Goal: Information Seeking & Learning: Find specific page/section

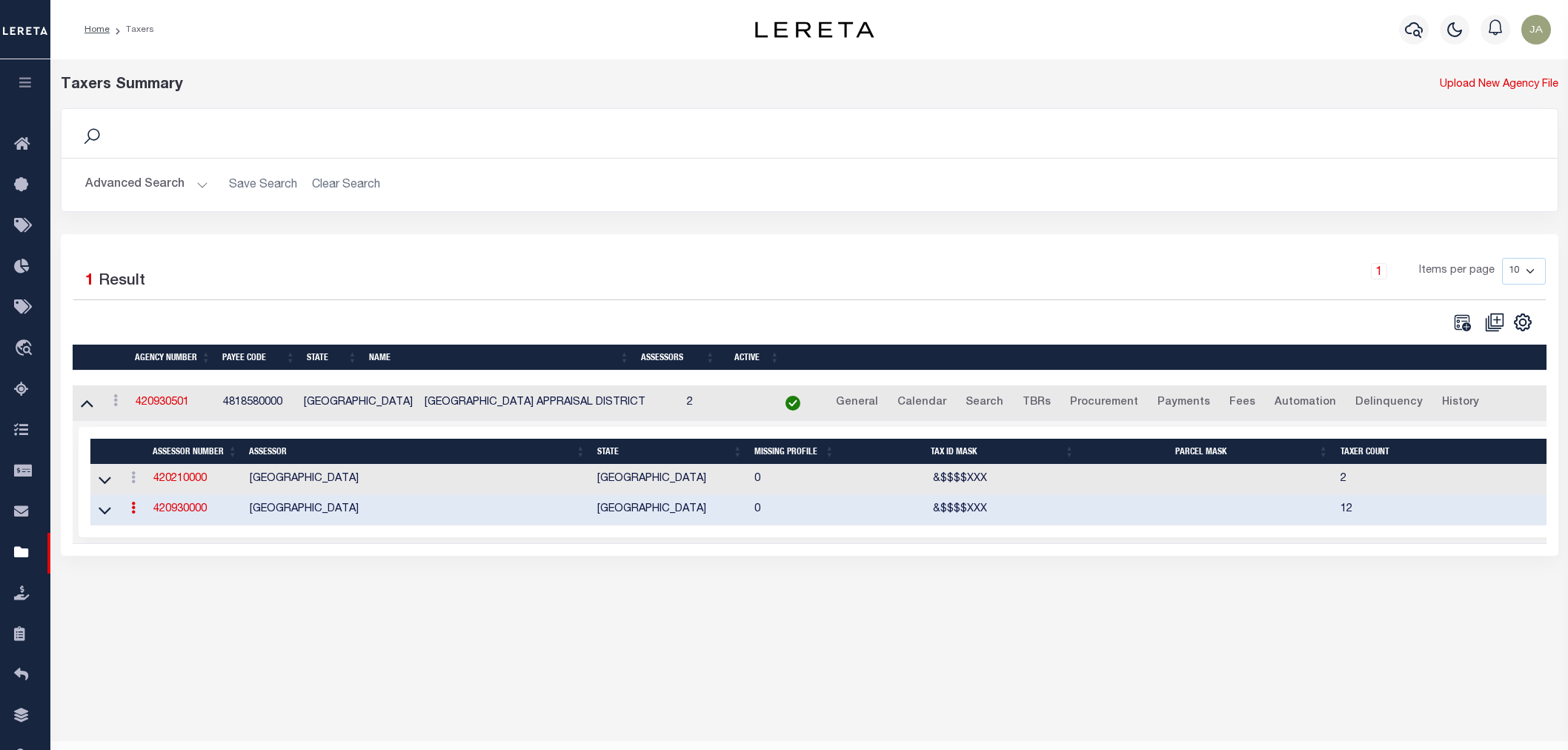
click at [617, 175] on h2 "Advanced Search Save Search Clear Search tblPayees_dynamictable_____DefaultSave…" at bounding box center [809, 185] width 1472 height 29
click at [166, 514] on link "420930000" at bounding box center [180, 509] width 53 height 11
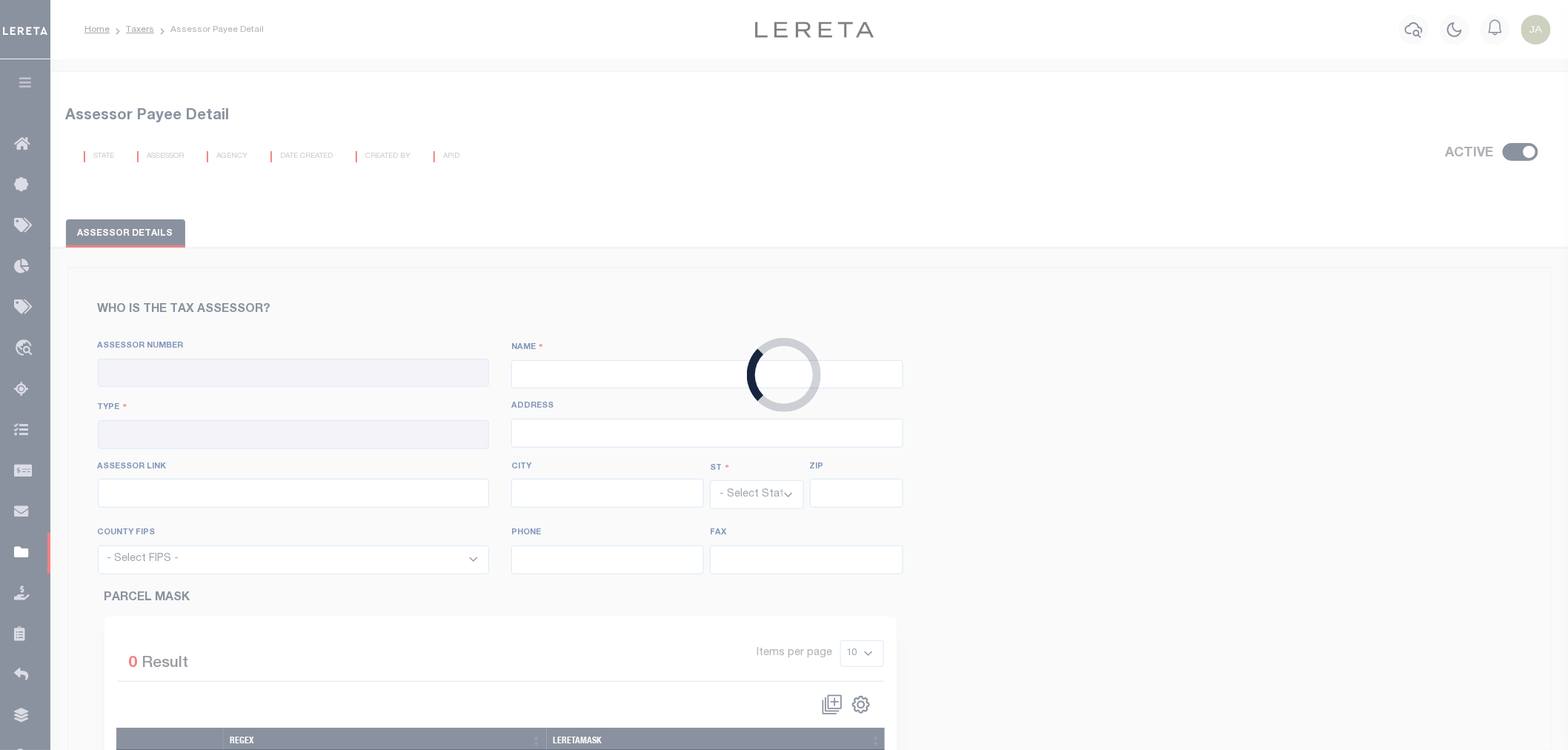
checkbox input "true"
type input "420930000"
type input "GRIMES COUNTY"
type input "00 - County"
type input "360 Hill St"
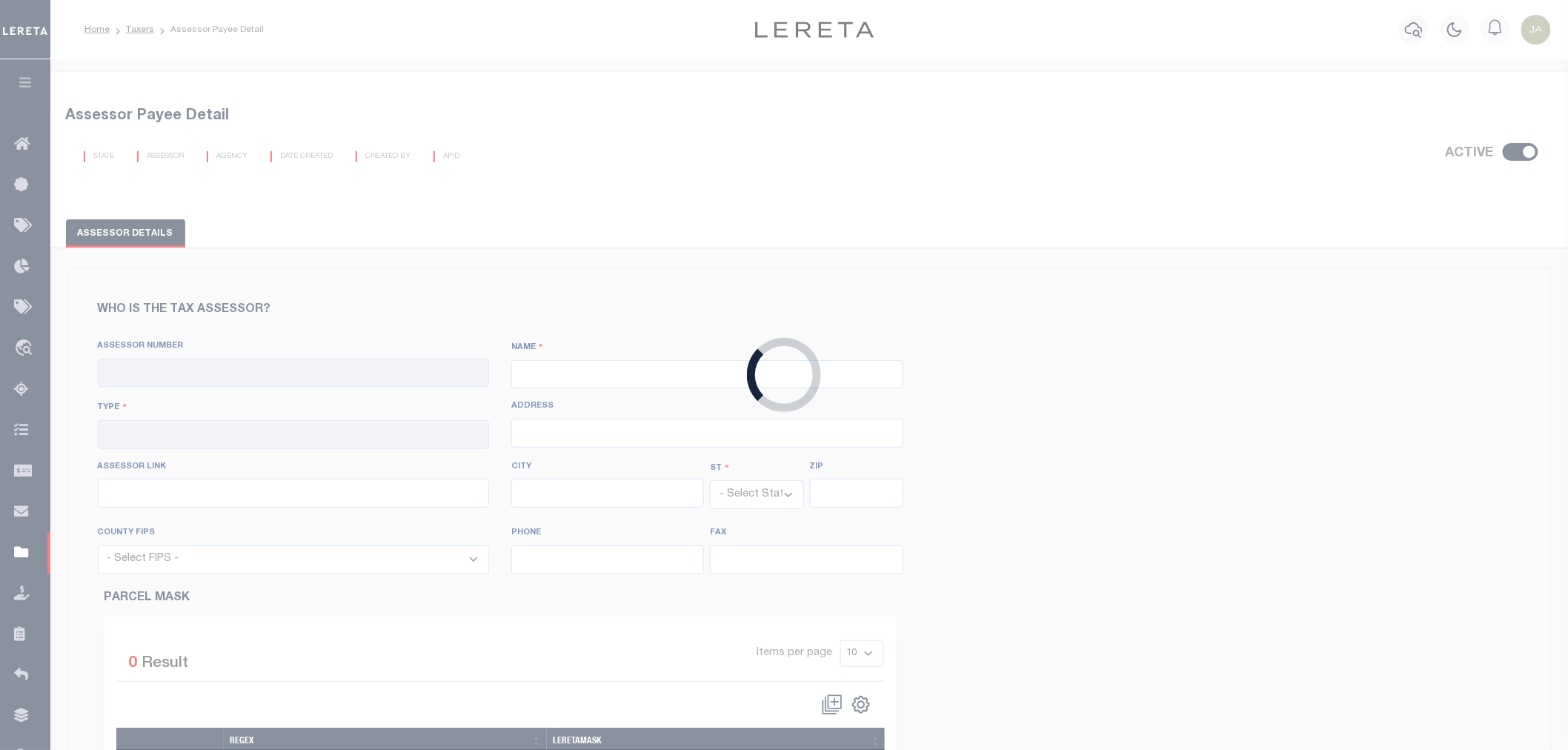
type input "http://grimescad.org/"
type input "Anderson"
select select "[GEOGRAPHIC_DATA]"
type input "77830"
select select "48185"
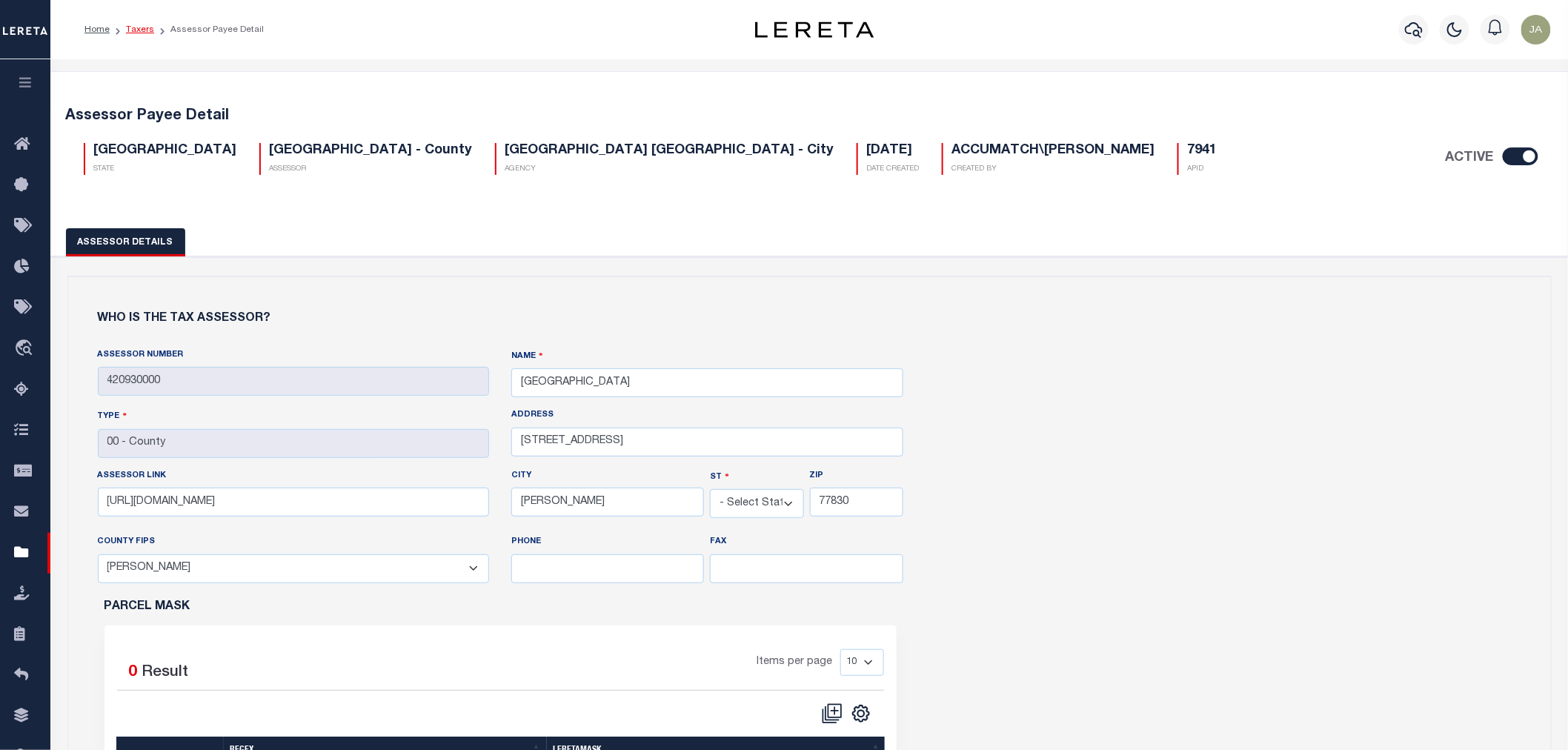
click at [144, 31] on link "Taxers" at bounding box center [140, 29] width 28 height 9
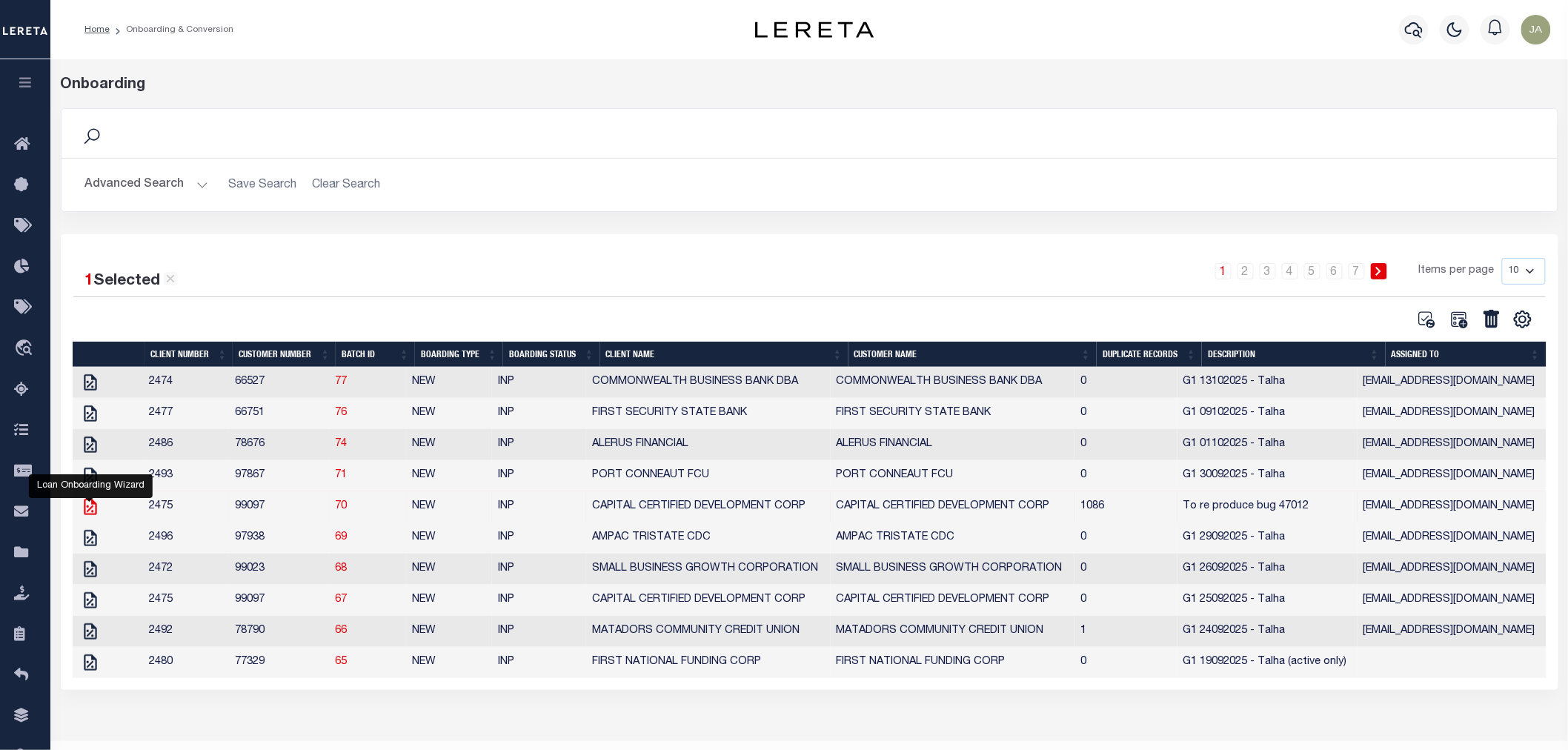
click at [90, 514] on icon "" at bounding box center [90, 507] width 13 height 16
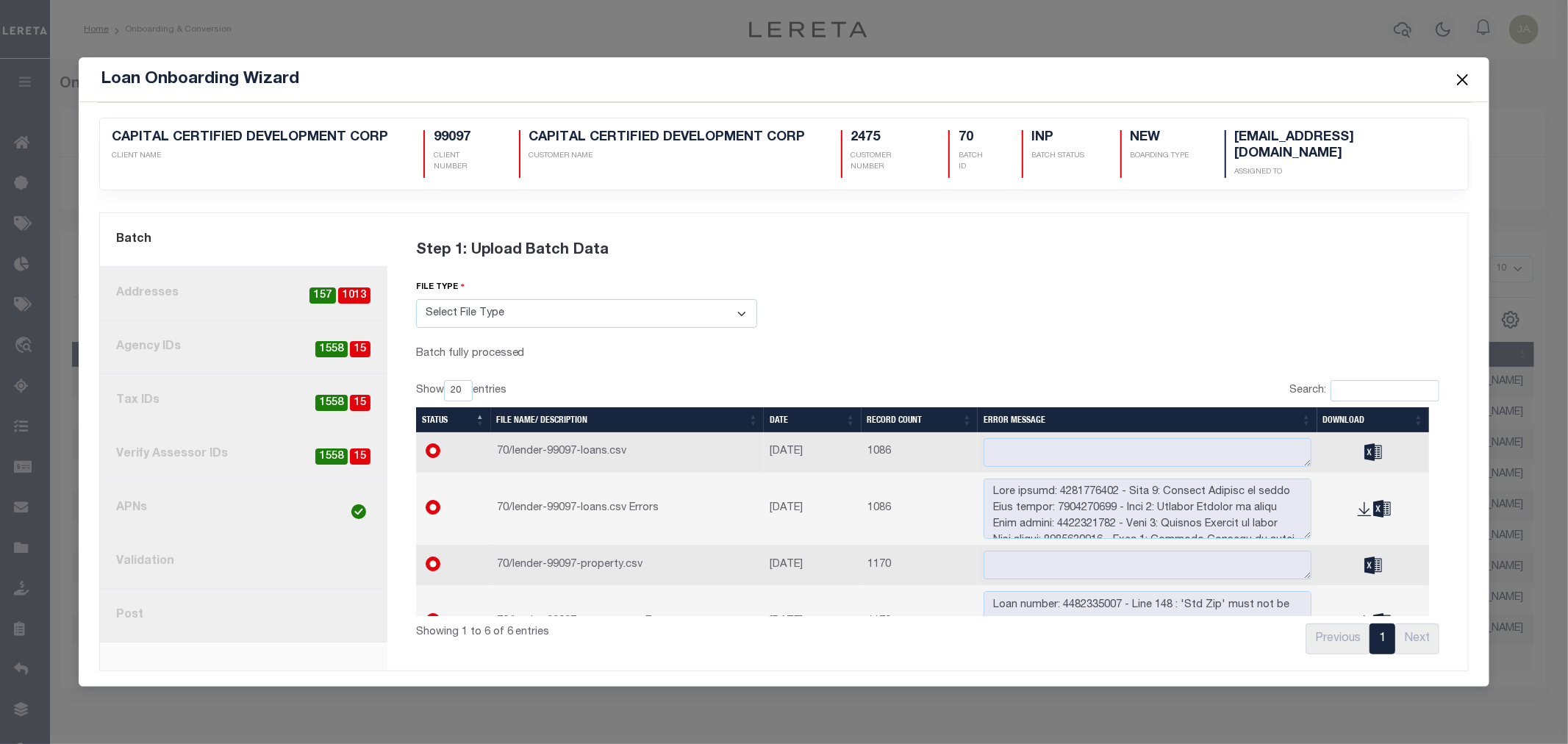
click at [310, 398] on link "4. Tax IDs 15 1558" at bounding box center [244, 401] width 288 height 54
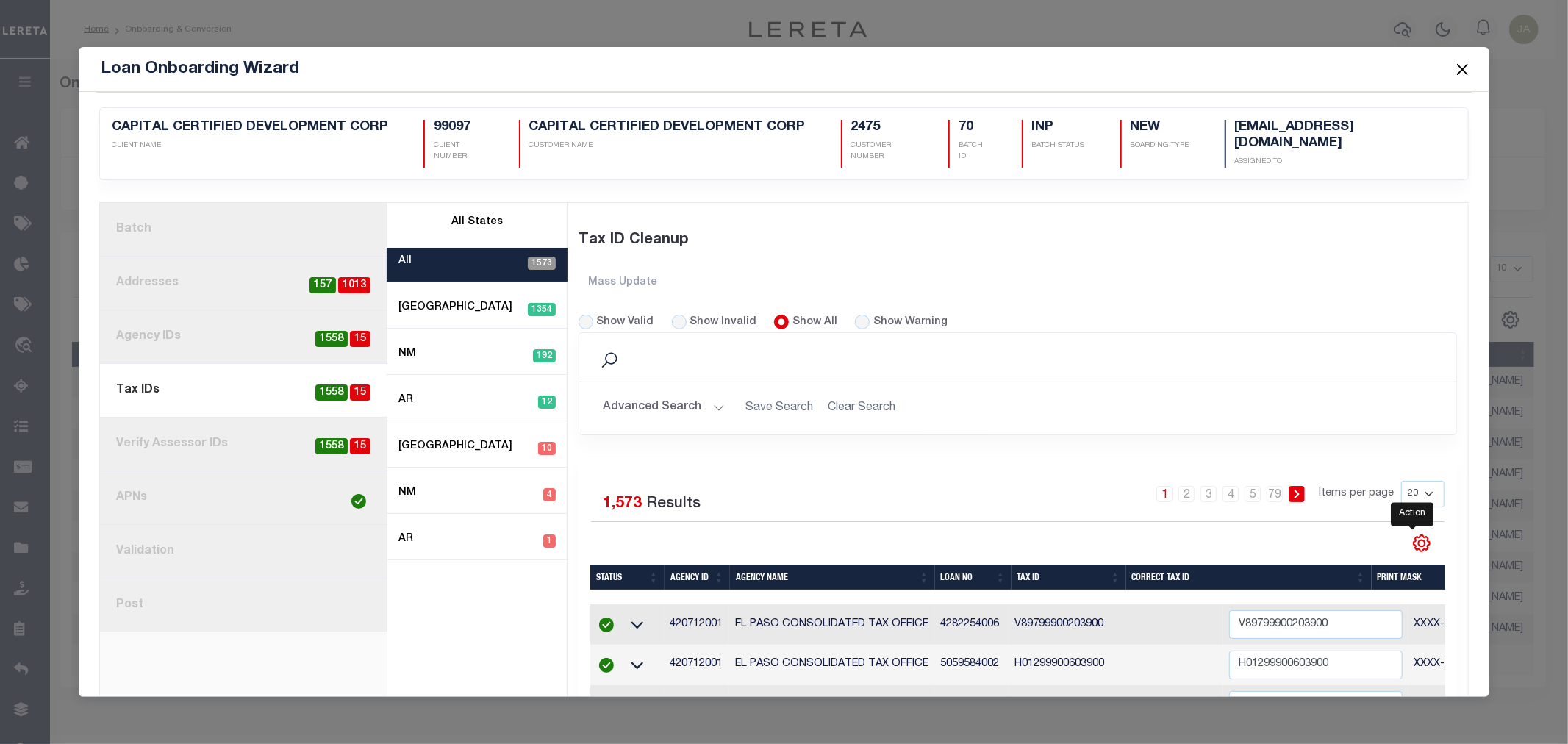
click at [1412, 534] on icon "" at bounding box center [1422, 544] width 19 height 19
click at [1419, 540] on icon "" at bounding box center [1422, 544] width 6 height 6
click at [1344, 426] on span "Show Filter" at bounding box center [1332, 431] width 55 height 10
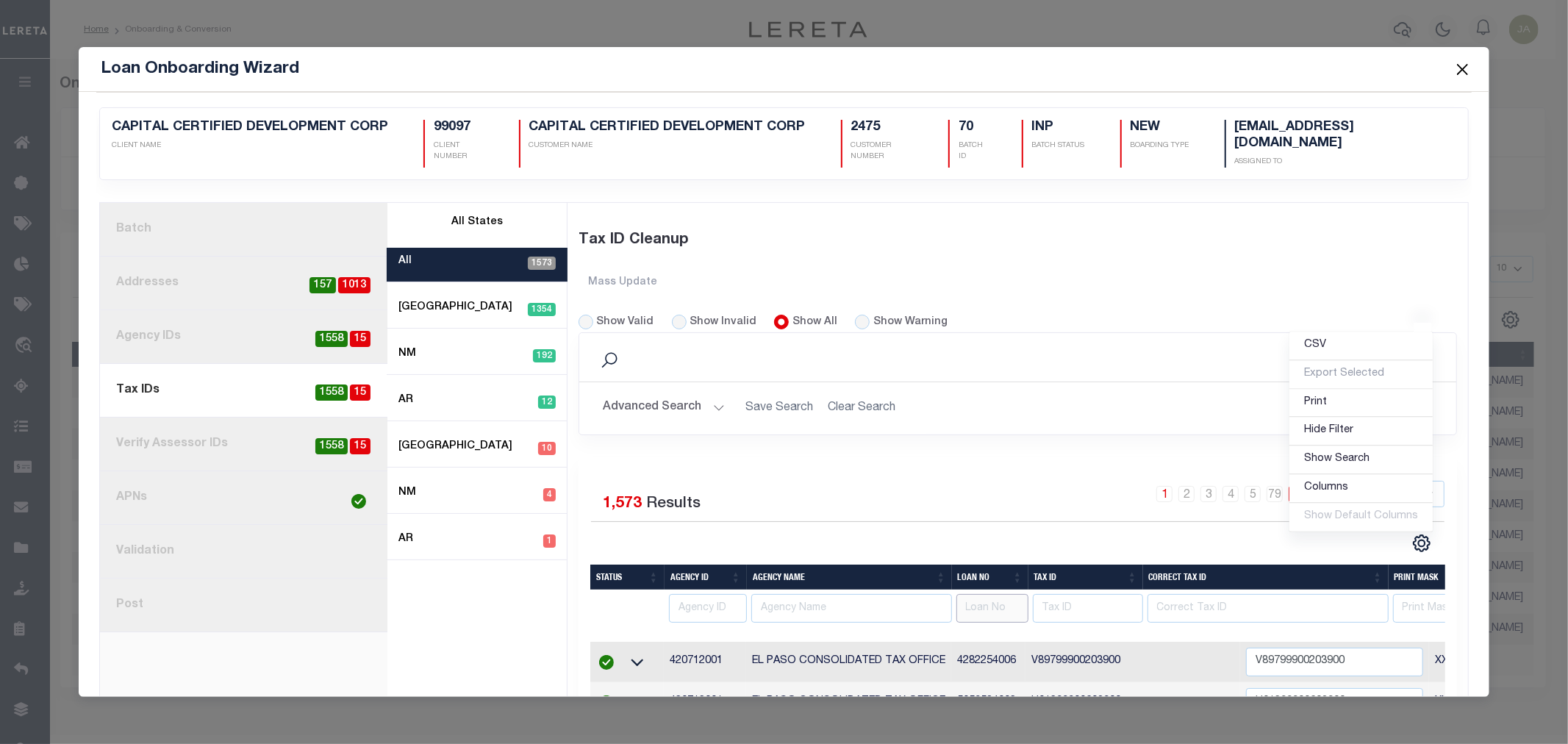
click at [996, 598] on input "text" at bounding box center [992, 609] width 72 height 29
drag, startPoint x: 1103, startPoint y: 673, endPoint x: 1246, endPoint y: 782, distance: 179.8
click at [1246, 743] on html "Home Onboarding & Conversion Profile" at bounding box center [784, 390] width 1568 height 779
type input "4014339110"
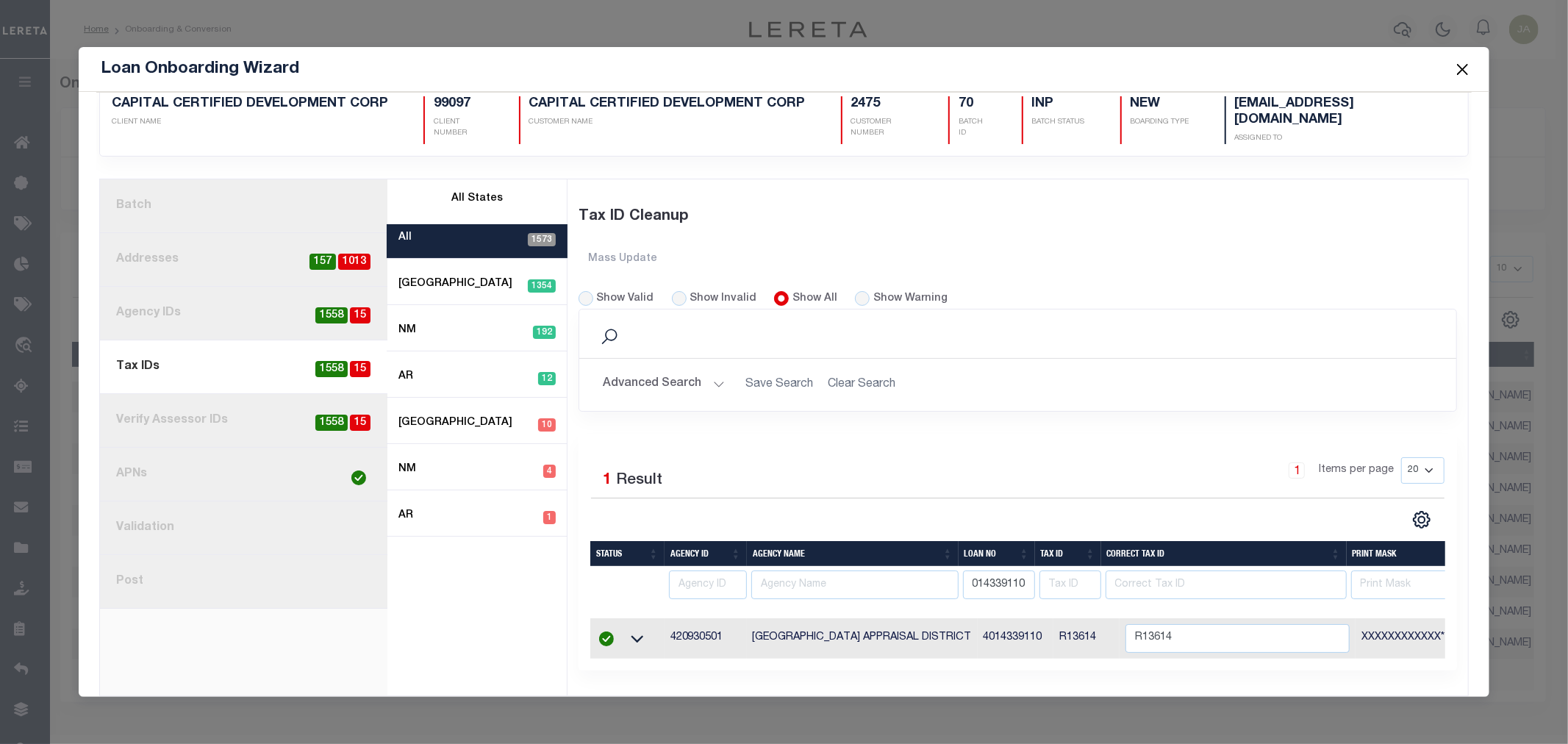
scroll to position [0, 0]
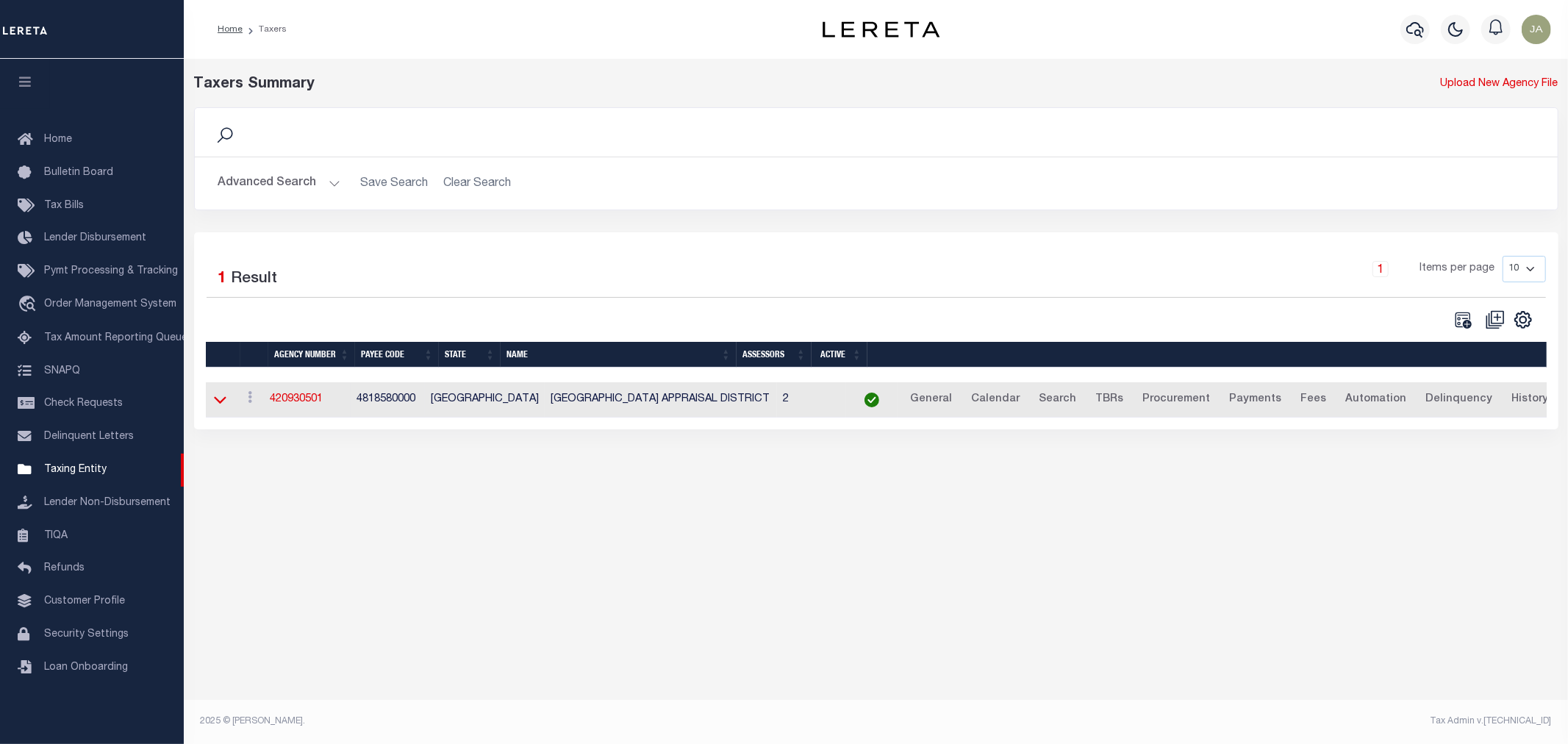
click at [218, 398] on icon at bounding box center [220, 399] width 13 height 15
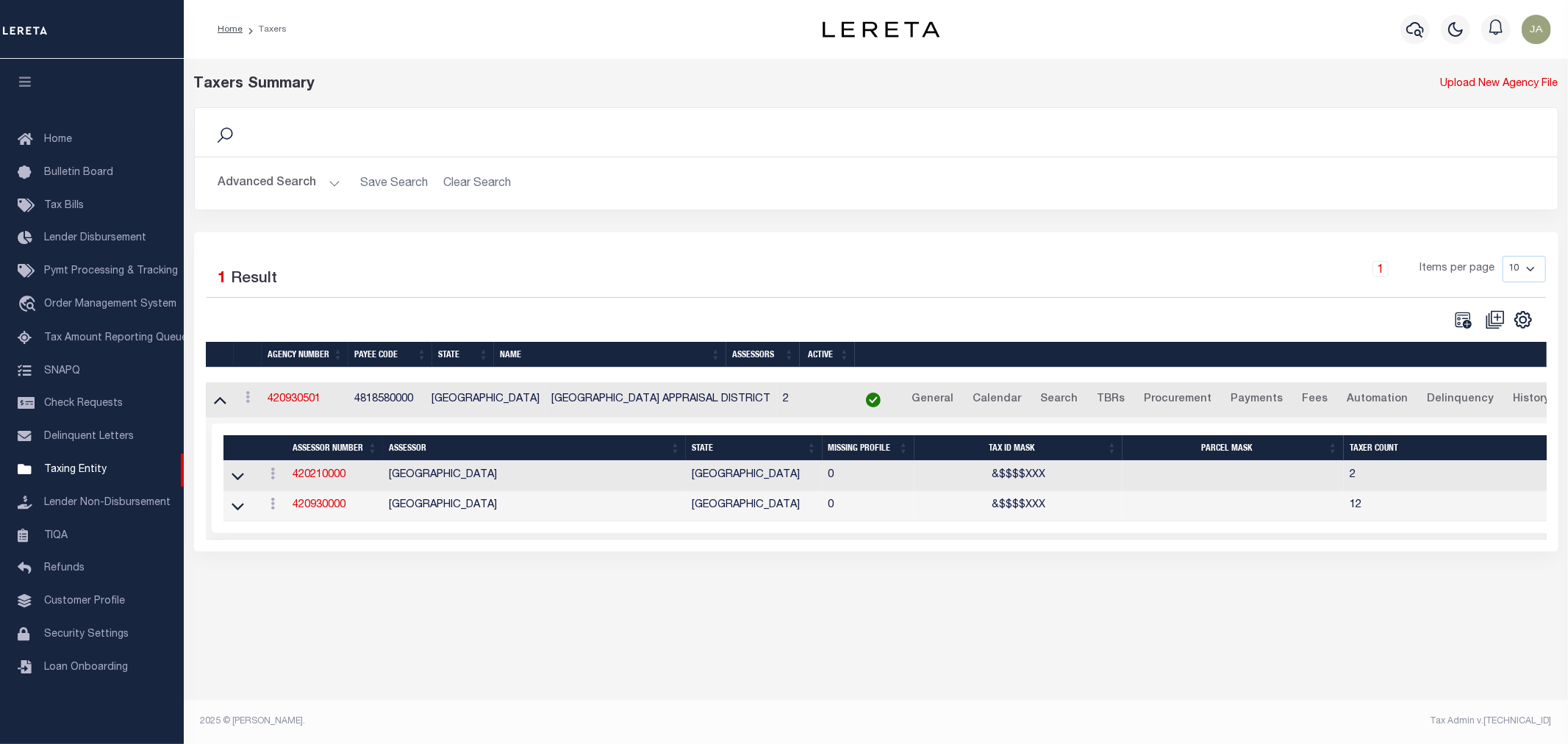
click at [326, 181] on button "Advanced Search" at bounding box center [279, 184] width 122 height 29
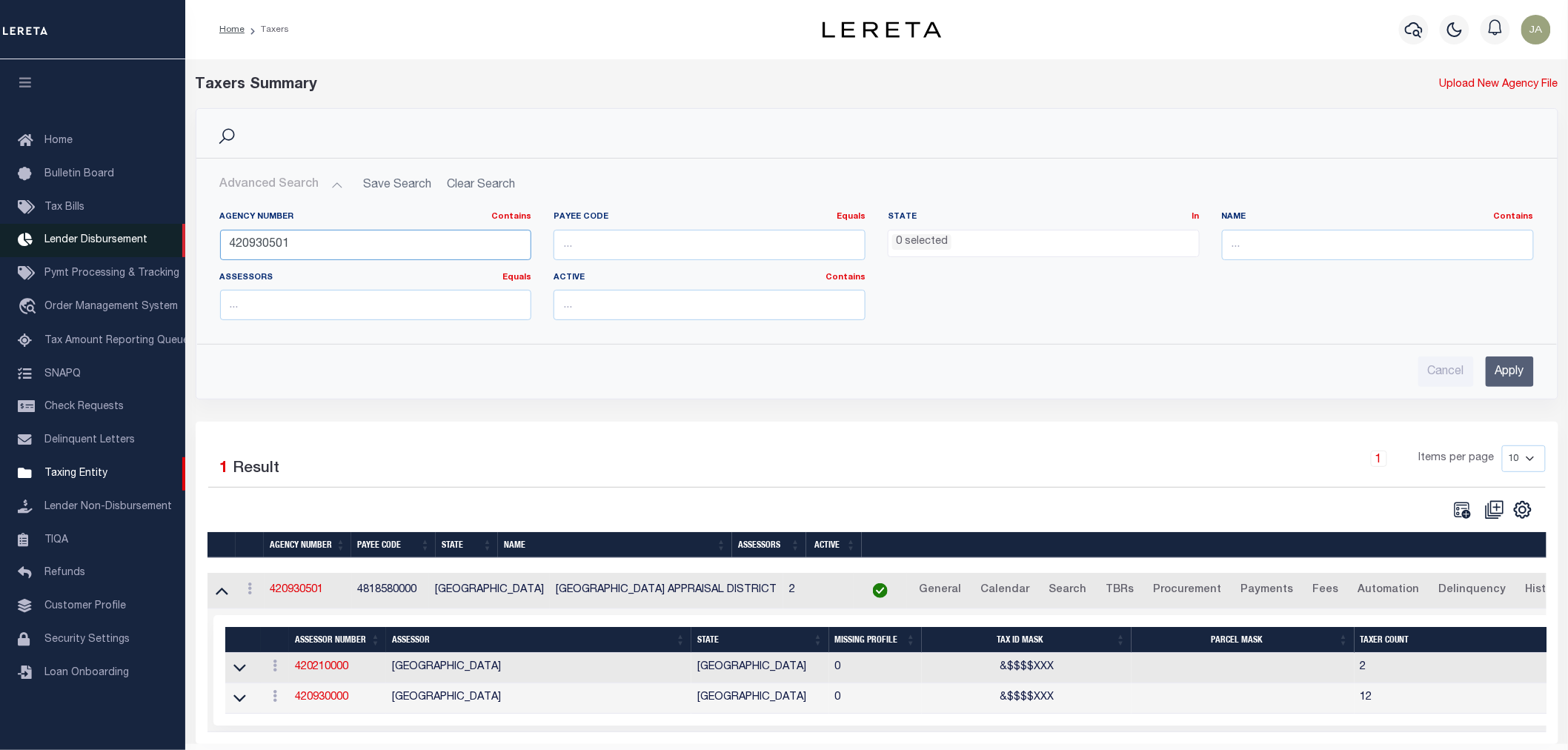
drag, startPoint x: 298, startPoint y: 238, endPoint x: 173, endPoint y: 238, distance: 125.0
click at [173, 238] on div "Home Taxers Profile" at bounding box center [784, 394] width 1568 height 789
type input "421032001"
click at [1501, 375] on input "Apply" at bounding box center [1510, 372] width 48 height 31
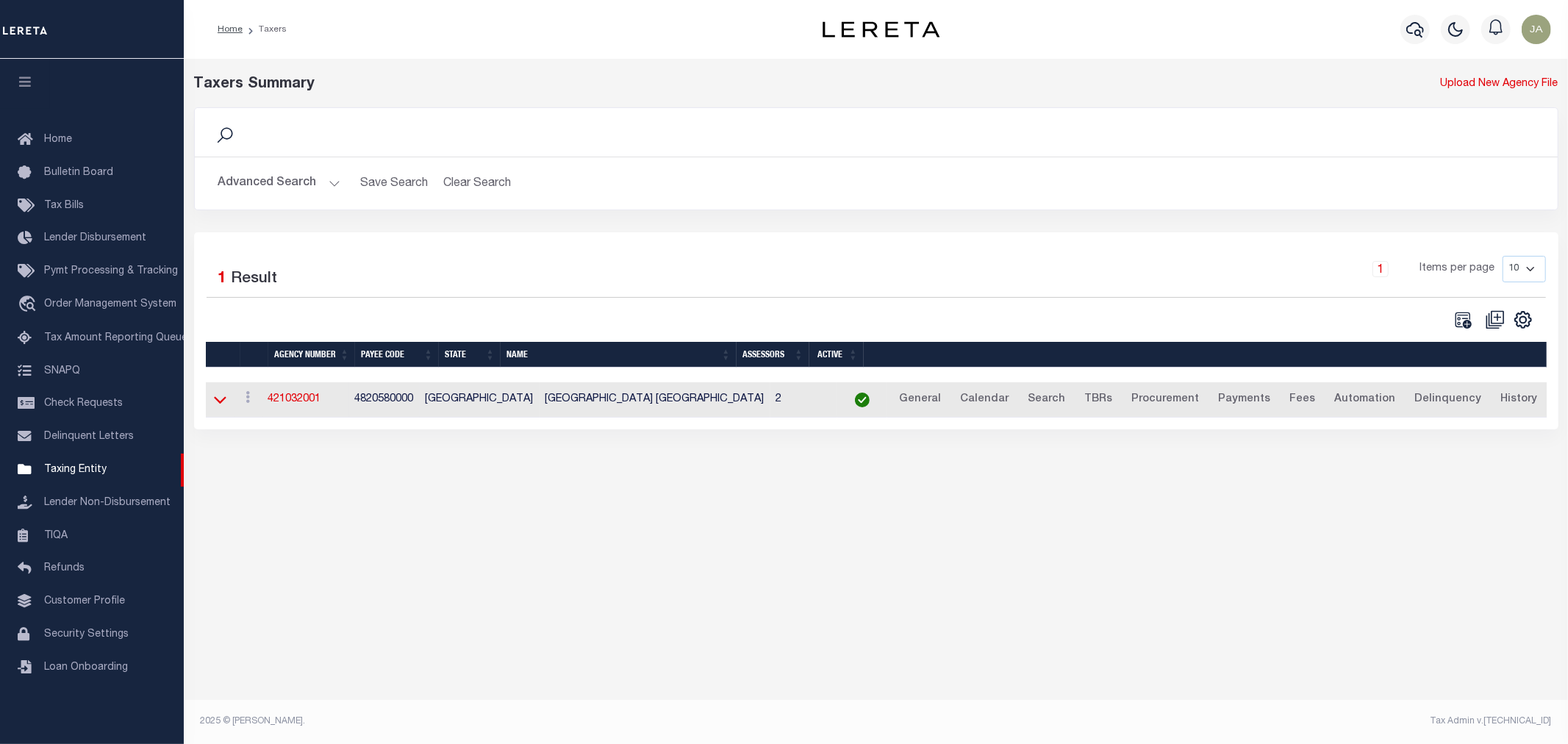
click at [218, 402] on icon at bounding box center [220, 399] width 13 height 15
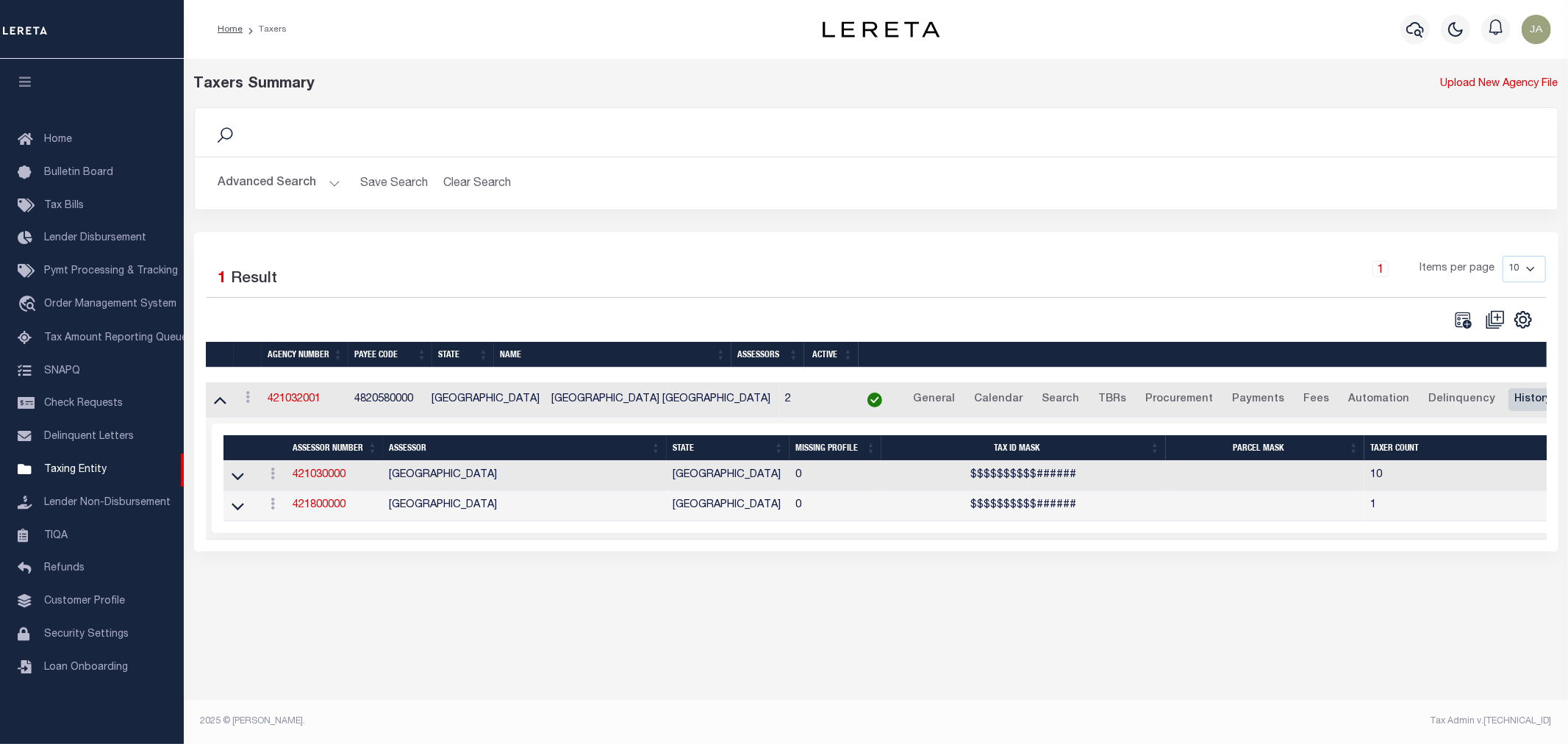
click at [1509, 402] on link "History" at bounding box center [1534, 399] width 50 height 23
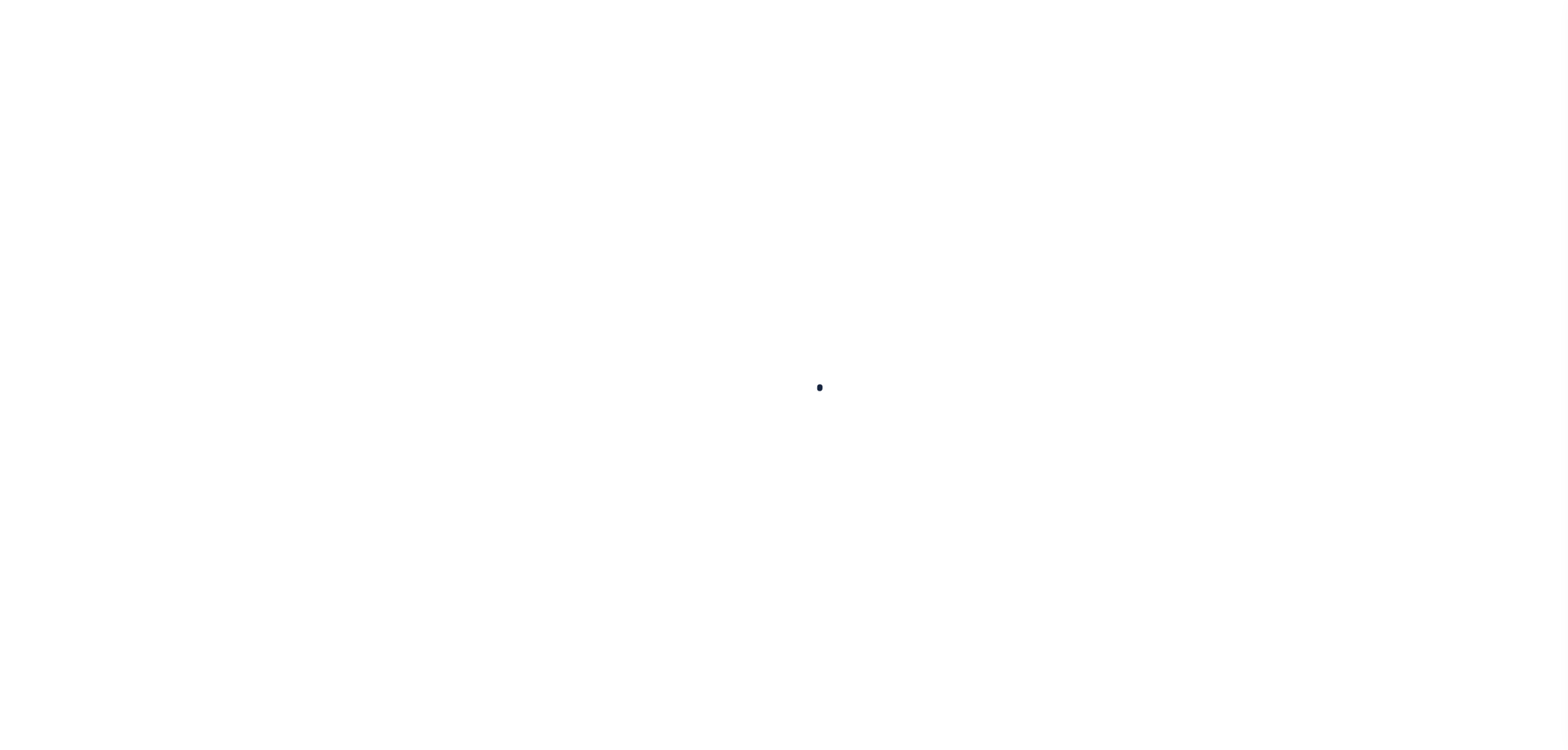
select select
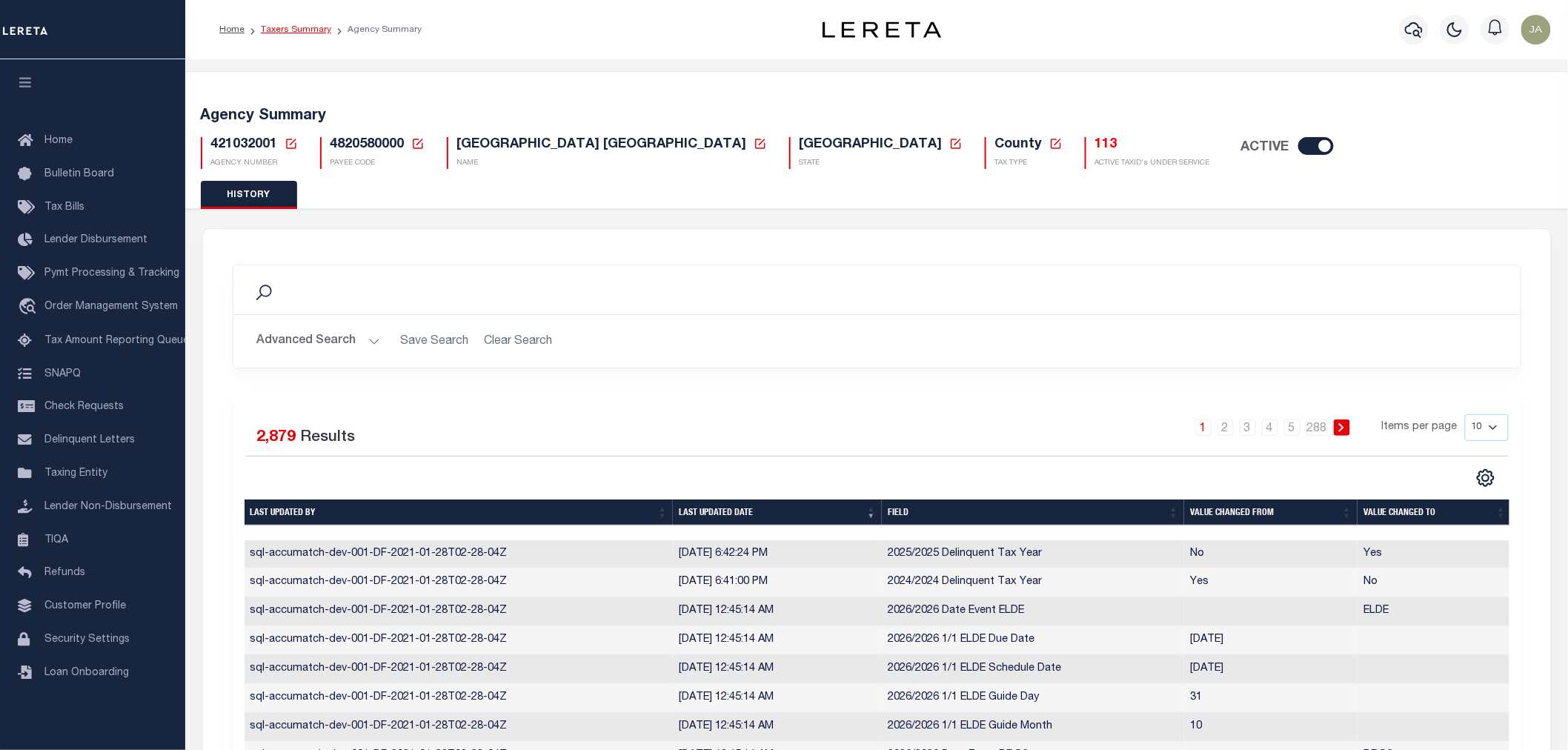
click at [274, 28] on link "Taxers Summary" at bounding box center [296, 29] width 70 height 9
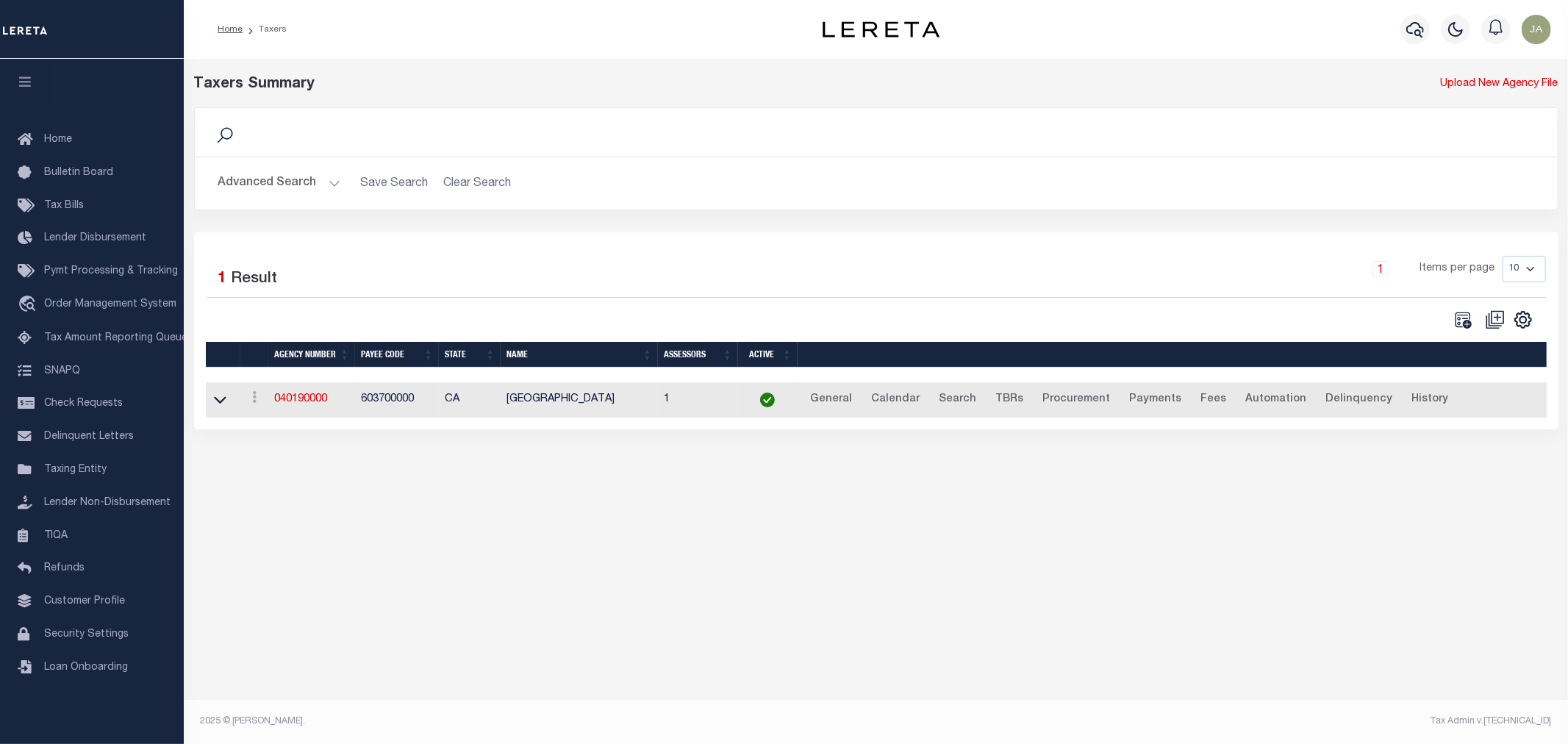
click at [327, 182] on button "Advanced Search" at bounding box center [279, 184] width 122 height 29
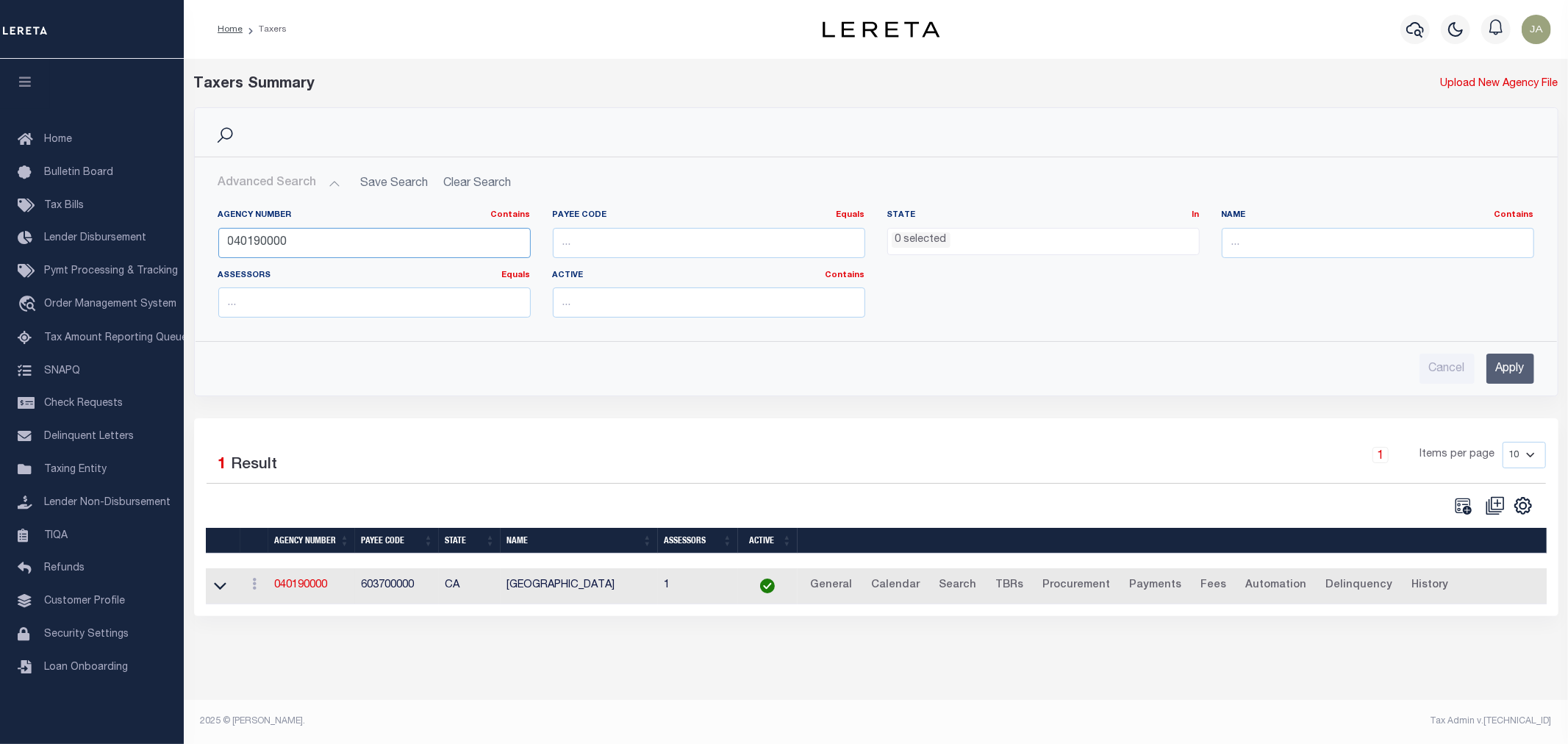
drag, startPoint x: 289, startPoint y: 236, endPoint x: 188, endPoint y: 239, distance: 101.0
click at [188, 239] on div "Search Advanced Search Save Search Clear Search tblPayees_dynamictable_____Defa…" at bounding box center [876, 263] width 1387 height 311
type input "4218000000"
click at [1488, 361] on input "Apply" at bounding box center [1510, 369] width 48 height 30
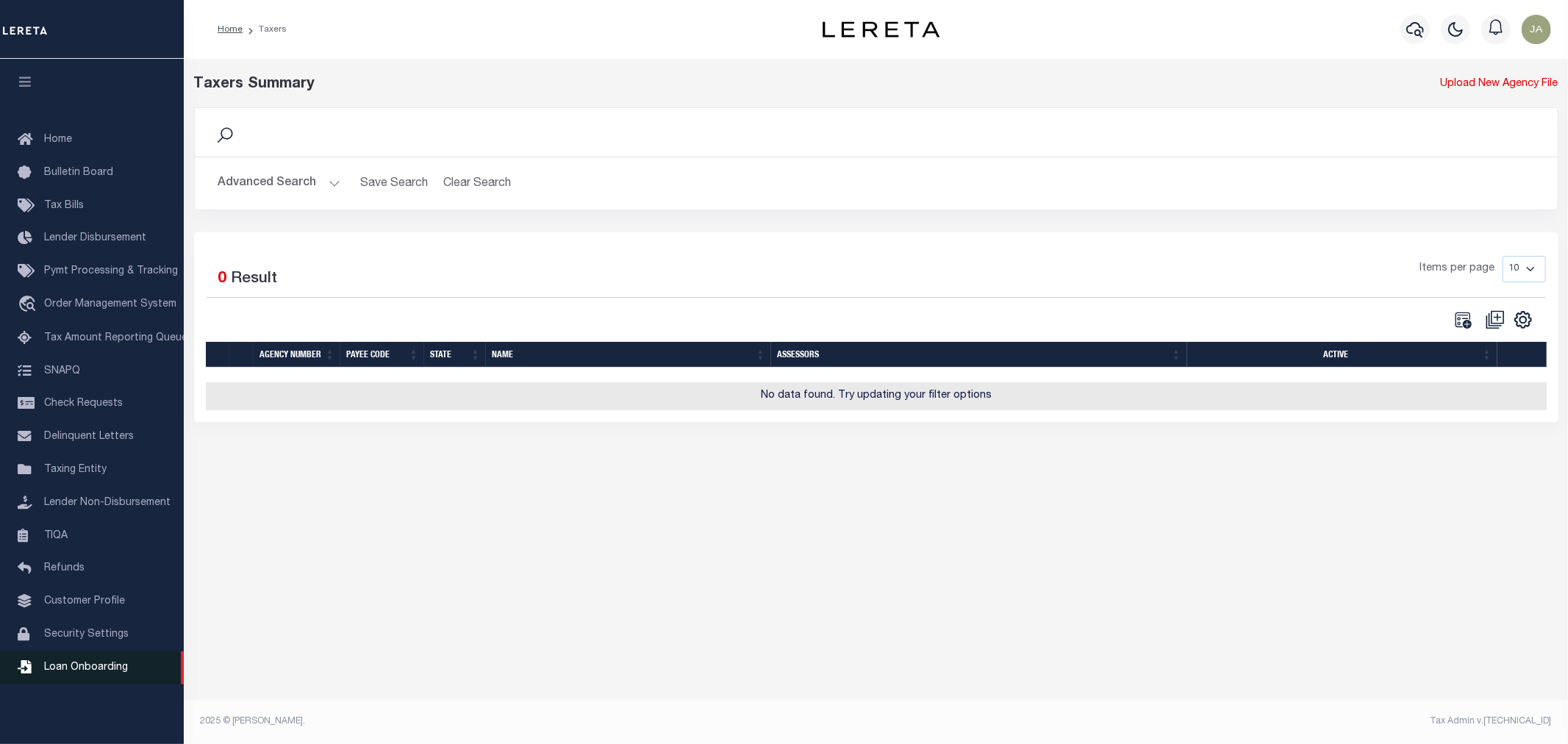
click at [64, 667] on span "Loan Onboarding" at bounding box center [86, 667] width 84 height 10
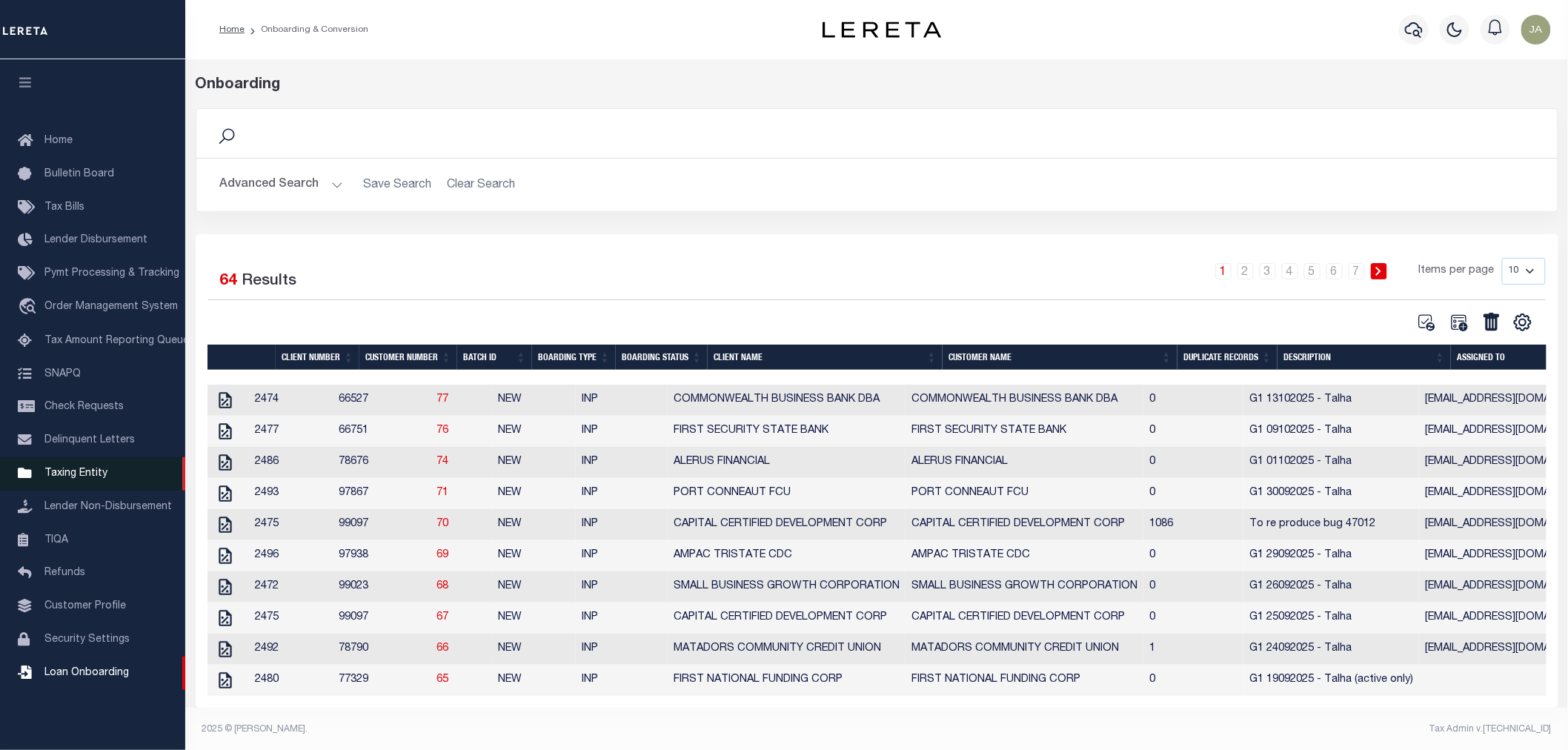
click at [67, 477] on span "Taxing Entity" at bounding box center [76, 474] width 63 height 11
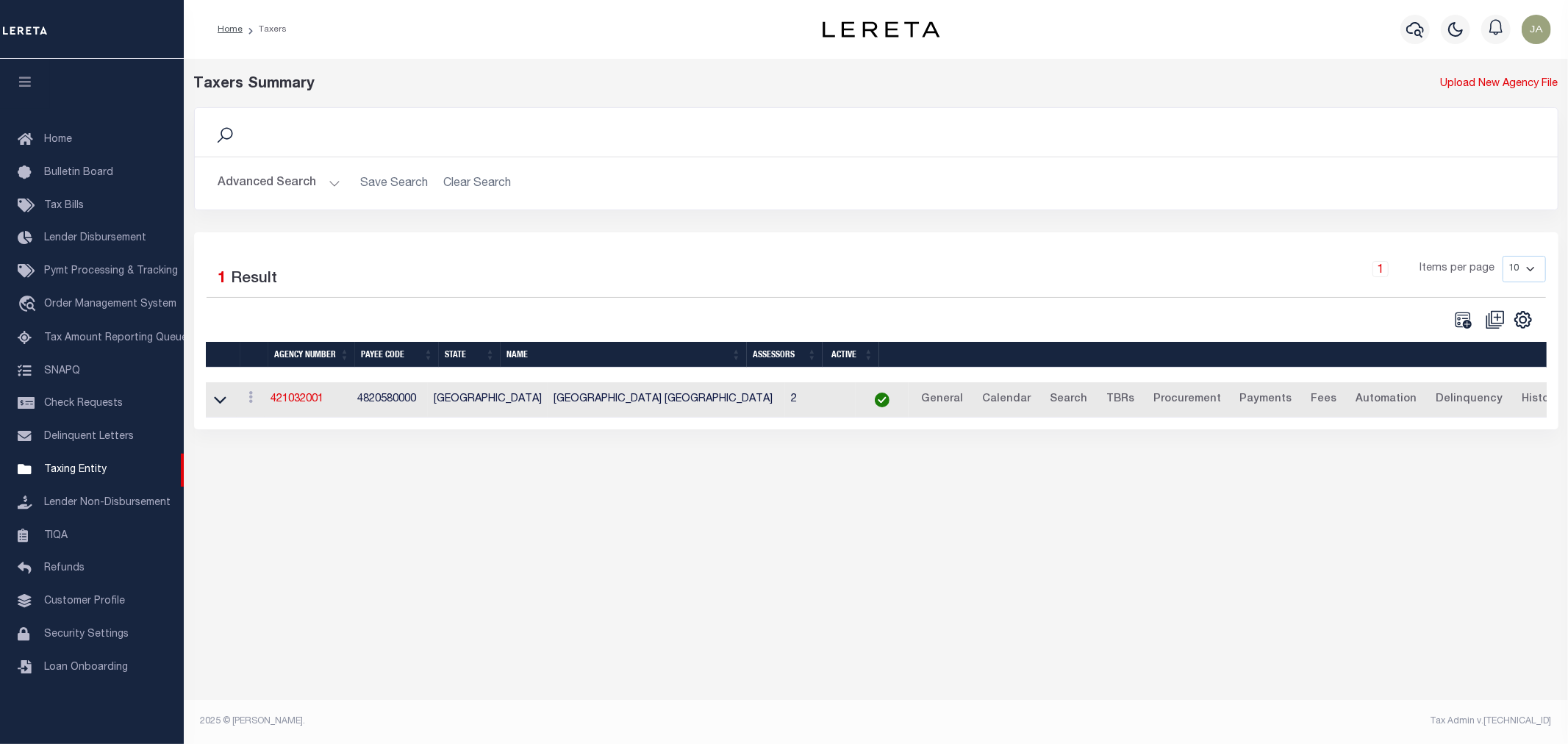
click at [333, 182] on button "Advanced Search" at bounding box center [279, 184] width 122 height 29
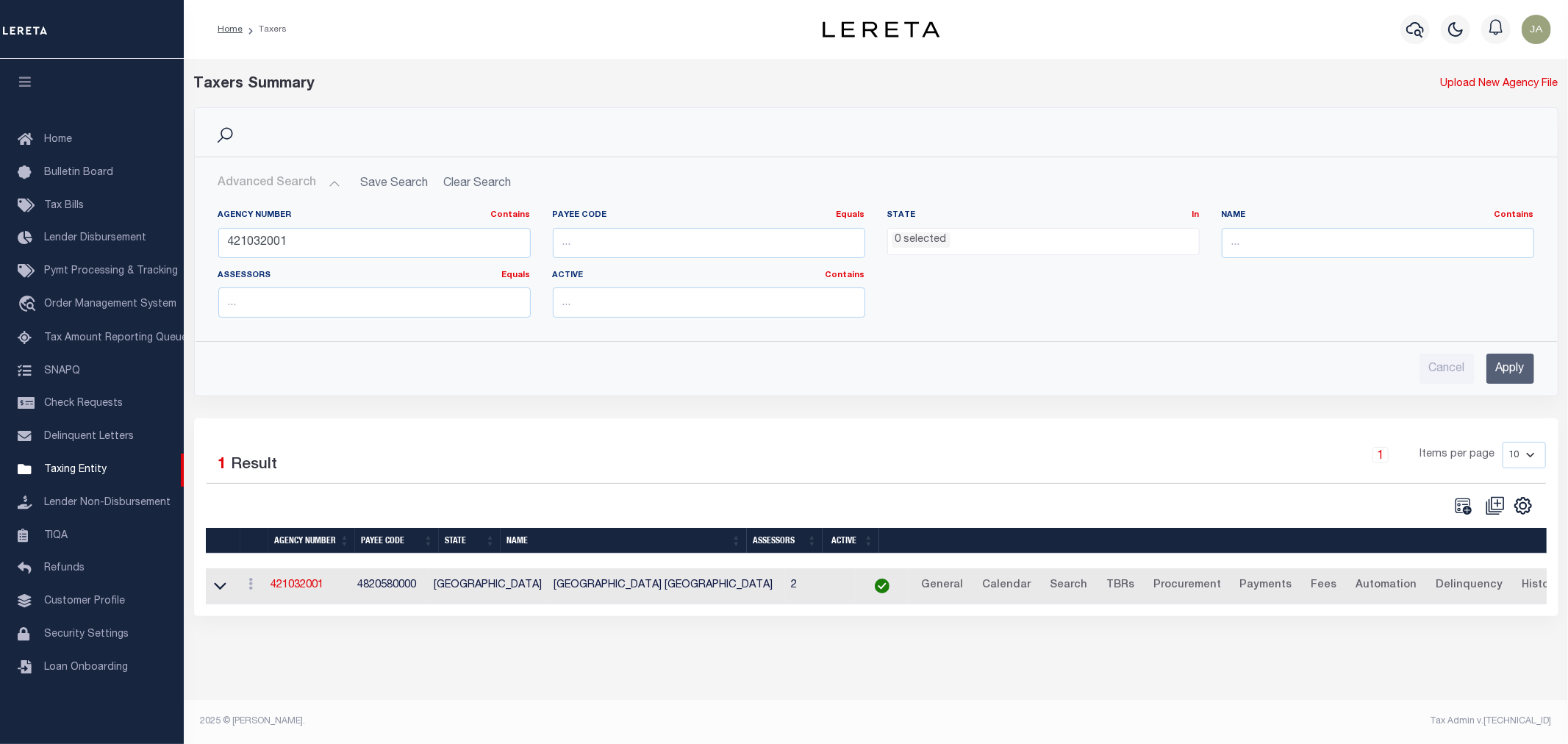
click at [302, 217] on label "Agency Number Contains Contains Is" at bounding box center [374, 216] width 313 height 13
click at [300, 243] on input "421032001" at bounding box center [374, 243] width 313 height 30
type input "4"
type input "420930501"
click at [1523, 366] on input "Apply" at bounding box center [1510, 369] width 48 height 30
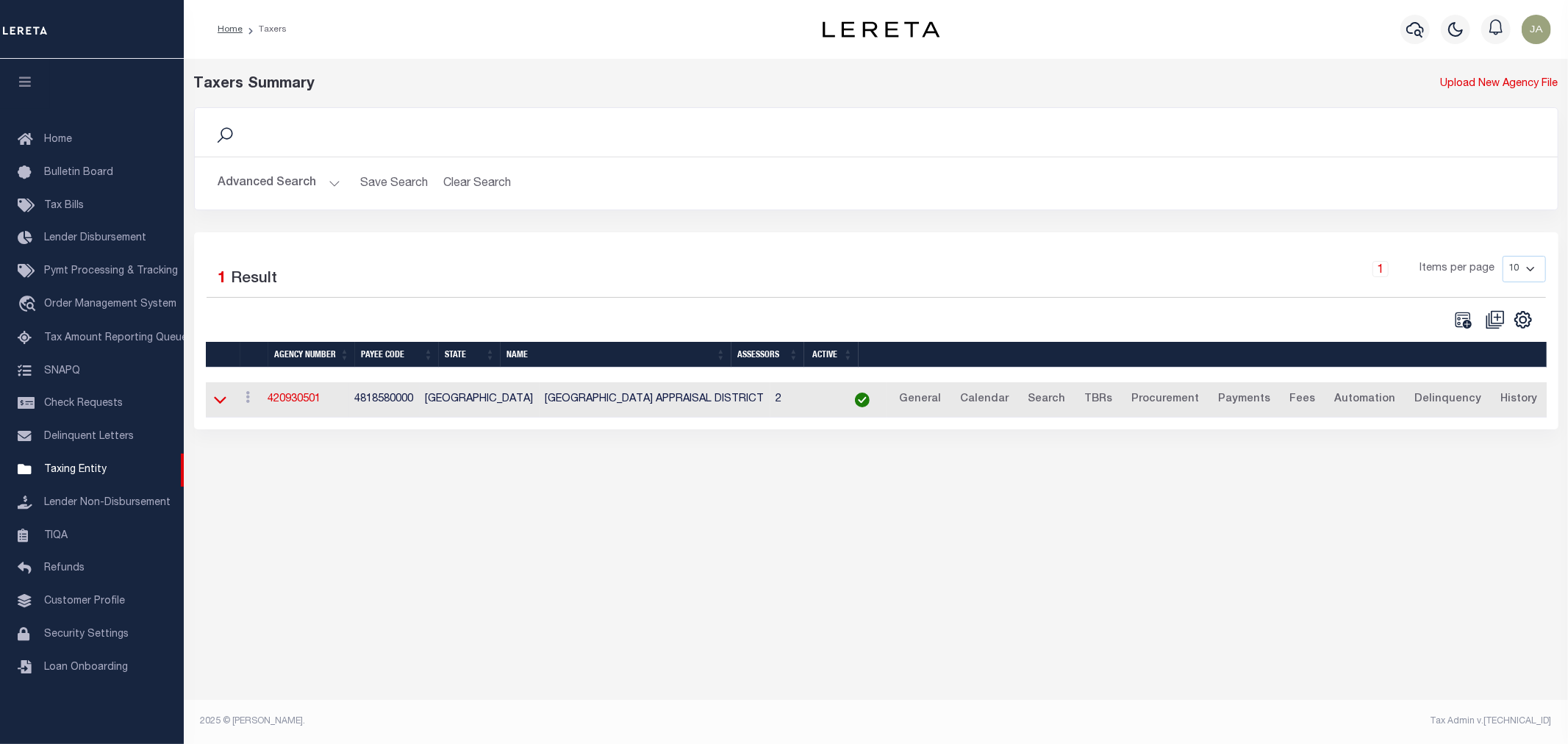
click at [224, 404] on icon at bounding box center [220, 399] width 13 height 15
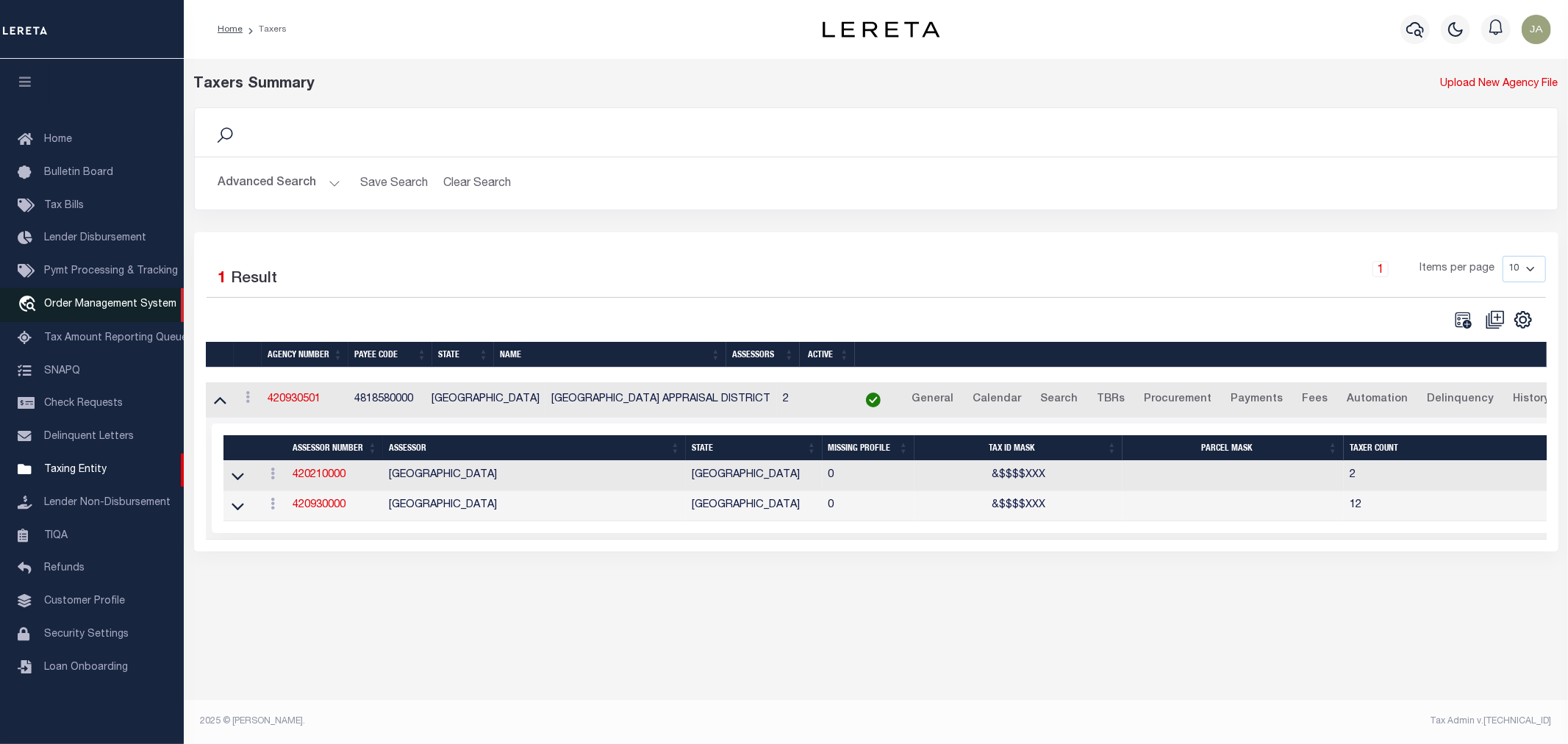
click at [113, 302] on span "Order Management System" at bounding box center [110, 304] width 132 height 10
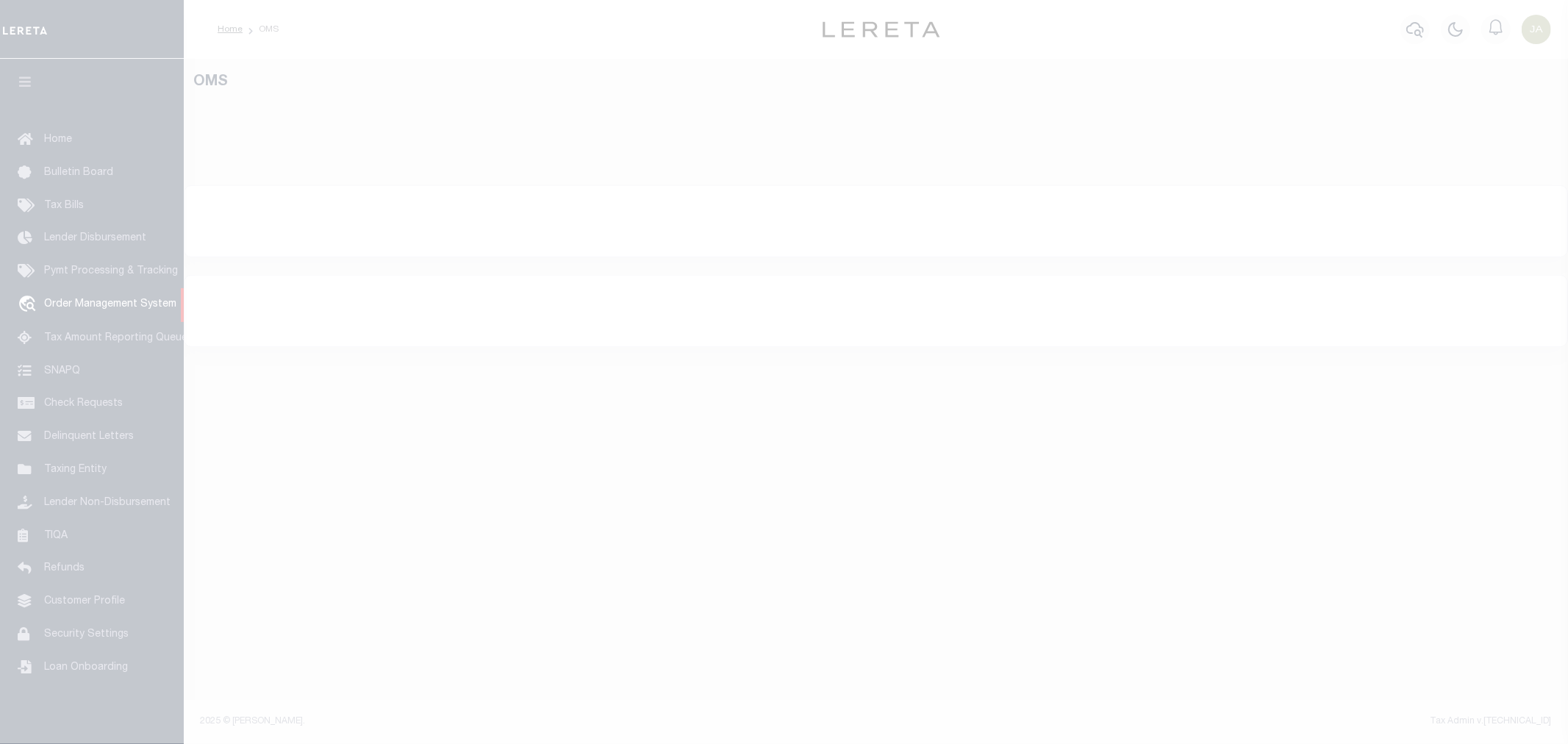
select select "200"
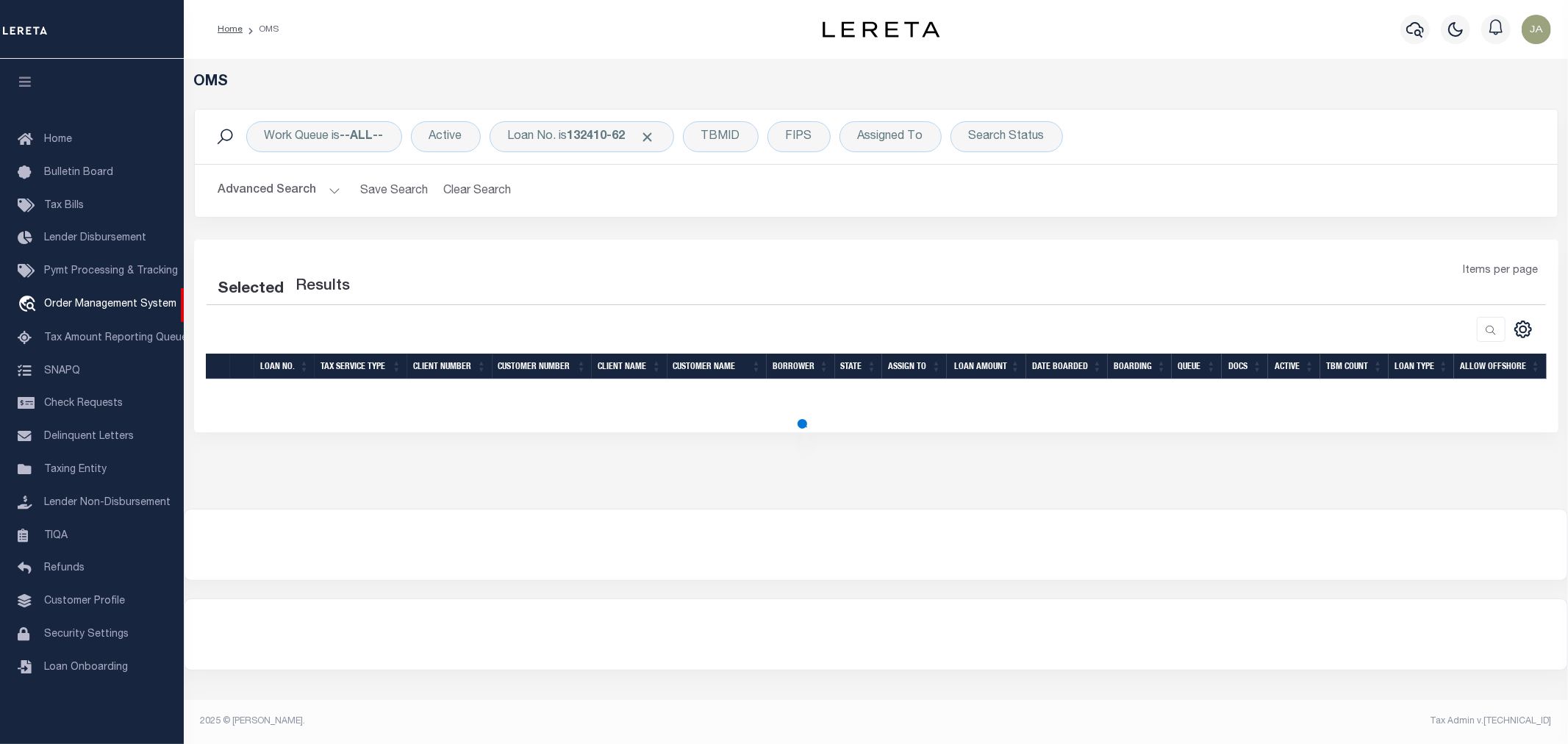
select select "200"
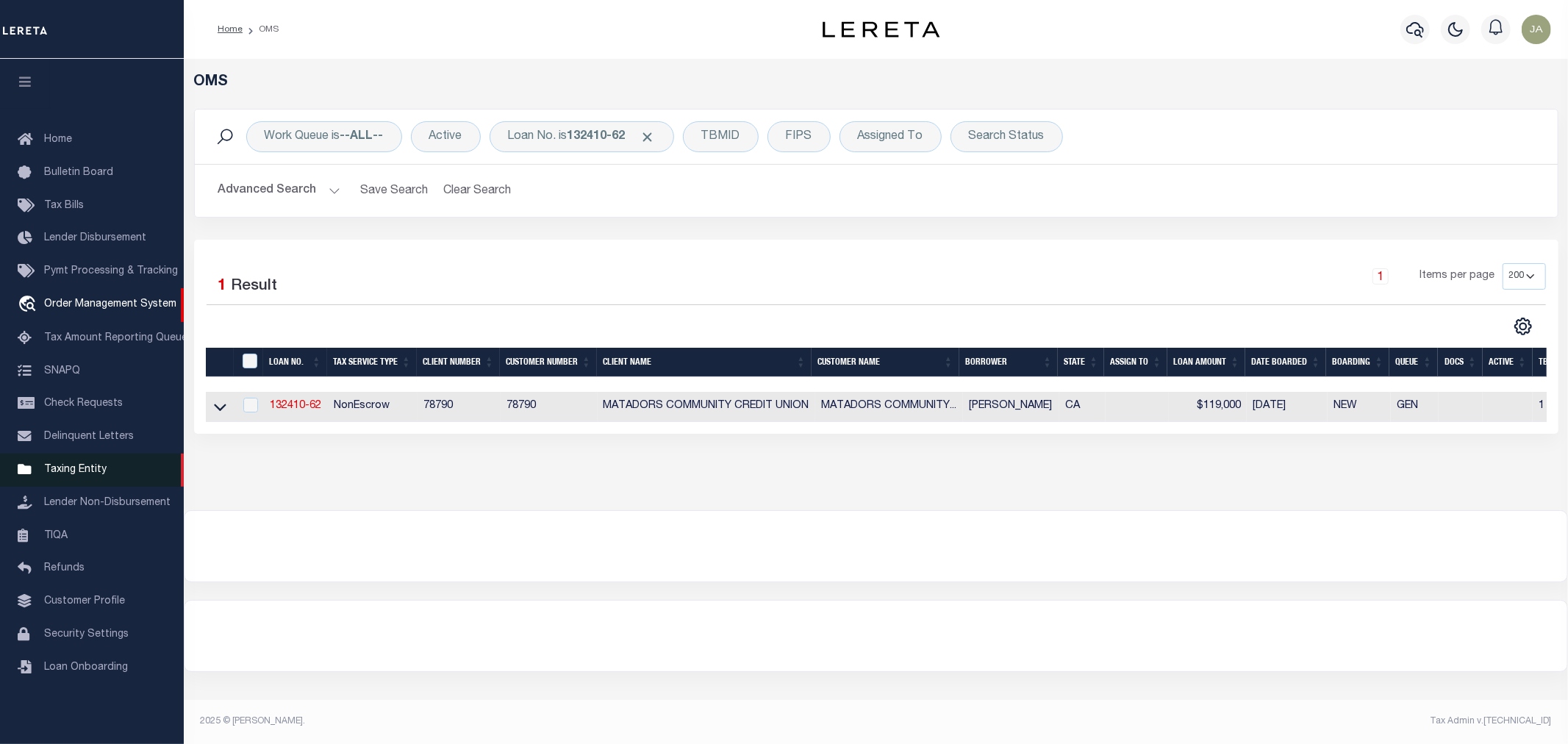
click at [89, 463] on link "Taxing Entity" at bounding box center [91, 470] width 184 height 33
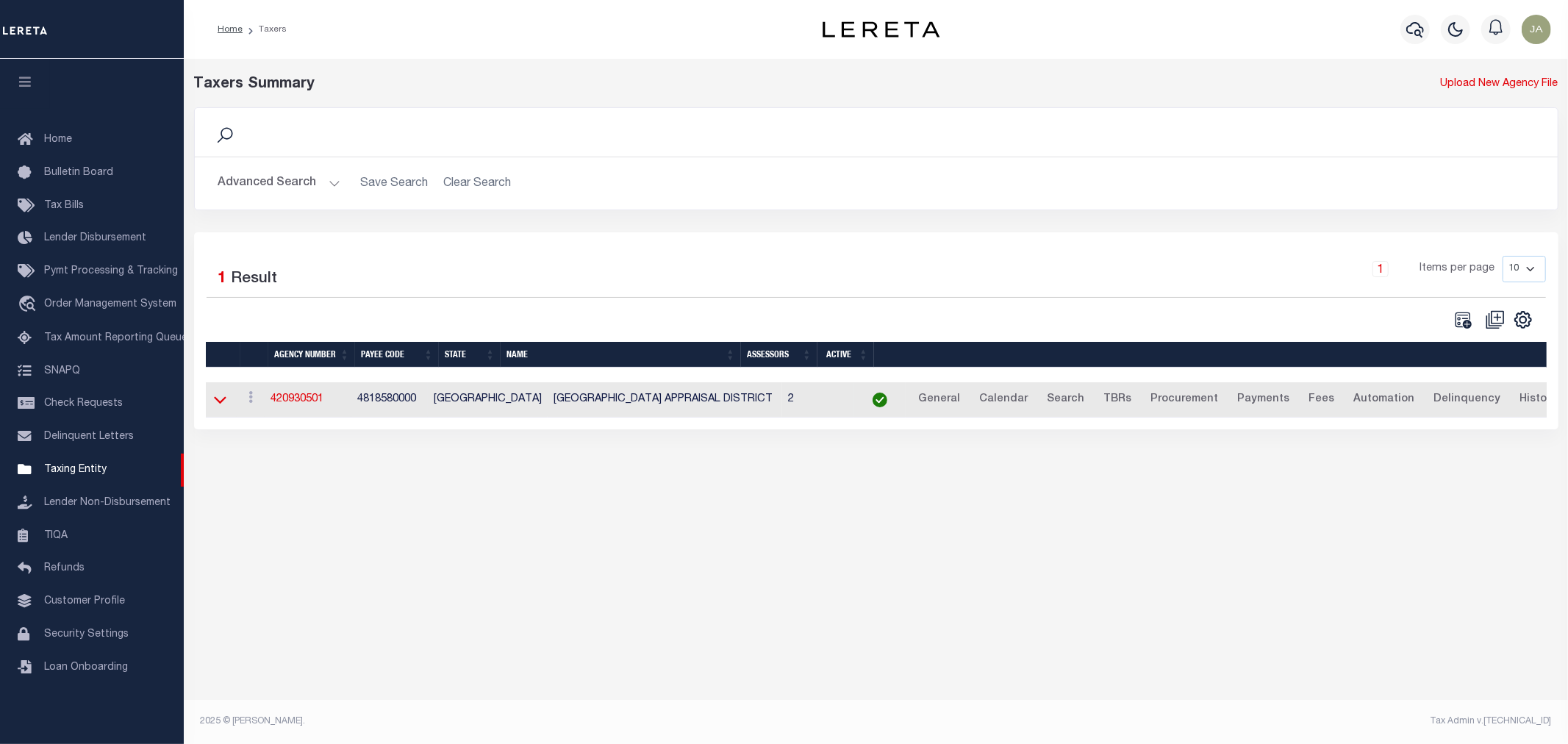
click at [222, 403] on icon at bounding box center [220, 400] width 13 height 7
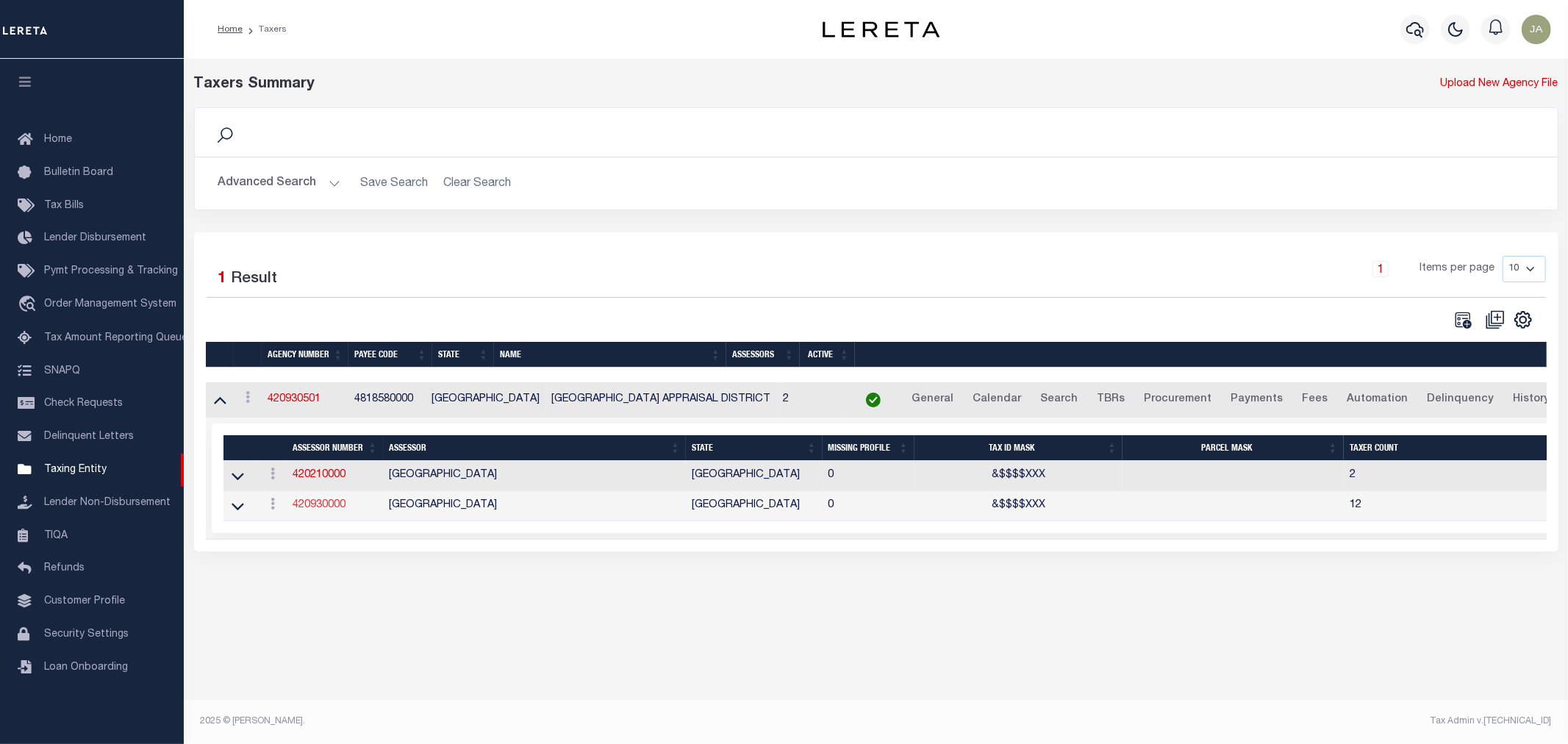
click at [317, 510] on link "420930000" at bounding box center [319, 505] width 53 height 10
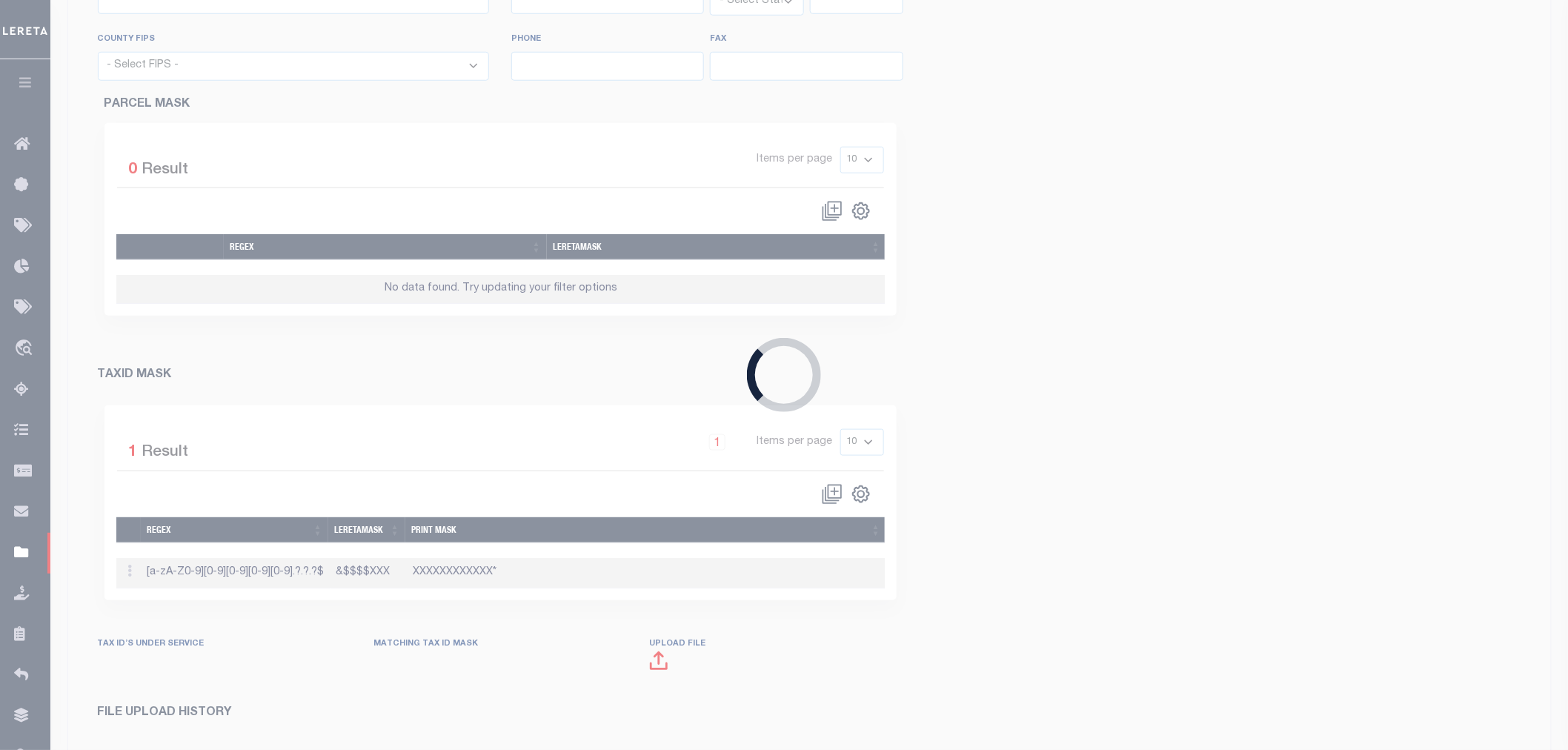
checkbox input "true"
type input "420930000"
type input "[GEOGRAPHIC_DATA]"
type input "00 - County"
type input "360 Hill St"
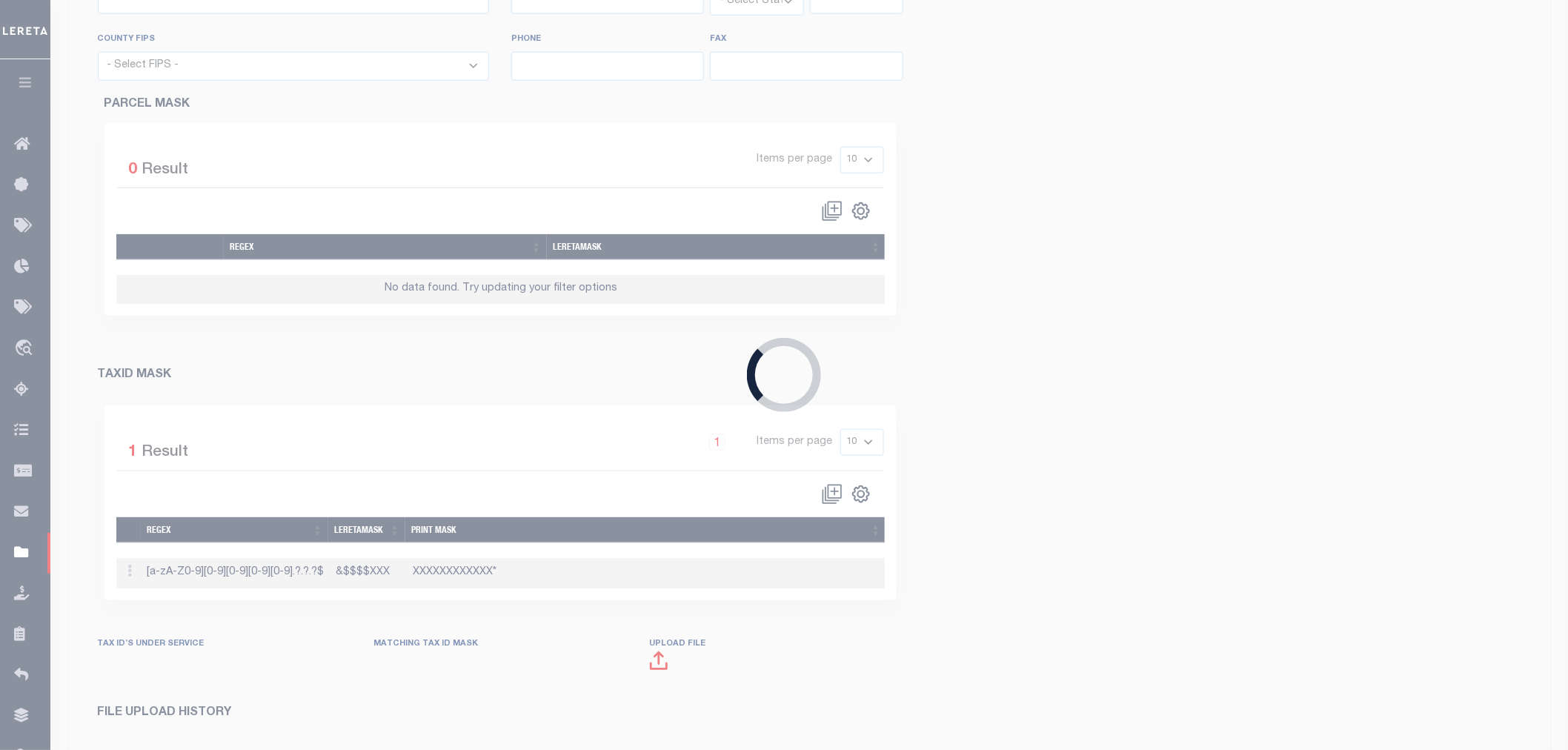
type input "http://grimescad.org/"
type input "[PERSON_NAME]"
select select "[GEOGRAPHIC_DATA]"
type input "77830"
select select "48185"
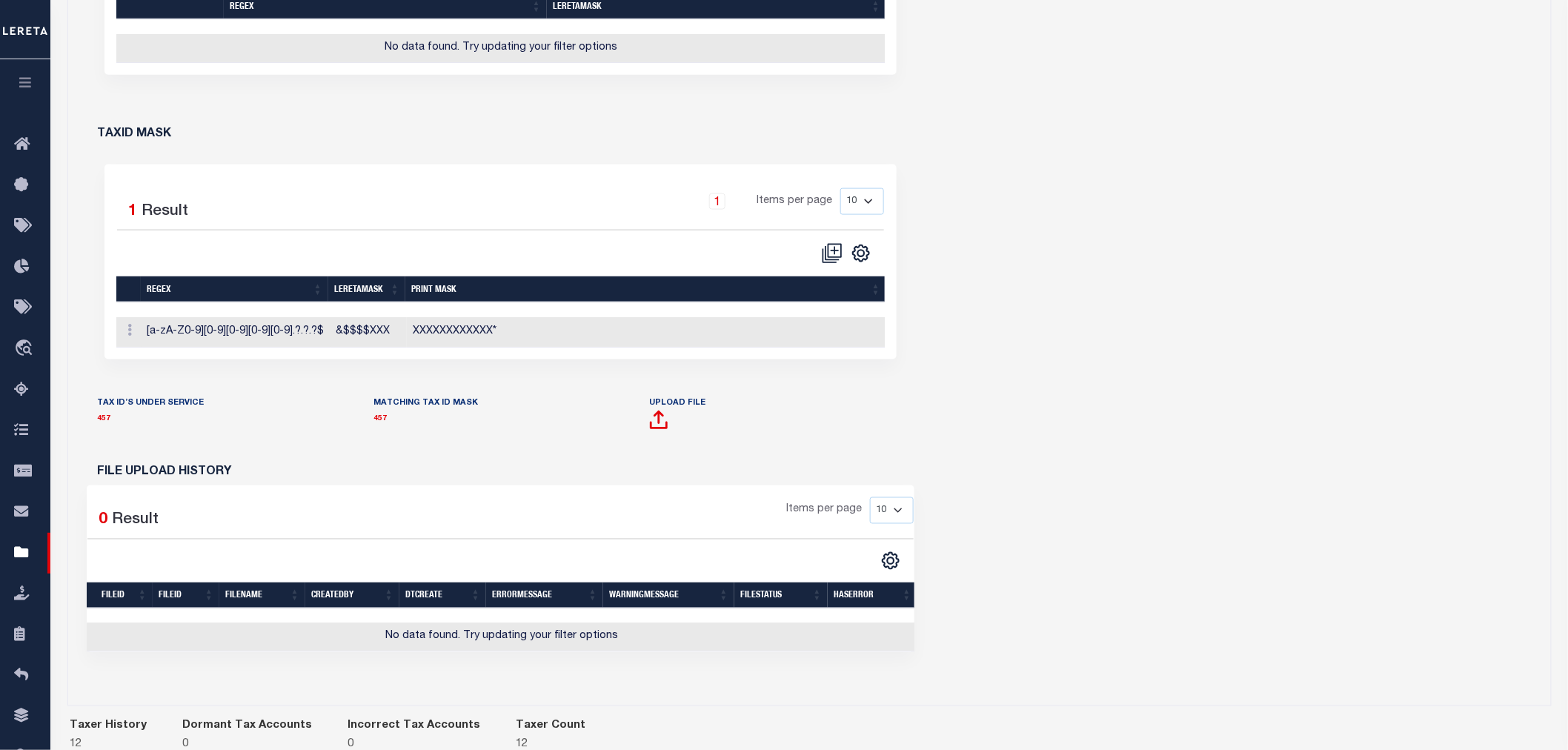
scroll to position [796, 0]
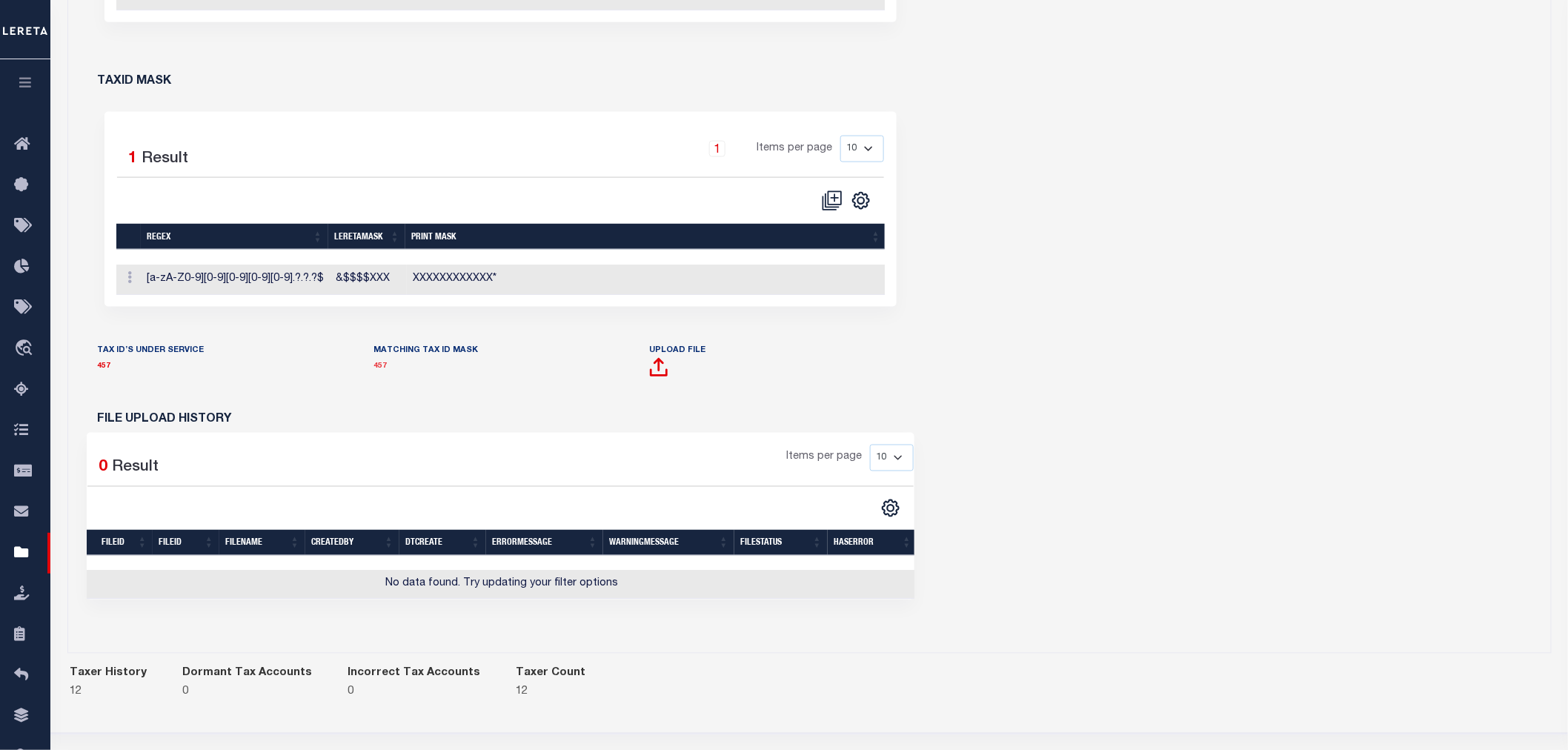
click at [380, 370] on link "457" at bounding box center [380, 365] width 14 height 7
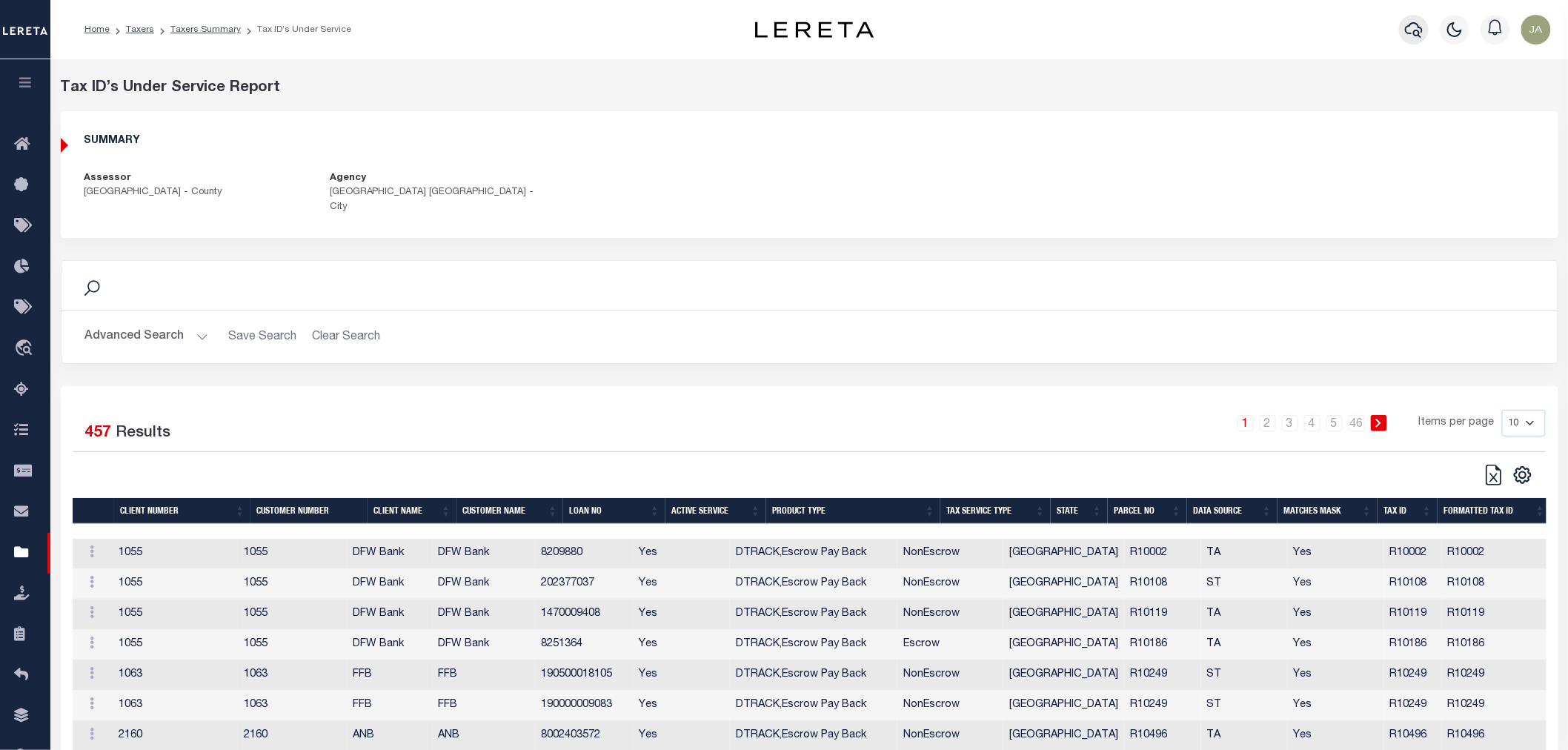
click at [1416, 35] on icon "button" at bounding box center [1414, 30] width 18 height 15
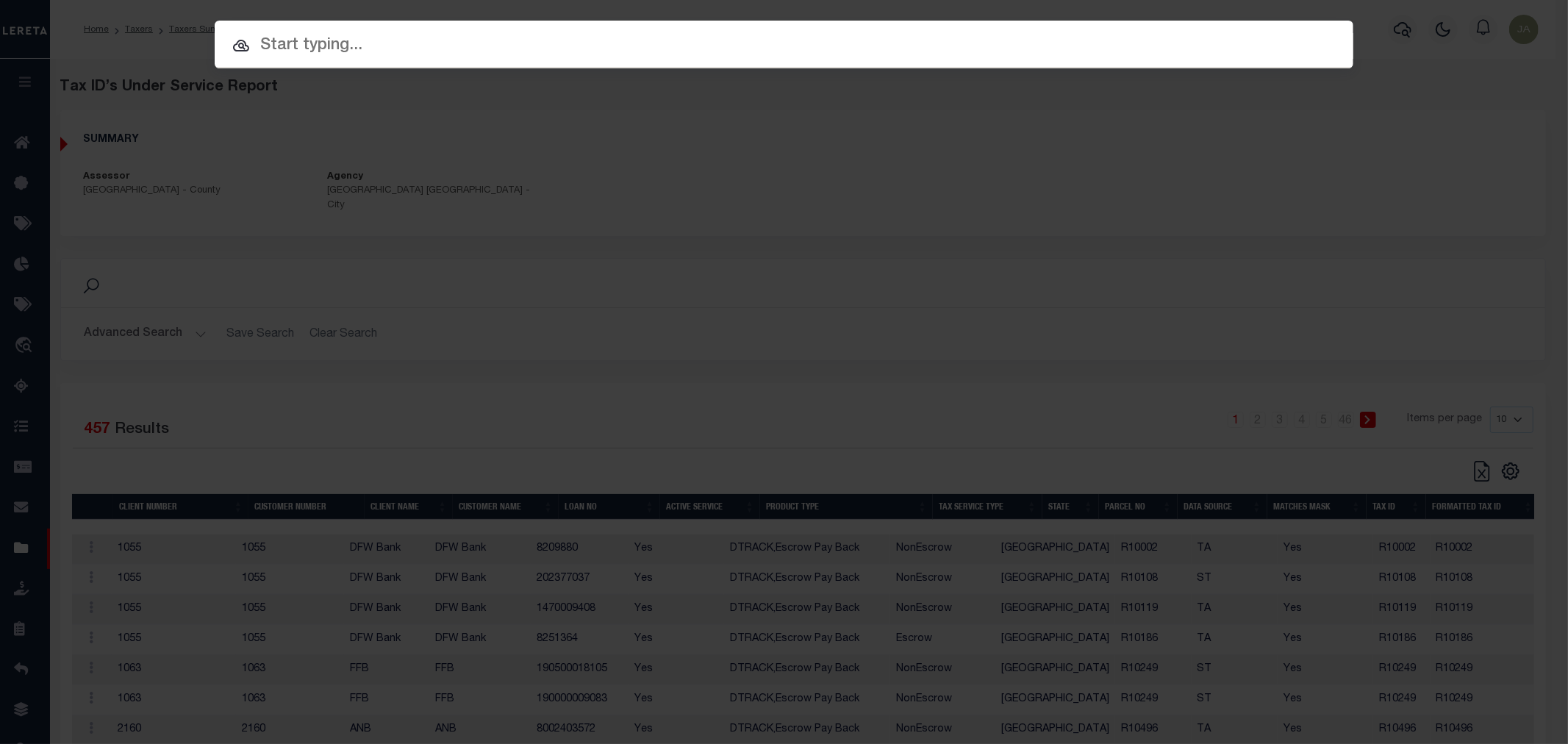
click at [1472, 71] on div "Include Loans TBM Customers Borrowers Payments (Lender Non-Disb) Payments (Lend…" at bounding box center [784, 372] width 1568 height 744
click at [567, 33] on input "text" at bounding box center [784, 46] width 1139 height 26
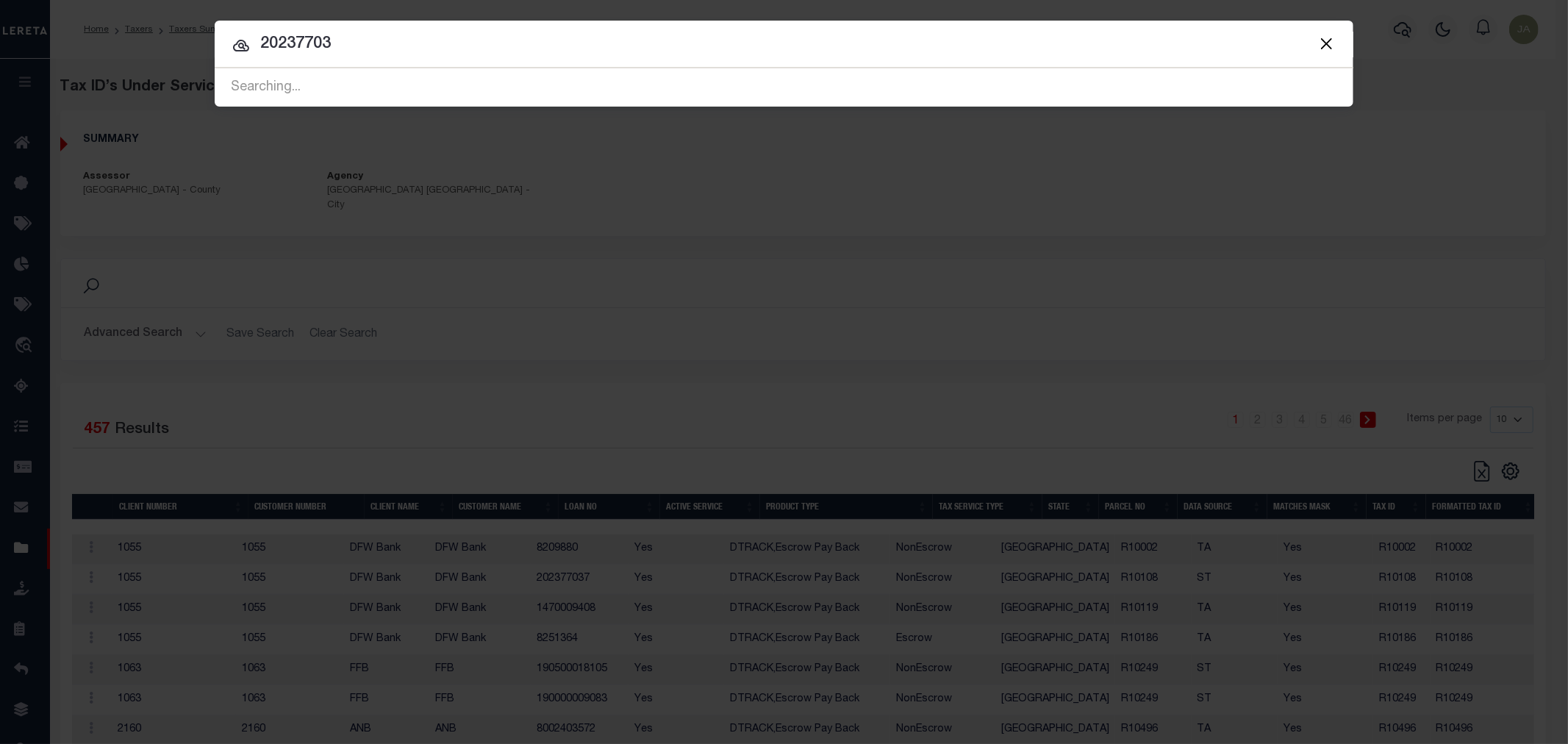
type input "202377037"
click at [490, 92] on div "Searching..." at bounding box center [784, 87] width 1139 height 38
click at [1322, 47] on button "Close" at bounding box center [1326, 43] width 19 height 19
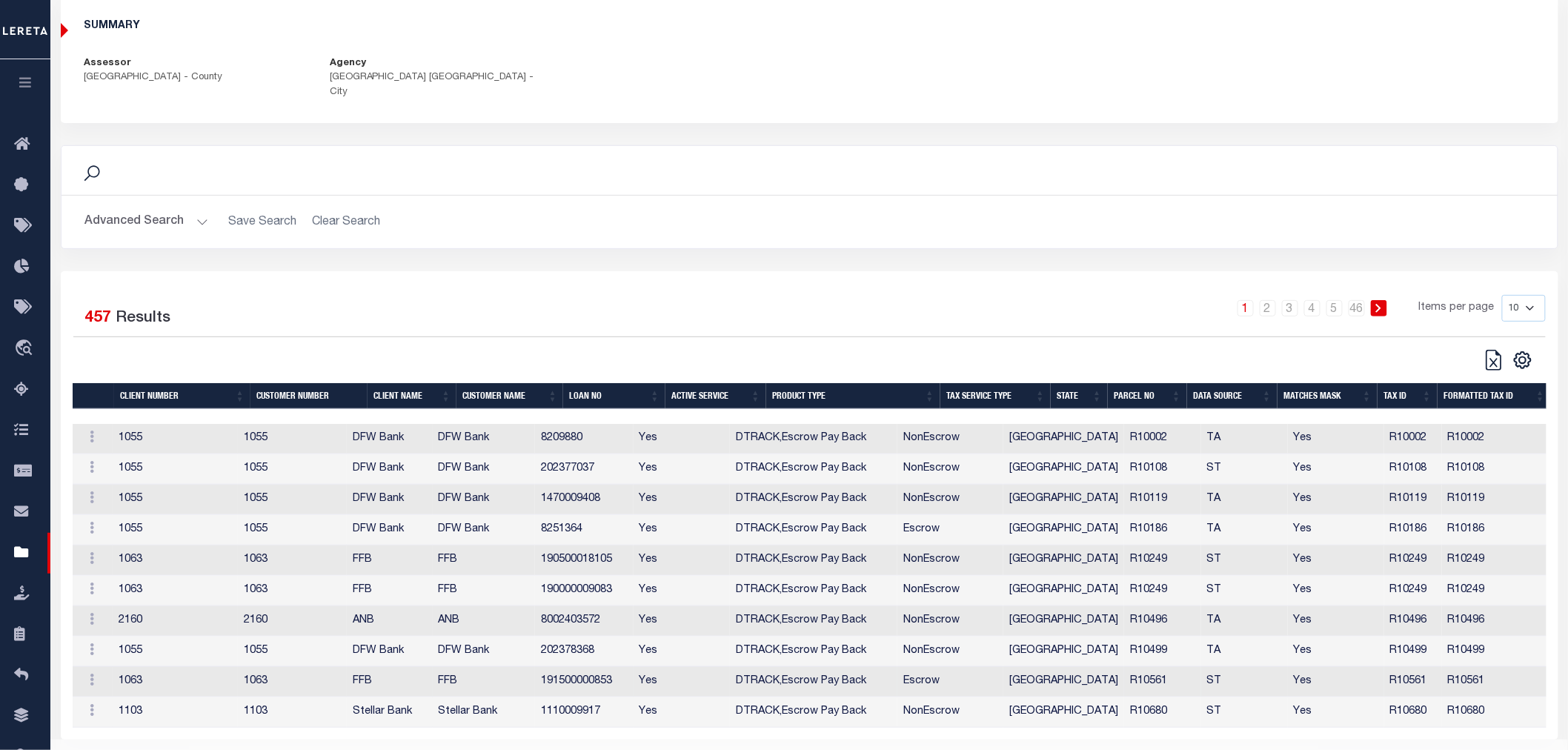
scroll to position [146, 0]
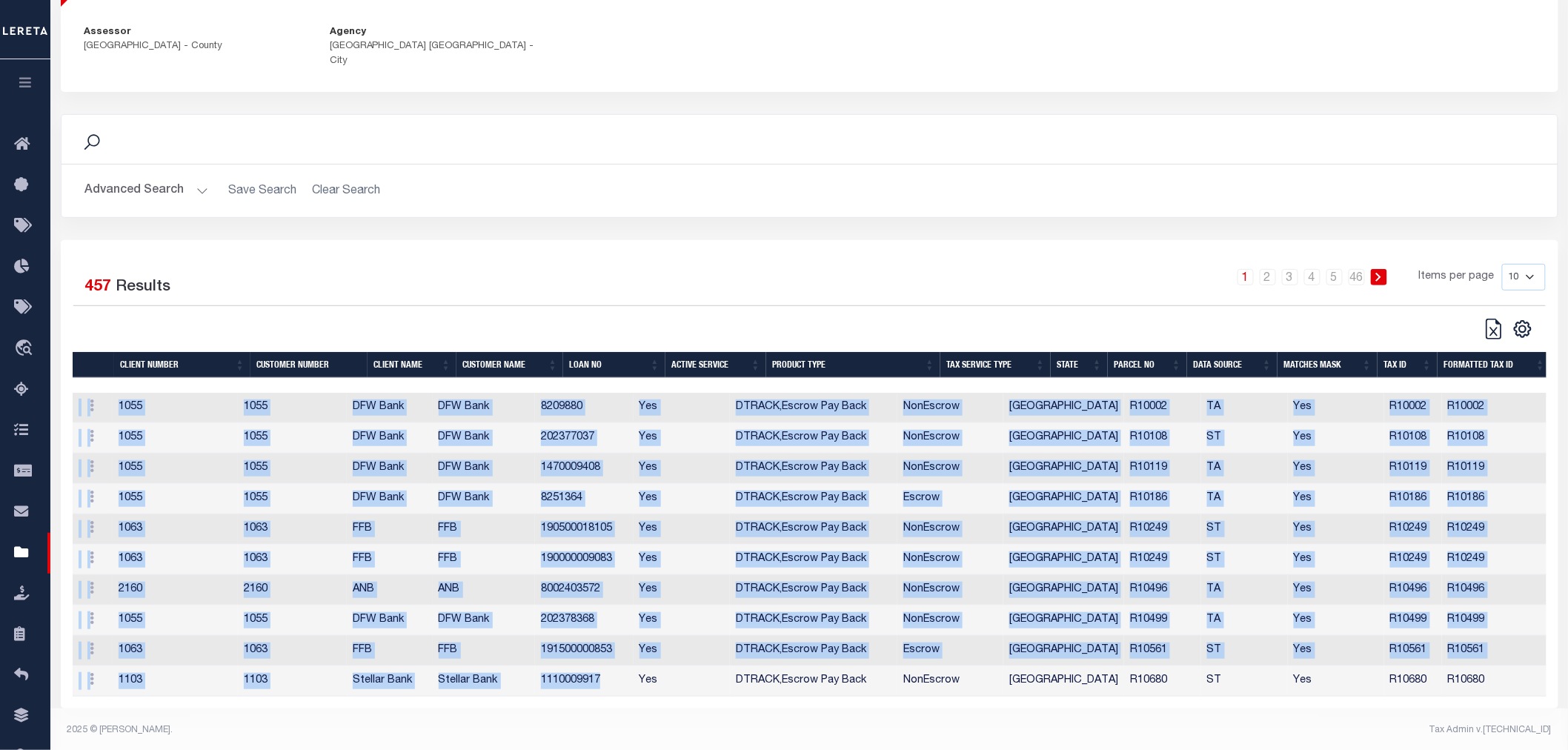
drag, startPoint x: 641, startPoint y: 684, endPoint x: 1108, endPoint y: 777, distance: 476.2
click at [1108, 749] on html "Home Taxers Taxers Summary Tax ID’s Under Service Profile Sign out" at bounding box center [784, 303] width 1568 height 899
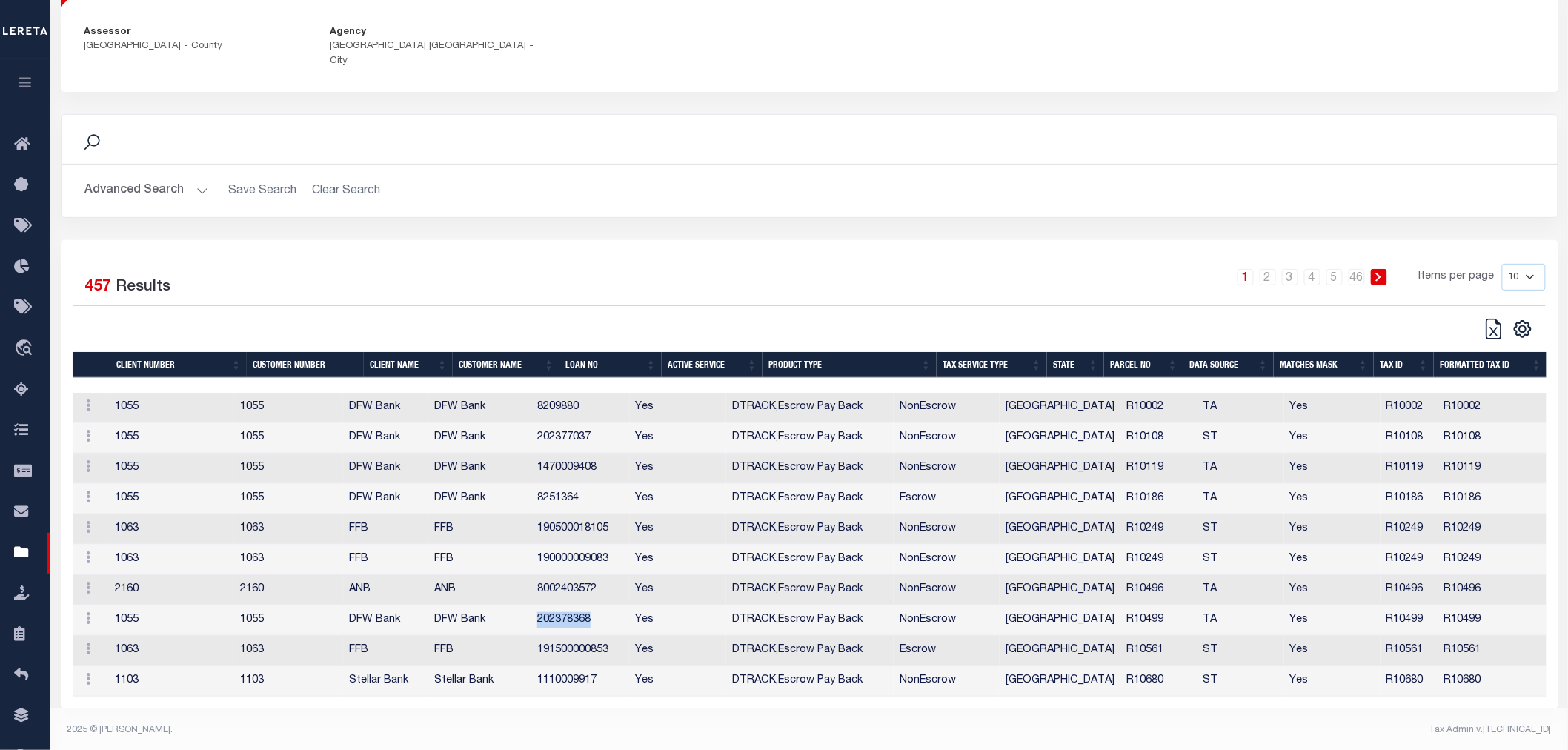
drag, startPoint x: 567, startPoint y: 609, endPoint x: 620, endPoint y: 608, distance: 53.0
click at [620, 608] on td "202378368" at bounding box center [580, 621] width 98 height 31
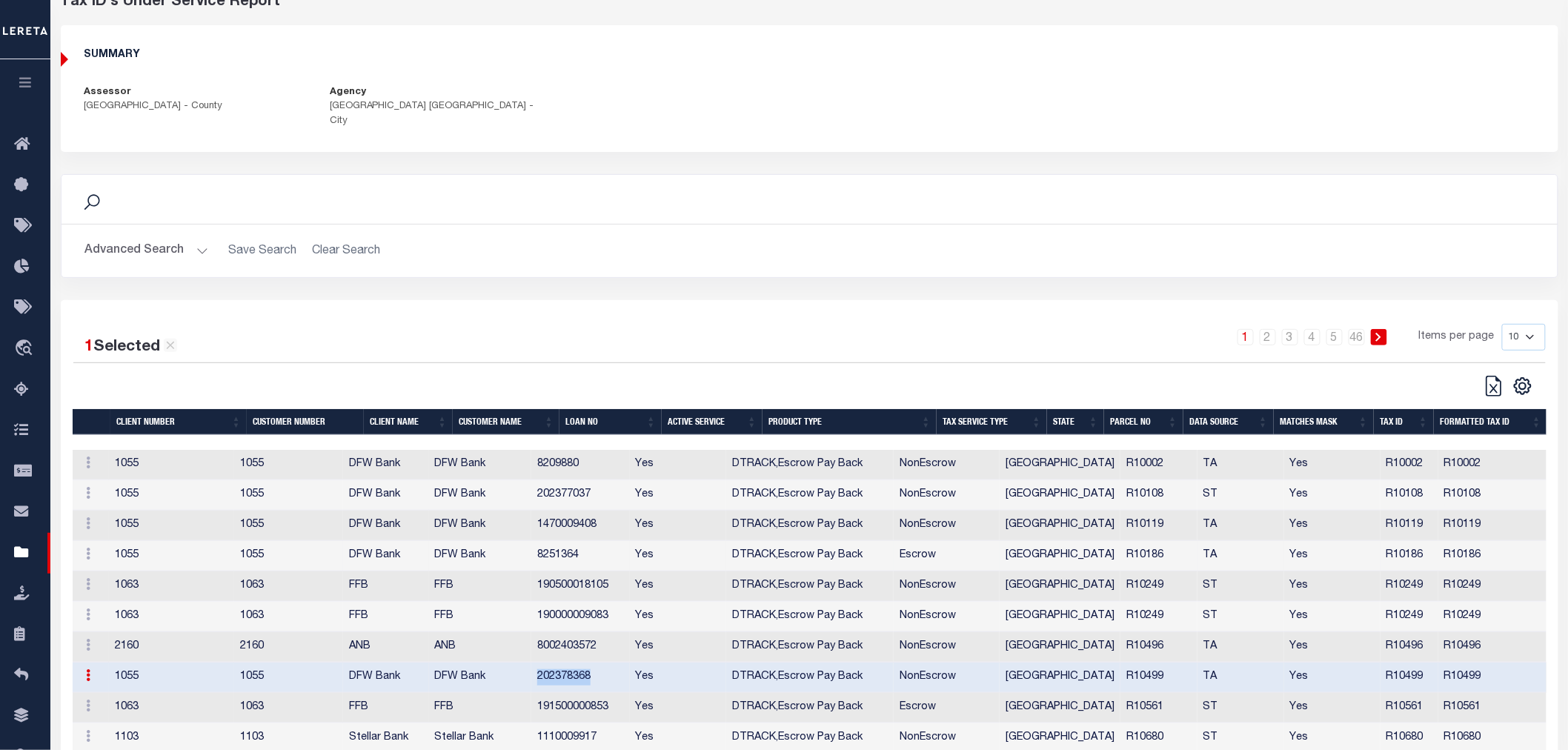
scroll to position [144, 0]
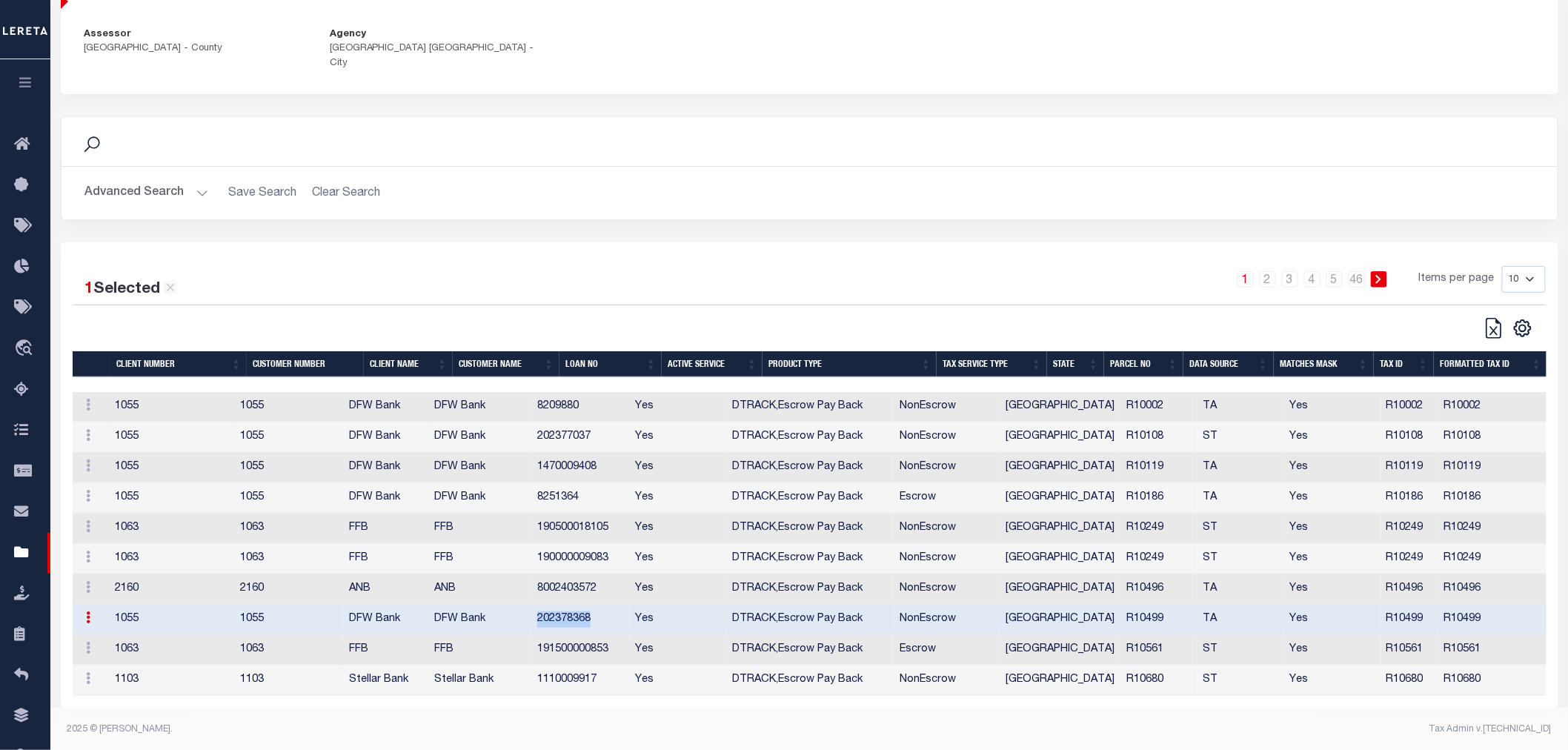
copy td "202378368"
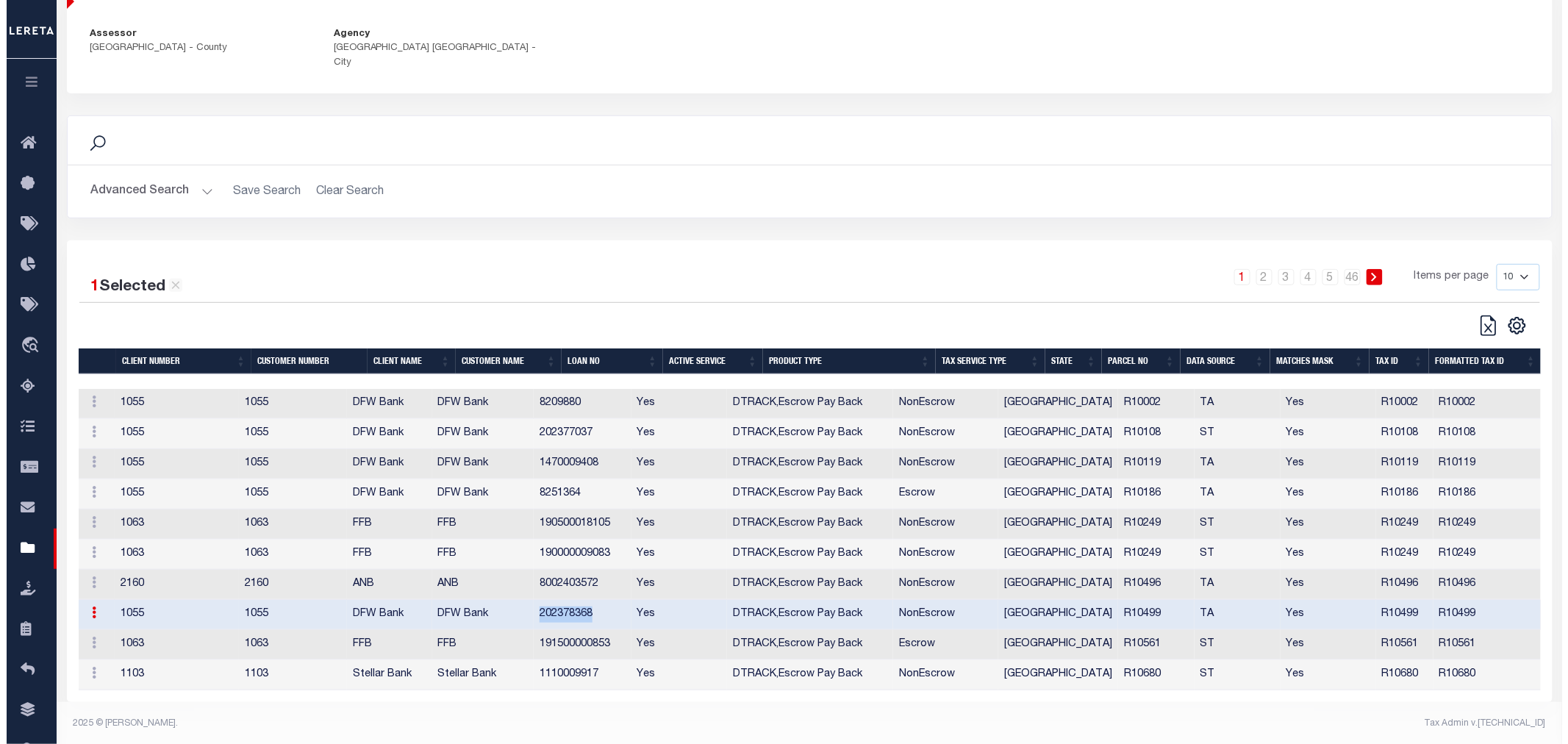
scroll to position [0, 0]
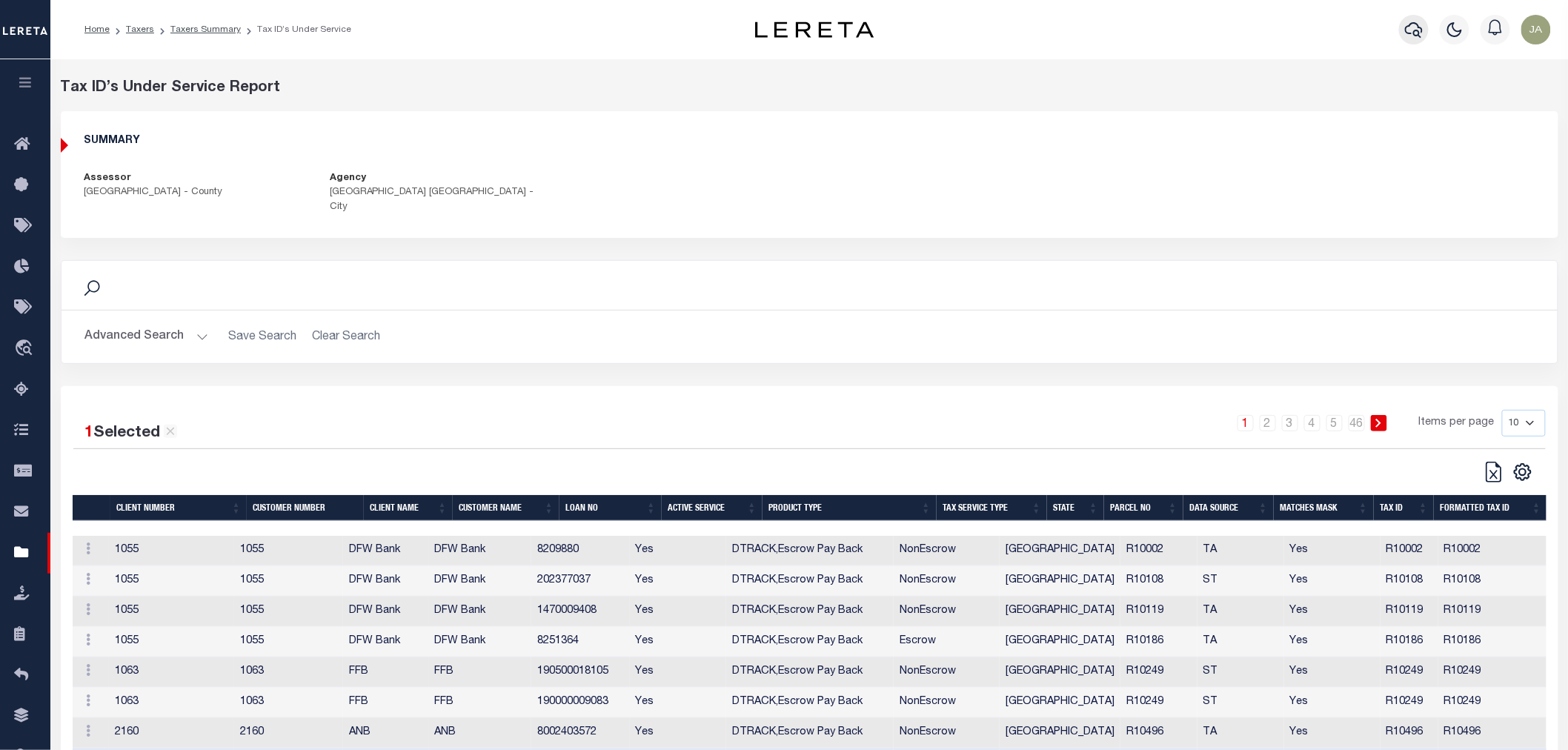
click at [1406, 23] on icon "button" at bounding box center [1414, 30] width 18 height 18
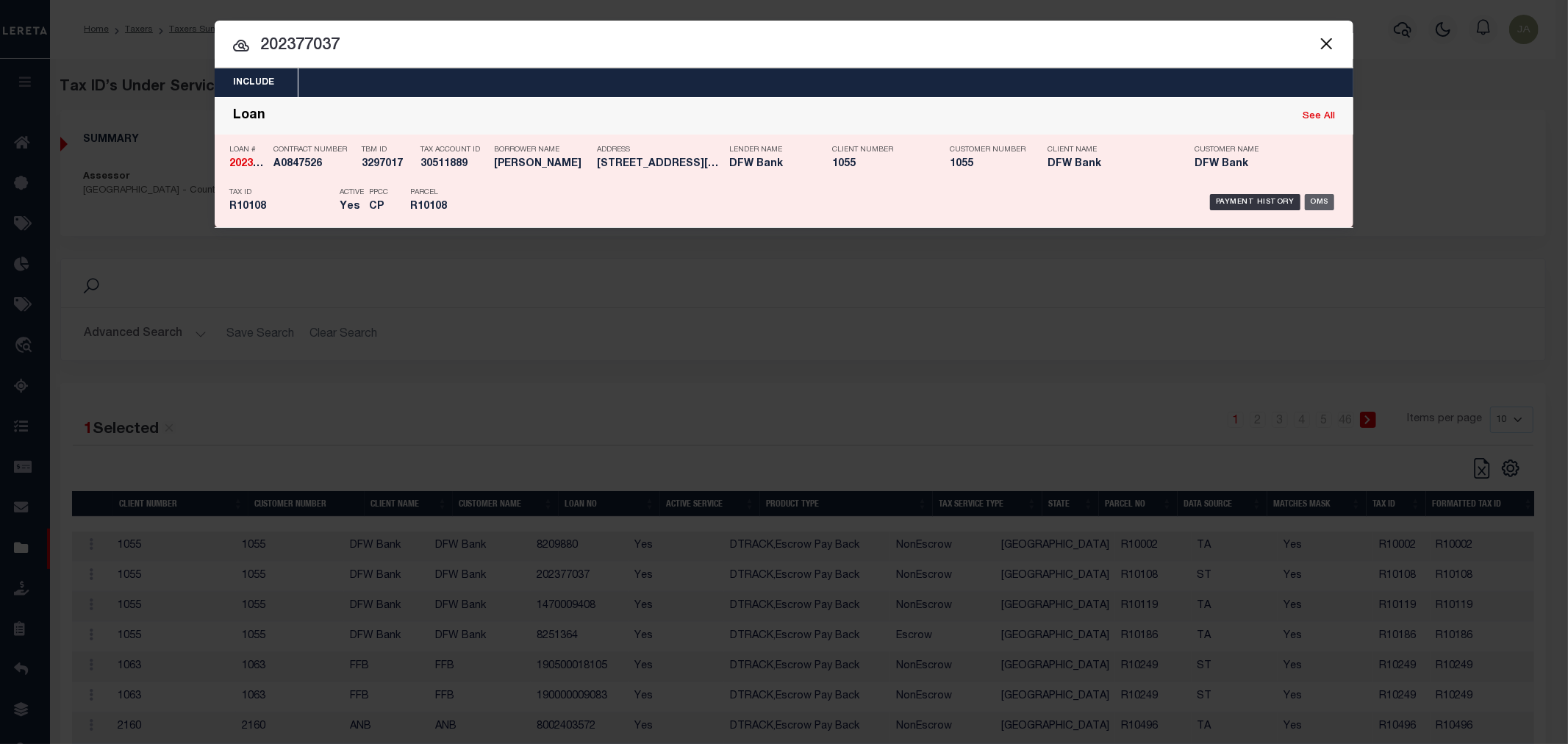
click at [1325, 196] on div "OMS" at bounding box center [1320, 202] width 30 height 16
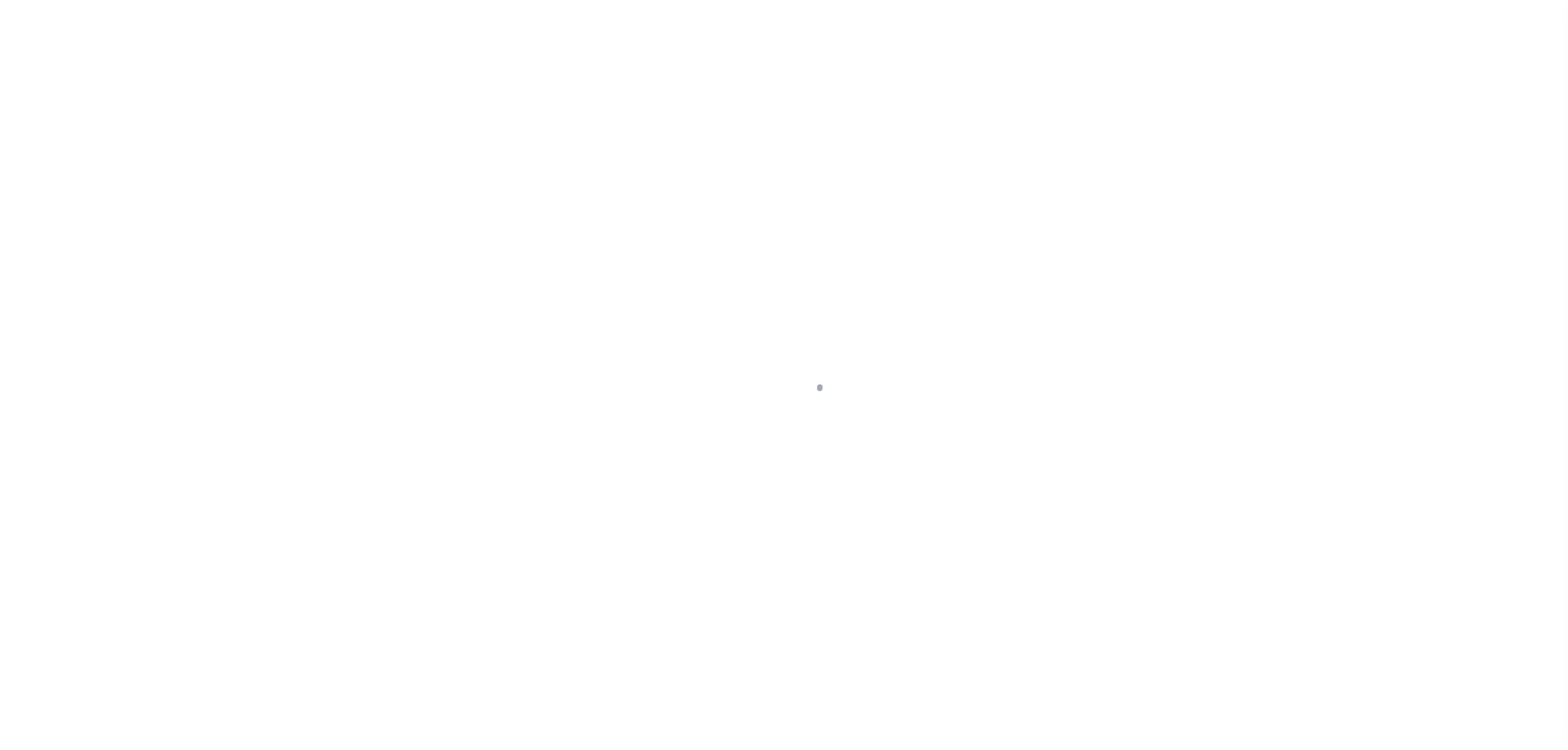
select select "10357"
select select "4014"
select select "100"
select select "NonEscrow"
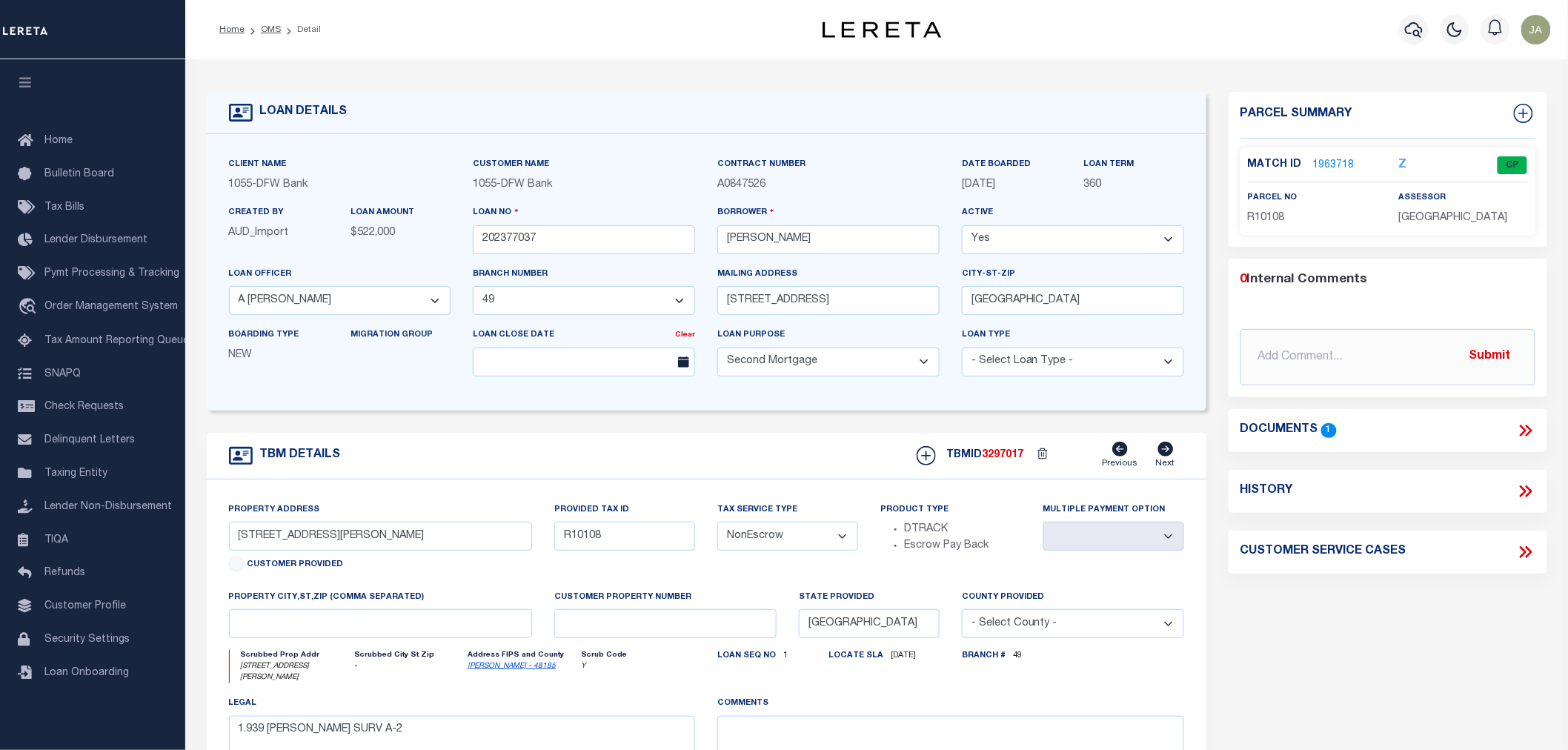
click at [1316, 163] on link "1963718" at bounding box center [1333, 165] width 41 height 15
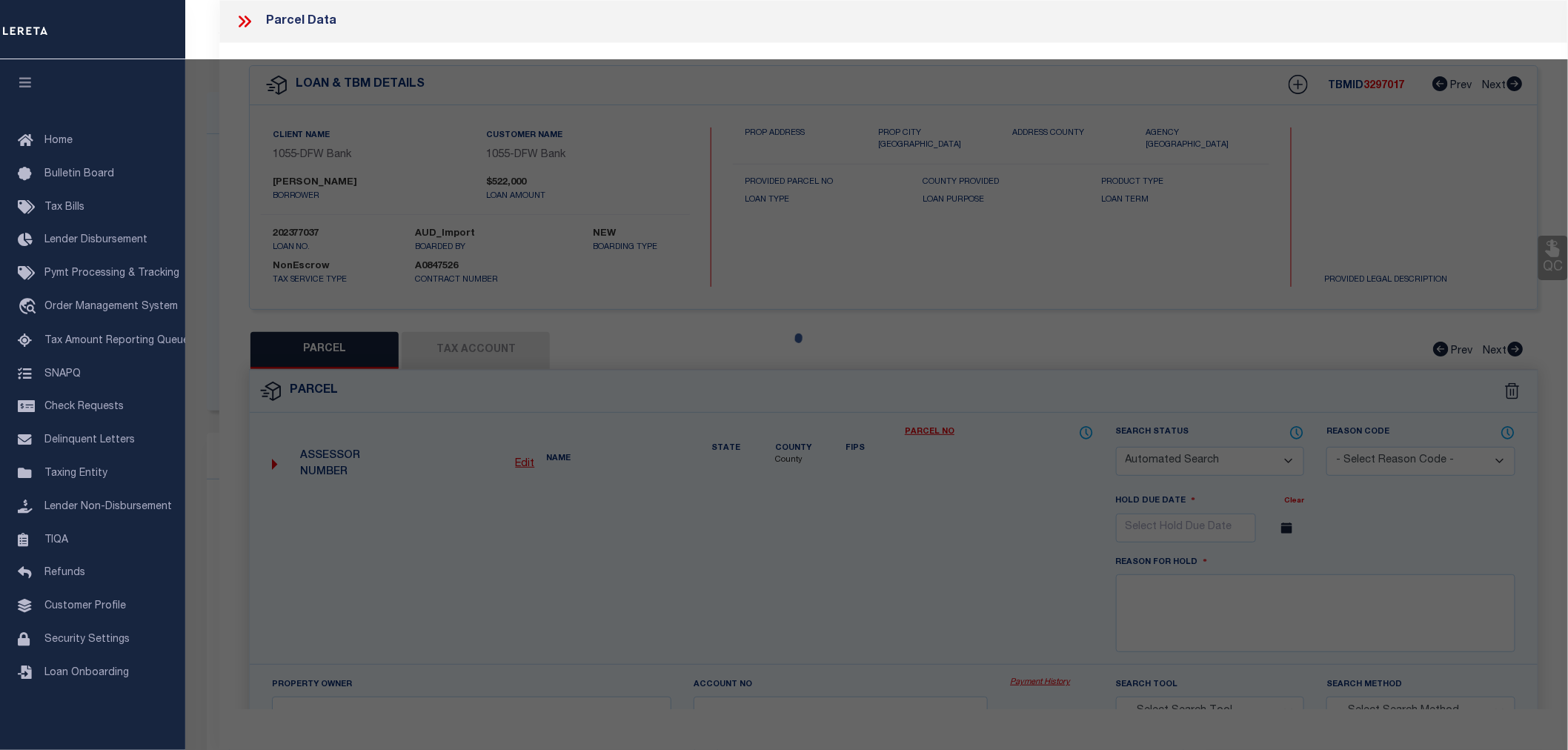
checkbox input "false"
select select "CP"
type input "[PERSON_NAME] & [PERSON_NAME]"
select select
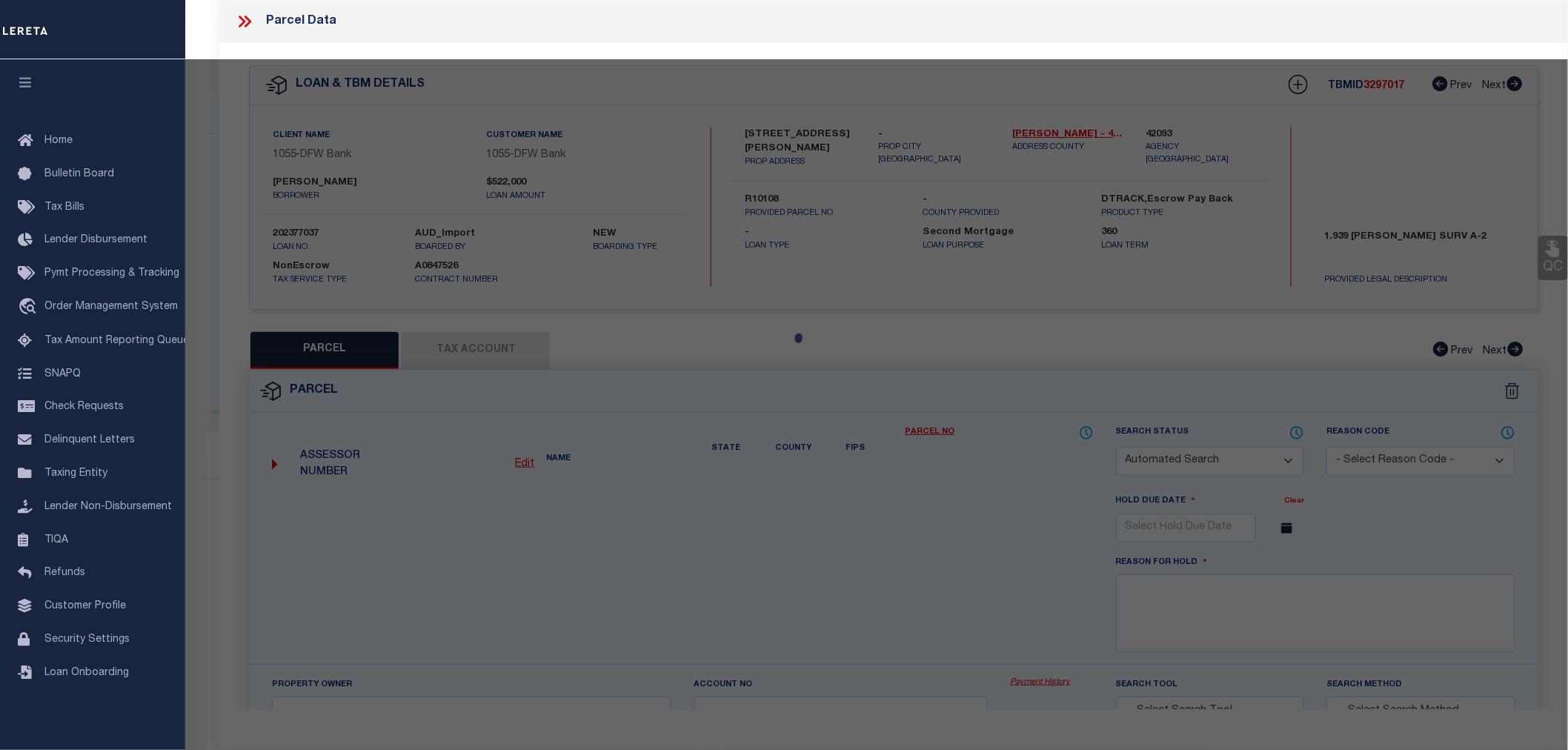
type input "201 [PERSON_NAME]"
type input "NAVASOTA, [GEOGRAPHIC_DATA] 77868"
type textarea "A0002. [PERSON_NAME], TRACT 4, PAR 17, ACRES 1.939"
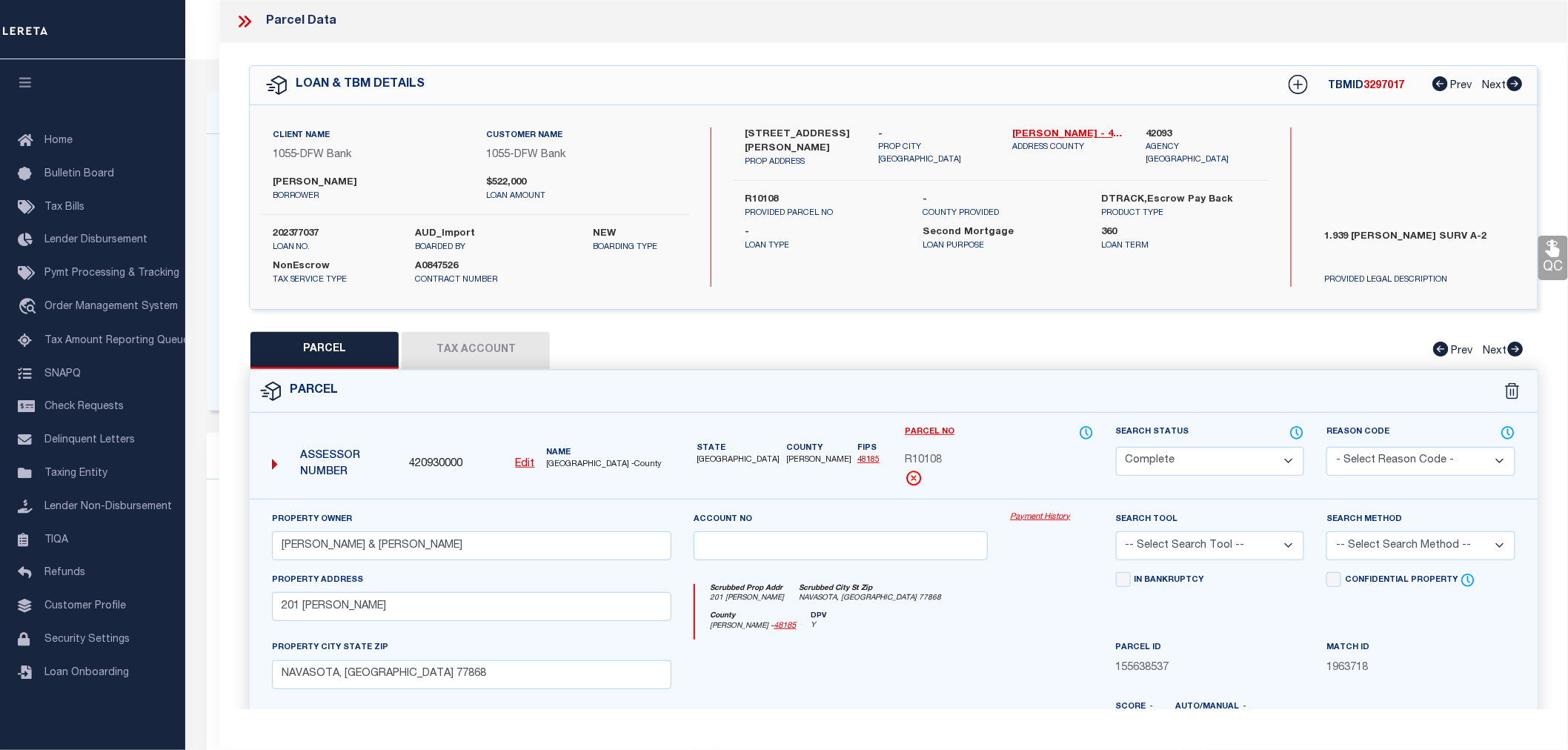
click at [461, 347] on button "Tax Account" at bounding box center [475, 351] width 148 height 37
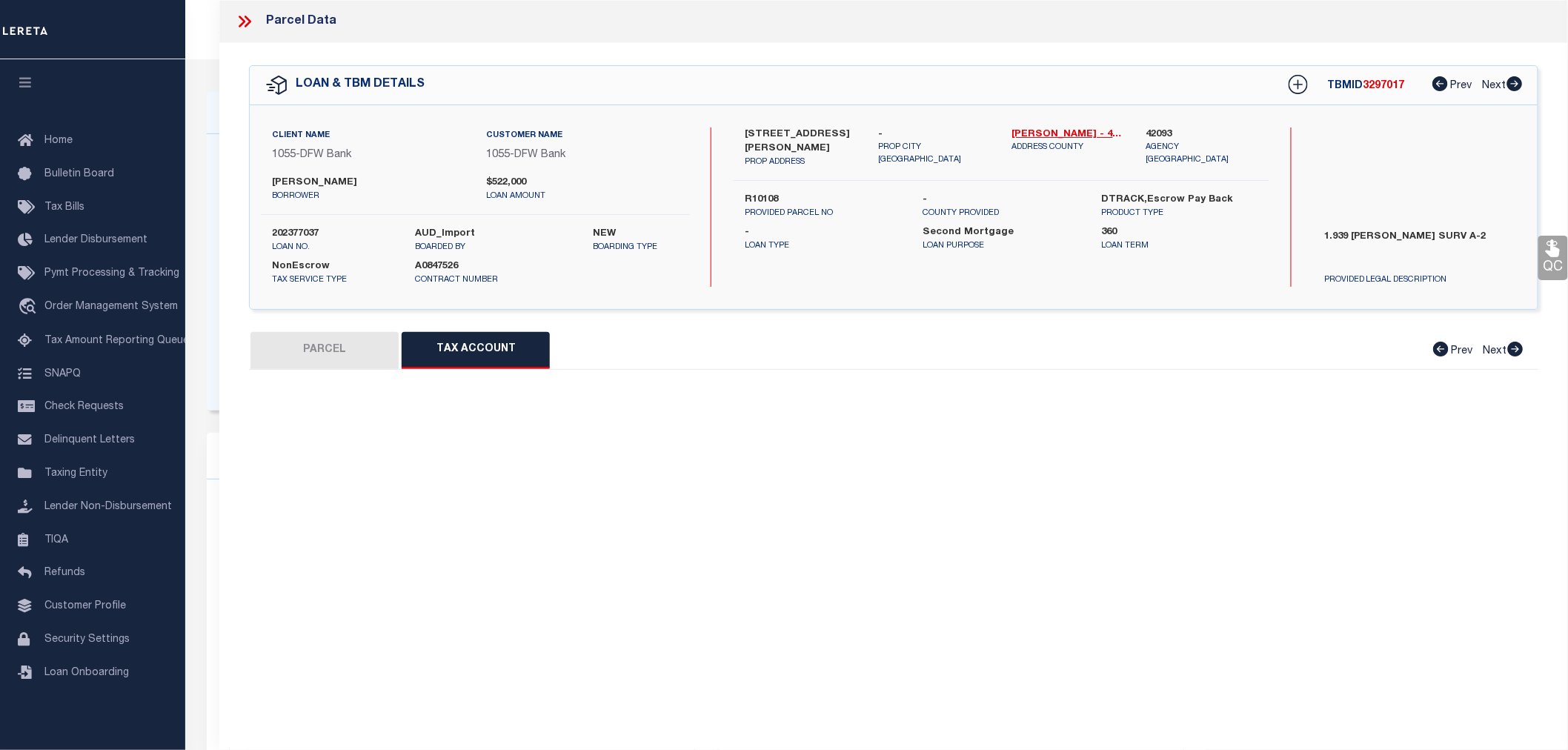
select select "100"
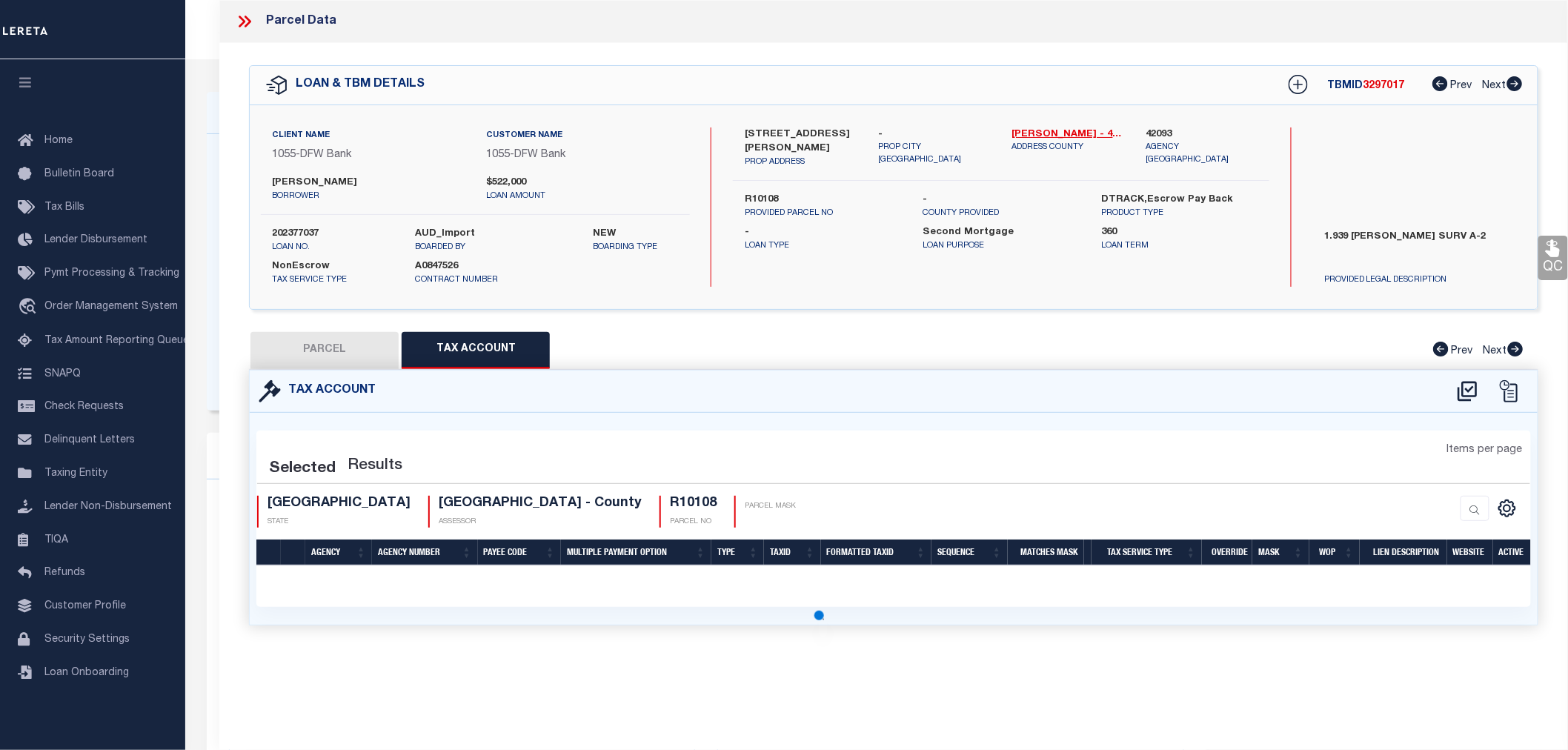
select select "100"
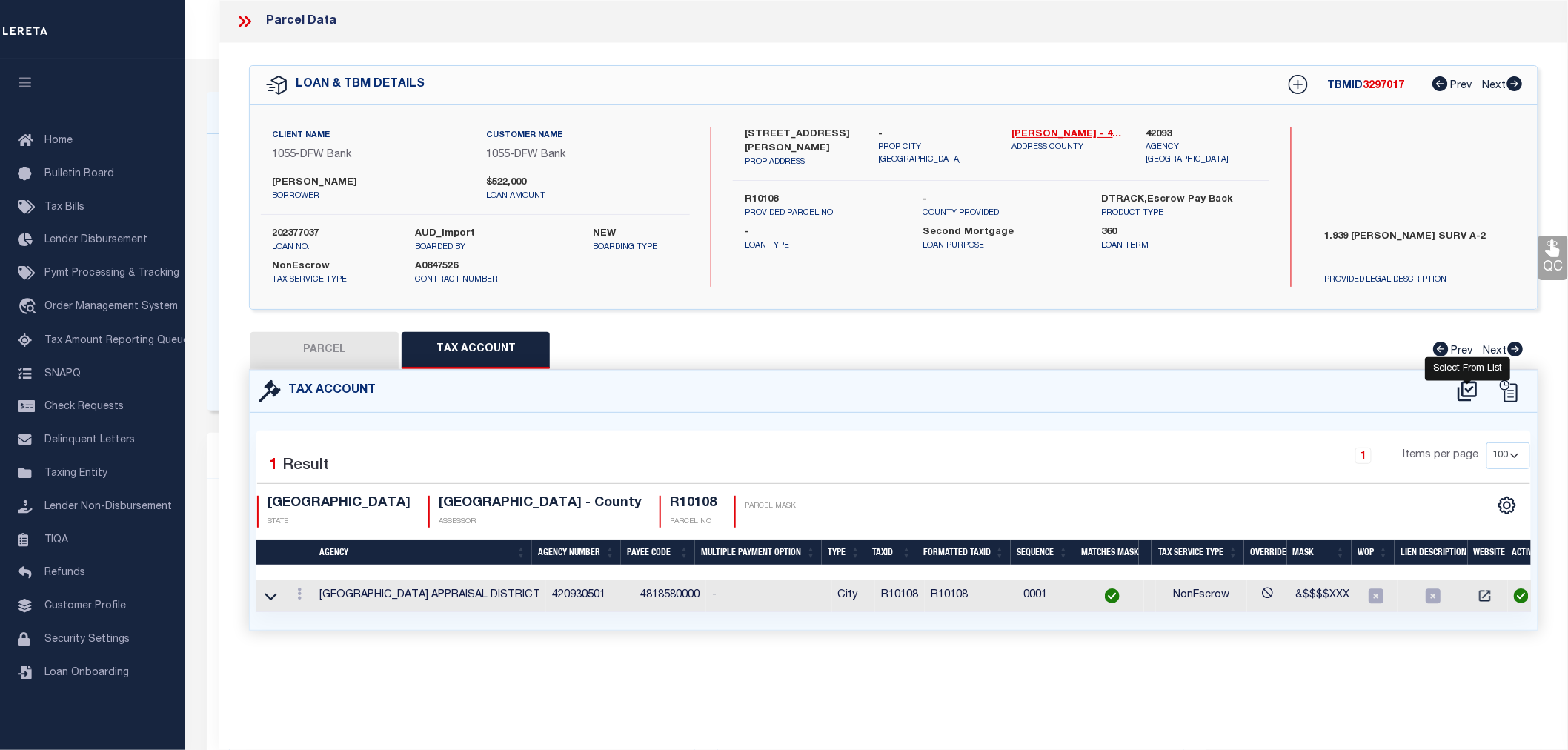
click at [1465, 388] on icon at bounding box center [1467, 390] width 19 height 20
select select "100"
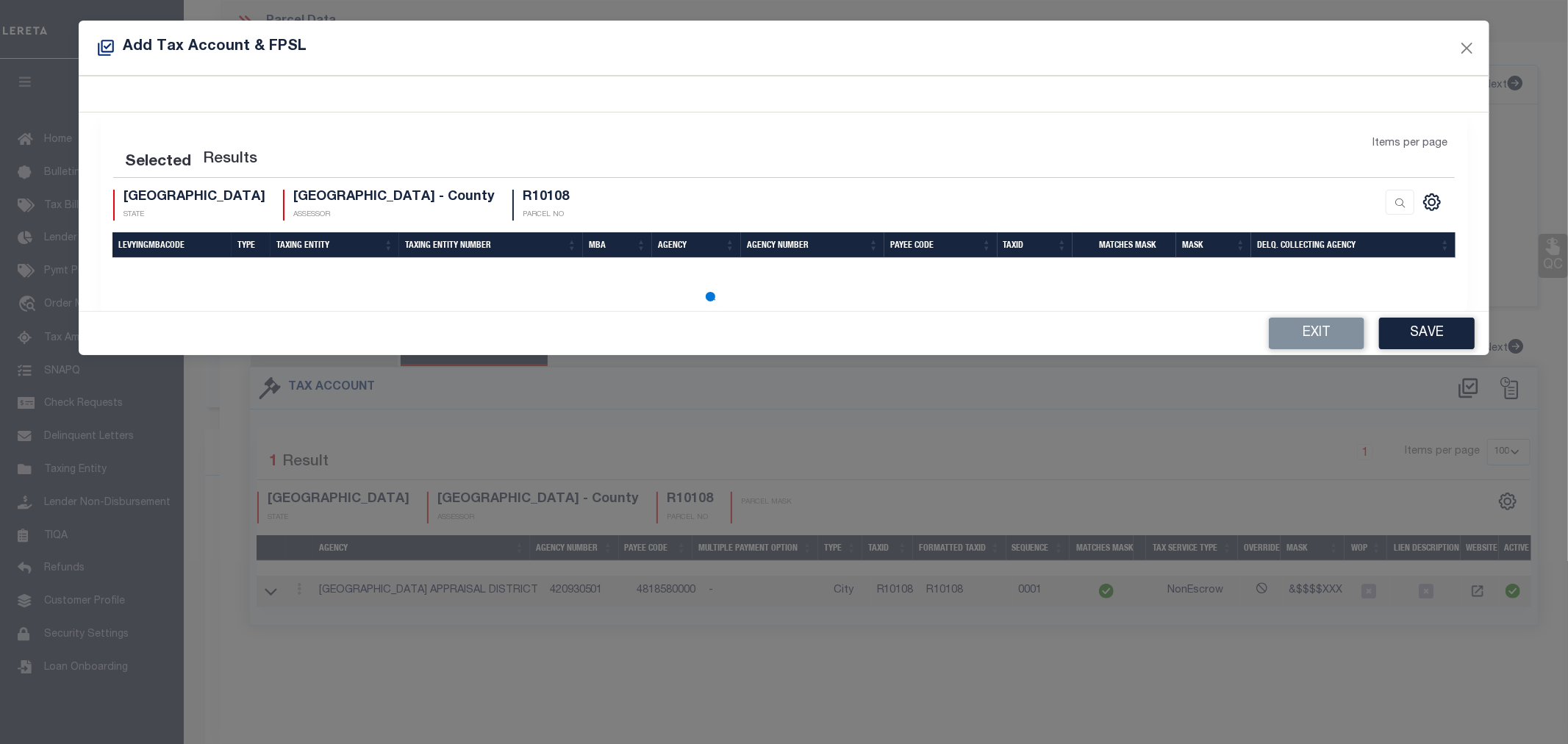
select select "100"
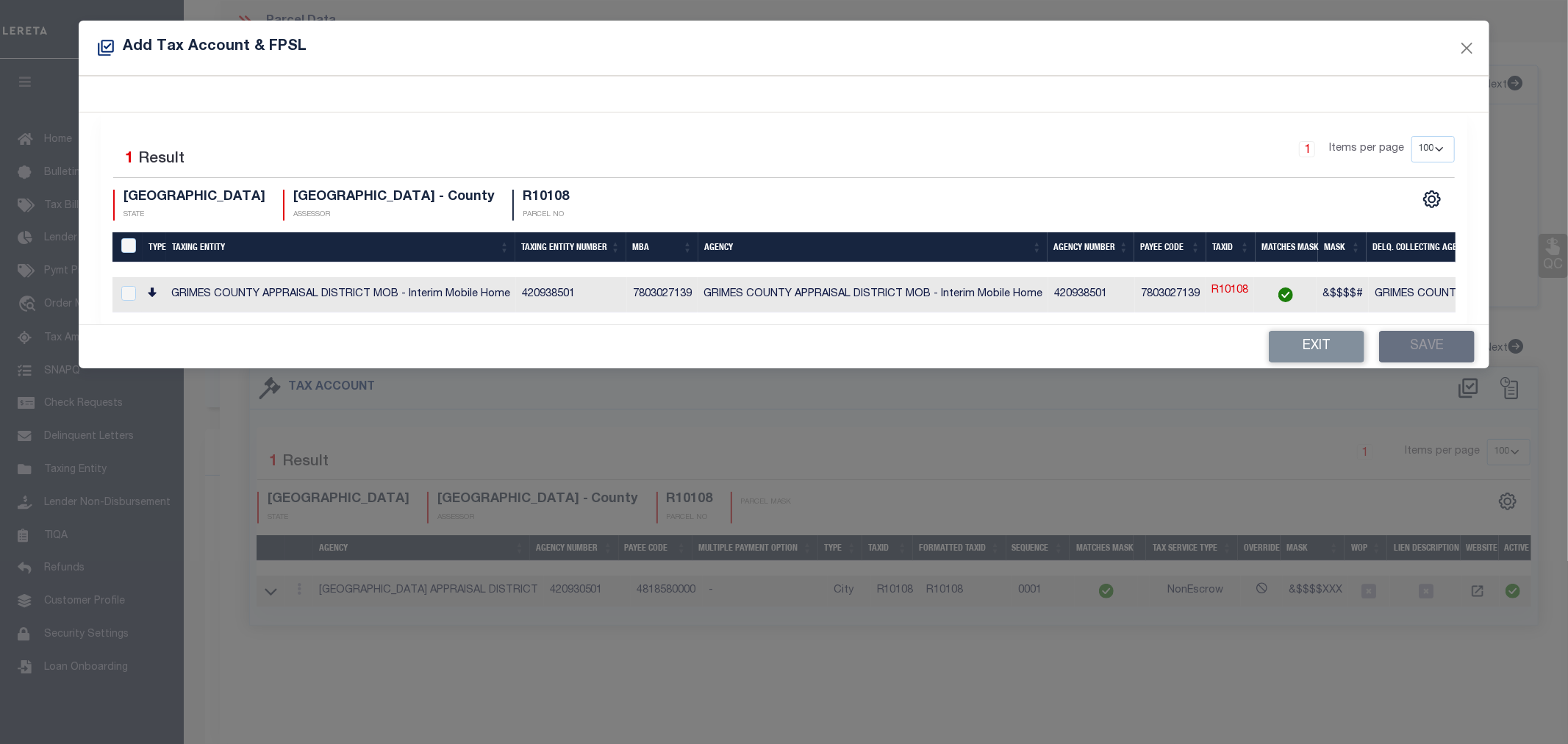
click at [1453, 42] on div "Add Tax Account & FPSL" at bounding box center [784, 48] width 1412 height 55
click at [1466, 40] on button "Close" at bounding box center [1467, 48] width 19 height 19
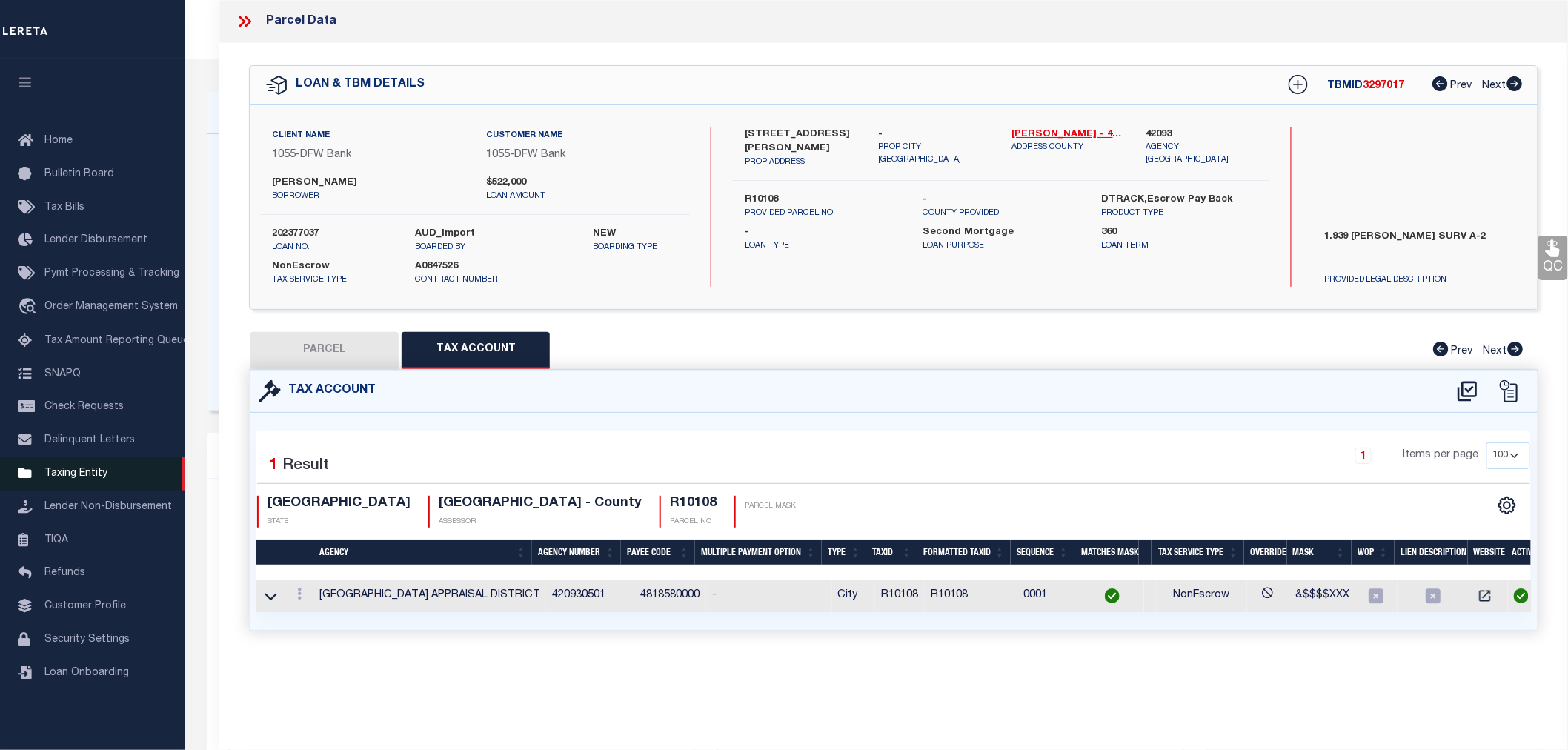
click at [76, 462] on link "Taxing Entity" at bounding box center [92, 474] width 185 height 33
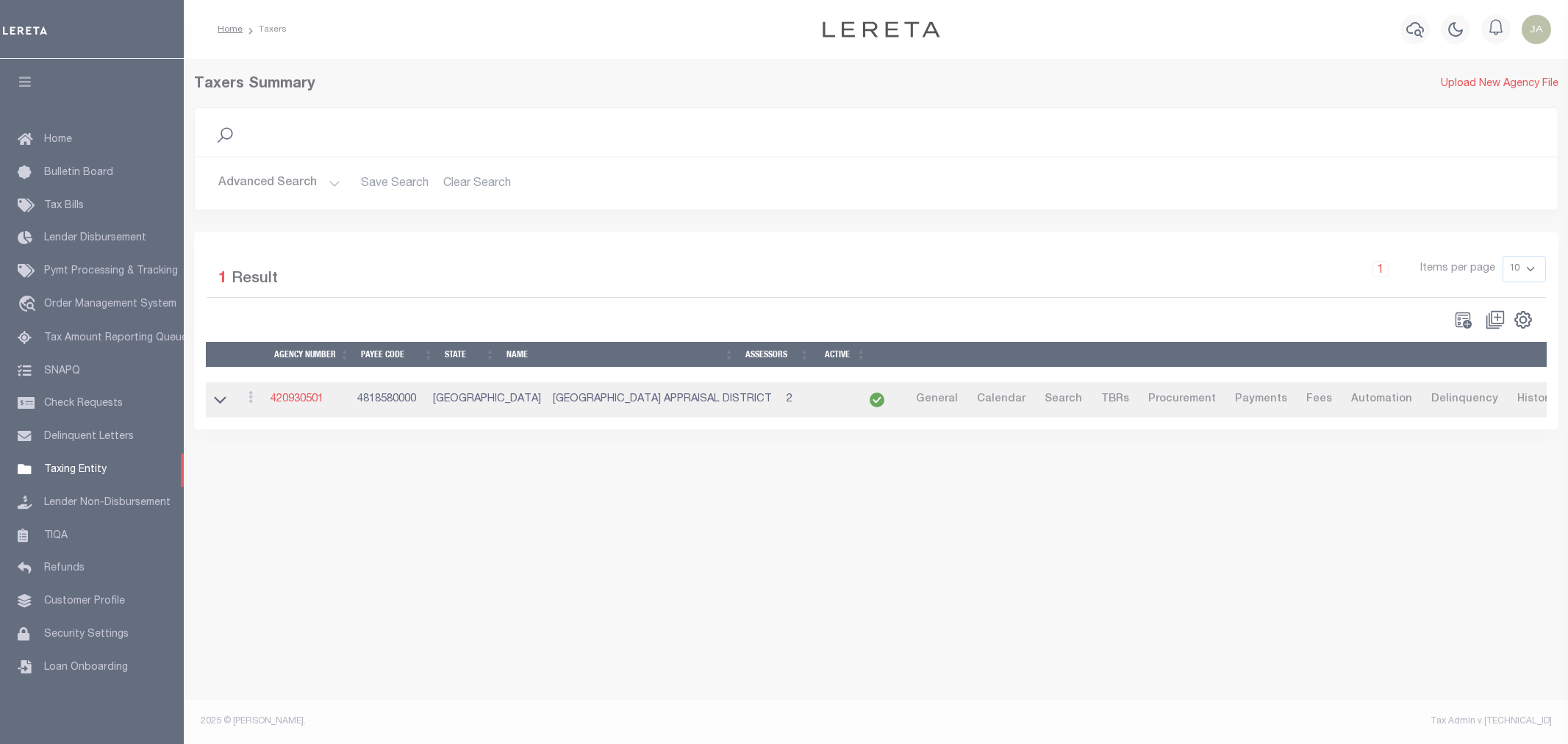
select select
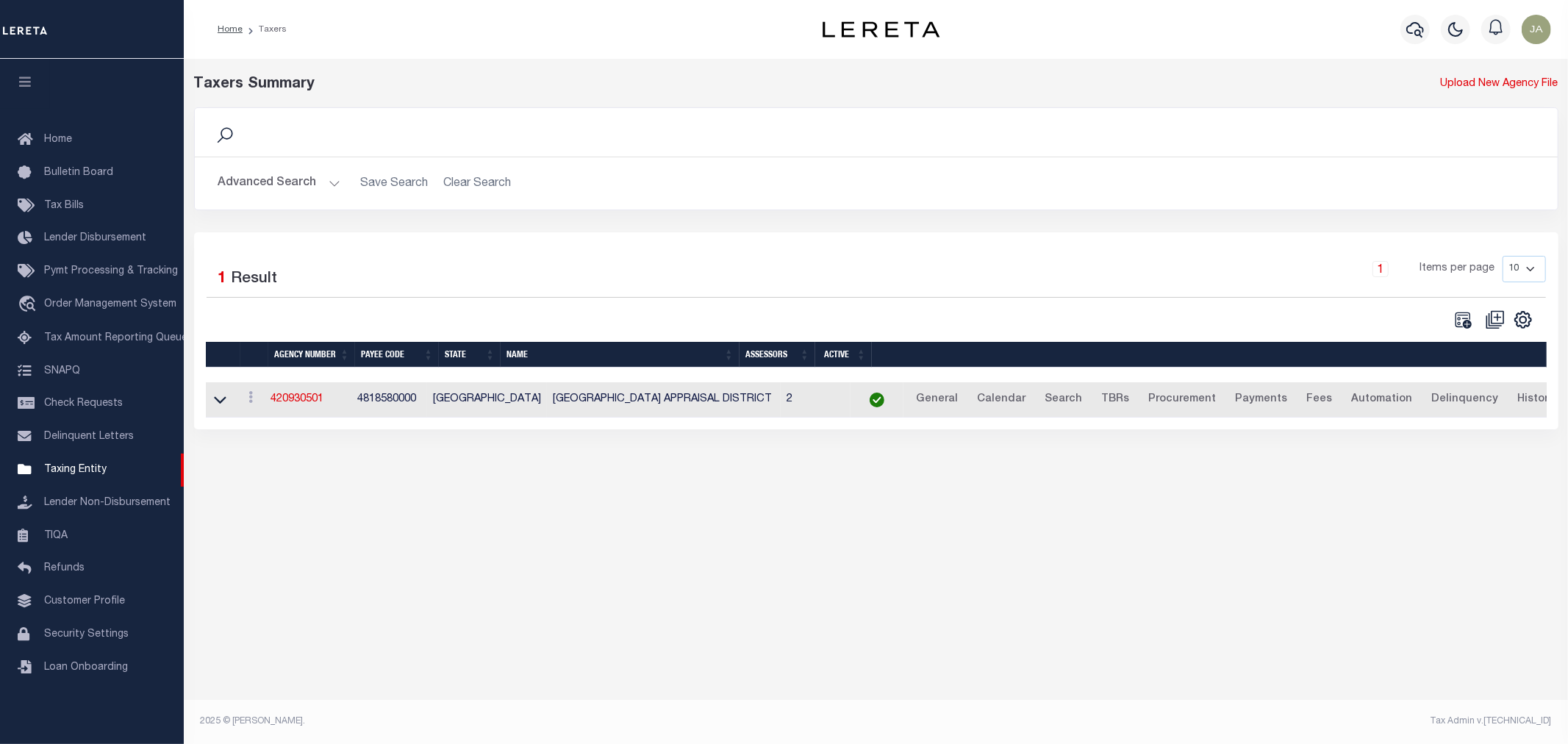
click at [329, 184] on button "Advanced Search" at bounding box center [279, 184] width 122 height 29
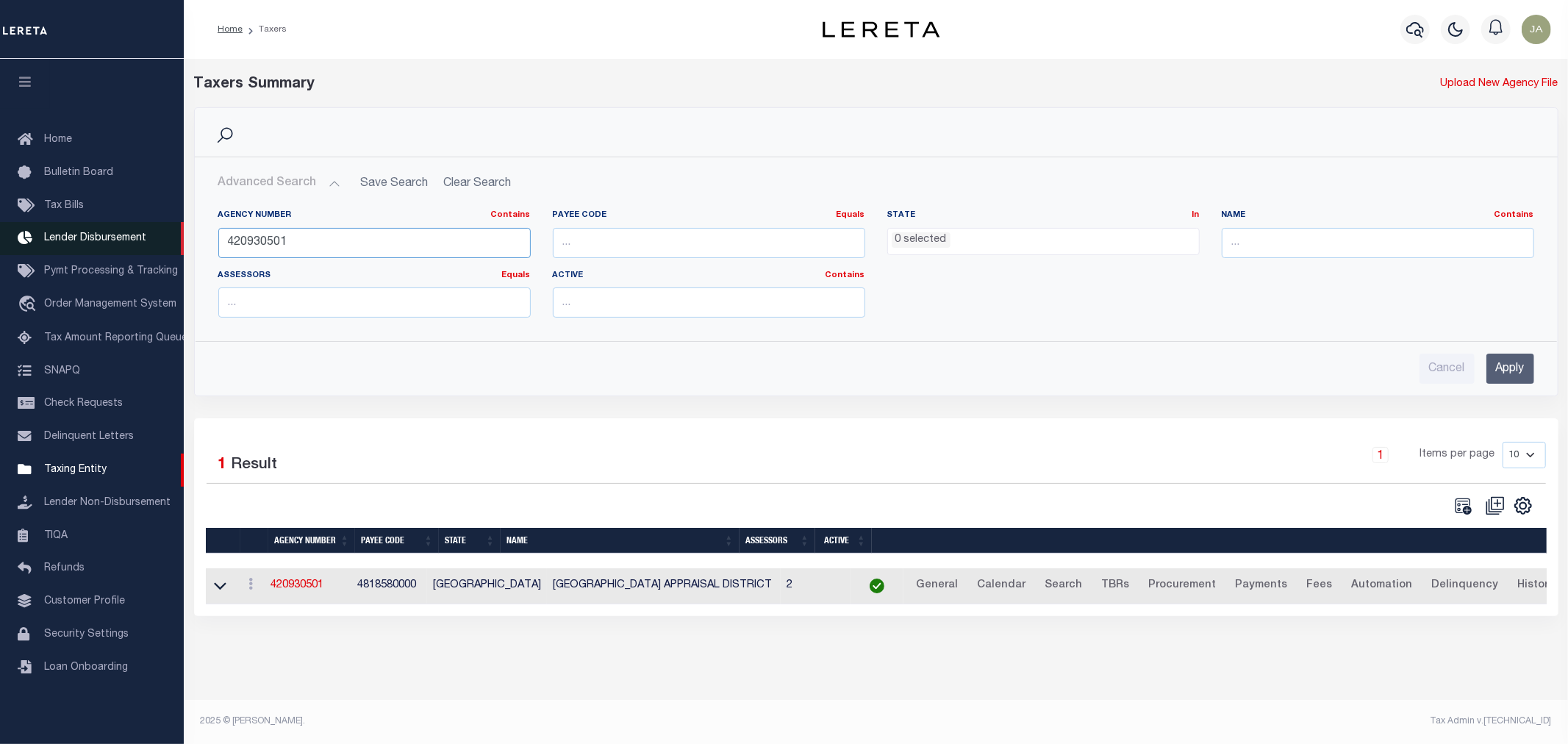
drag, startPoint x: 349, startPoint y: 240, endPoint x: 123, endPoint y: 230, distance: 226.2
click at [123, 230] on div "Home Taxers Profile" at bounding box center [784, 364] width 1568 height 729
type input "421842001"
click at [1502, 372] on input "Apply" at bounding box center [1510, 369] width 48 height 30
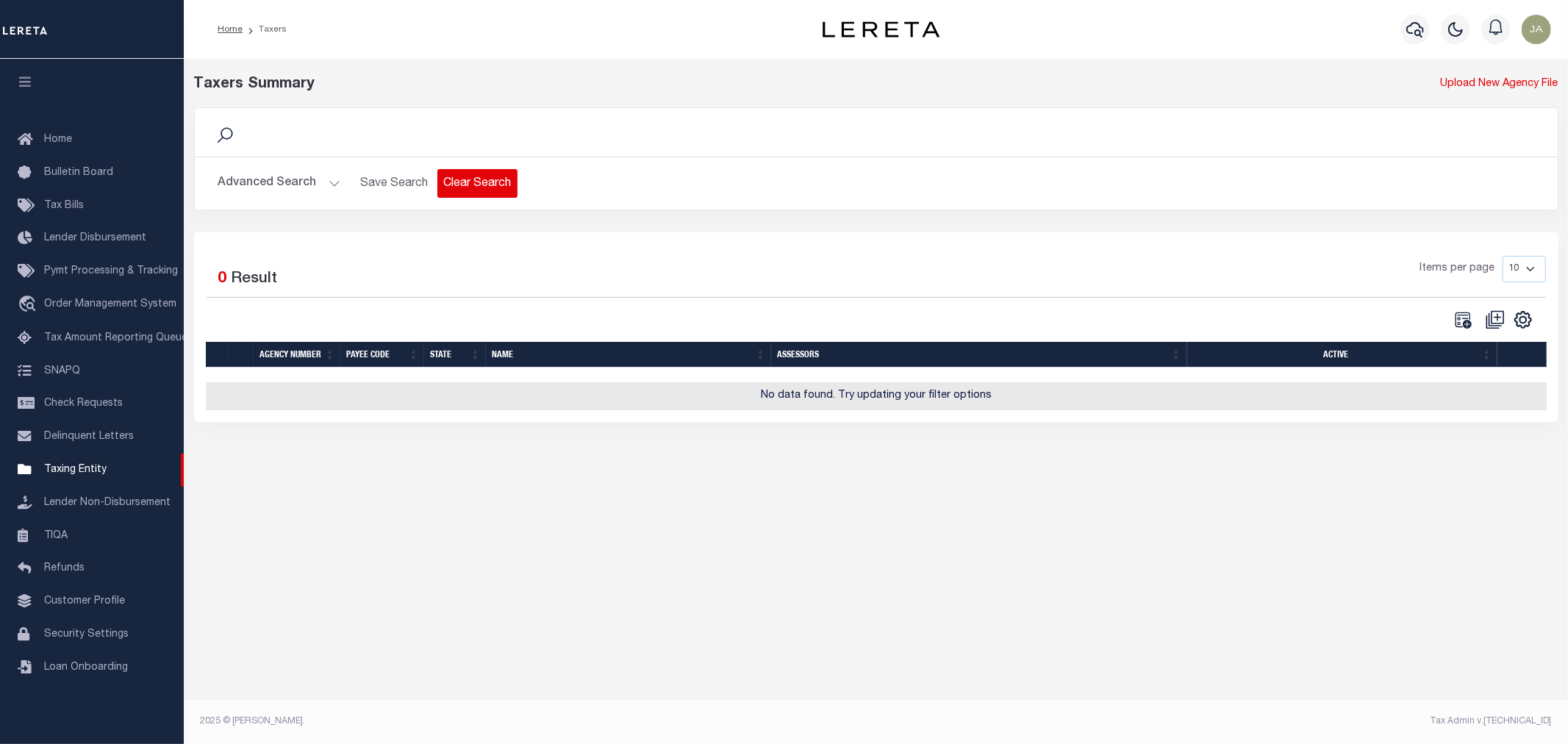
click at [453, 179] on button "Clear Search" at bounding box center [478, 184] width 80 height 29
select select
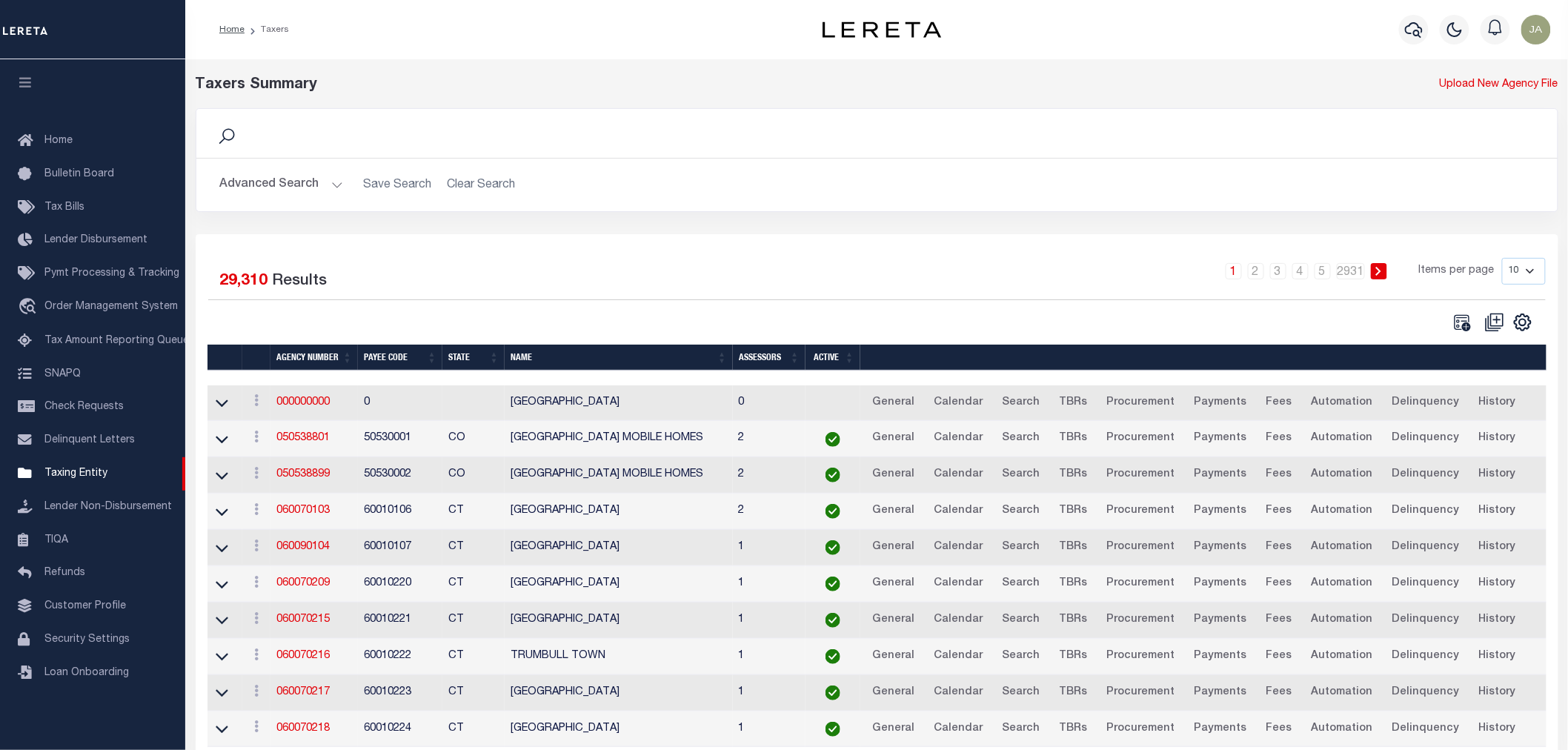
click at [330, 185] on button "Advanced Search" at bounding box center [281, 185] width 123 height 29
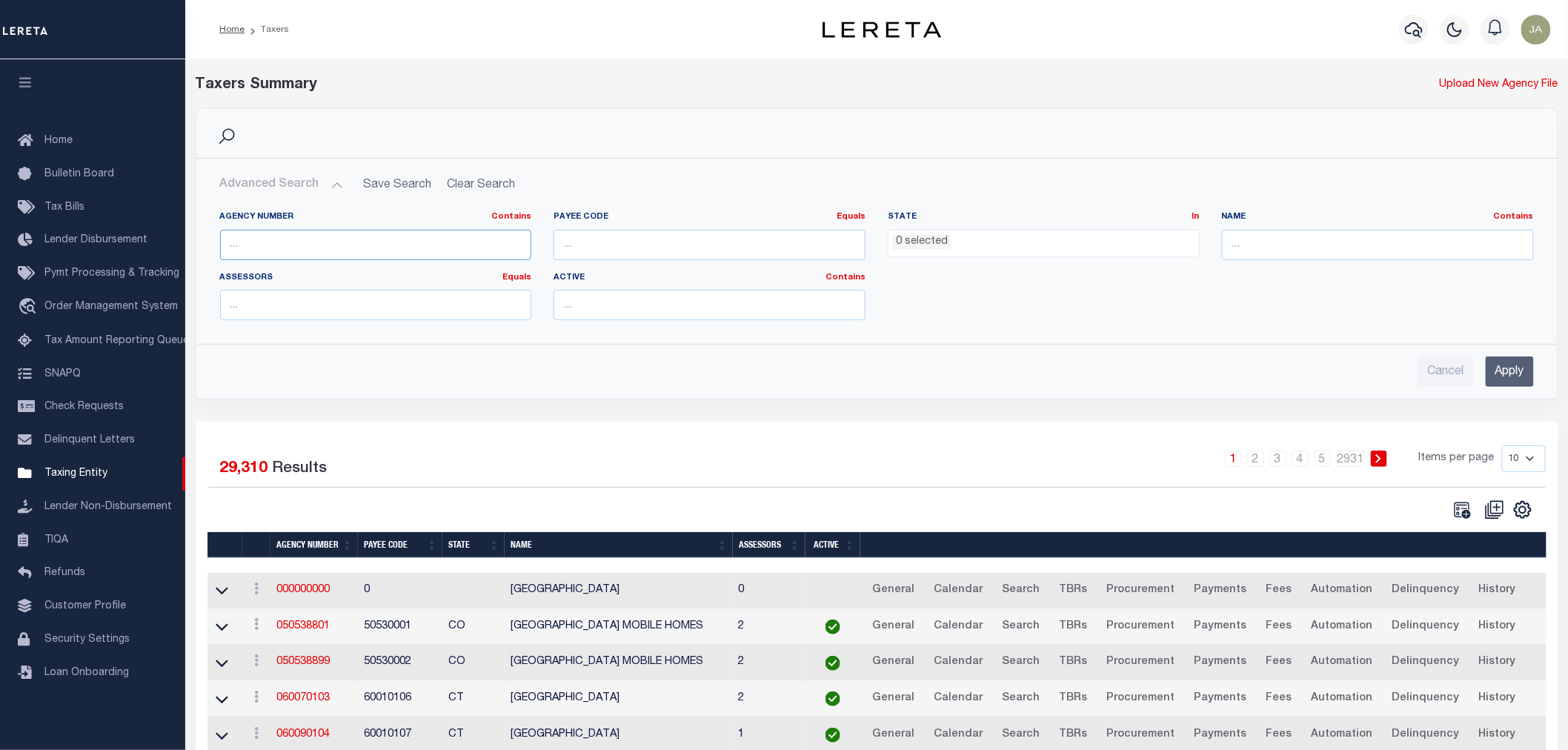
click at [299, 247] on input "text" at bounding box center [376, 245] width 312 height 31
type input "421842001"
click at [1517, 367] on input "Apply" at bounding box center [1510, 372] width 48 height 31
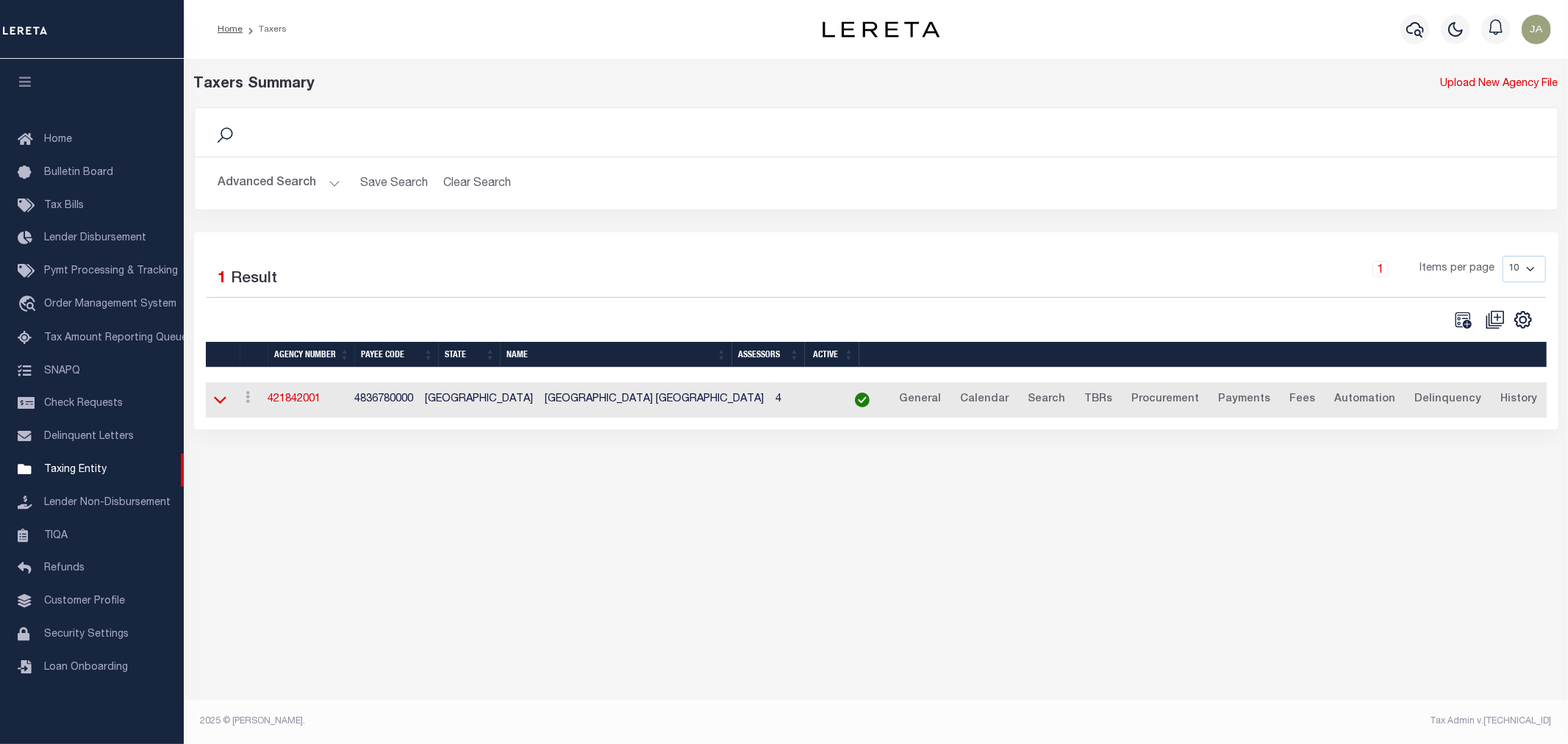
click at [214, 399] on icon at bounding box center [220, 399] width 13 height 15
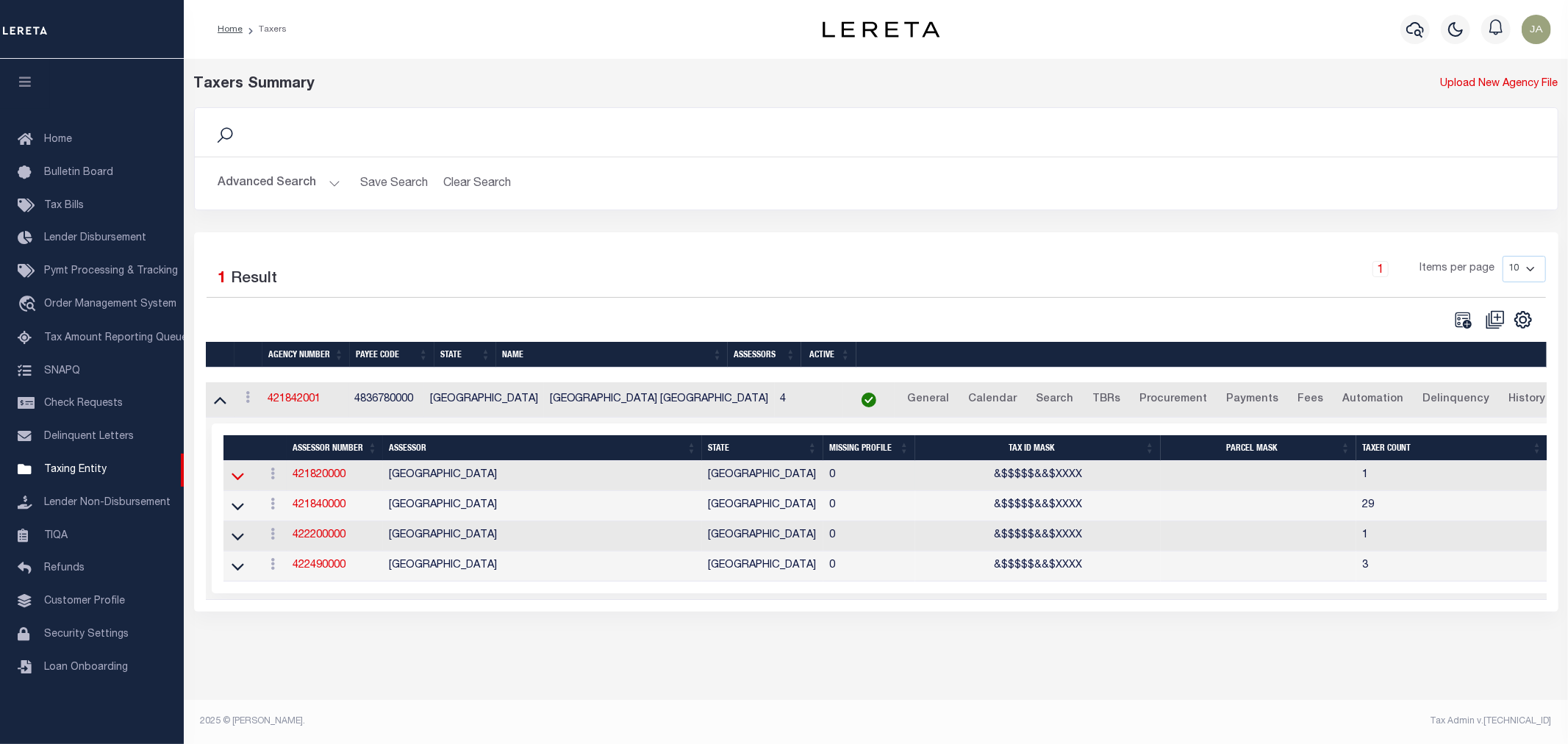
click at [240, 483] on icon at bounding box center [238, 475] width 13 height 15
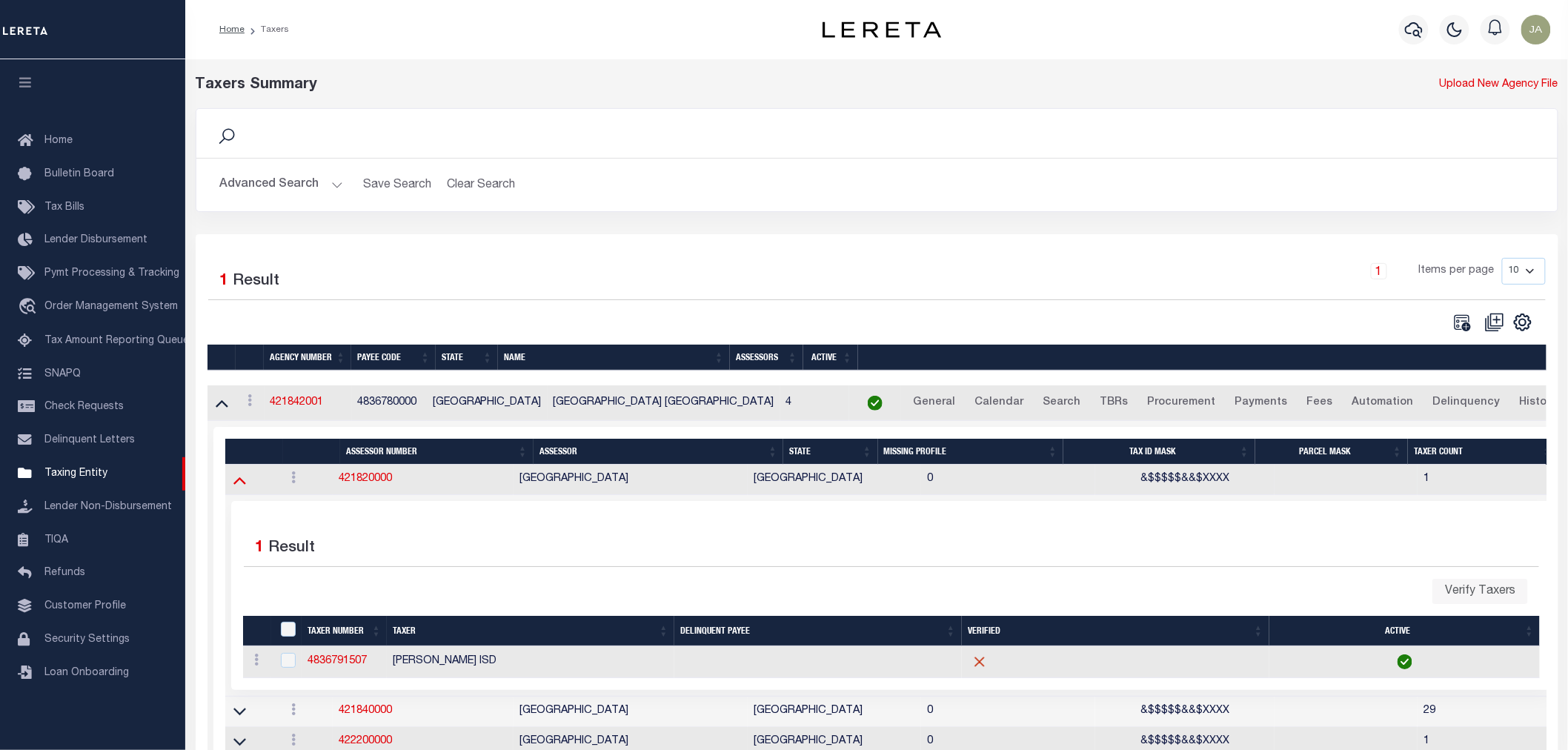
click at [241, 486] on icon at bounding box center [240, 479] width 13 height 15
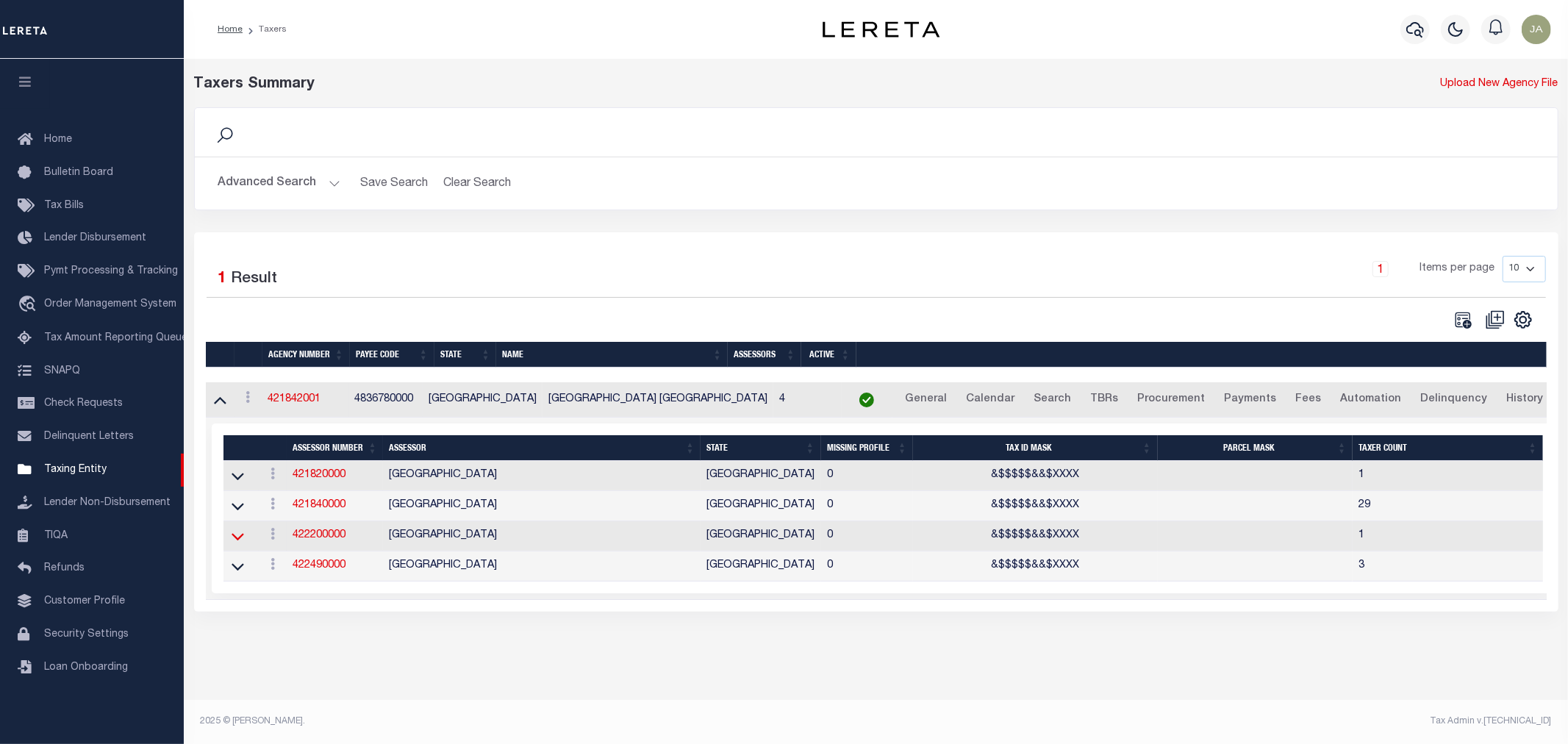
click at [232, 540] on icon at bounding box center [238, 536] width 13 height 15
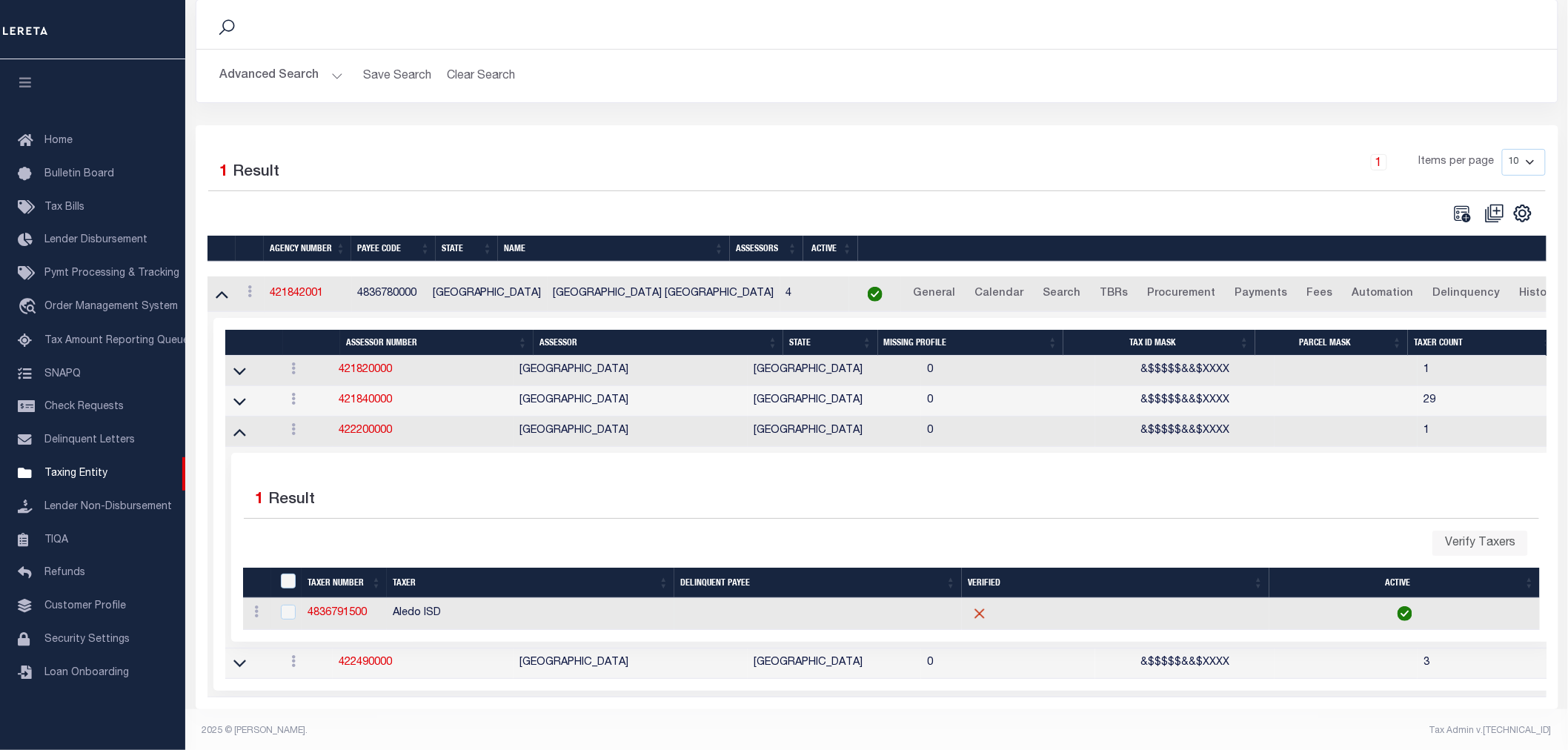
scroll to position [126, 0]
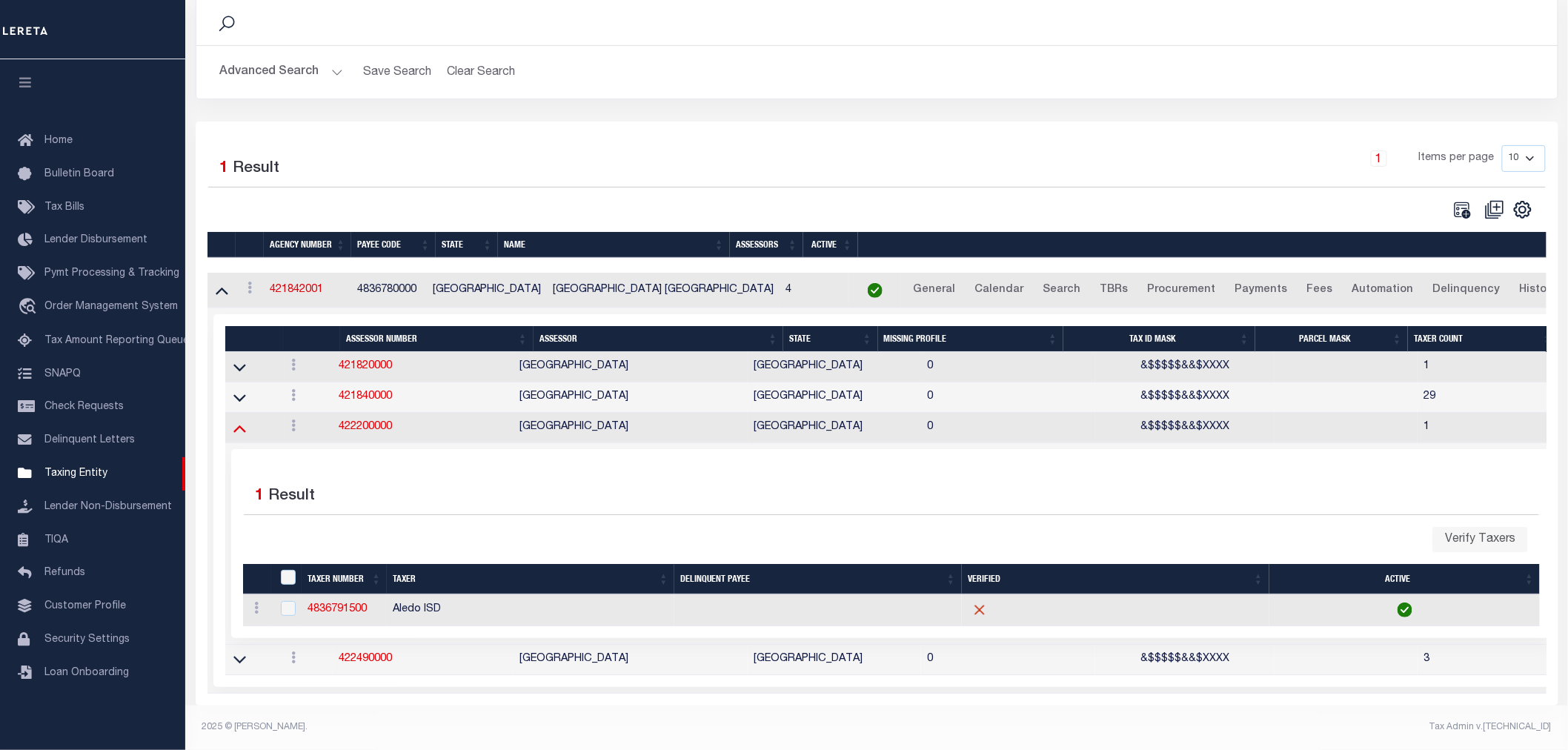
click at [243, 425] on icon at bounding box center [240, 428] width 13 height 15
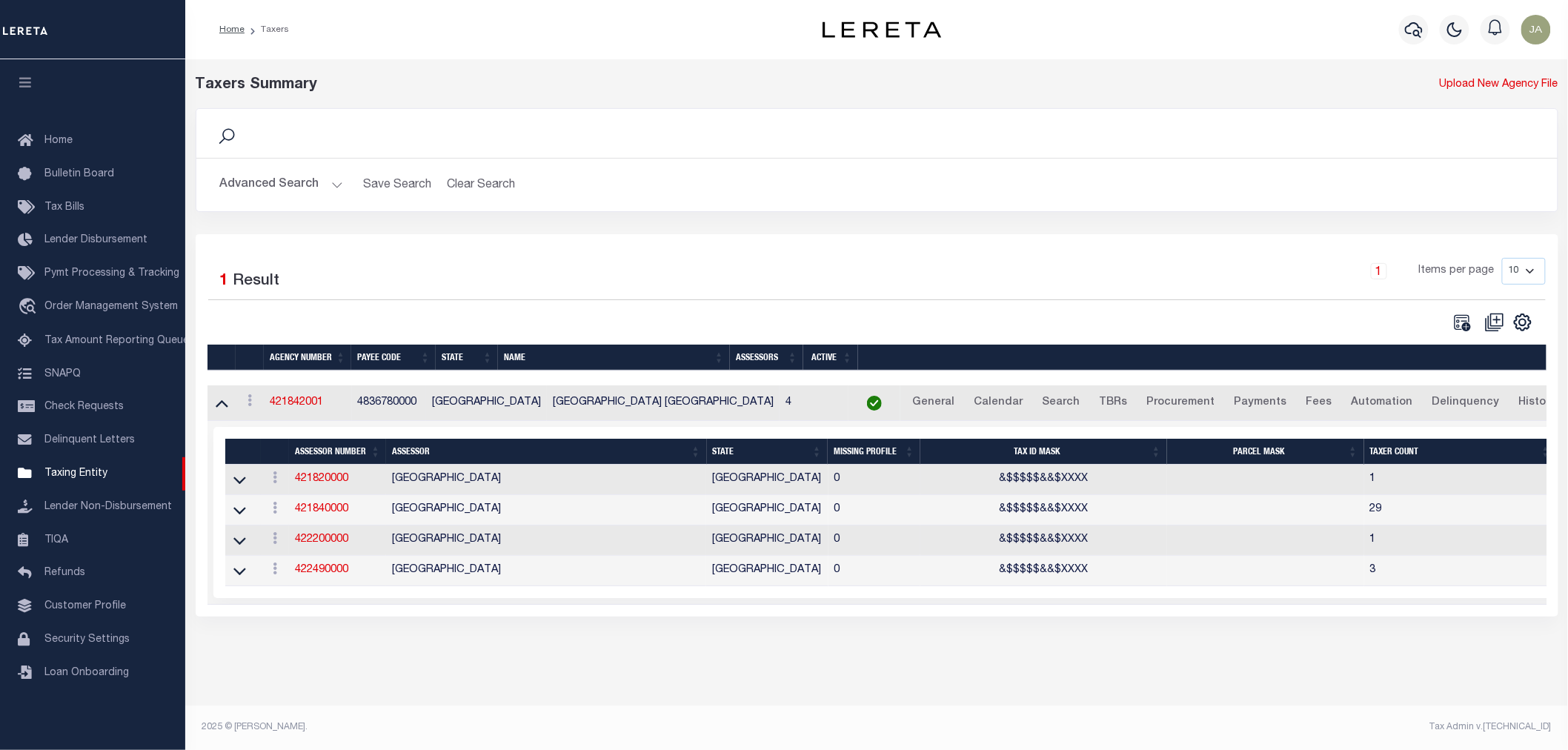
scroll to position [0, 0]
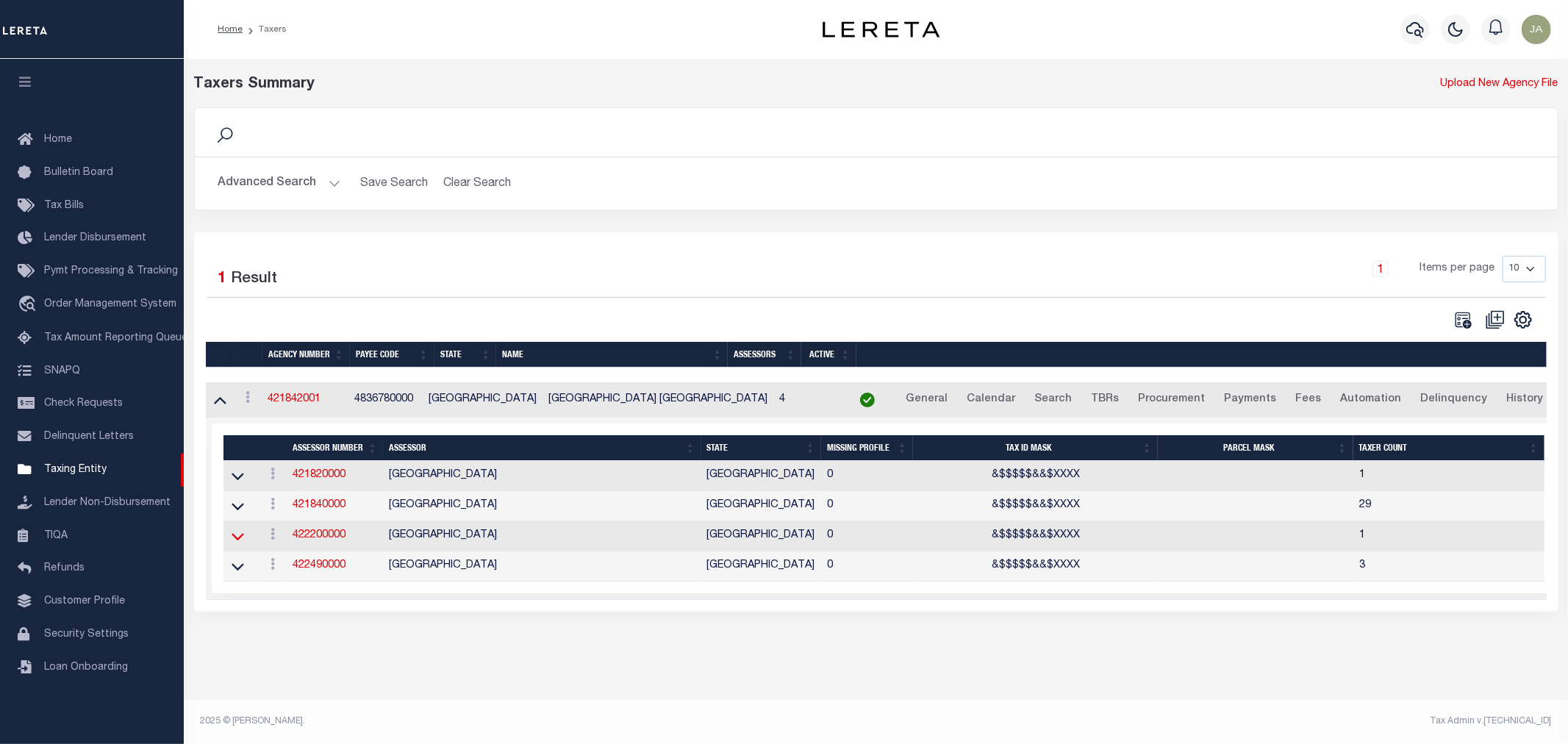
click at [237, 541] on icon at bounding box center [238, 537] width 13 height 7
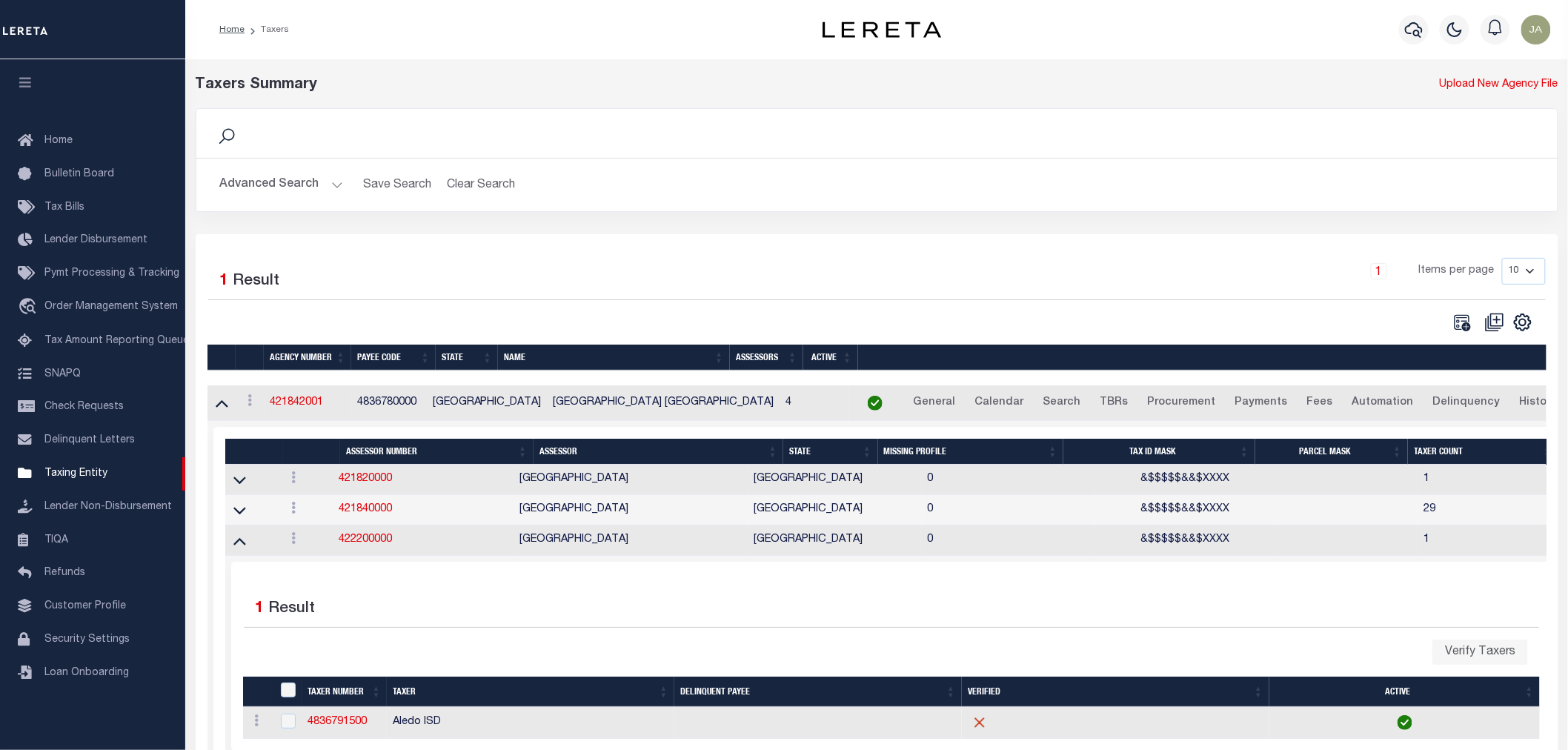
scroll to position [126, 0]
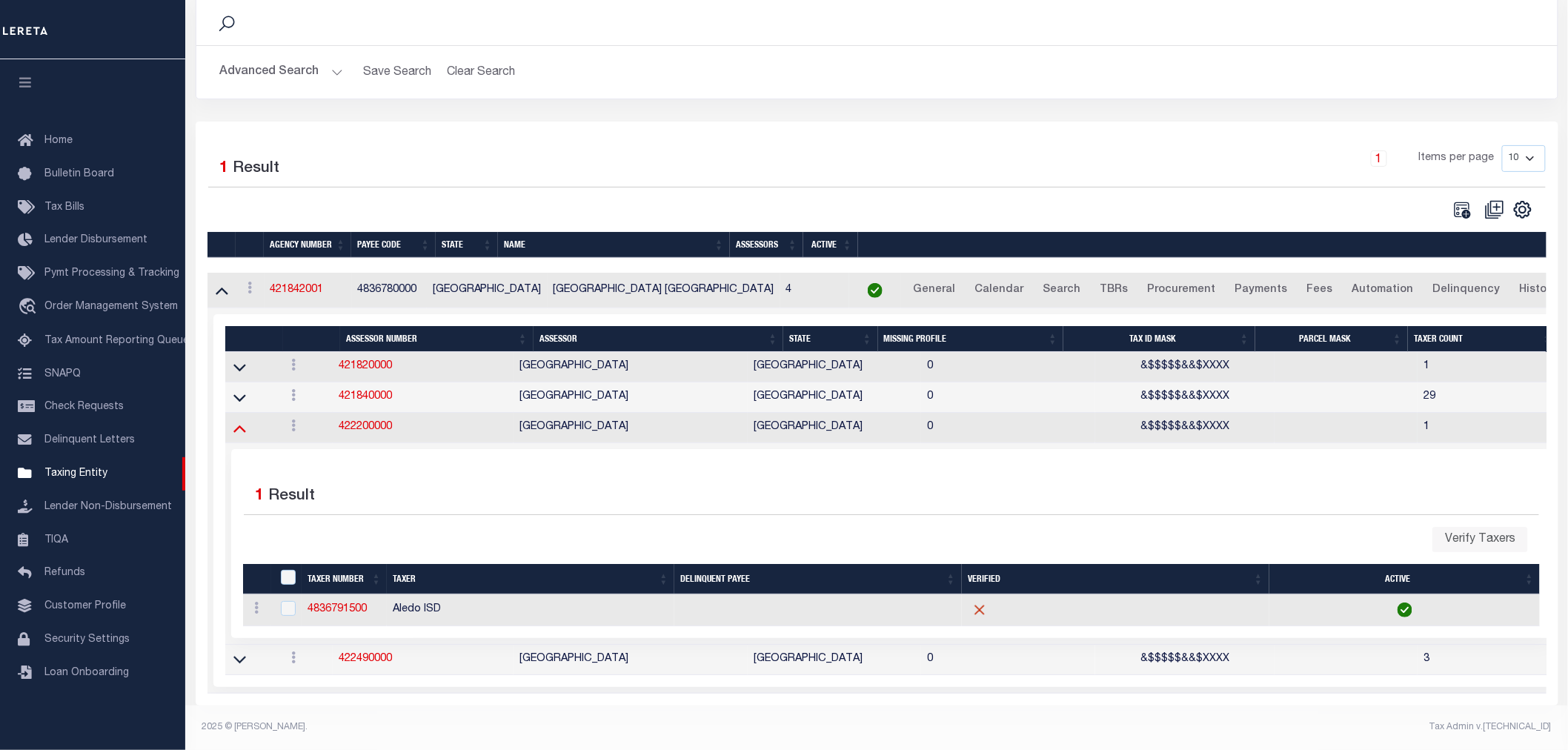
click at [235, 423] on icon at bounding box center [240, 428] width 13 height 15
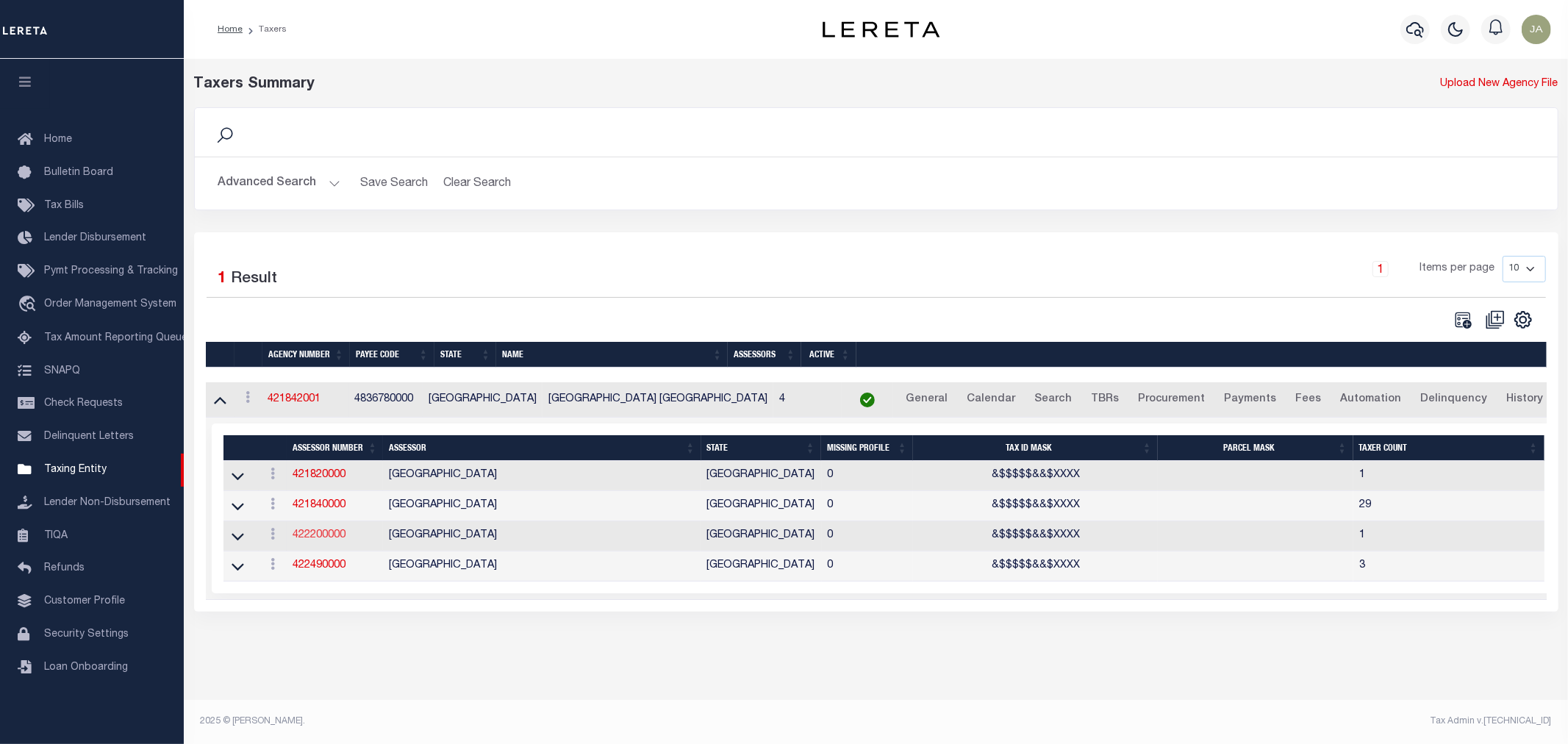
click at [324, 540] on link "422200000" at bounding box center [319, 535] width 53 height 10
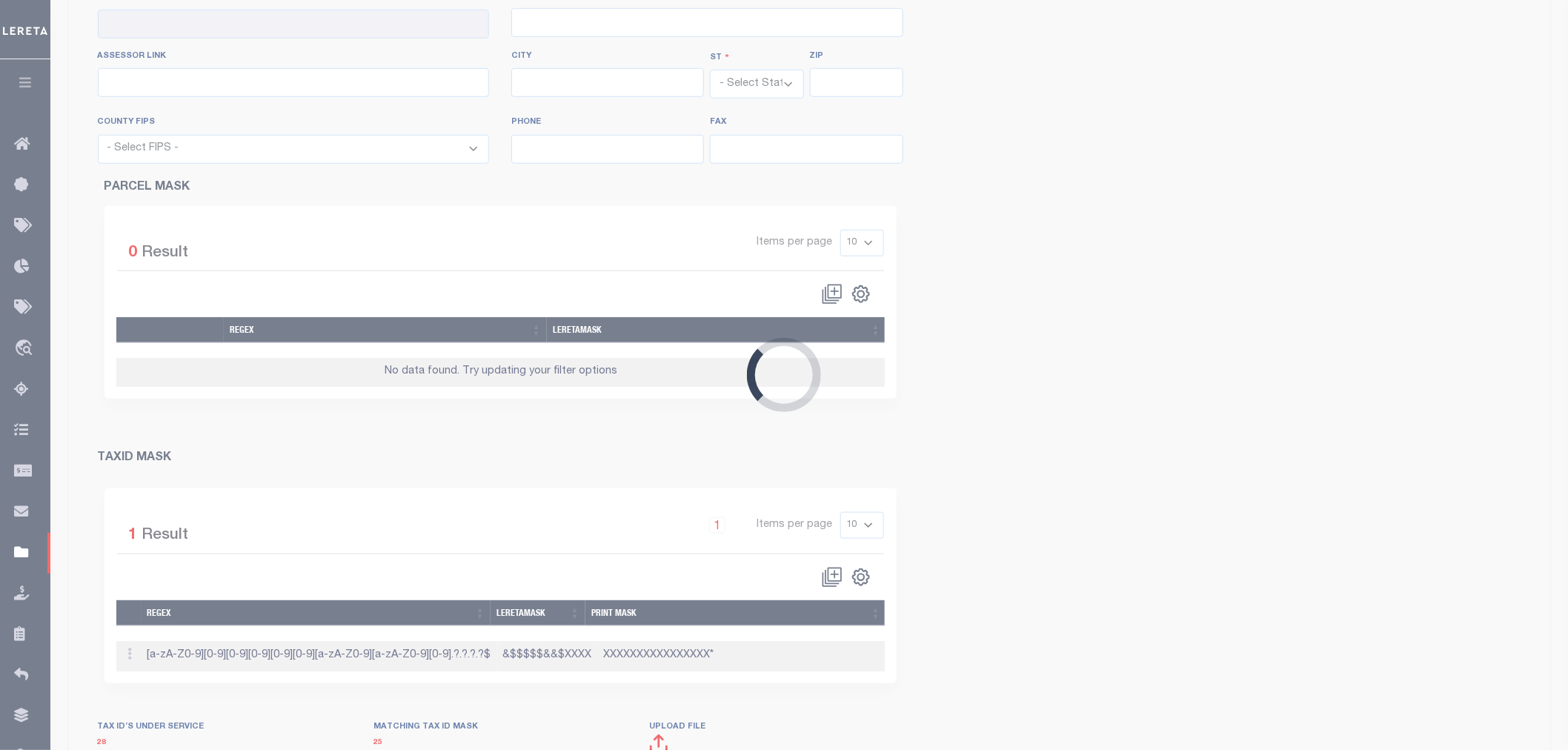
checkbox input "true"
type input "422200000"
type input "TARRANT COUNTY"
type input "00 - County"
type input "100 E Weatherford St"
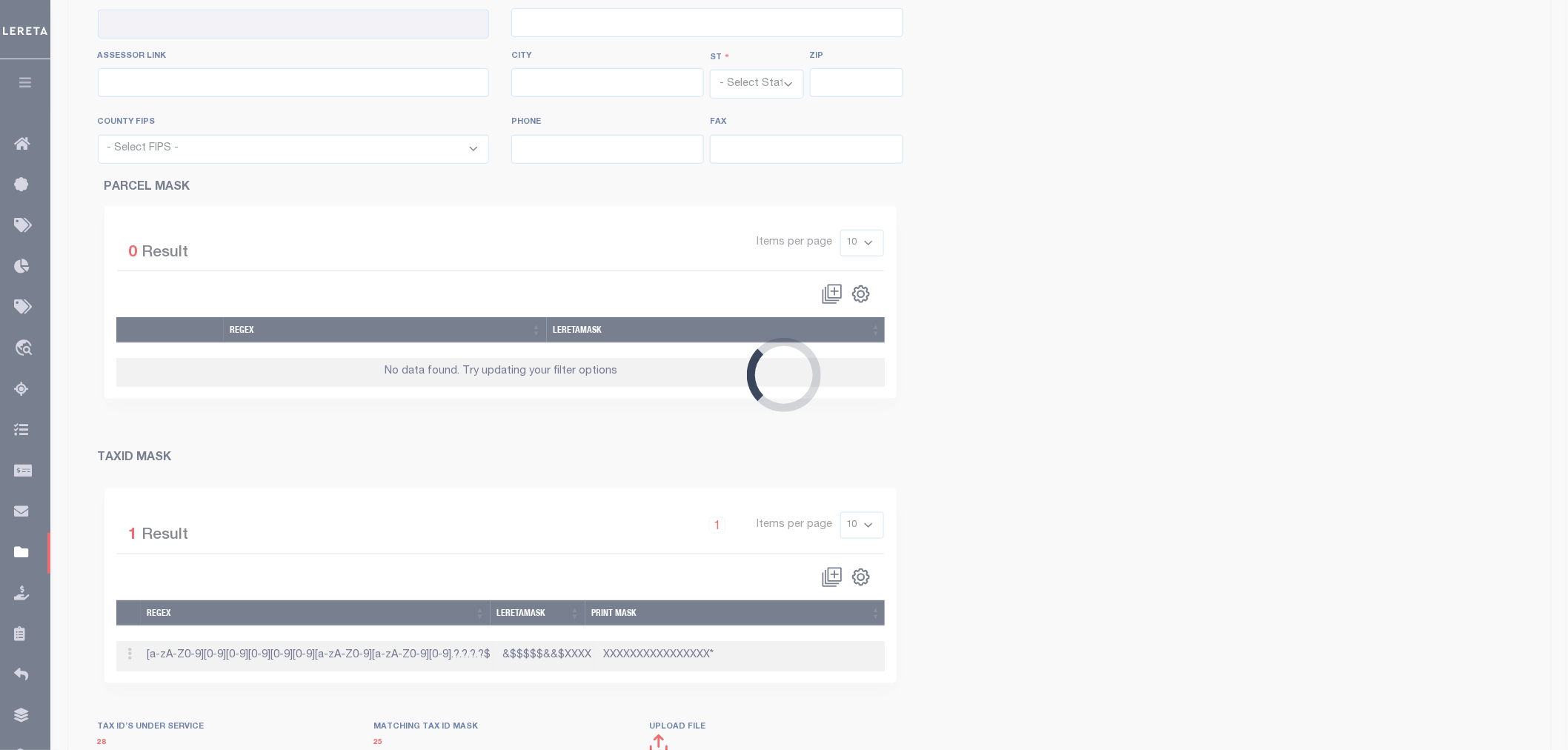
type input "https://www.tad.org/"
type input "Fort Worth"
select select "[GEOGRAPHIC_DATA]"
type input "76196"
select select "48439"
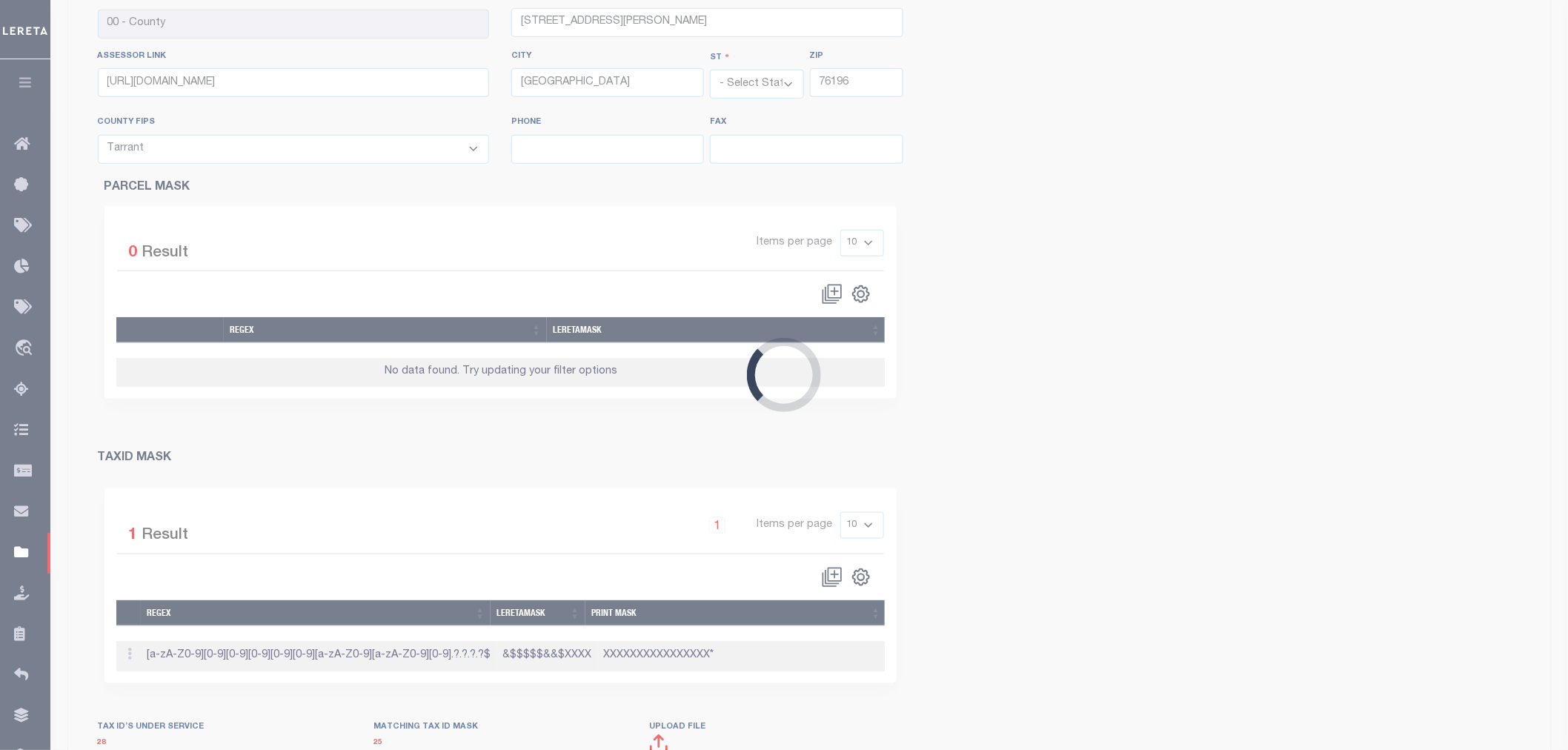
type input "817-884-1100"
type input "817-284-2054"
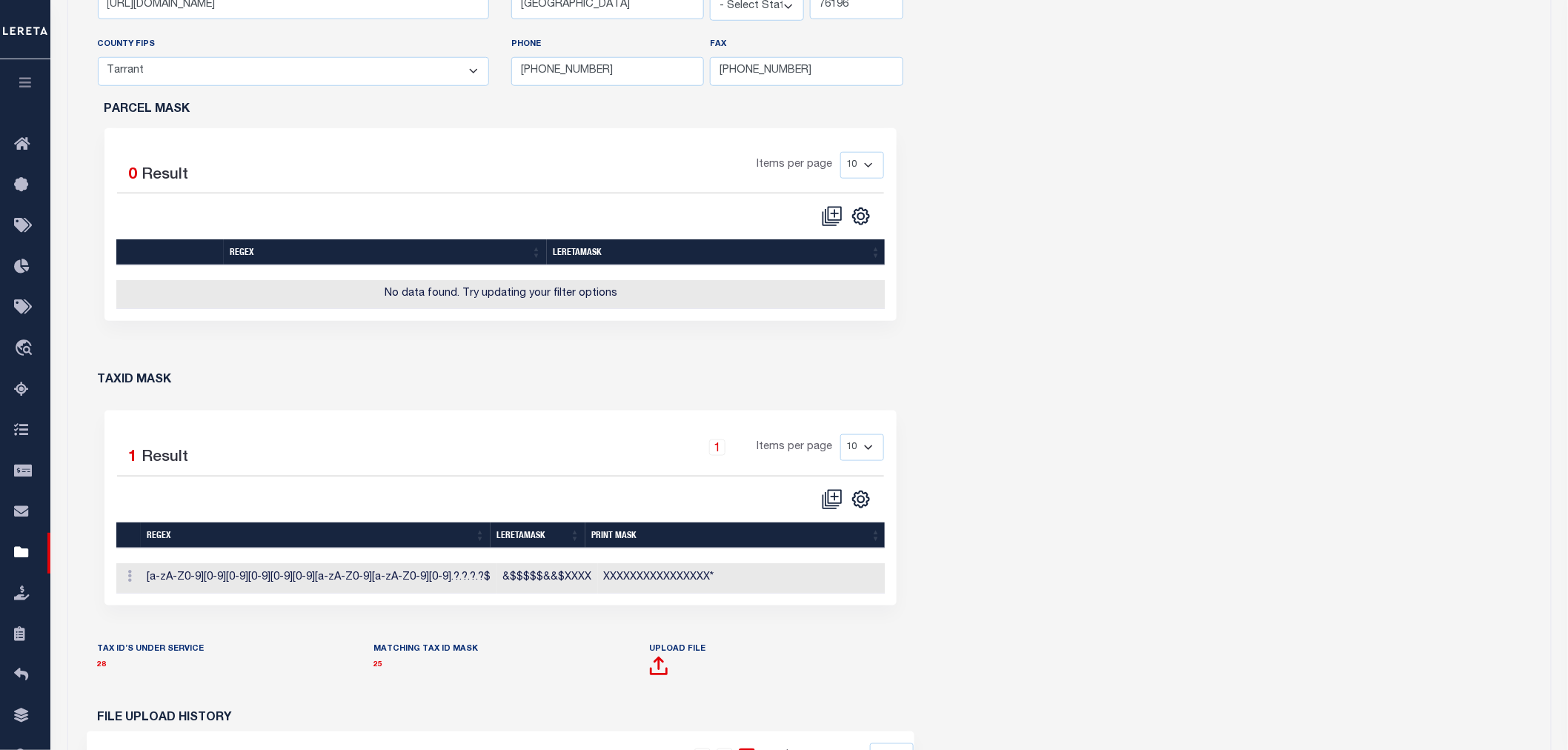
scroll to position [749, 0]
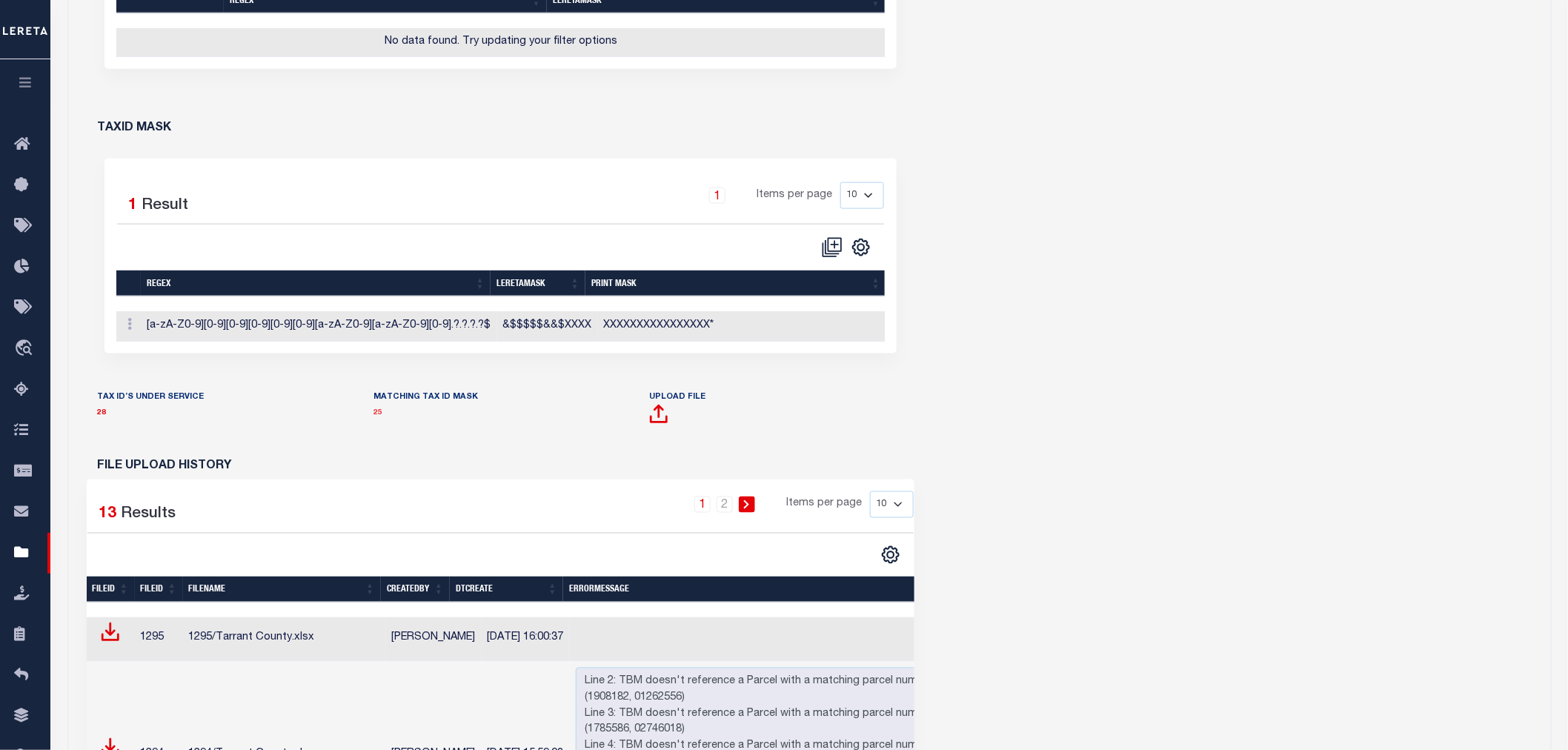
click at [380, 416] on link "25" at bounding box center [377, 412] width 9 height 7
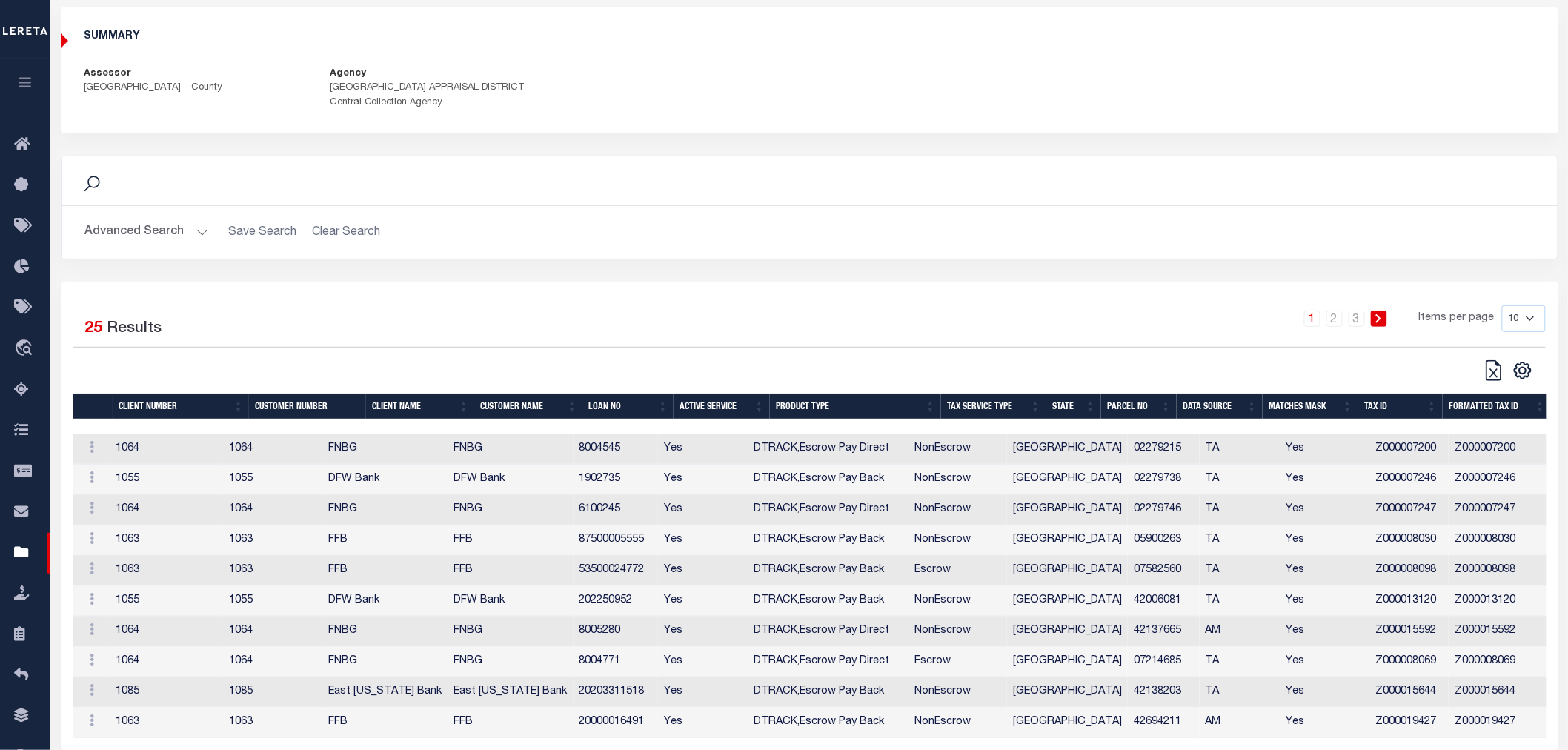
scroll to position [160, 0]
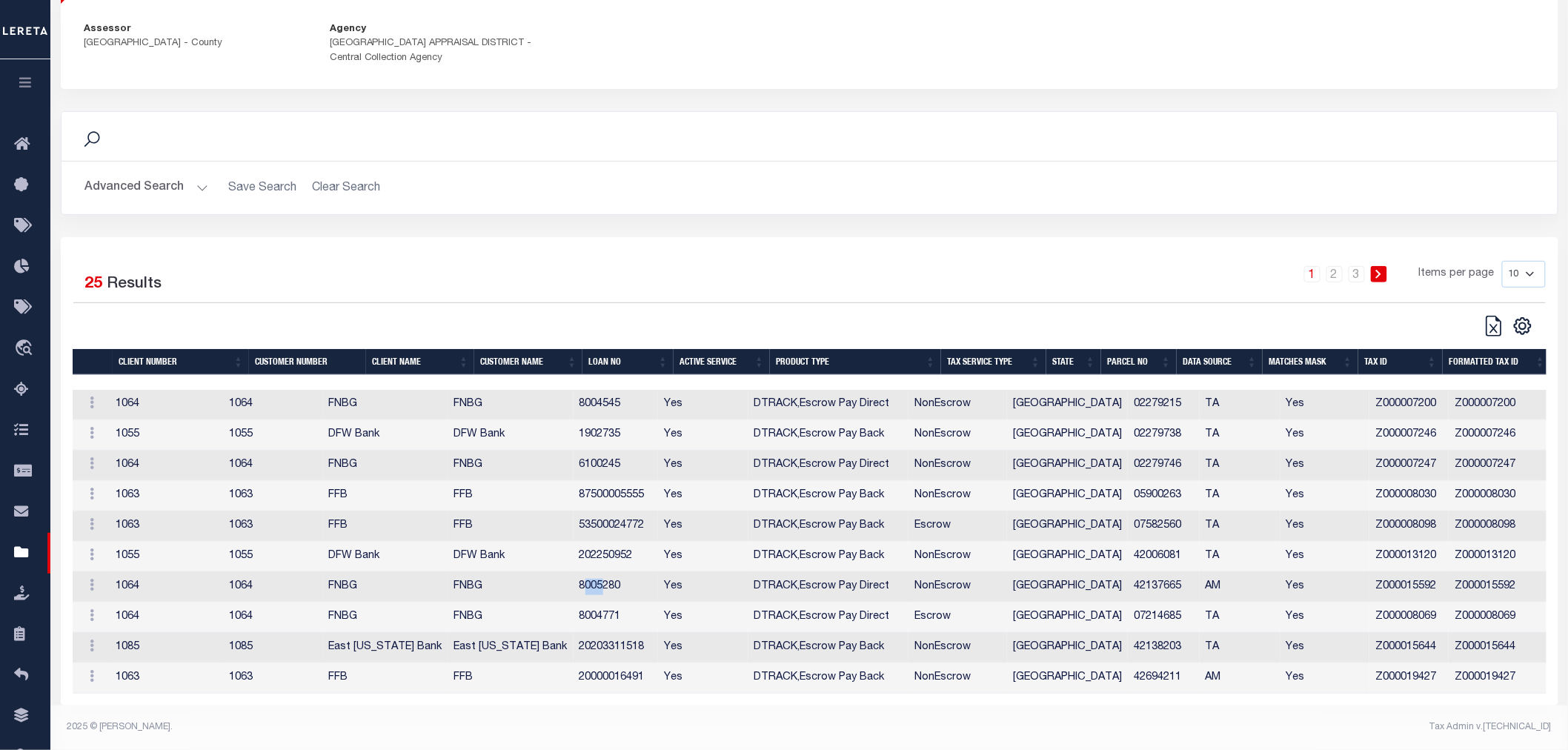
drag, startPoint x: 591, startPoint y: 578, endPoint x: 610, endPoint y: 575, distance: 19.2
click at [610, 575] on td "8005280" at bounding box center [616, 588] width 85 height 31
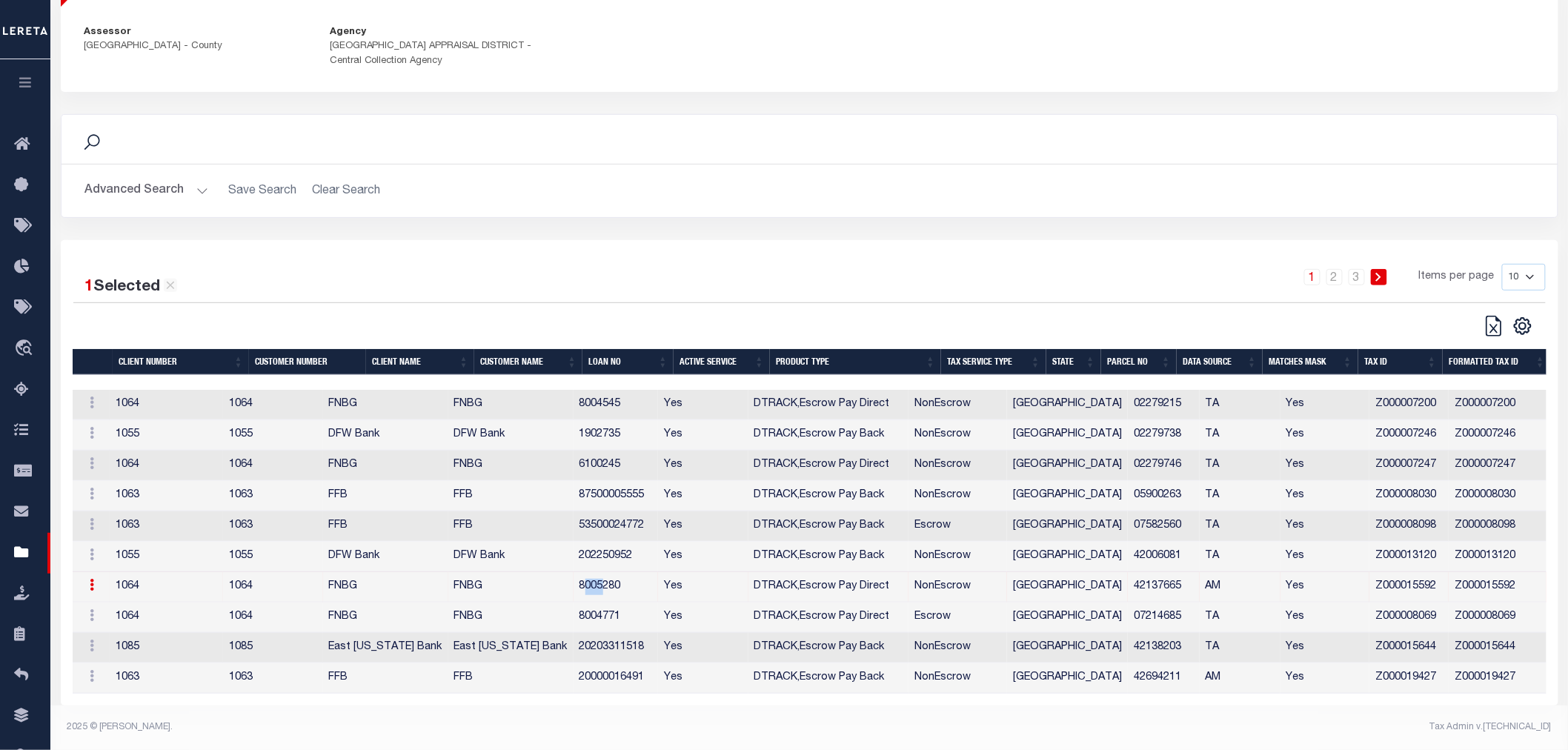
scroll to position [158, 0]
drag, startPoint x: 585, startPoint y: 575, endPoint x: 612, endPoint y: 579, distance: 27.3
click at [639, 580] on td "8005280" at bounding box center [616, 588] width 85 height 31
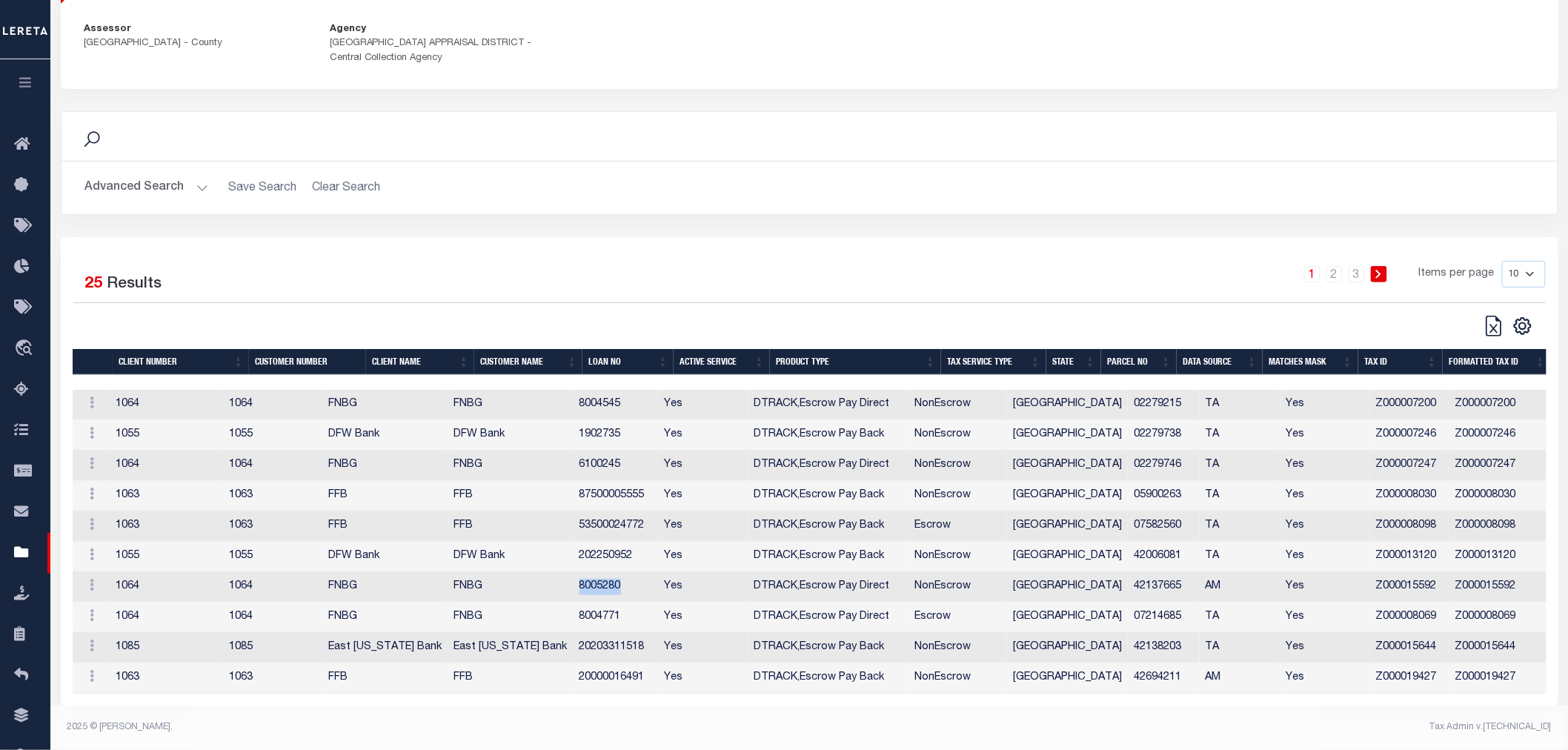
copy td "8005280"
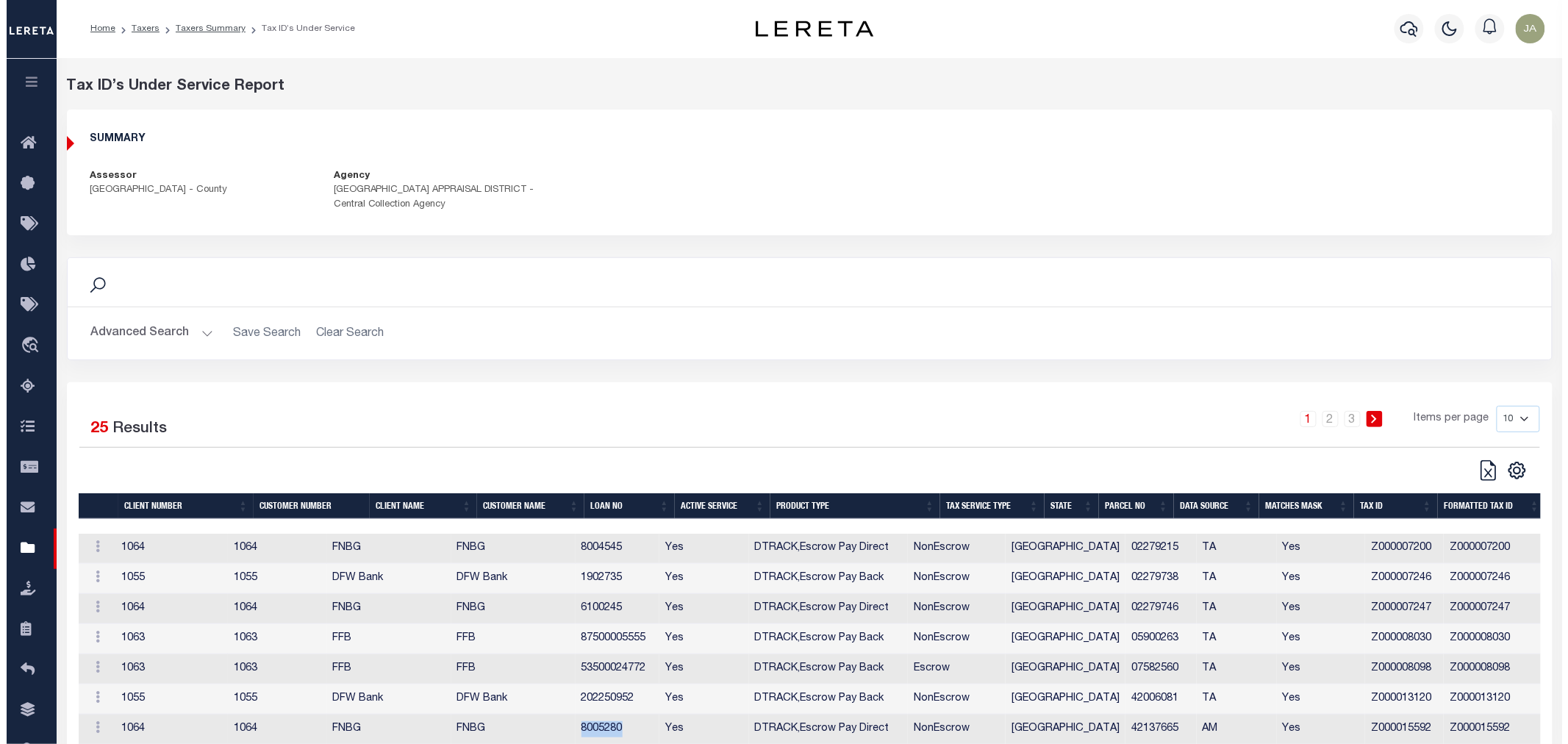
scroll to position [0, 0]
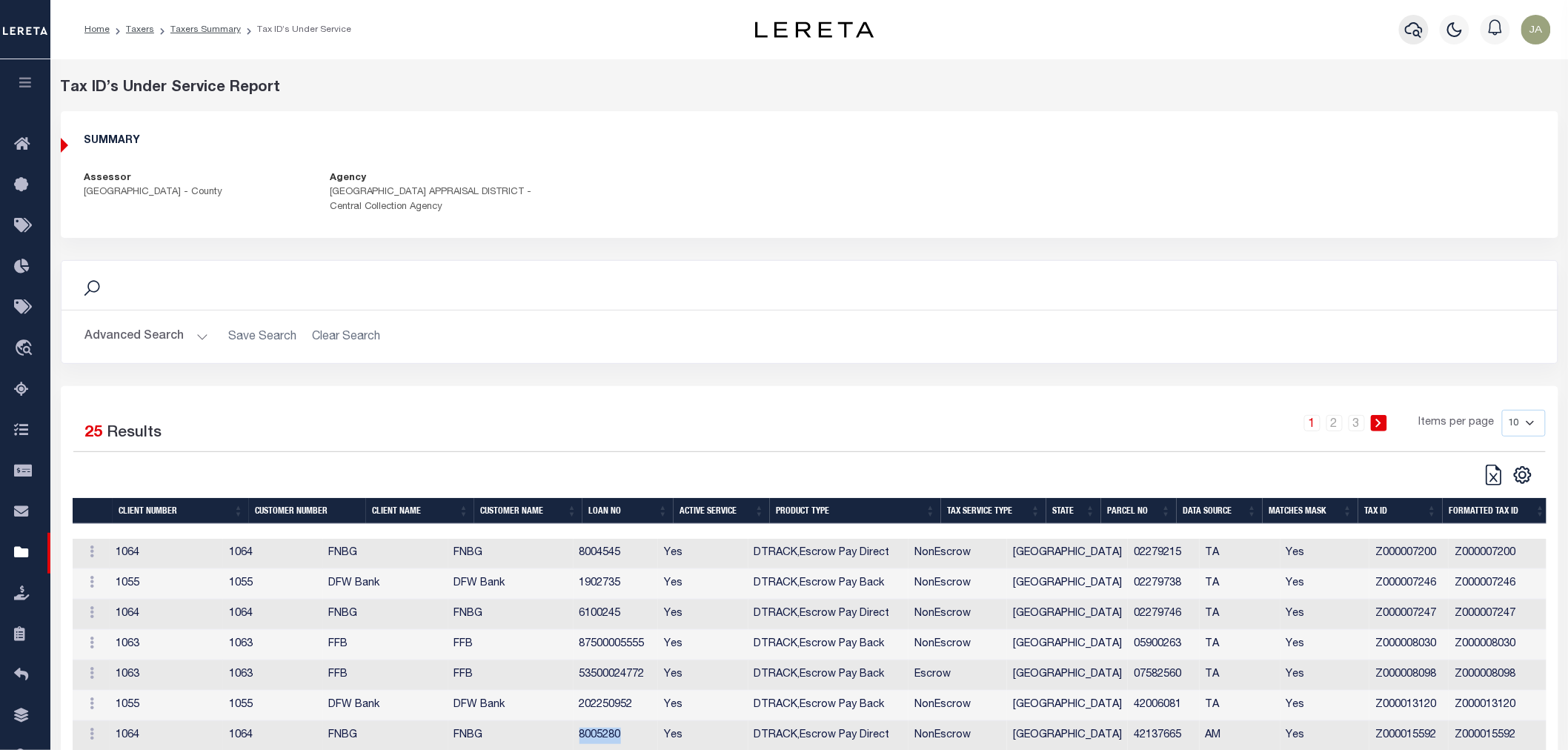
click at [1412, 19] on button "button" at bounding box center [1413, 29] width 30 height 30
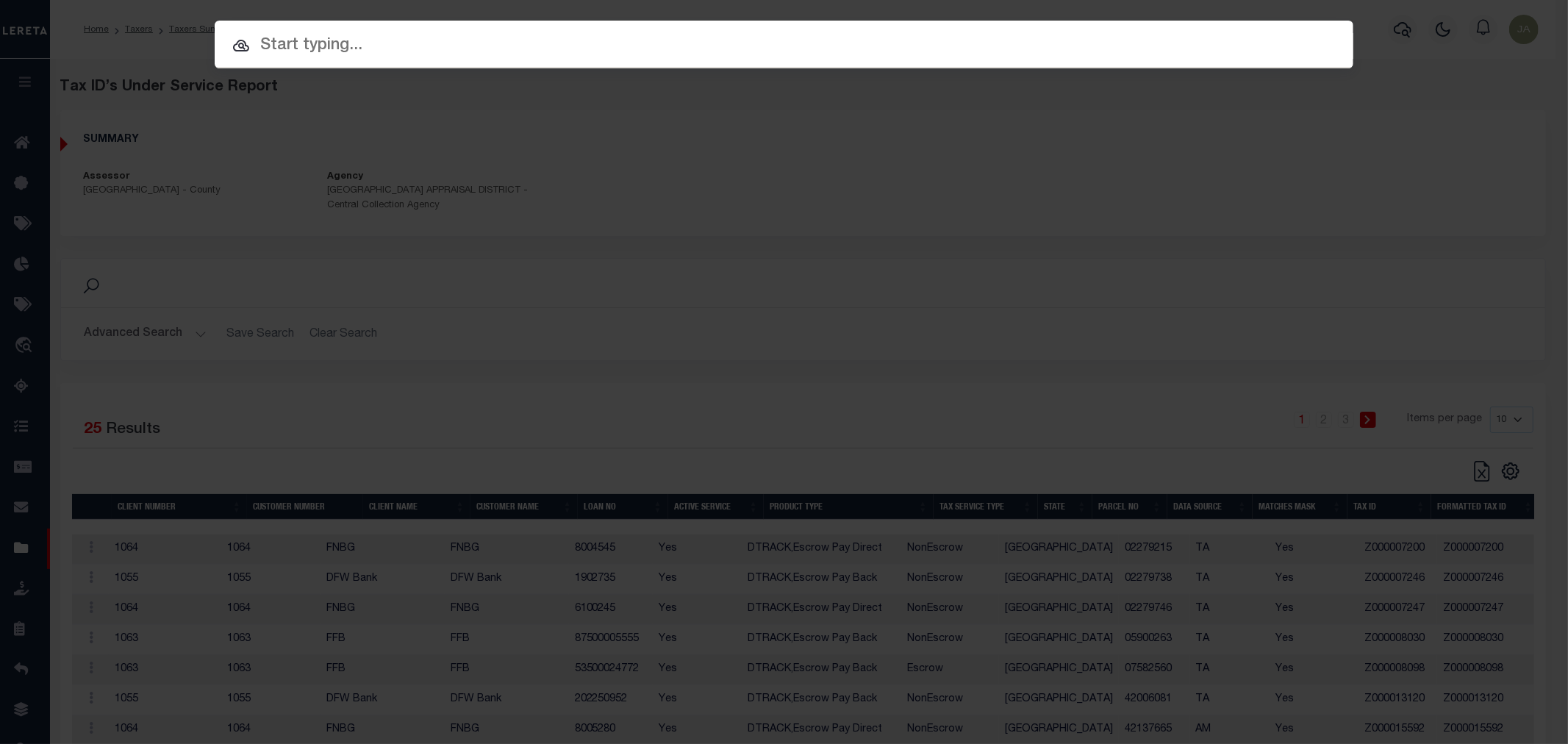
paste input "8005280"
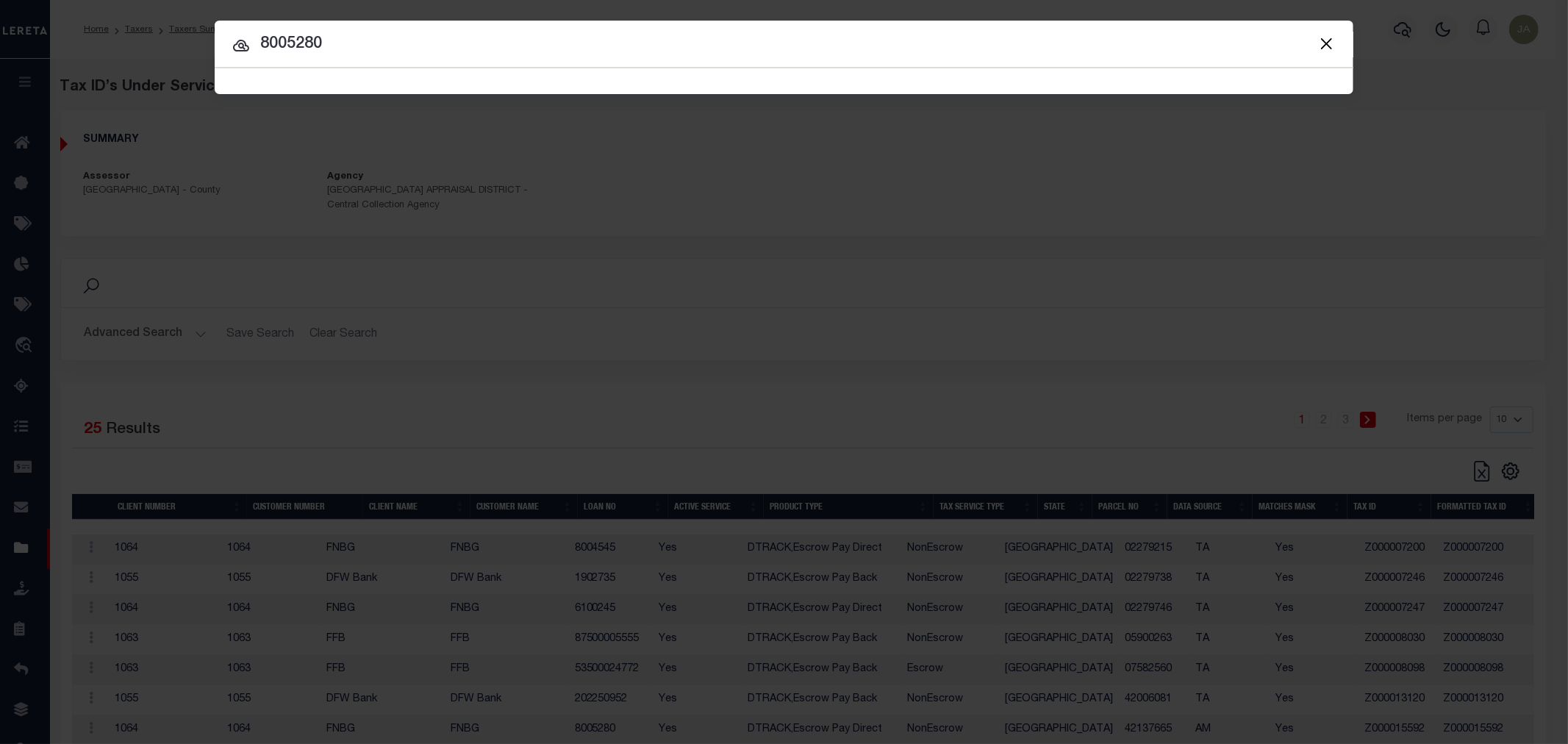
type input "8005280"
click at [335, 79] on span "8005280 Searching..." at bounding box center [784, 81] width 1139 height 26
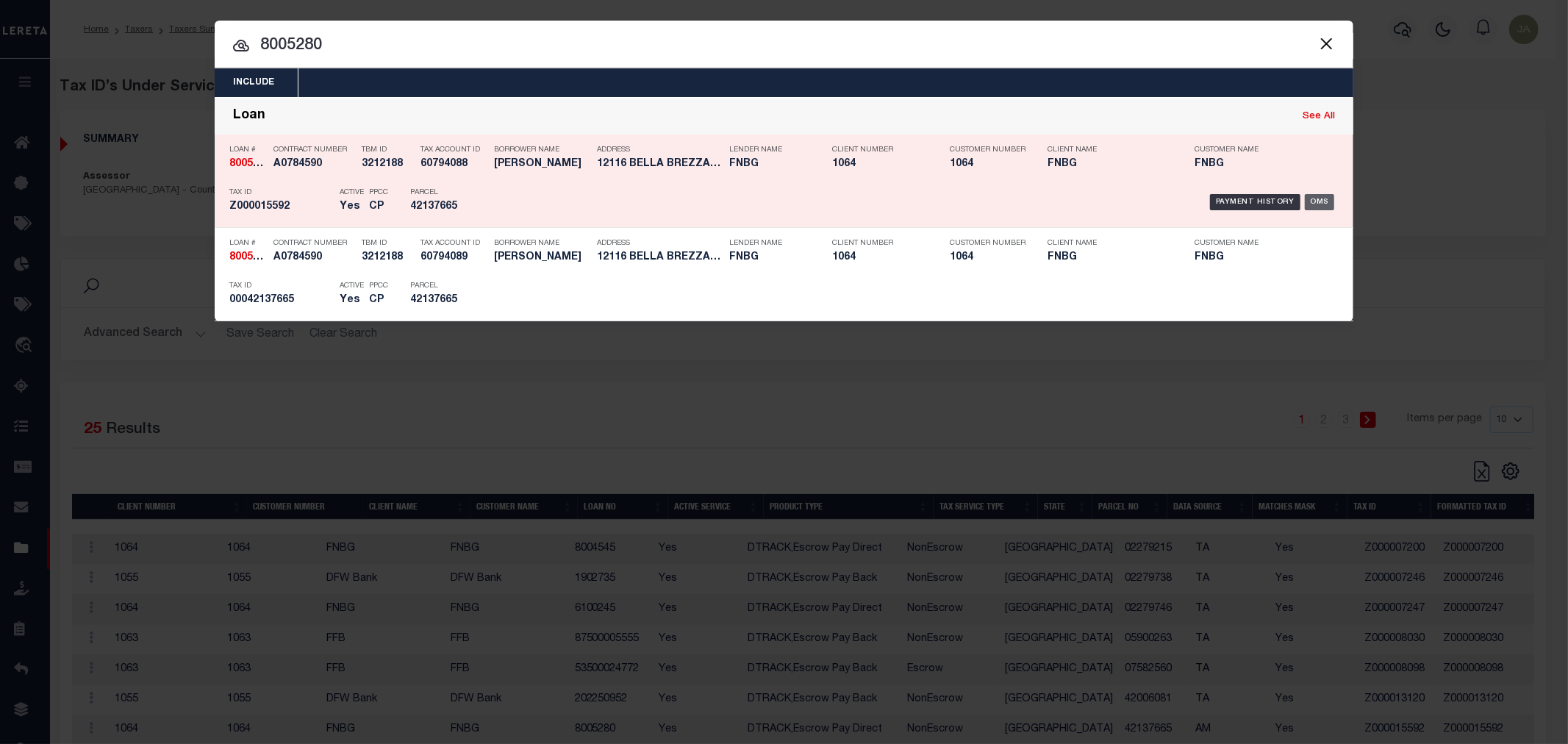
click at [1314, 207] on div "OMS" at bounding box center [1320, 202] width 30 height 16
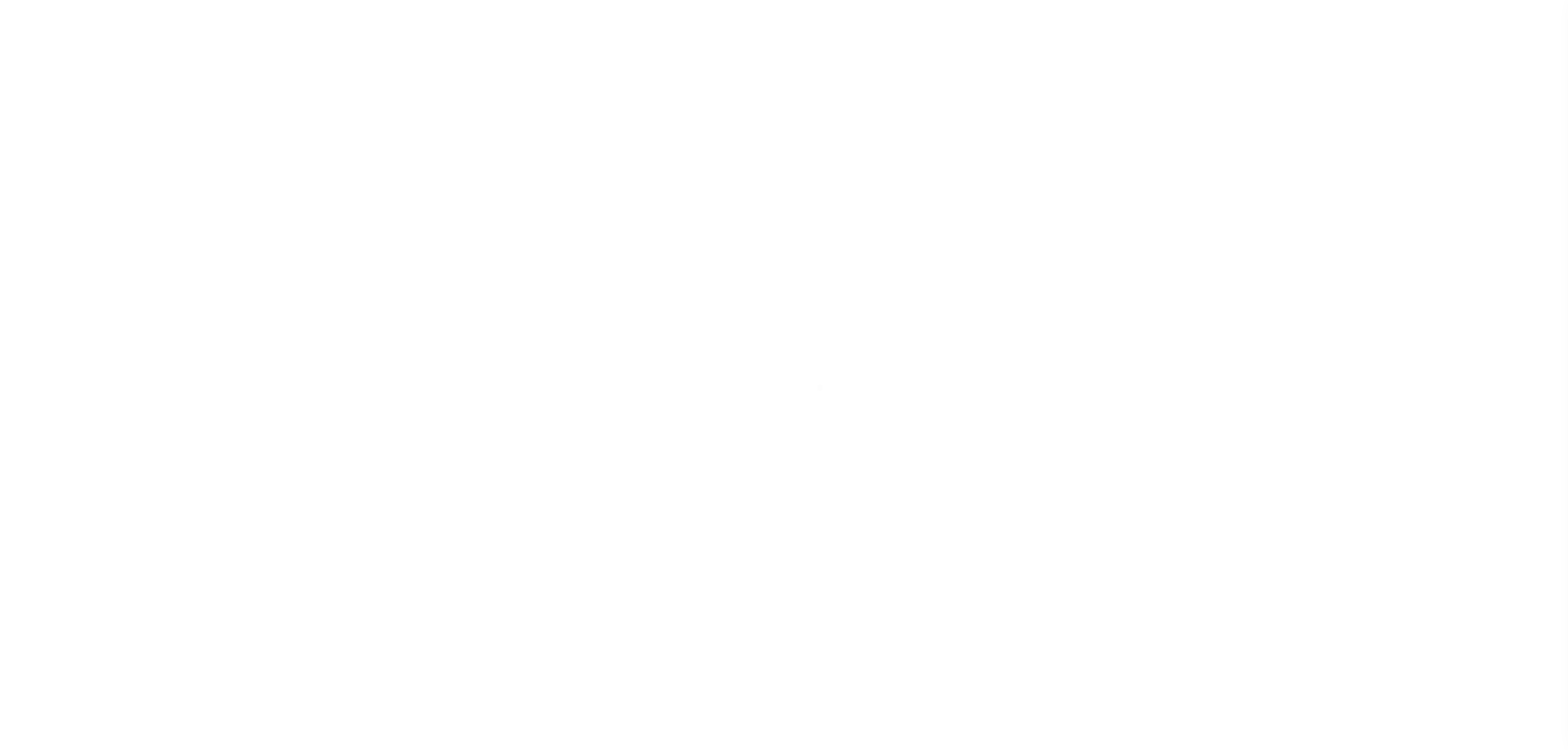
select select "543"
select select "207"
select select "10"
select select "NonEscrow"
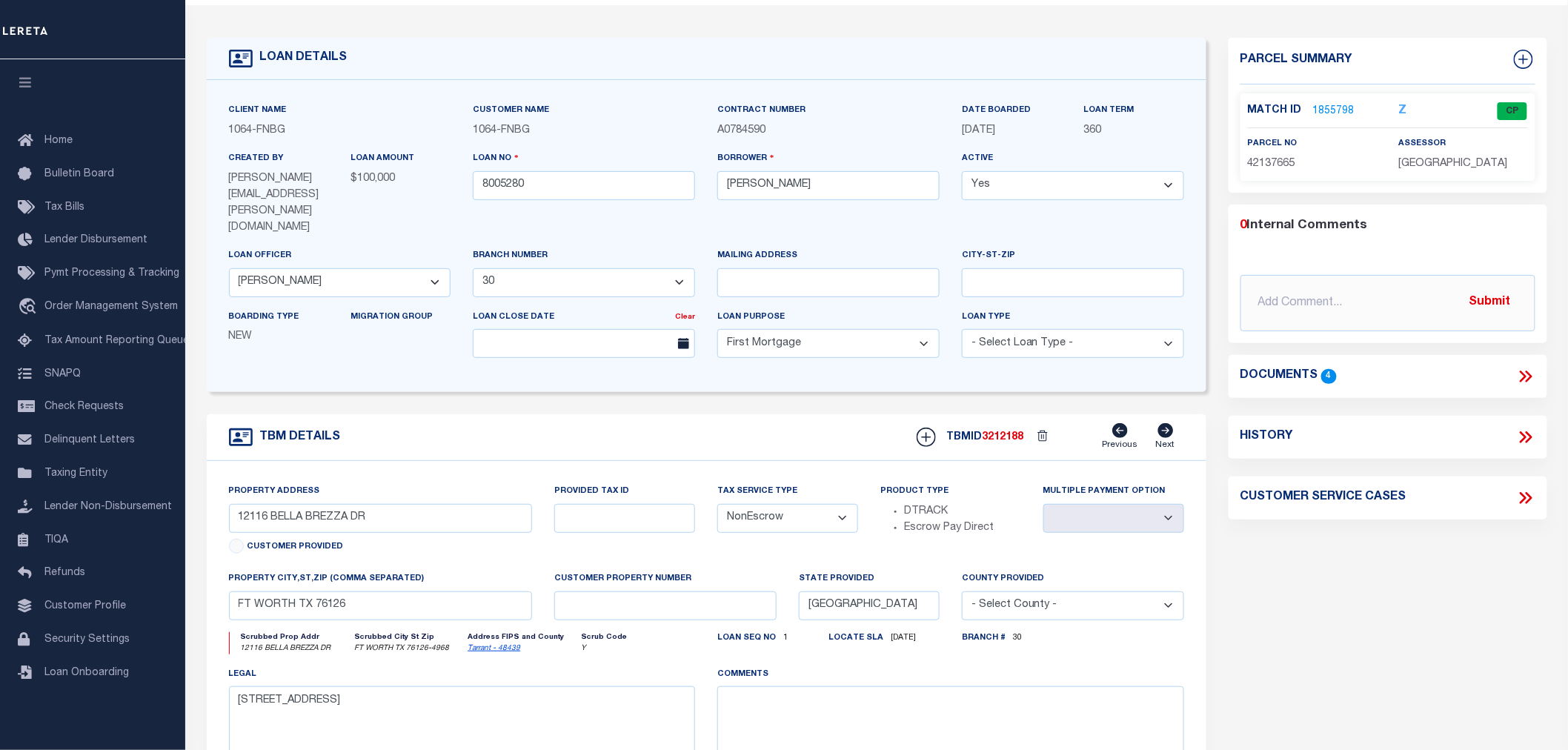
scroll to position [82, 0]
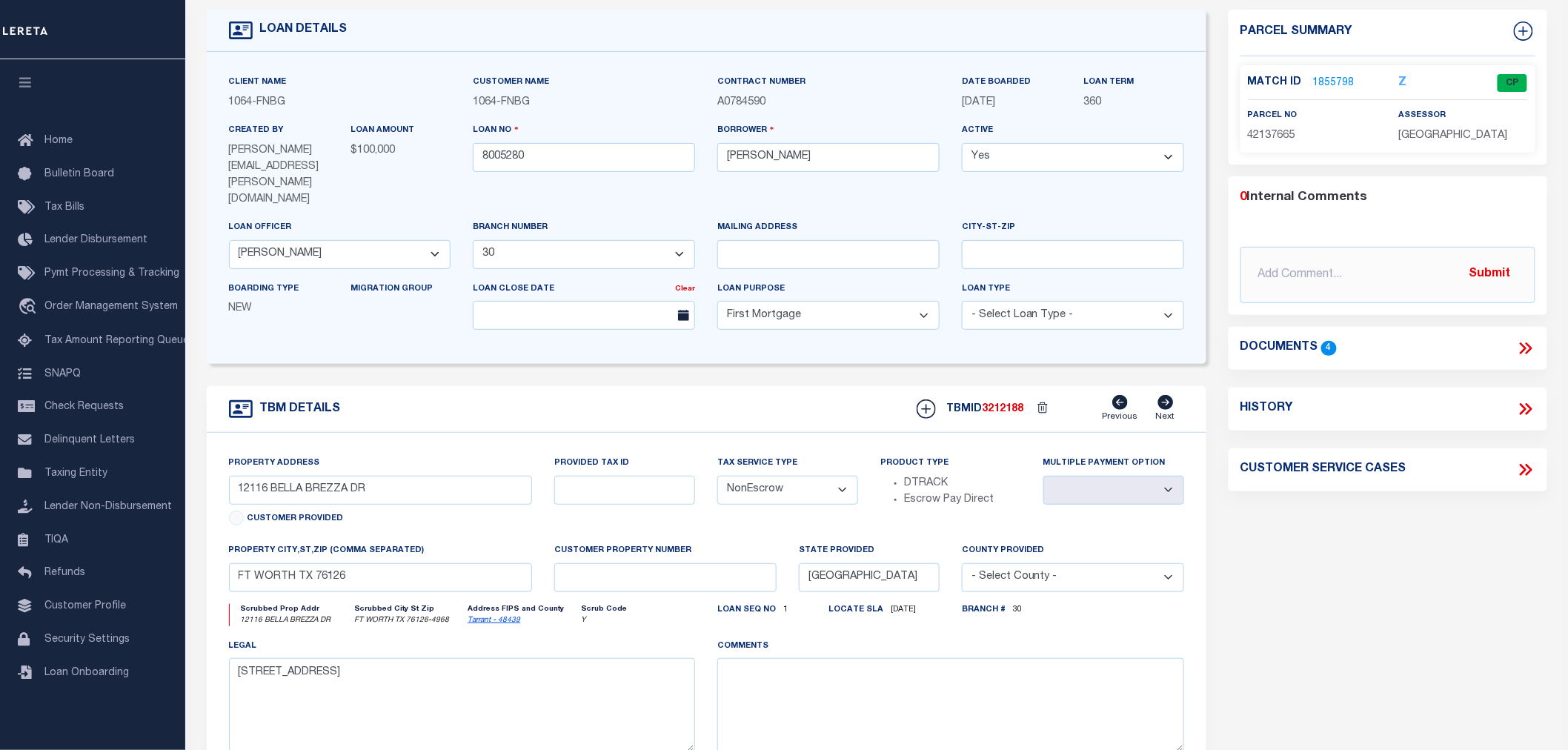
click at [1341, 78] on link "1855798" at bounding box center [1333, 83] width 41 height 15
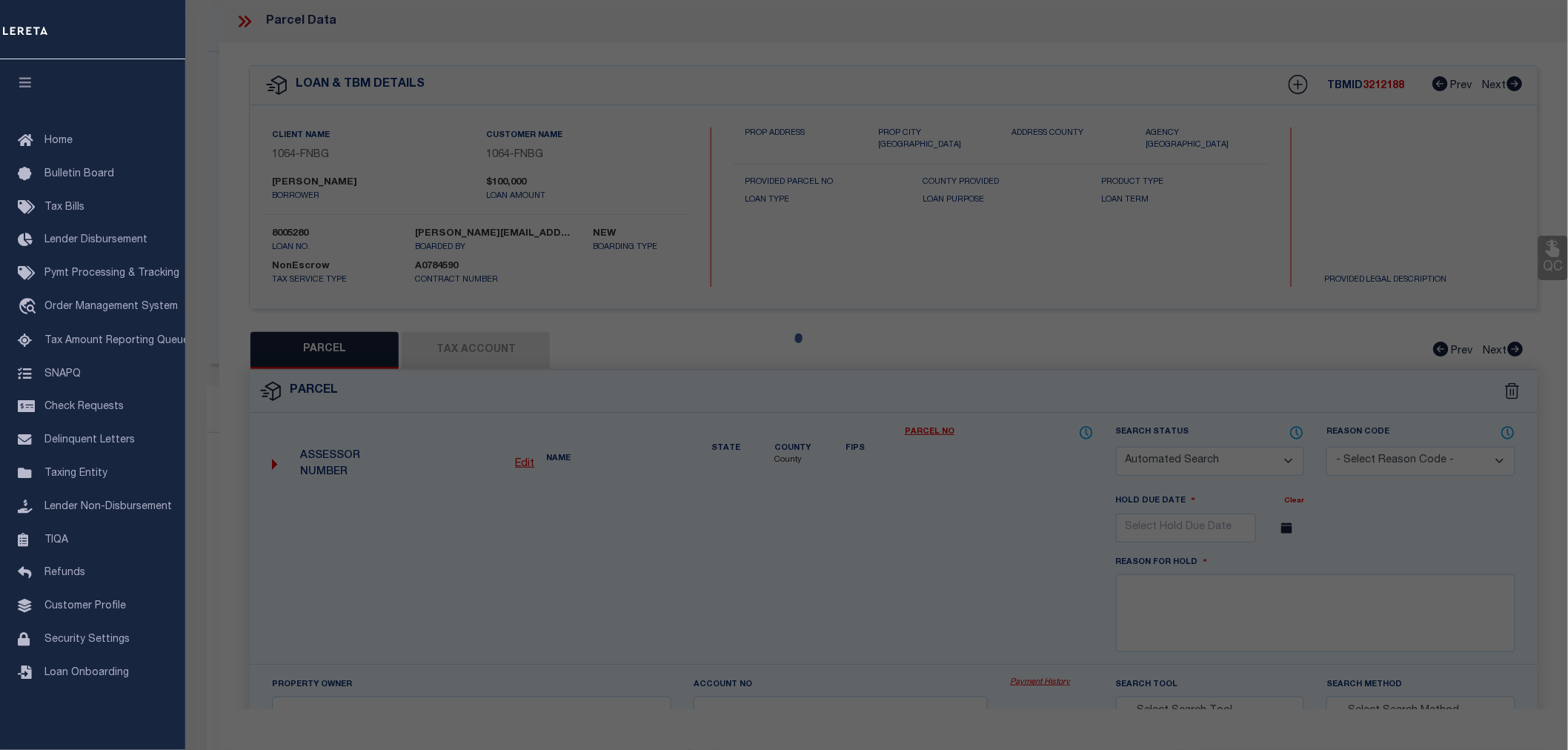
checkbox input "false"
select select "CP"
type input "KNIEPER BRANDON C"
select select
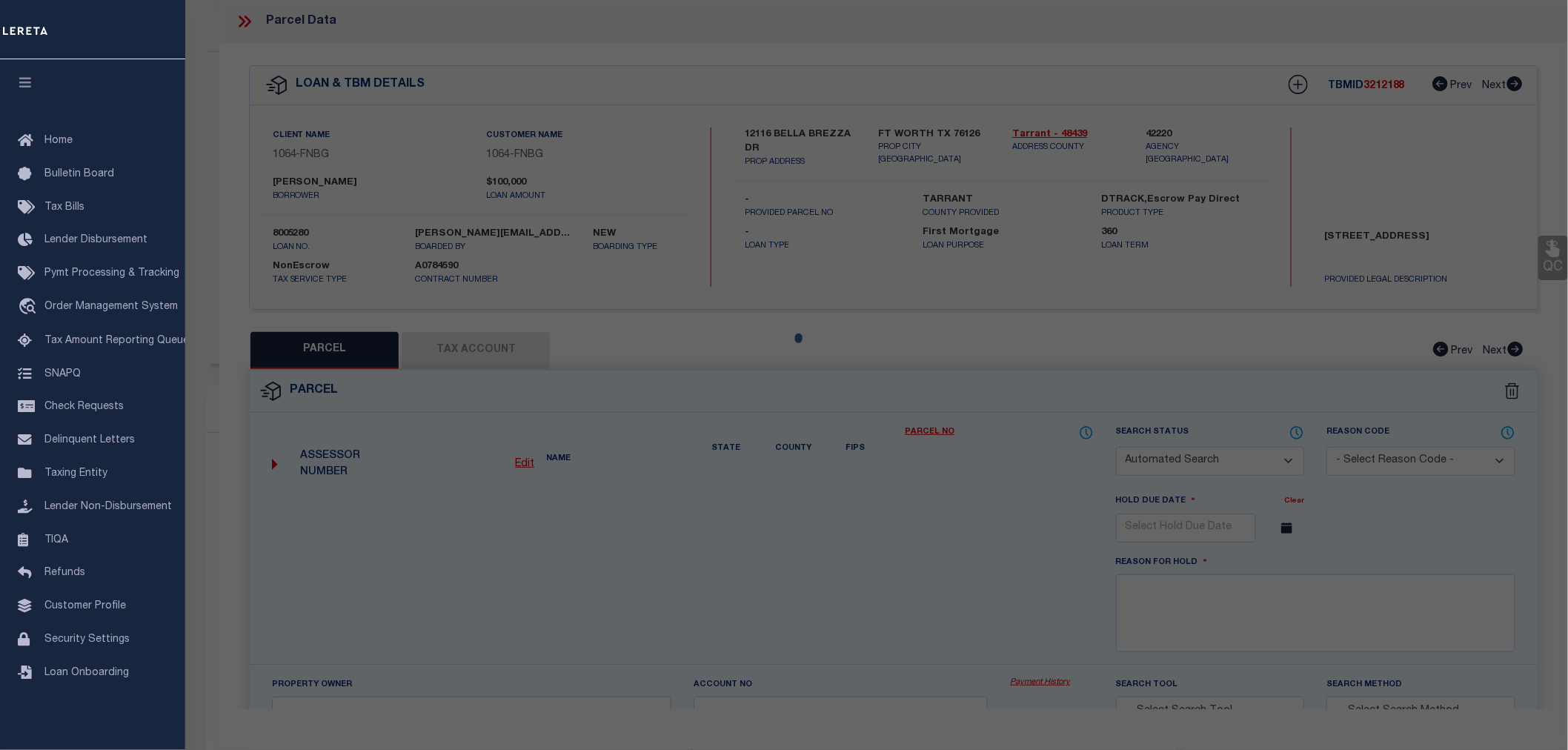
type input "12116 BELLA BREZZA DR"
type input "FT WORTH TX 76126"
type textarea "BELLA FLORA Block 19 Lot 9"
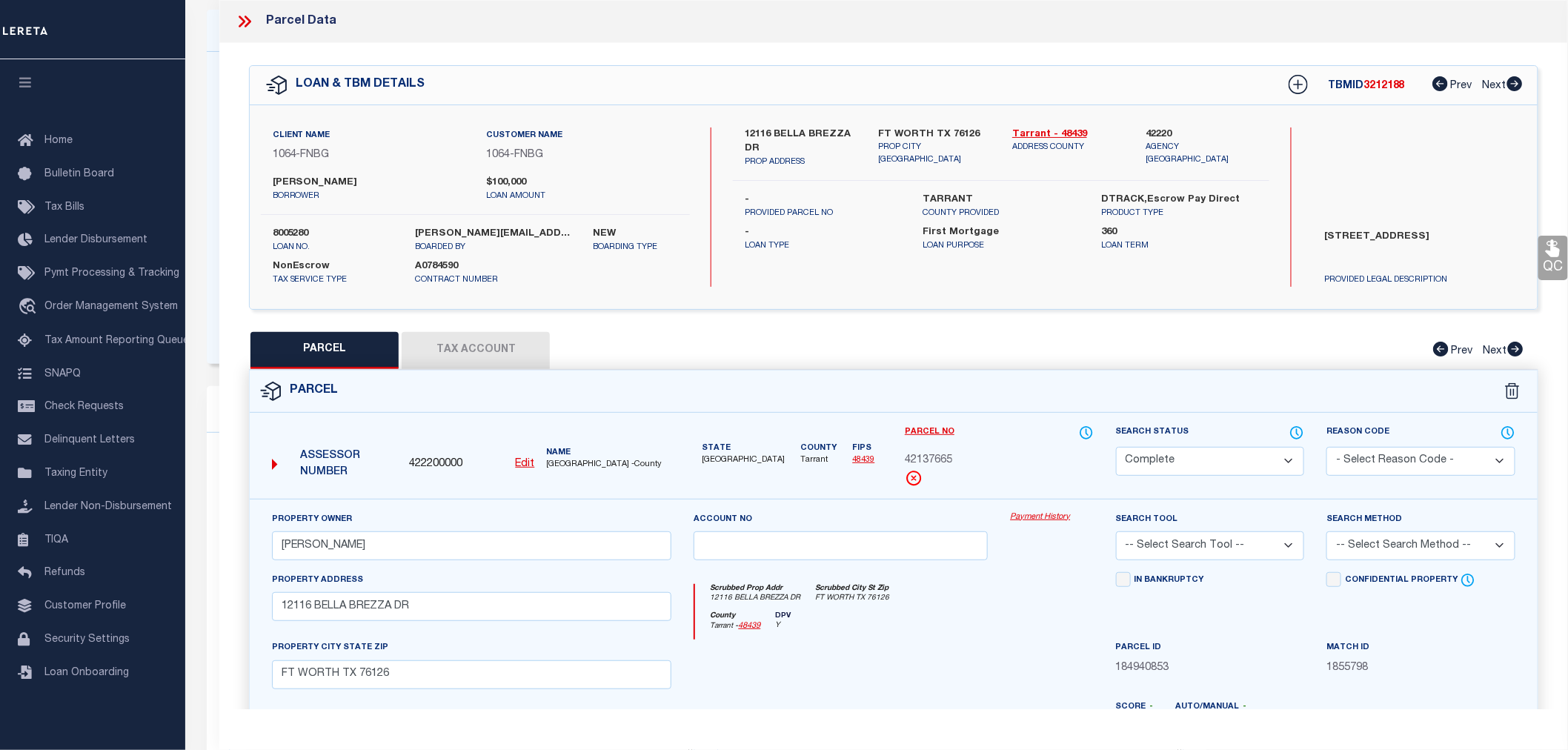
click at [423, 323] on div "QC QC QC" at bounding box center [893, 491] width 1348 height 898
click at [432, 346] on button "Tax Account" at bounding box center [475, 351] width 148 height 37
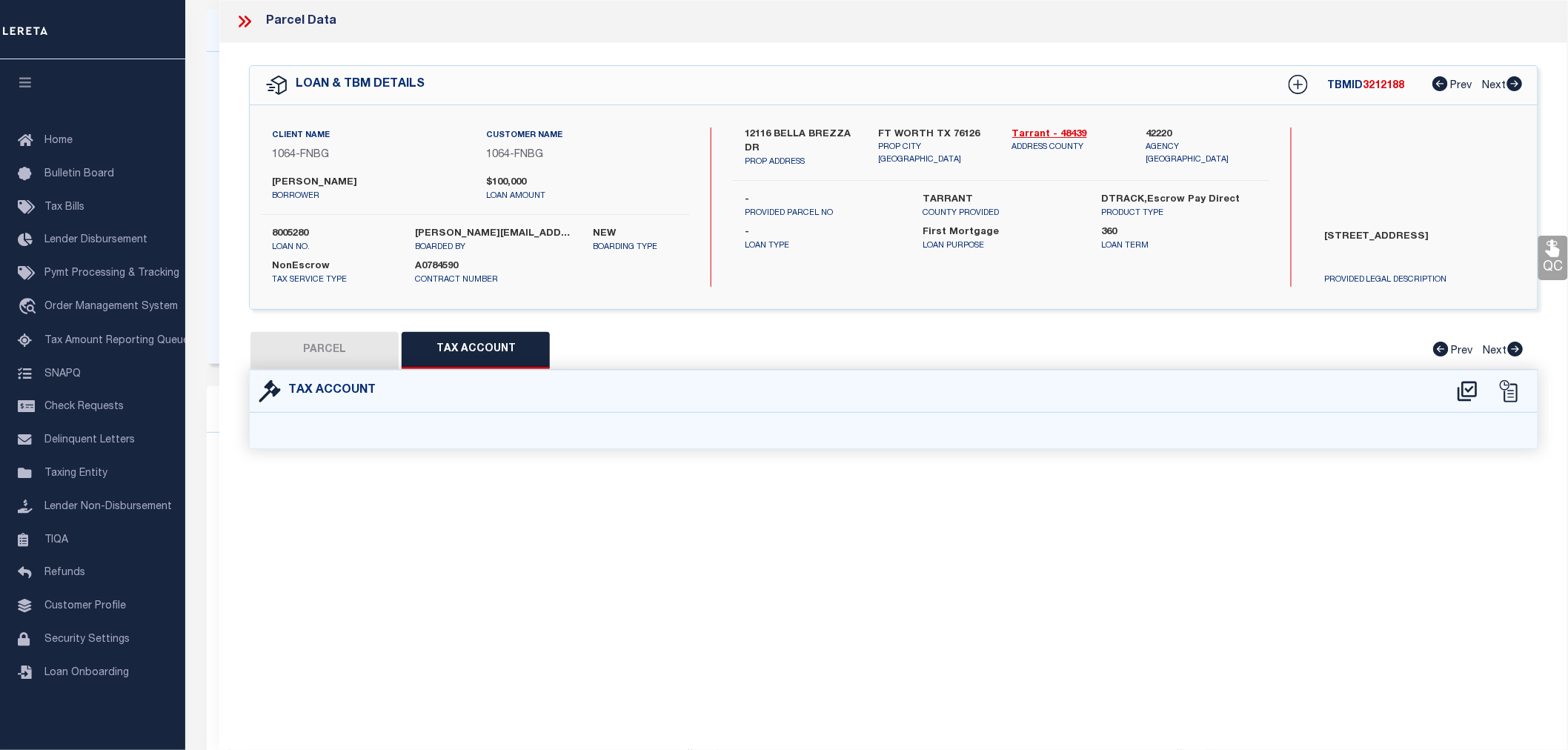
select select "100"
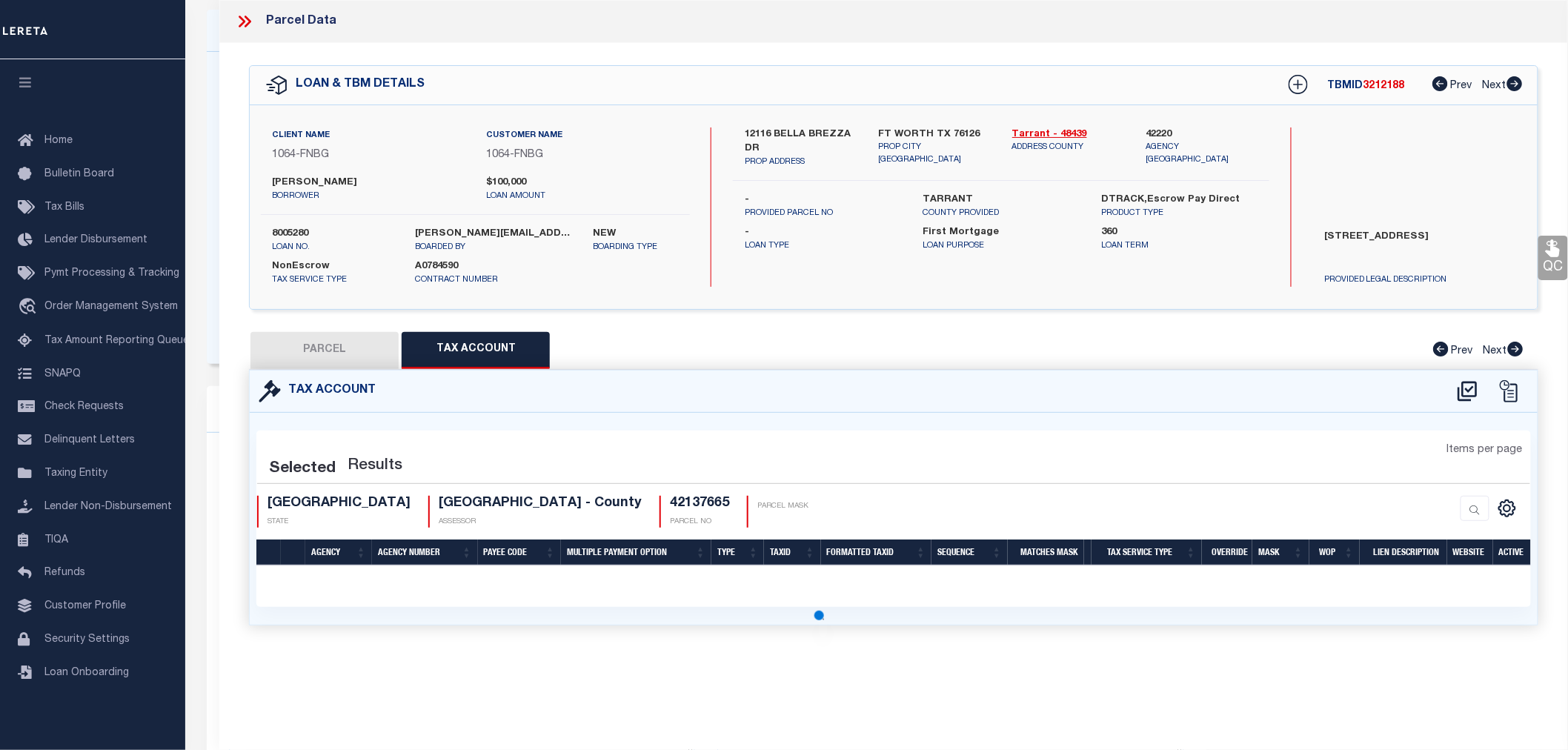
select select "100"
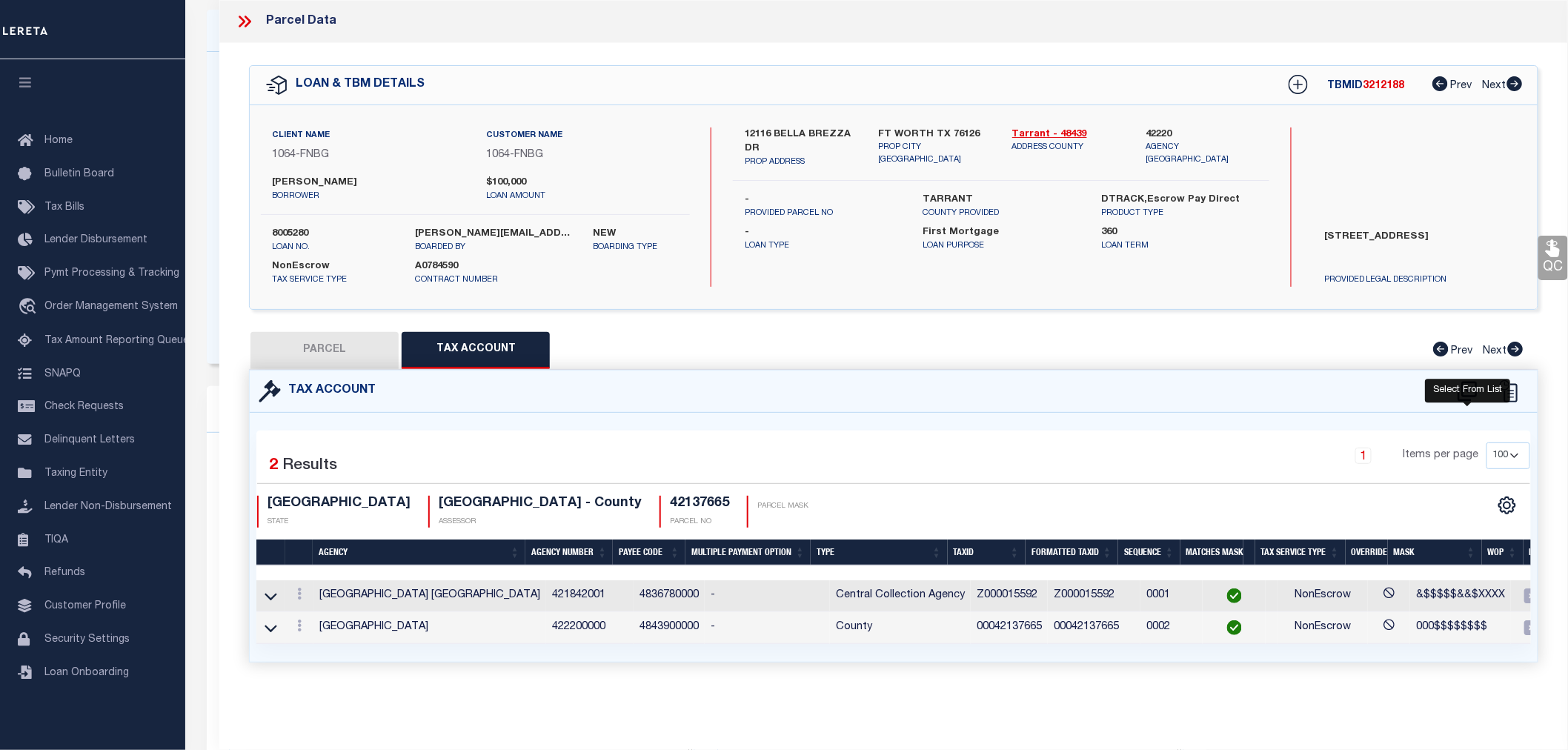
click at [1474, 390] on icon at bounding box center [1467, 391] width 24 height 23
select select "100"
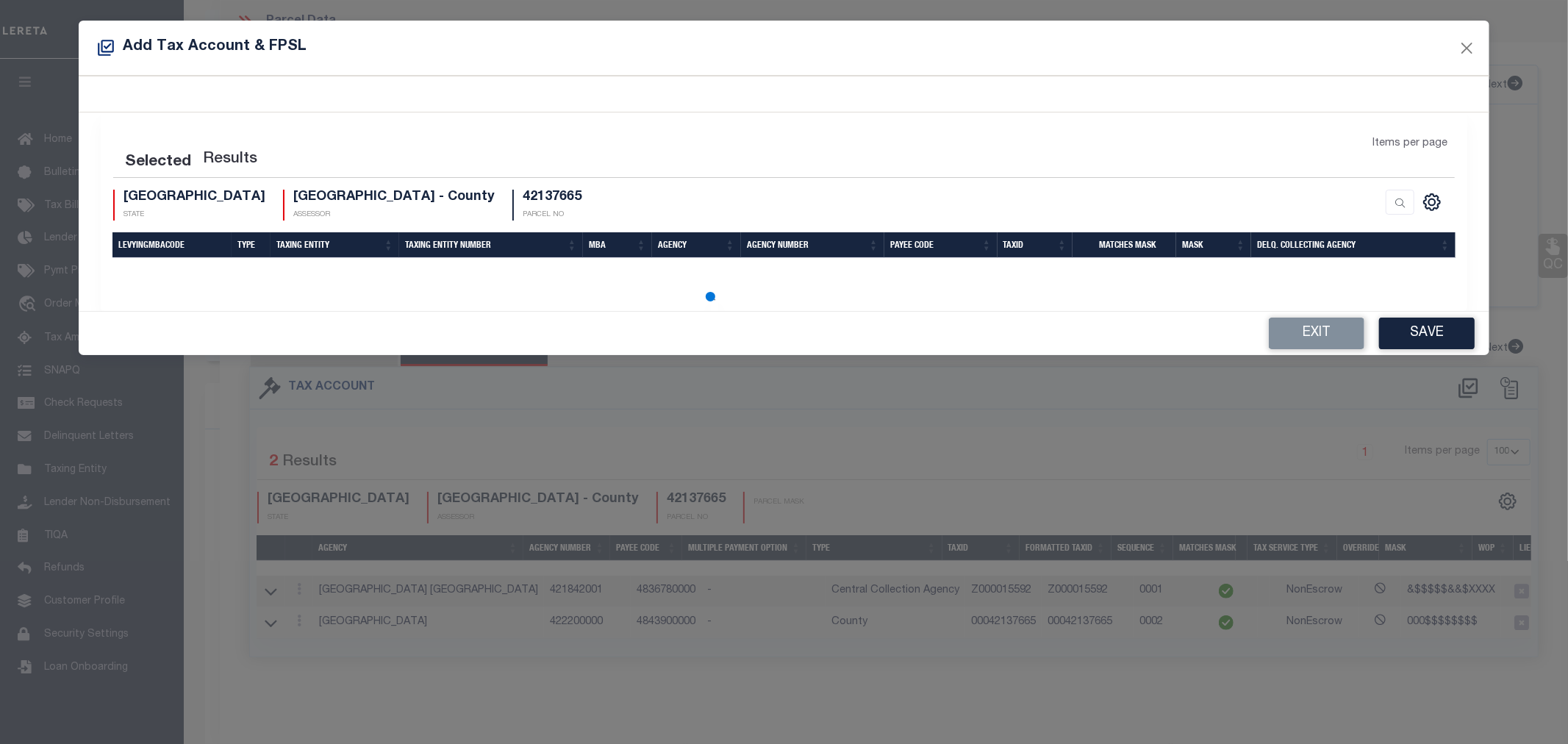
select select "100"
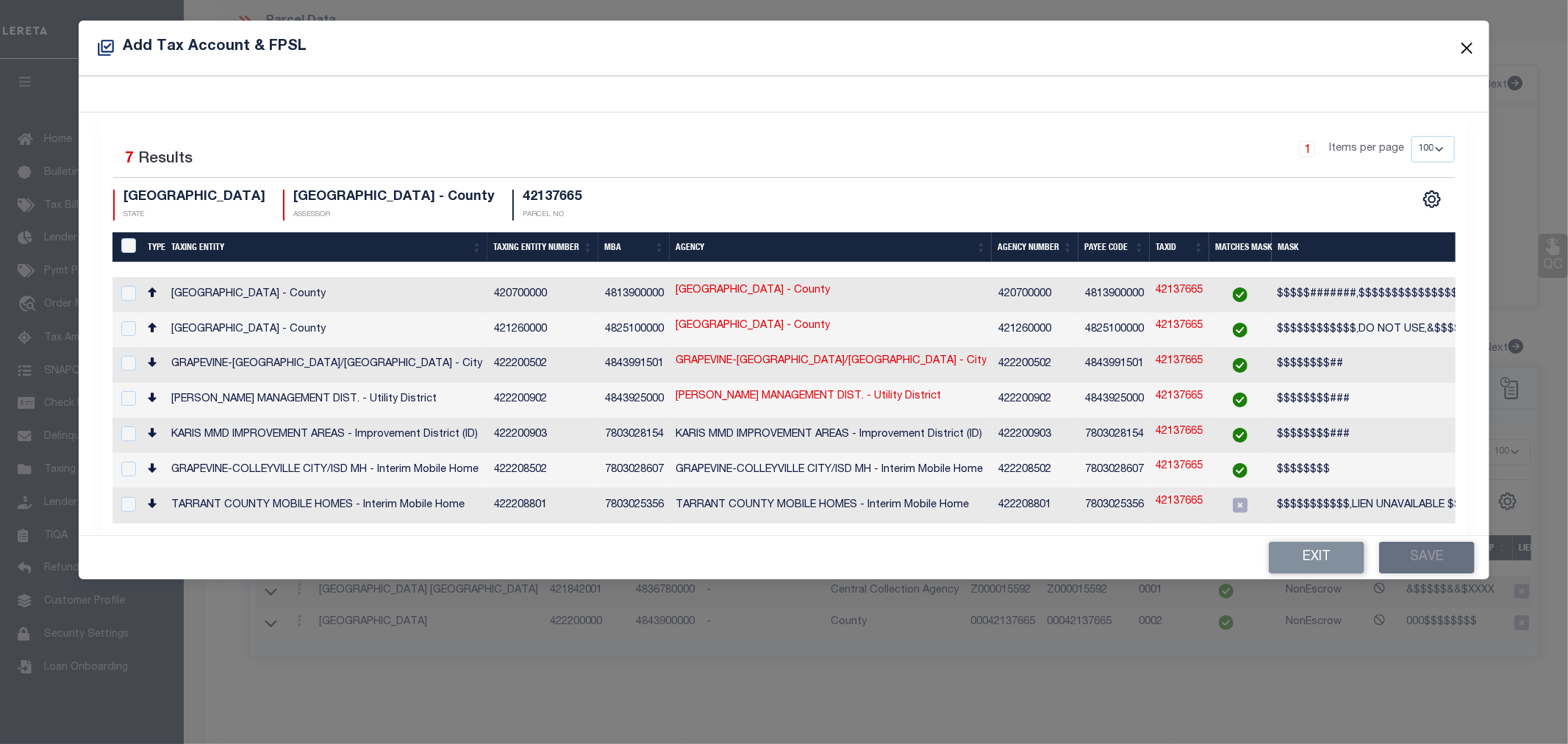
click at [1473, 40] on button "Close" at bounding box center [1467, 48] width 19 height 19
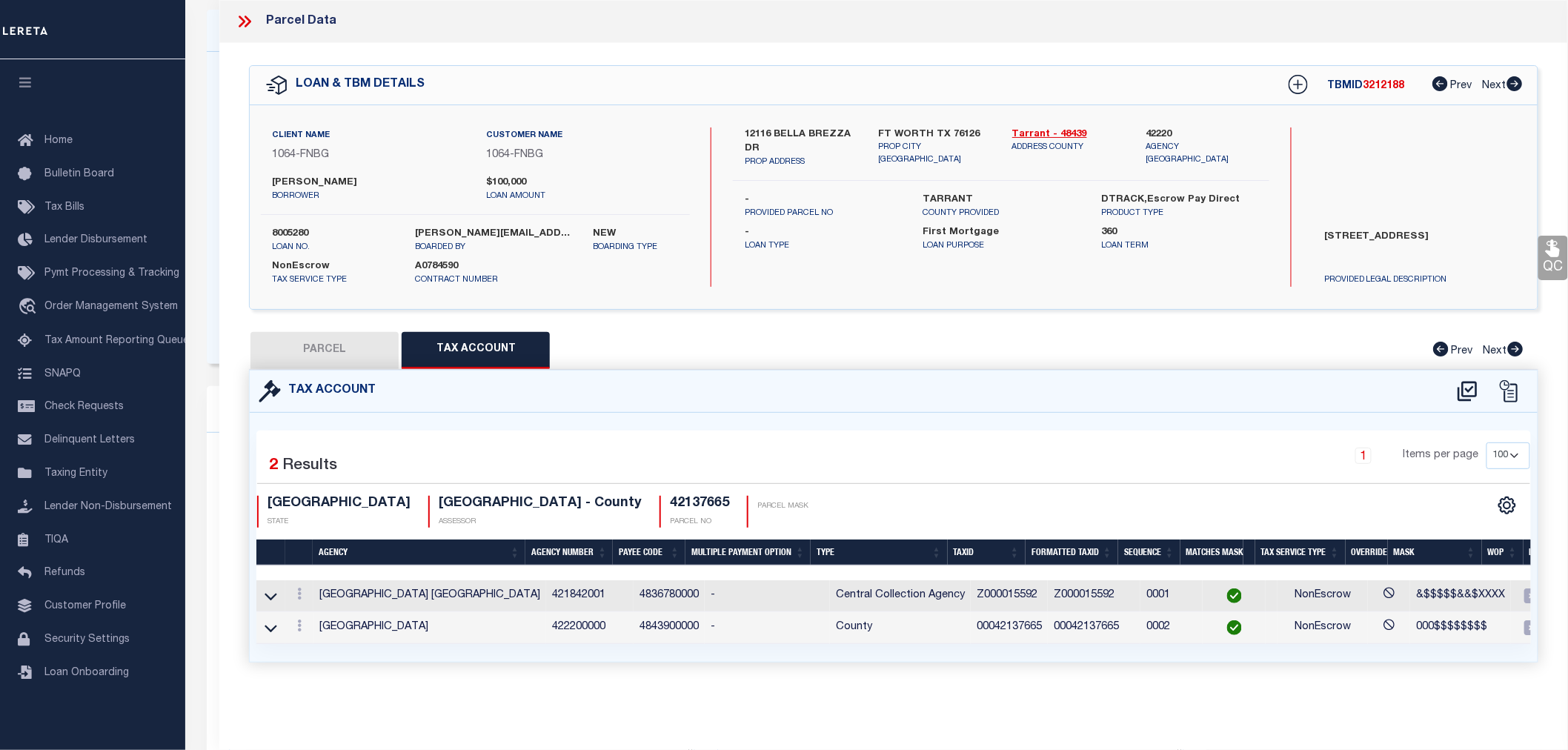
scroll to position [0, 0]
click at [240, 18] on icon at bounding box center [242, 21] width 6 height 12
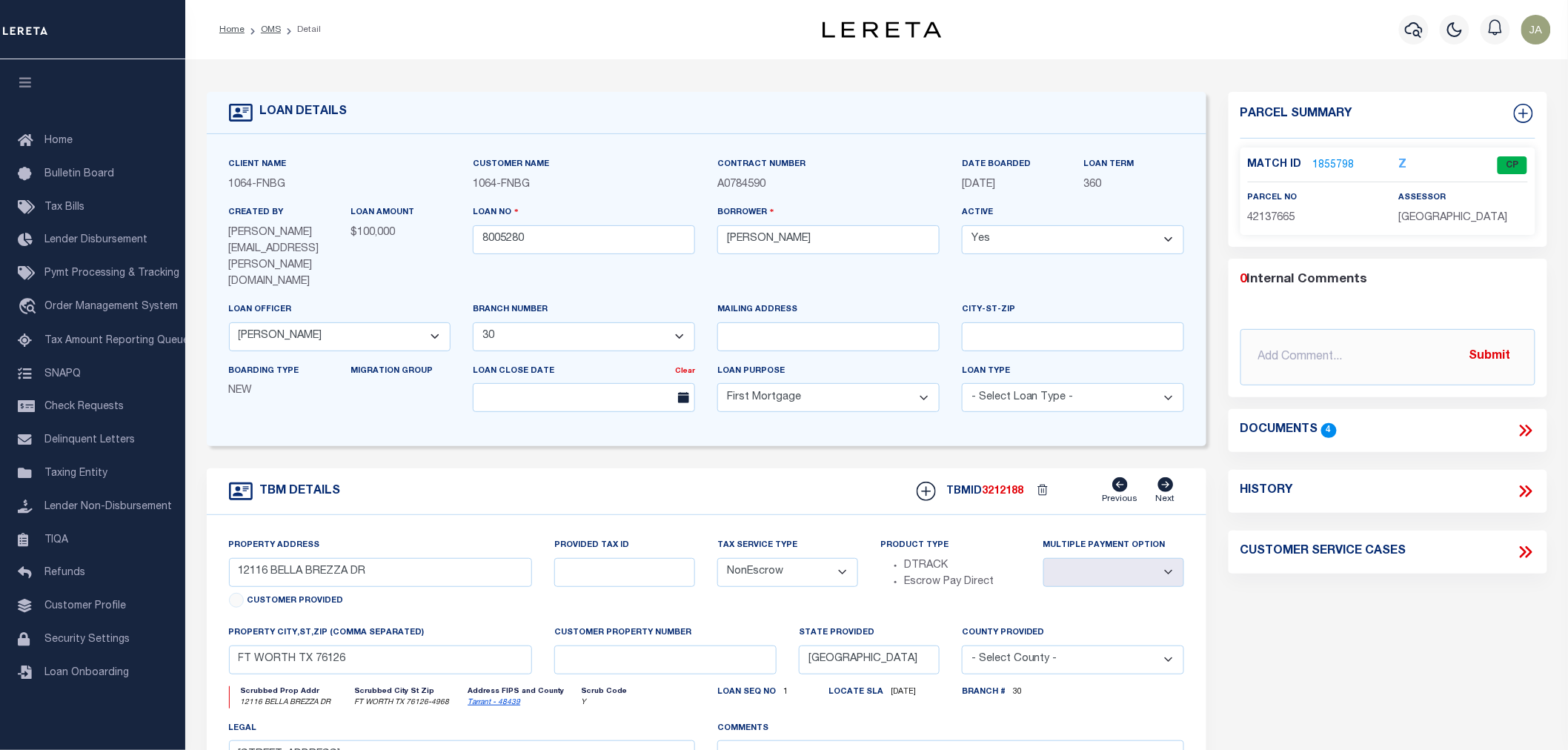
click at [1318, 159] on link "1855798" at bounding box center [1333, 165] width 41 height 15
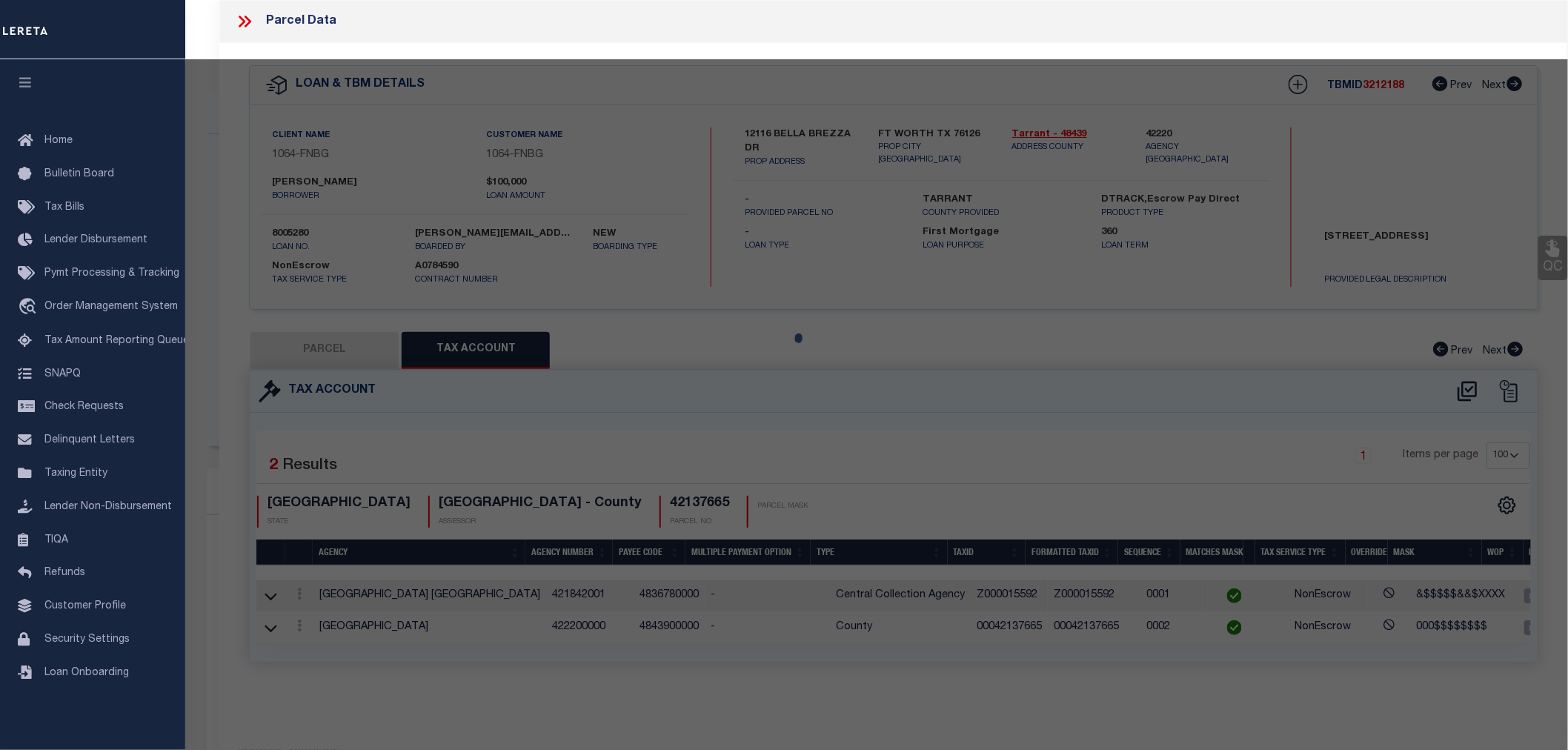
select select "AS"
checkbox input "false"
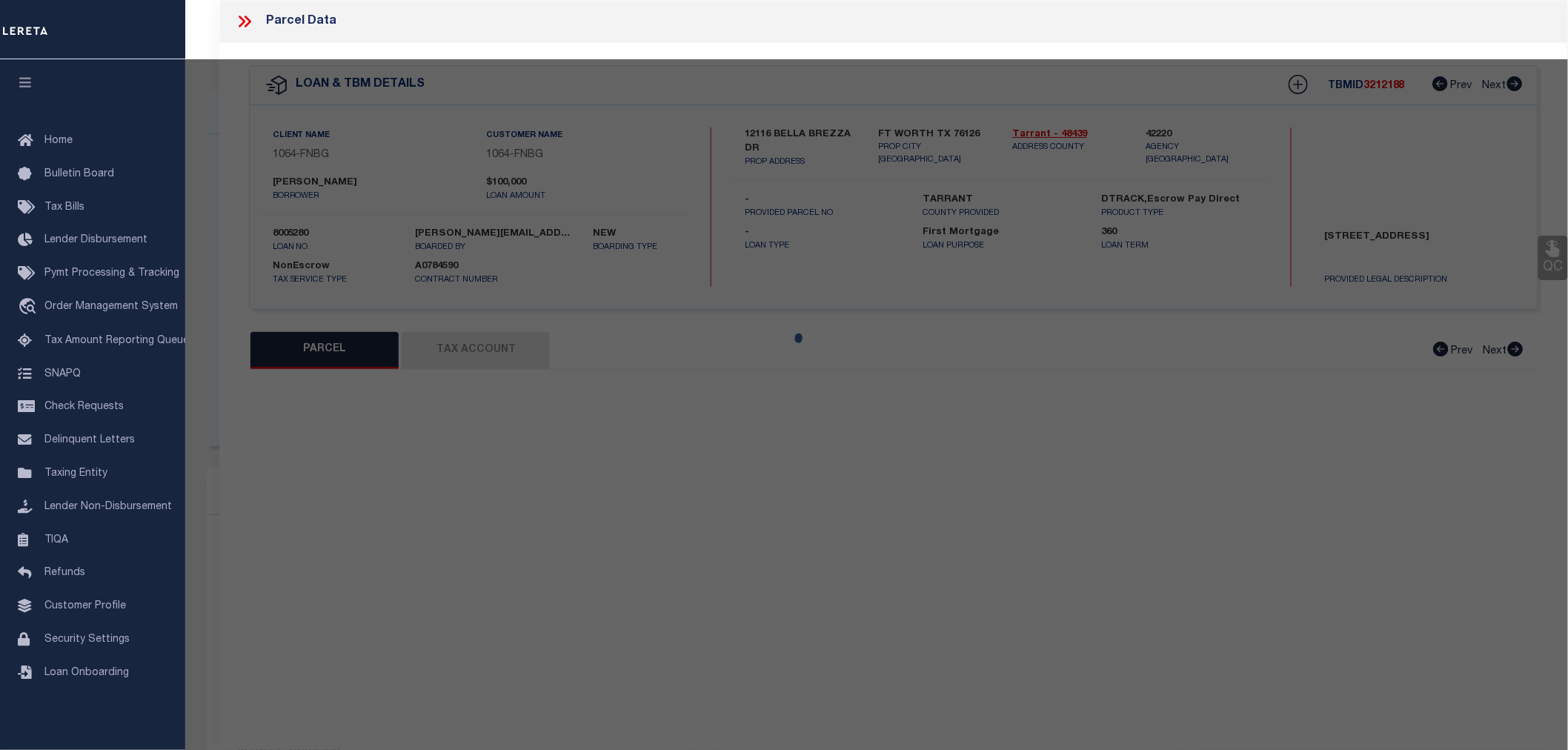
select select "CP"
type input "KNIEPER BRANDON C"
select select
type input "12116 BELLA BREZZA DR"
type input "FT WORTH TX 76126"
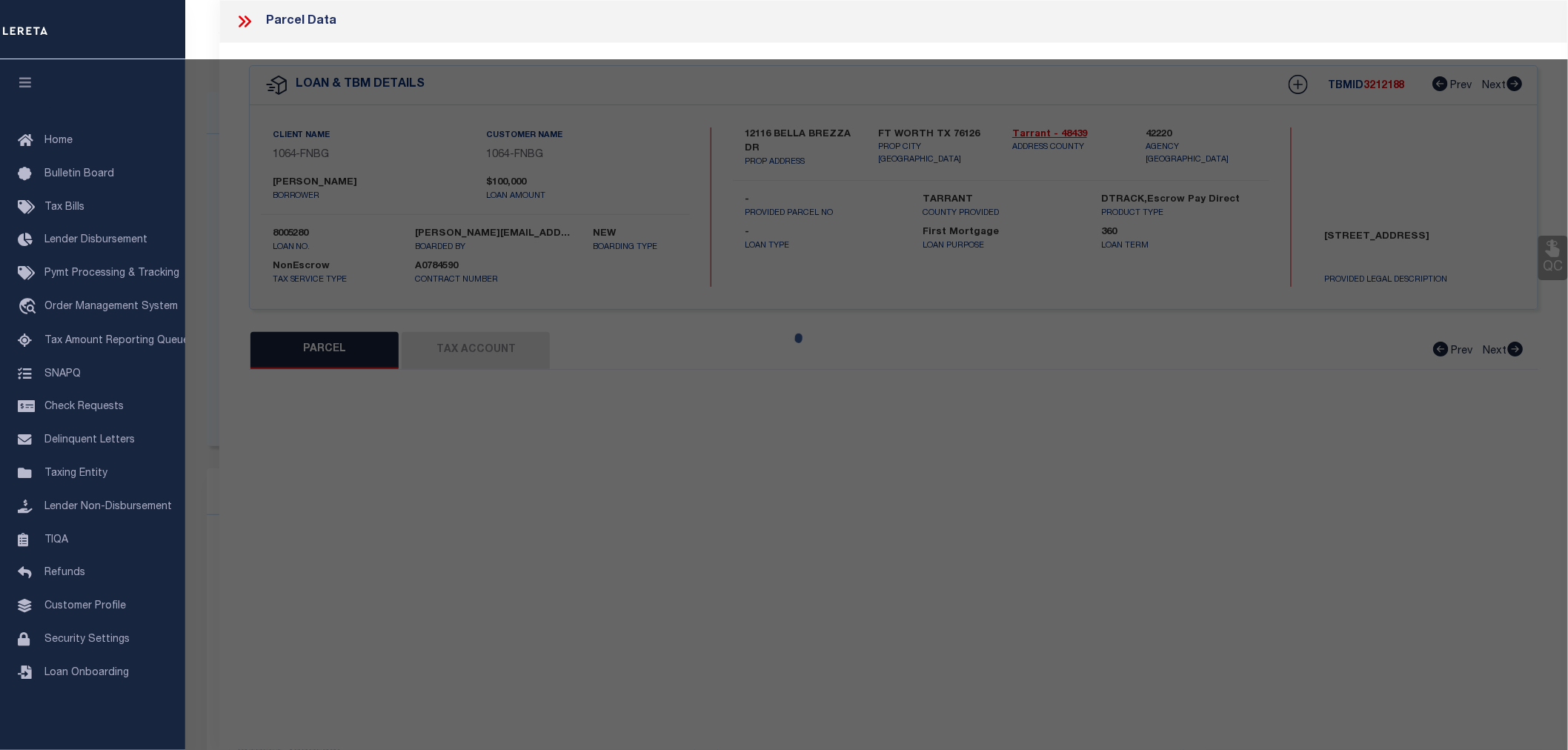
type textarea "BELLA FLORA Block 19 Lot 9"
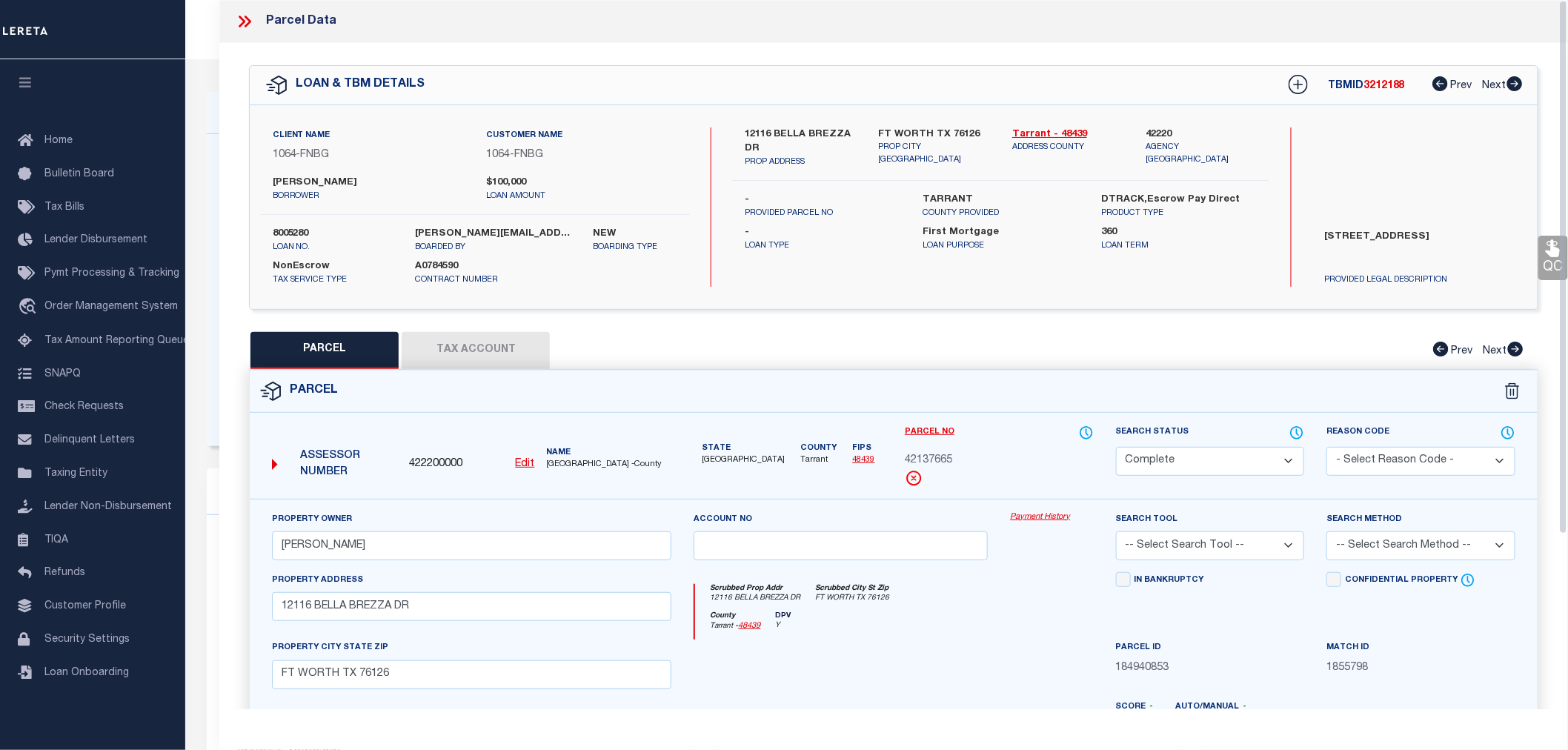
click at [249, 30] on icon at bounding box center [245, 22] width 19 height 19
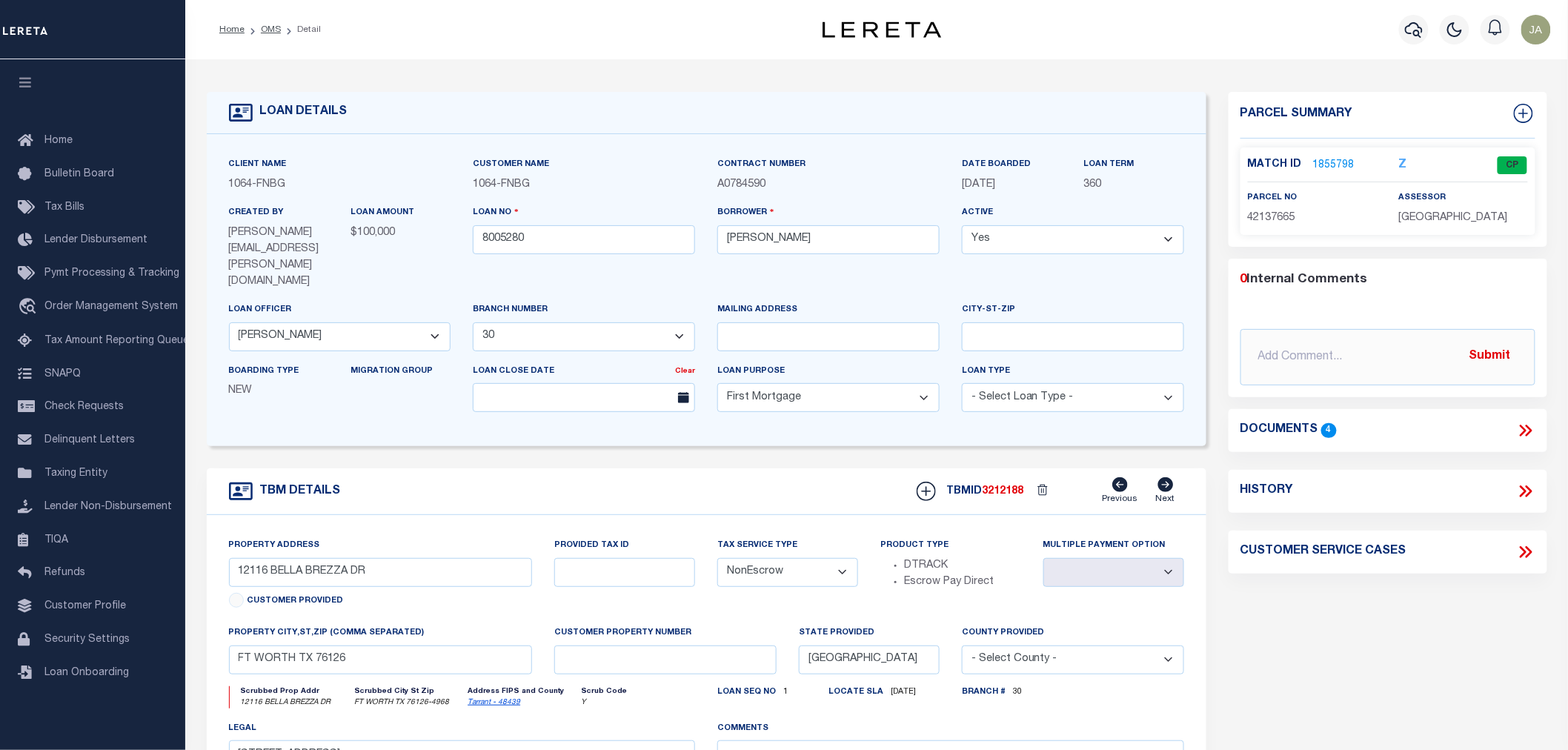
click at [254, 30] on li "OMS" at bounding box center [263, 29] width 36 height 14
click at [275, 32] on link "OMS" at bounding box center [271, 29] width 20 height 9
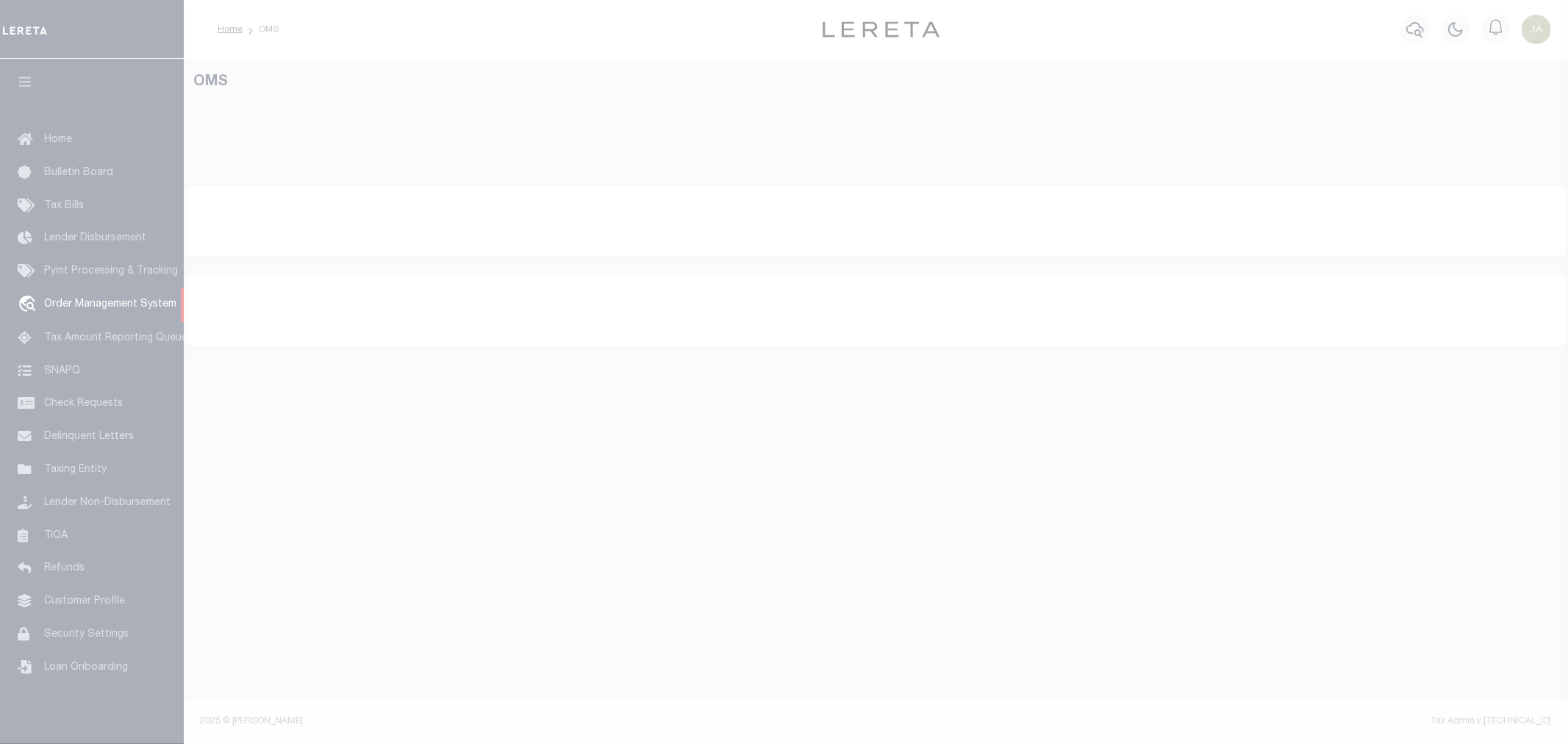
select select "78790"
select select
select select "200"
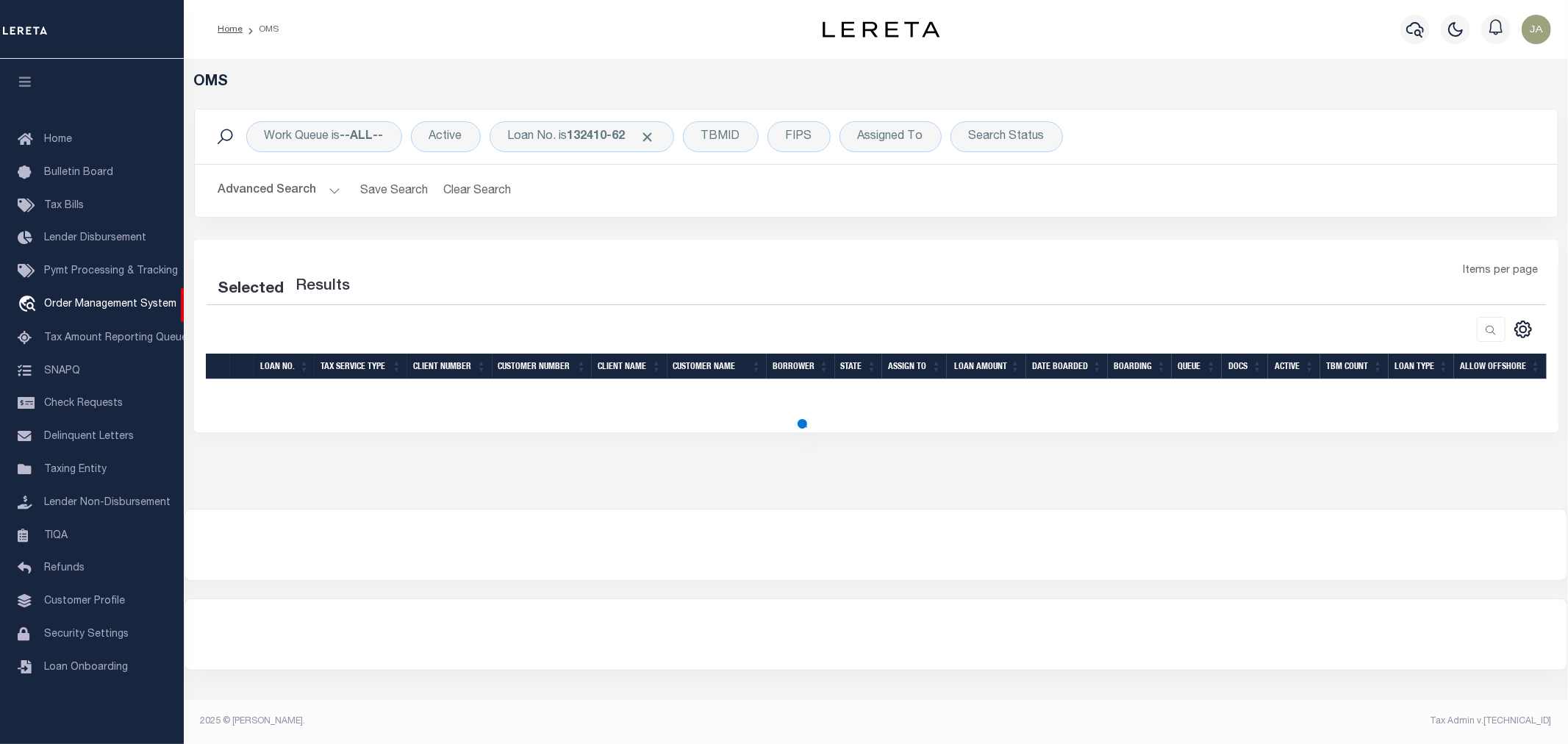
select select "200"
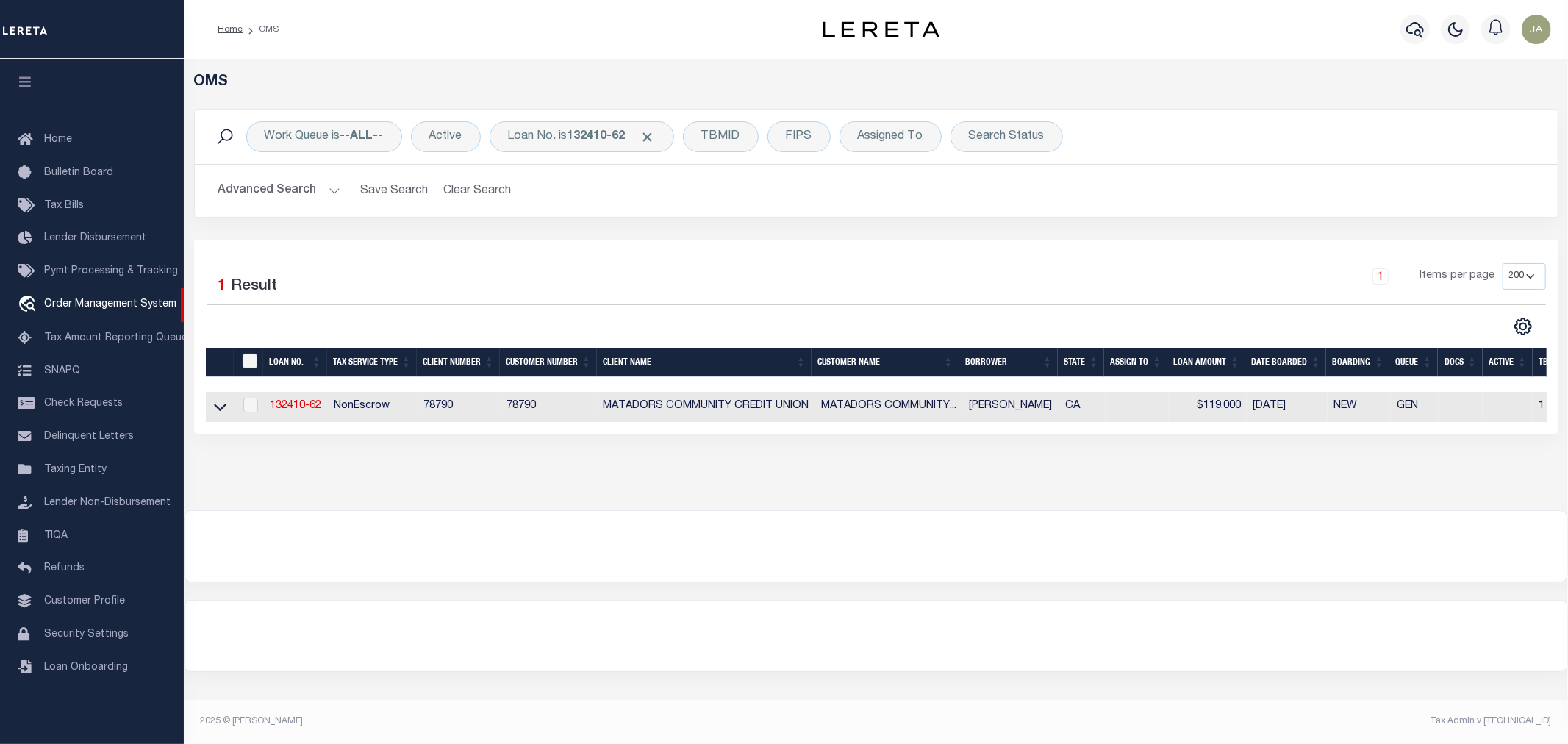
click at [332, 190] on button "Advanced Search" at bounding box center [279, 191] width 122 height 29
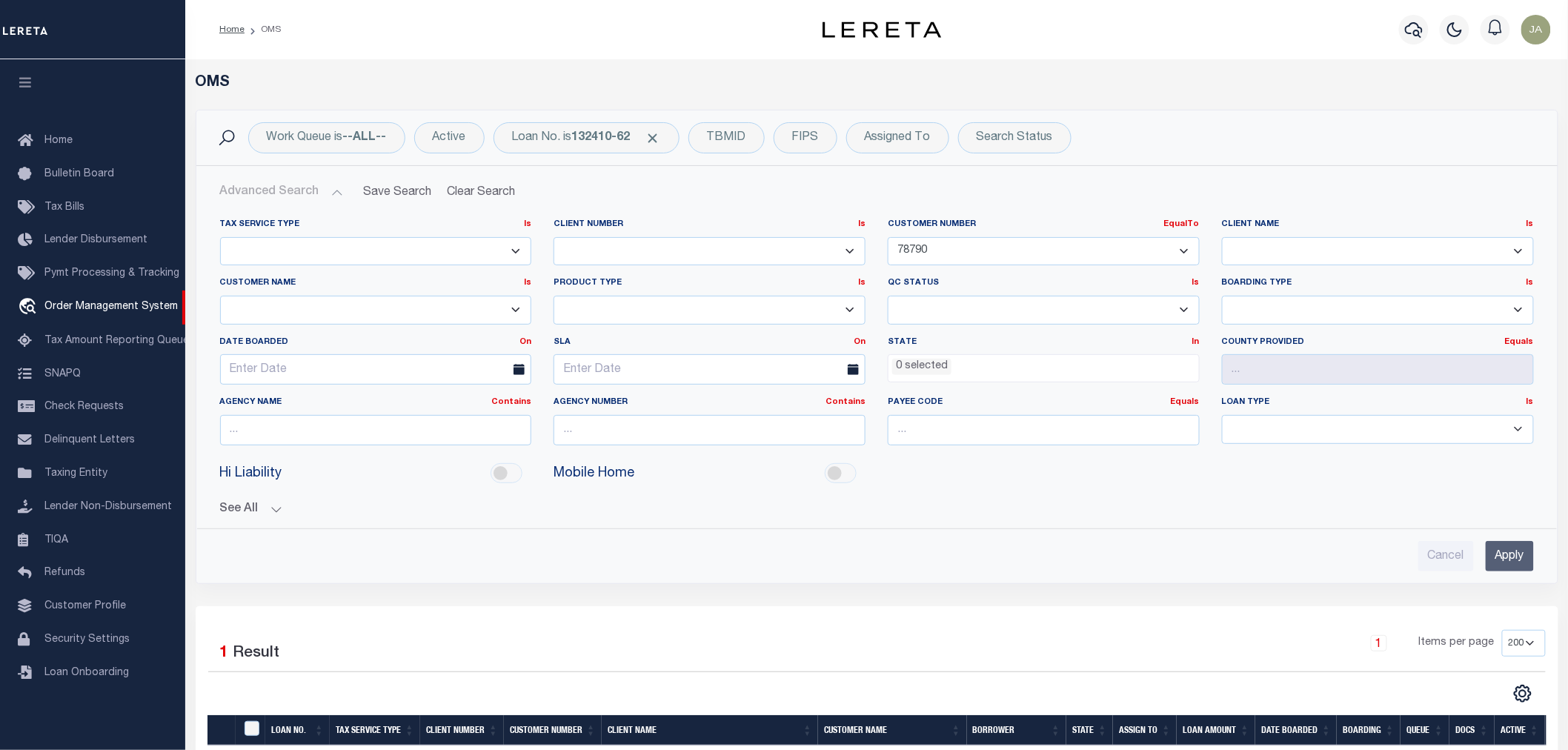
click at [271, 254] on select "Escrow NonEscrow" at bounding box center [376, 251] width 312 height 29
click at [271, 254] on select "Escrow NonEscrow" at bounding box center [376, 251] width 312 height 29
click at [73, 477] on span "Taxing Entity" at bounding box center [76, 474] width 63 height 11
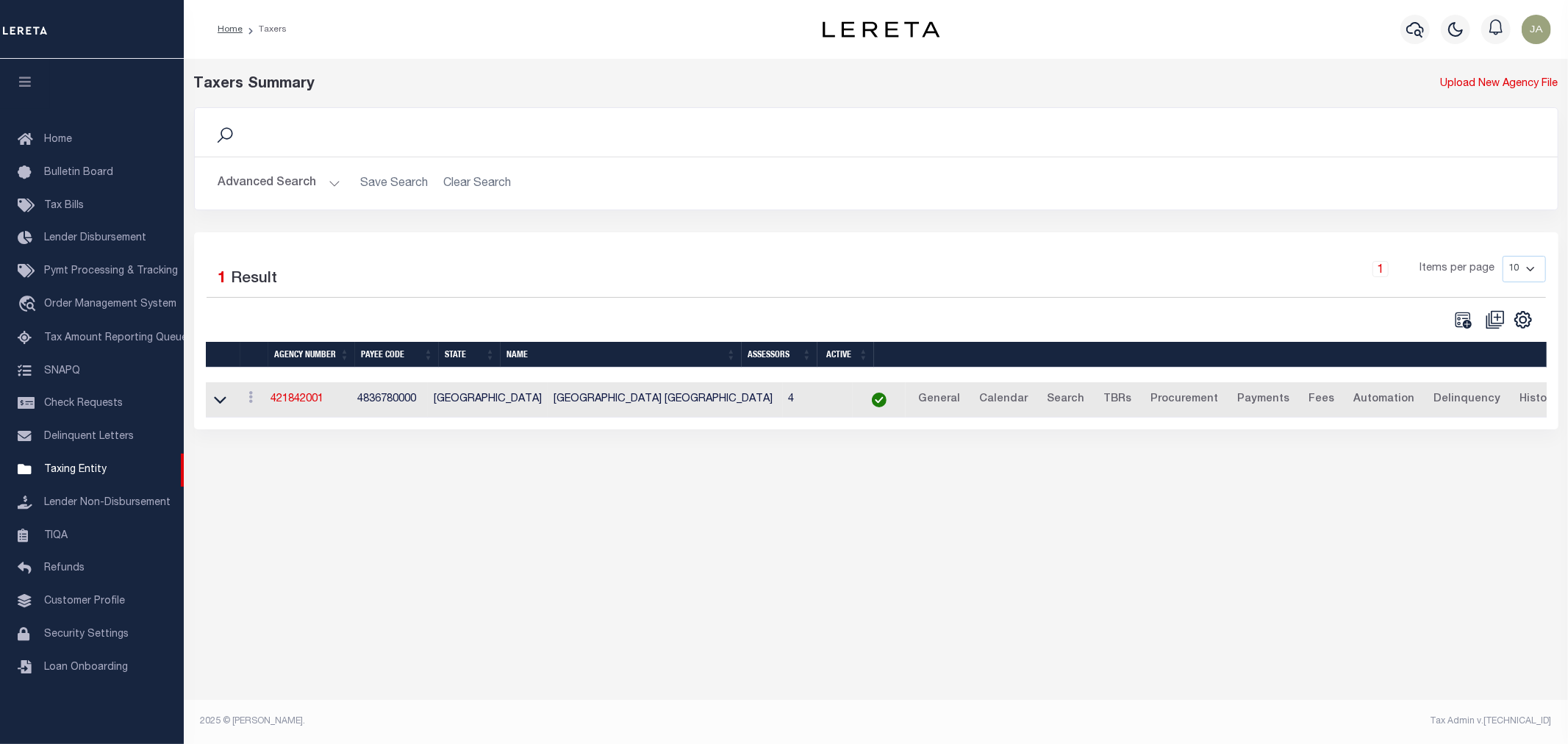
click at [332, 185] on button "Advanced Search" at bounding box center [279, 184] width 122 height 29
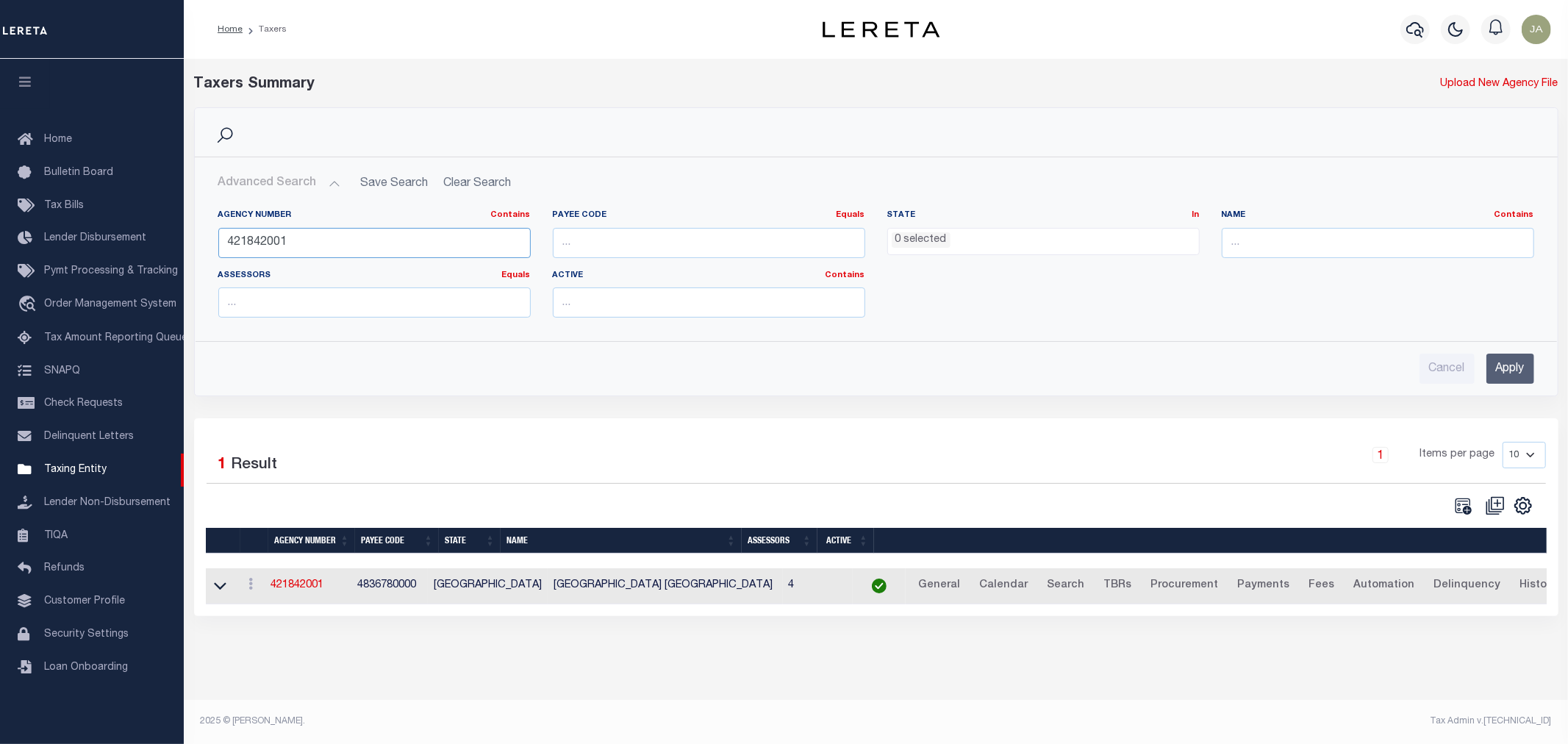
click at [293, 245] on input "421842001" at bounding box center [374, 243] width 313 height 30
click at [1515, 360] on input "Apply" at bounding box center [1510, 369] width 48 height 30
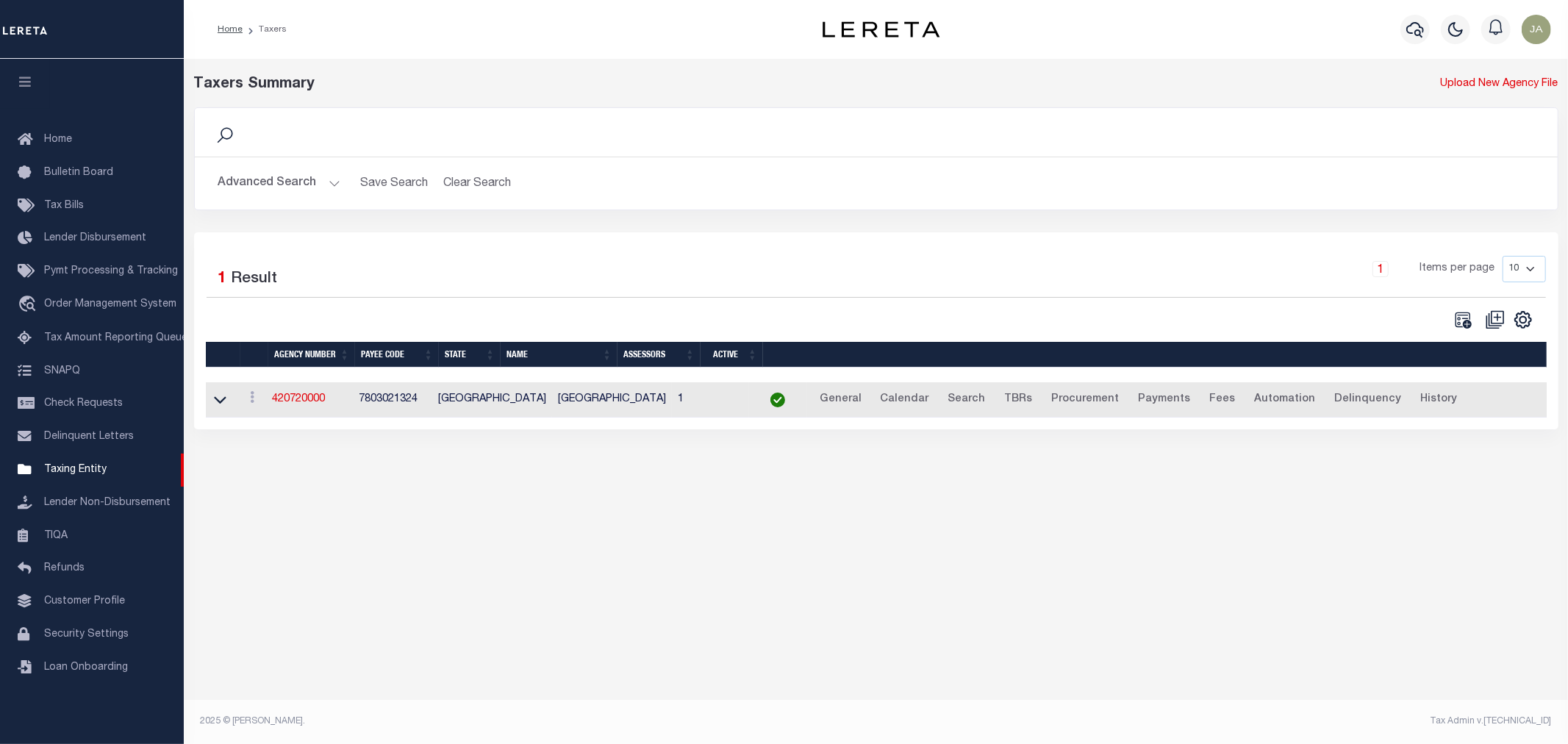
click at [327, 184] on button "Advanced Search" at bounding box center [279, 184] width 122 height 29
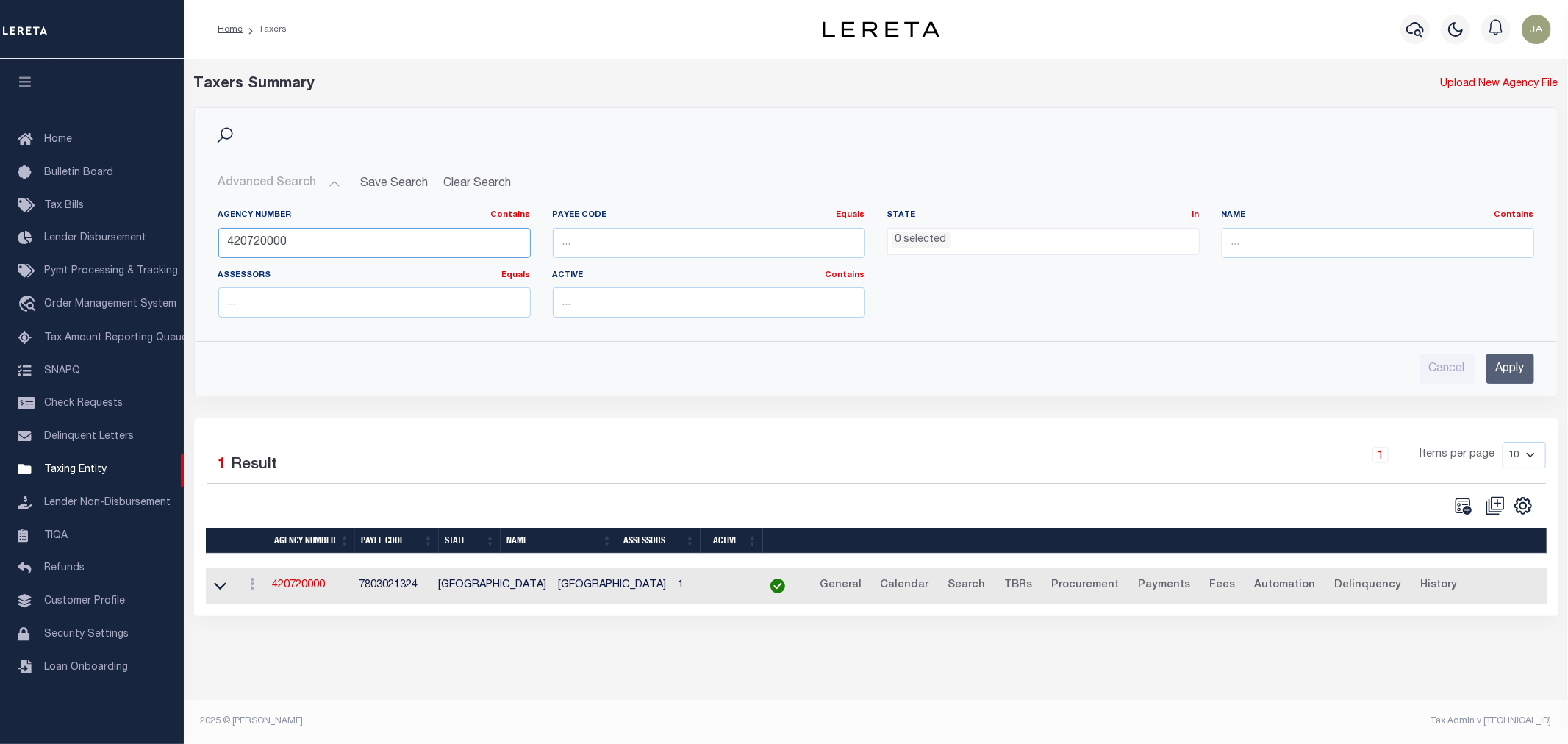
click at [258, 241] on input "420720000" at bounding box center [374, 243] width 313 height 30
type input "420790000"
click at [1526, 358] on input "Apply" at bounding box center [1510, 369] width 48 height 30
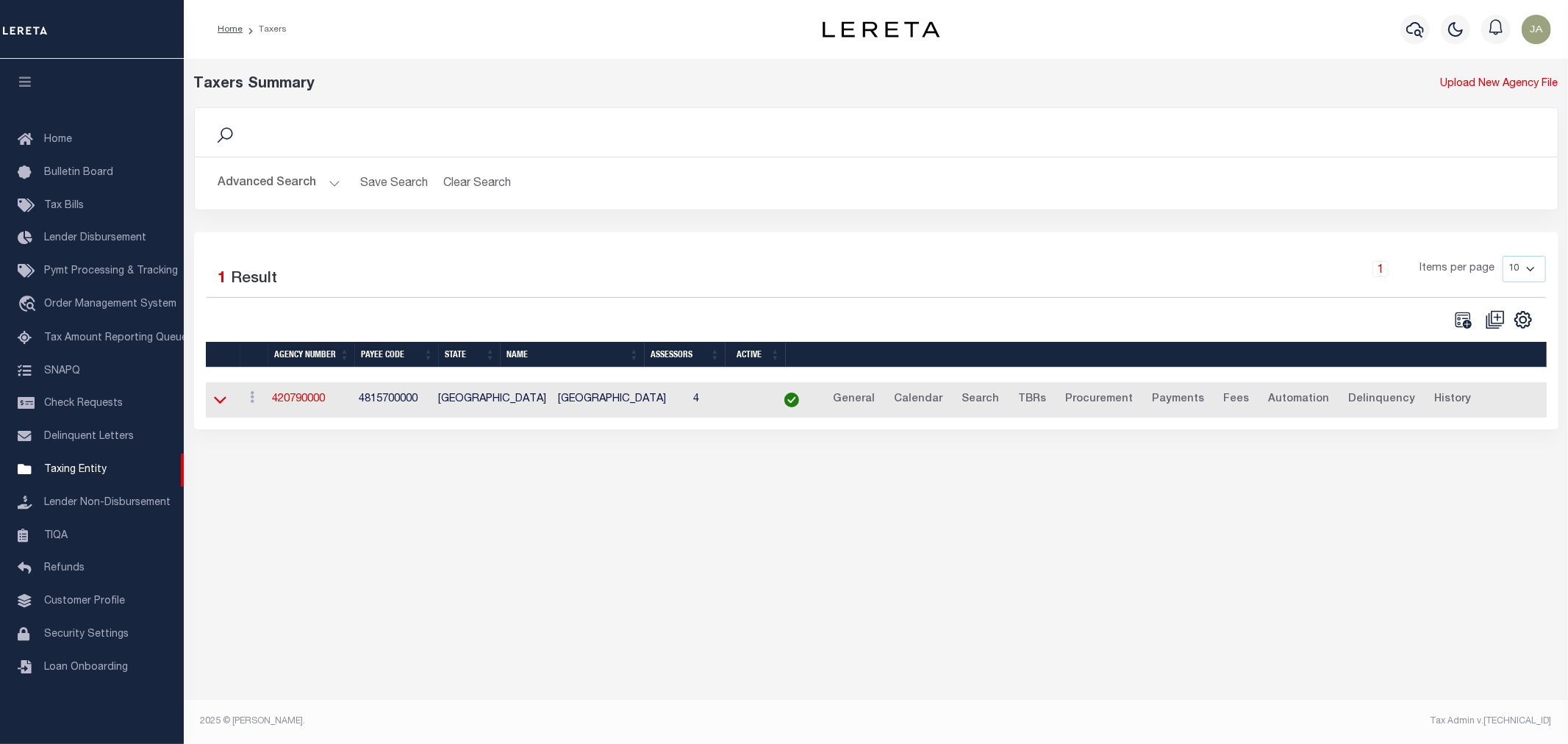
click at [218, 401] on icon at bounding box center [220, 399] width 13 height 15
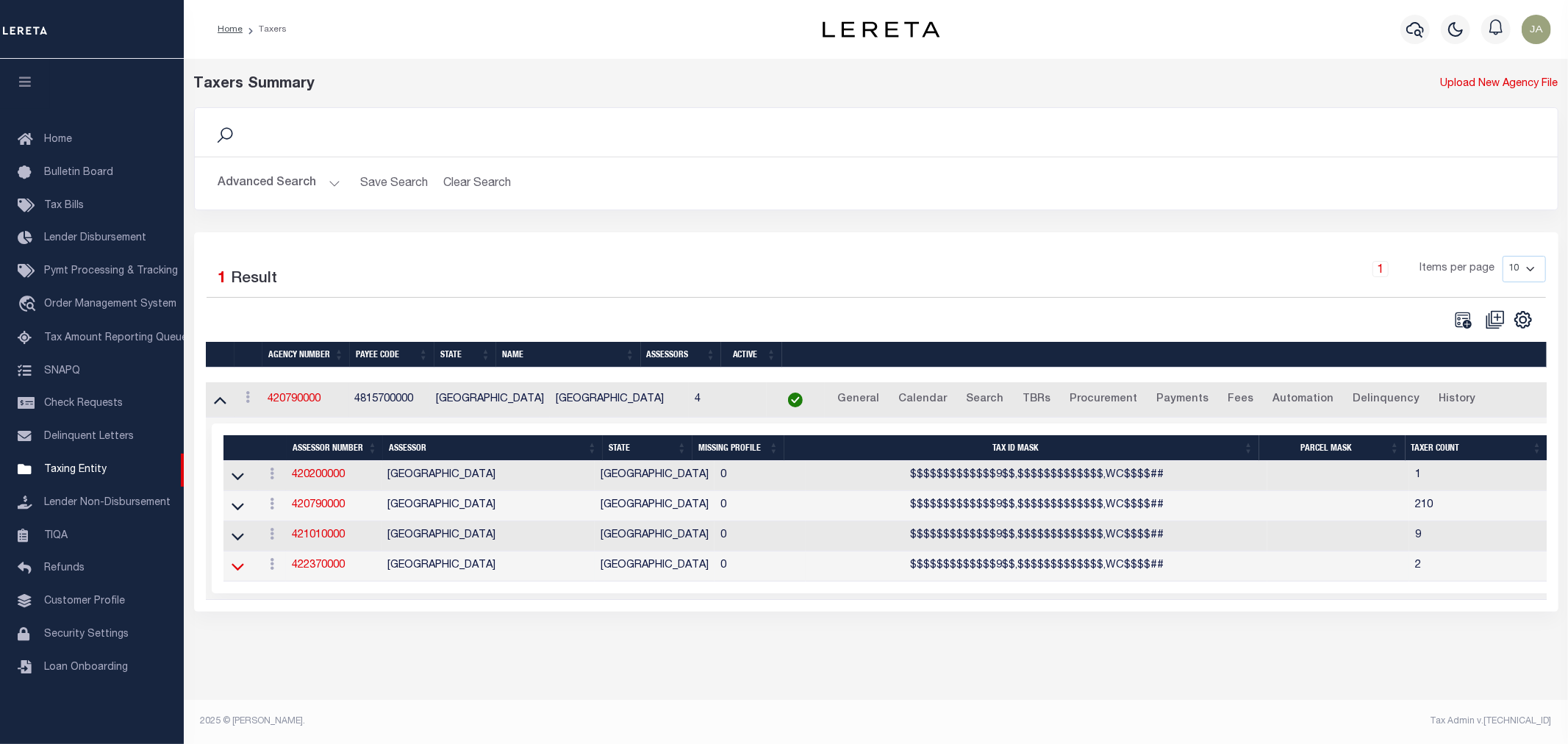
click at [232, 574] on icon at bounding box center [238, 566] width 13 height 15
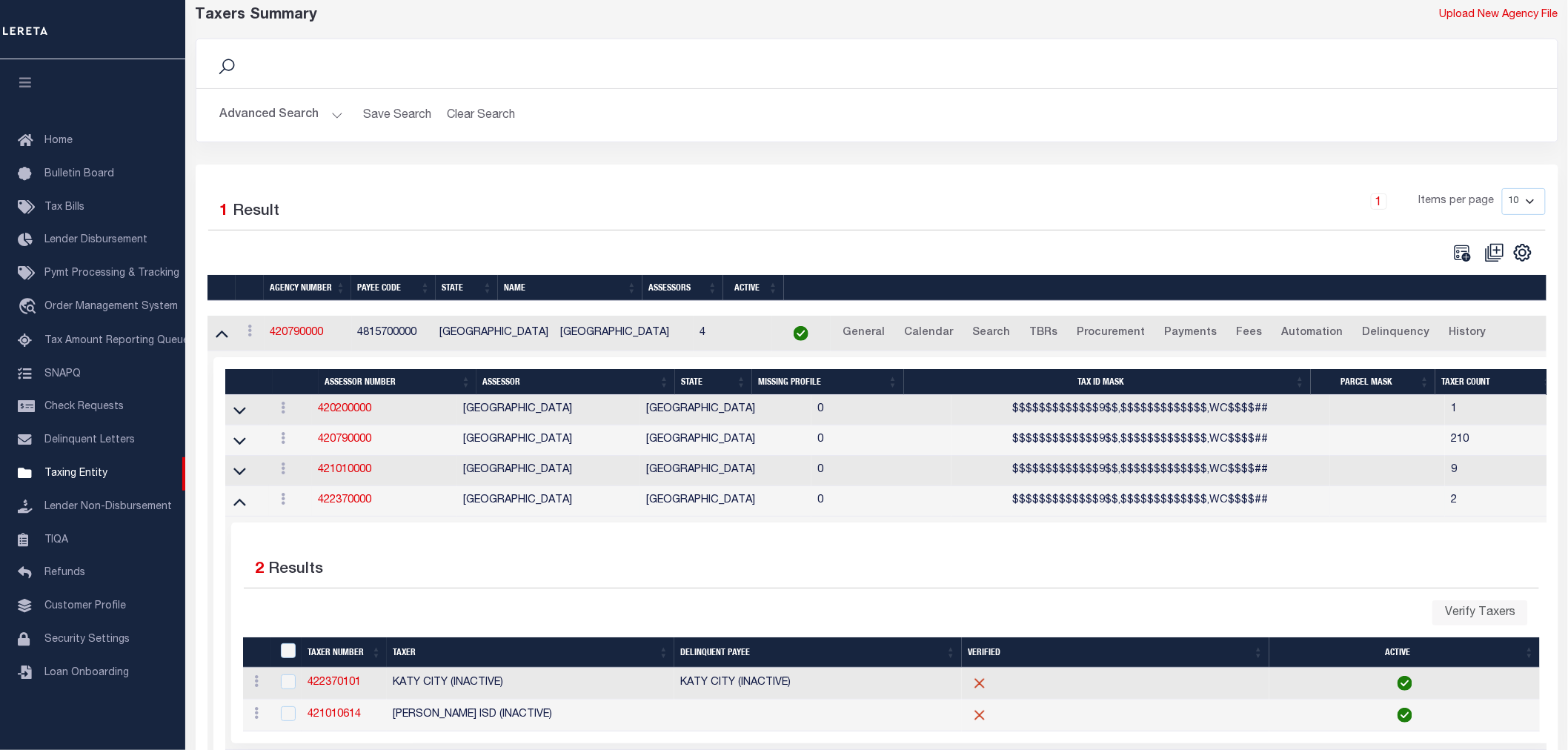
scroll to position [158, 0]
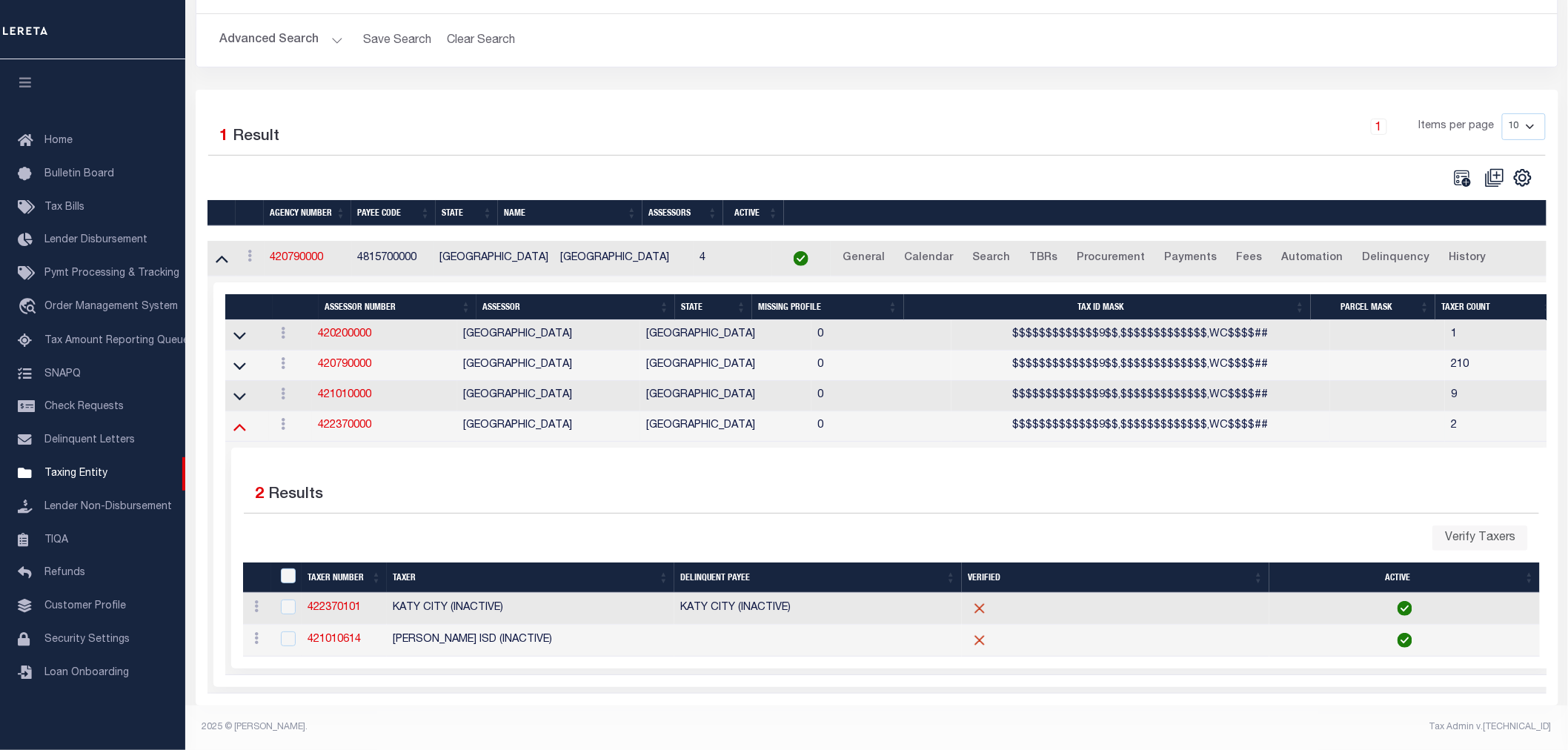
click at [239, 419] on icon at bounding box center [240, 426] width 13 height 15
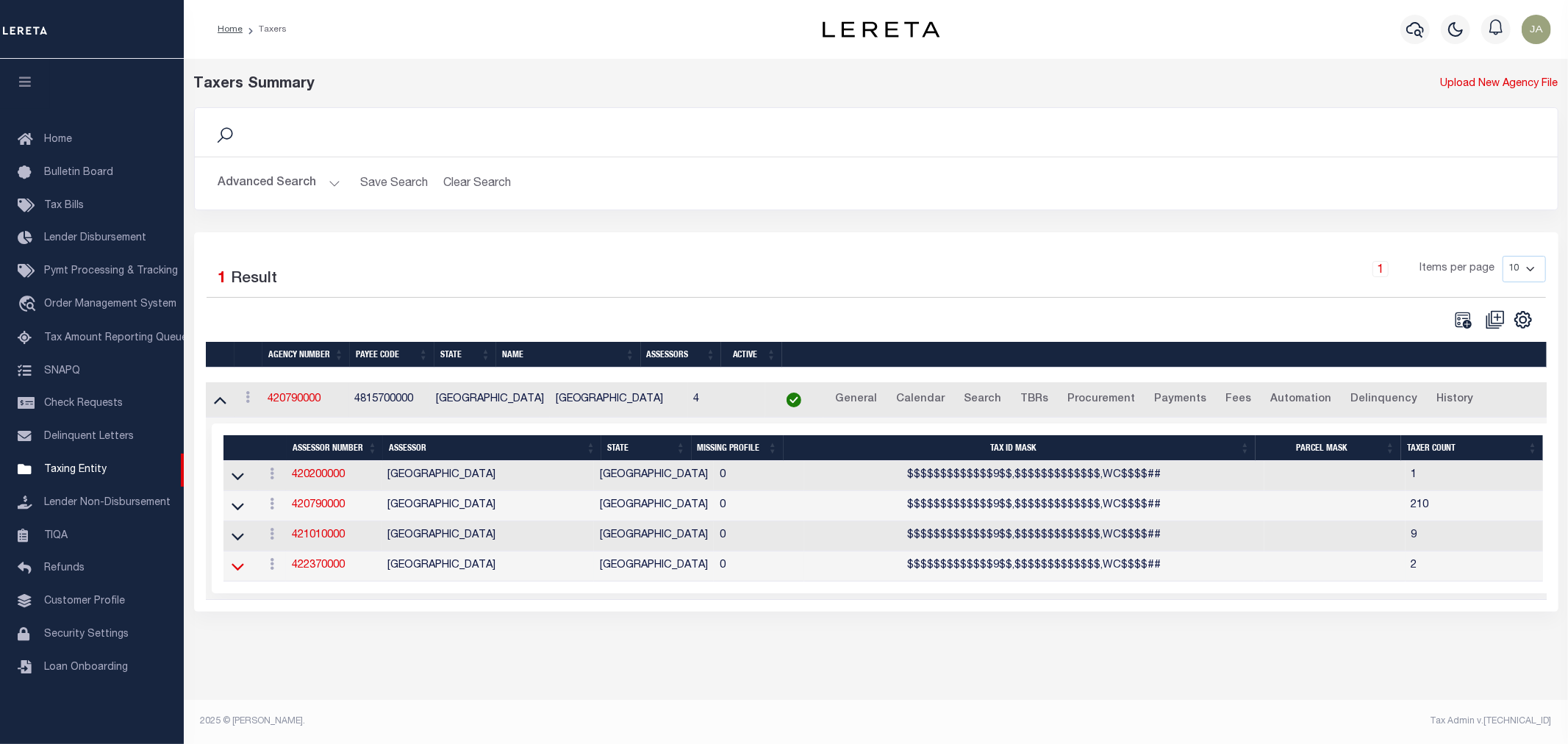
click at [239, 574] on icon at bounding box center [238, 566] width 13 height 15
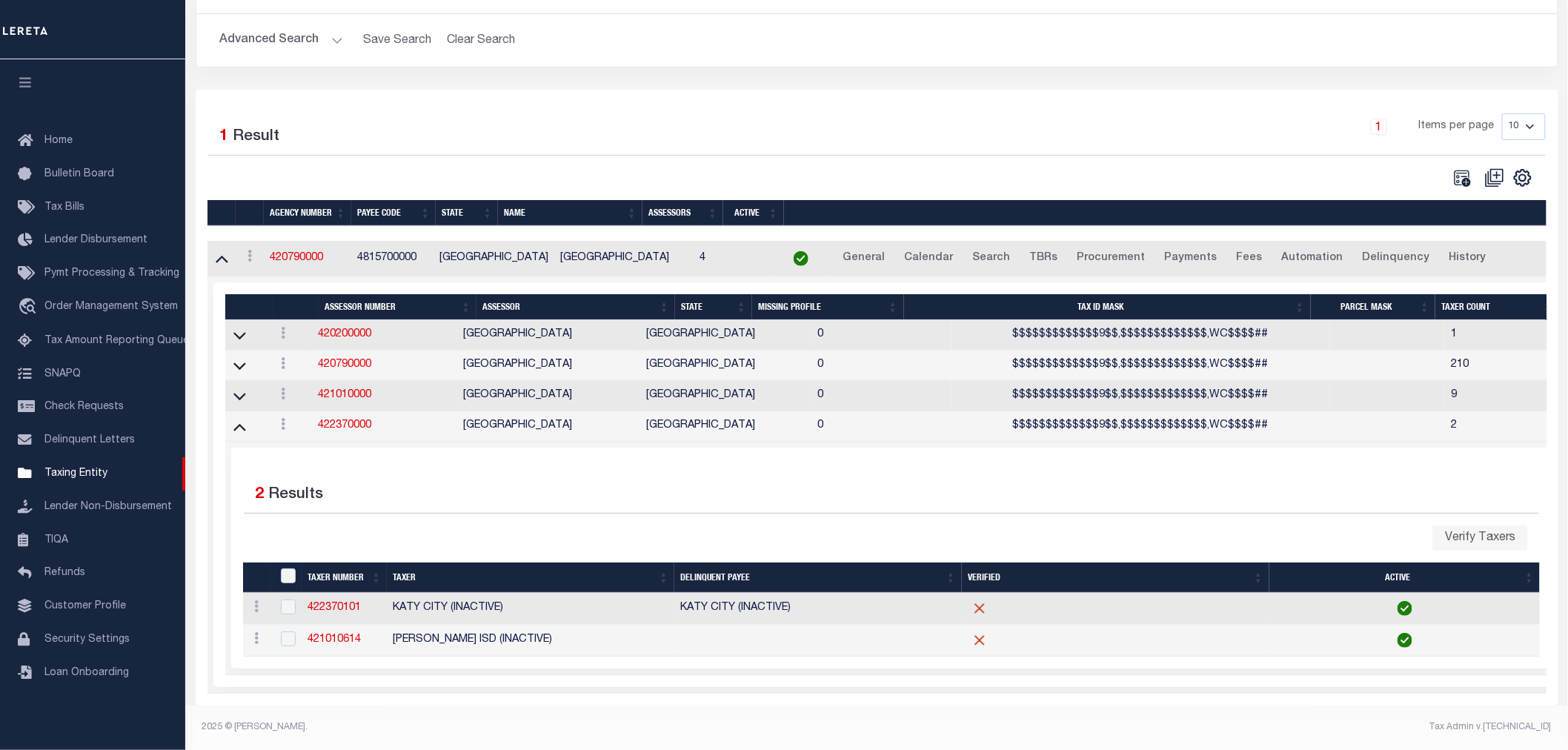
scroll to position [158, 0]
click at [245, 424] on icon at bounding box center [240, 428] width 13 height 7
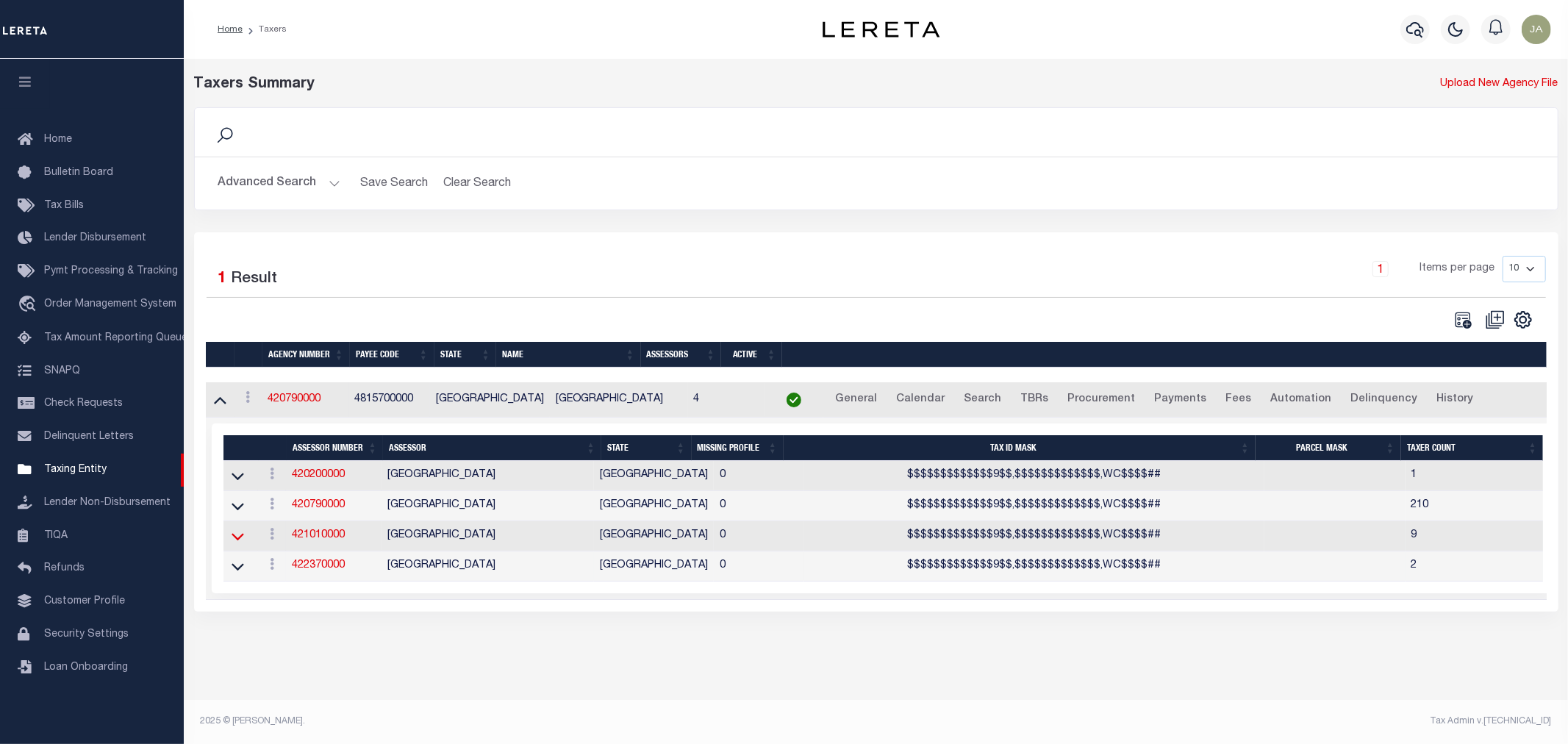
click at [234, 541] on icon at bounding box center [238, 537] width 13 height 7
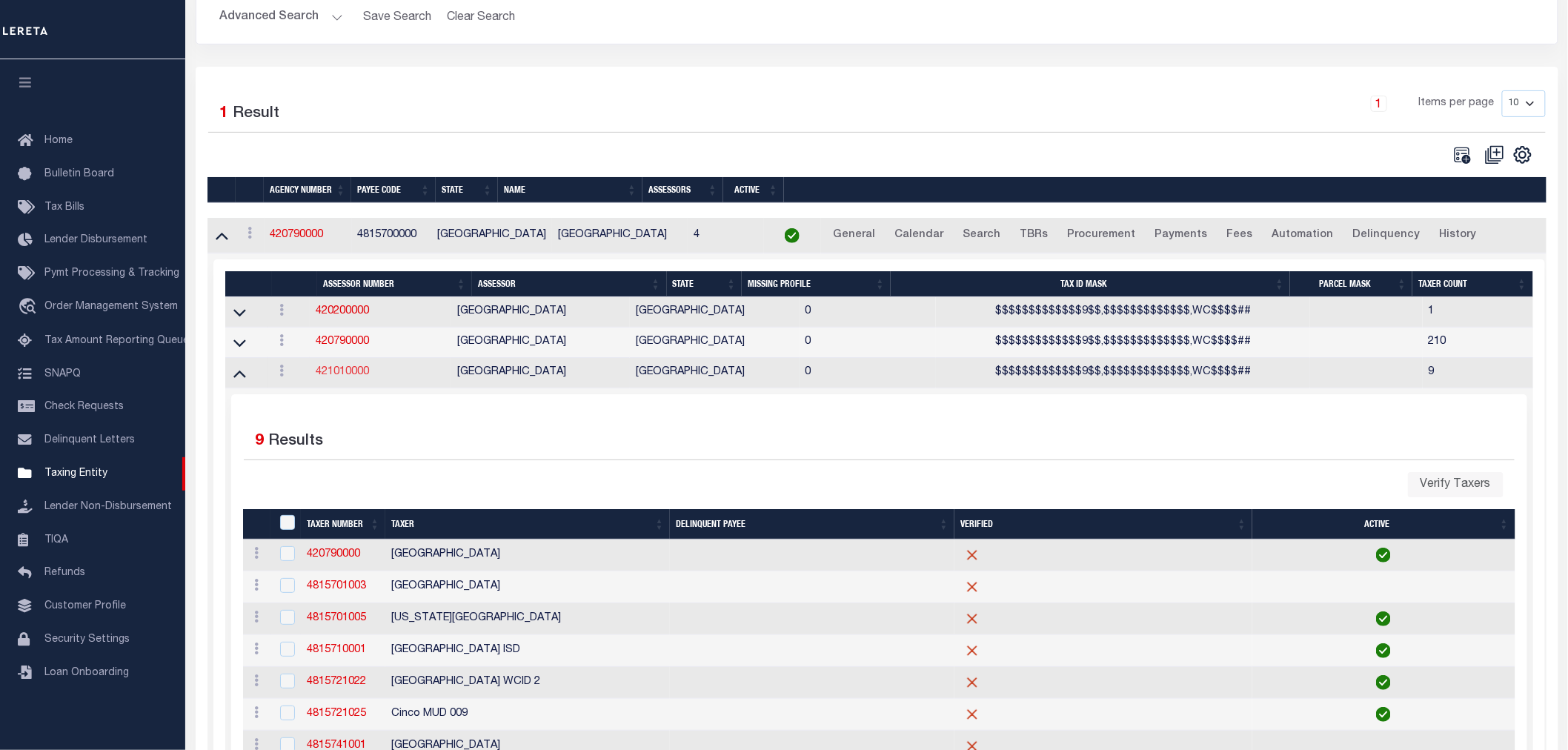
scroll to position [165, 0]
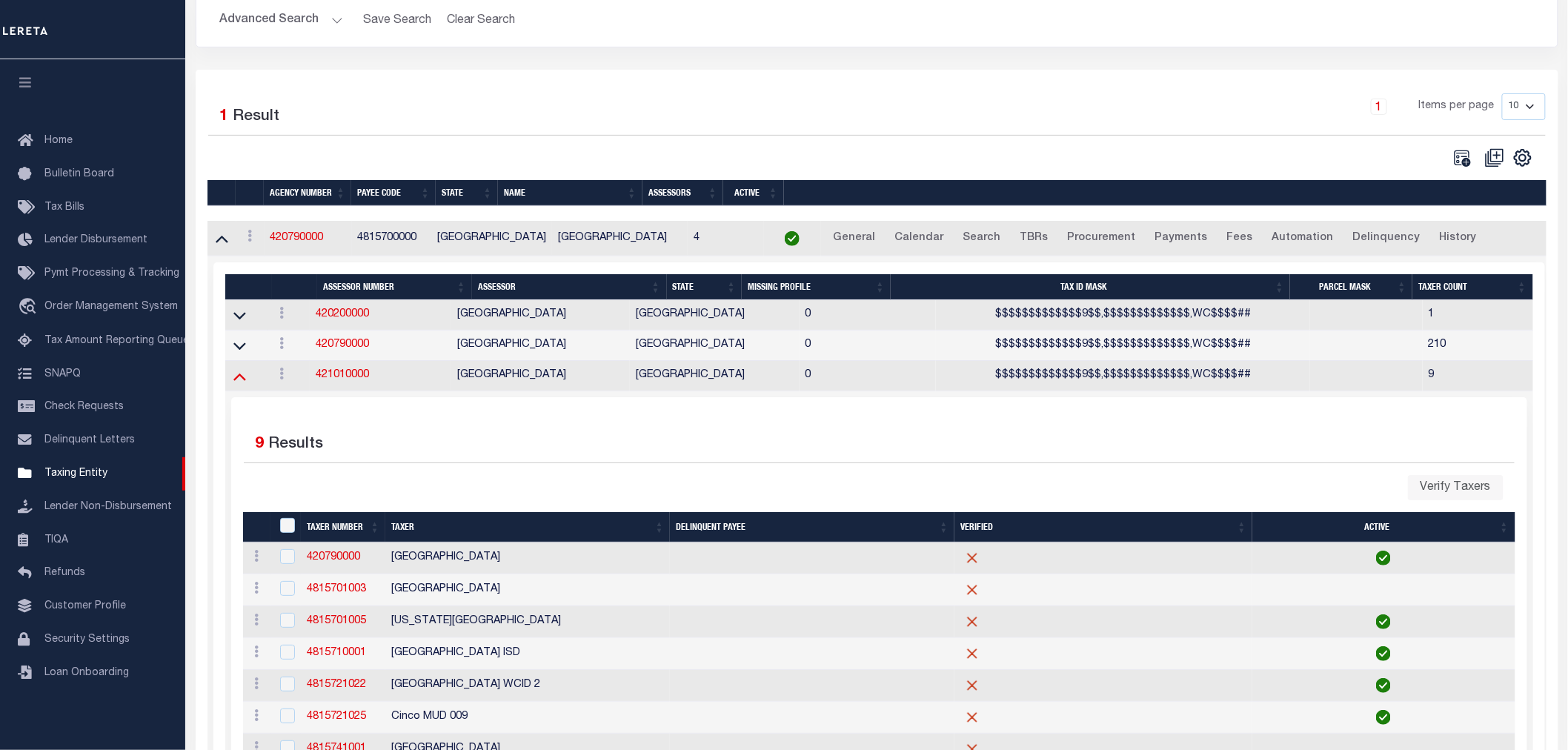
click at [239, 382] on icon at bounding box center [240, 376] width 13 height 15
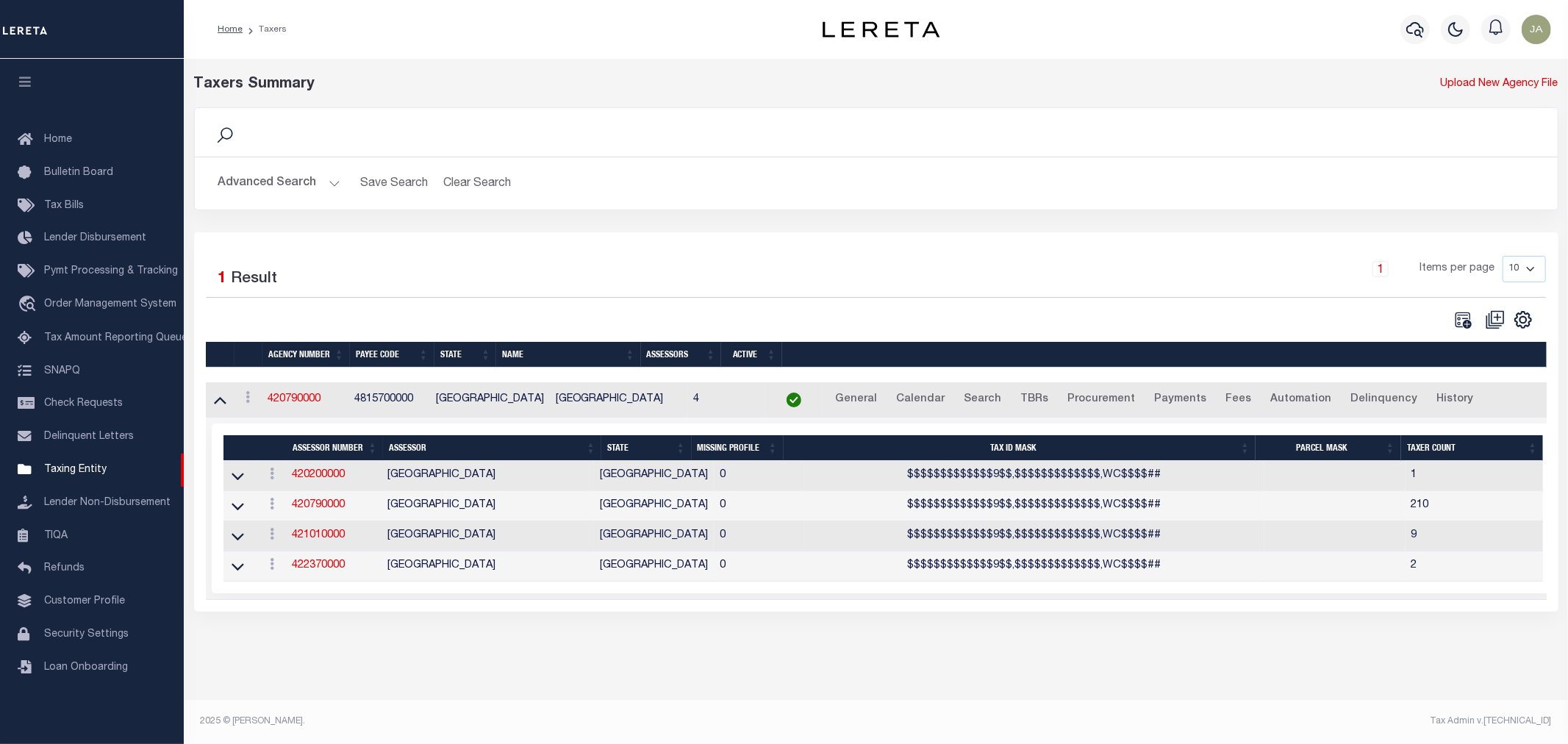
click at [250, 541] on td at bounding box center [241, 536] width 35 height 30
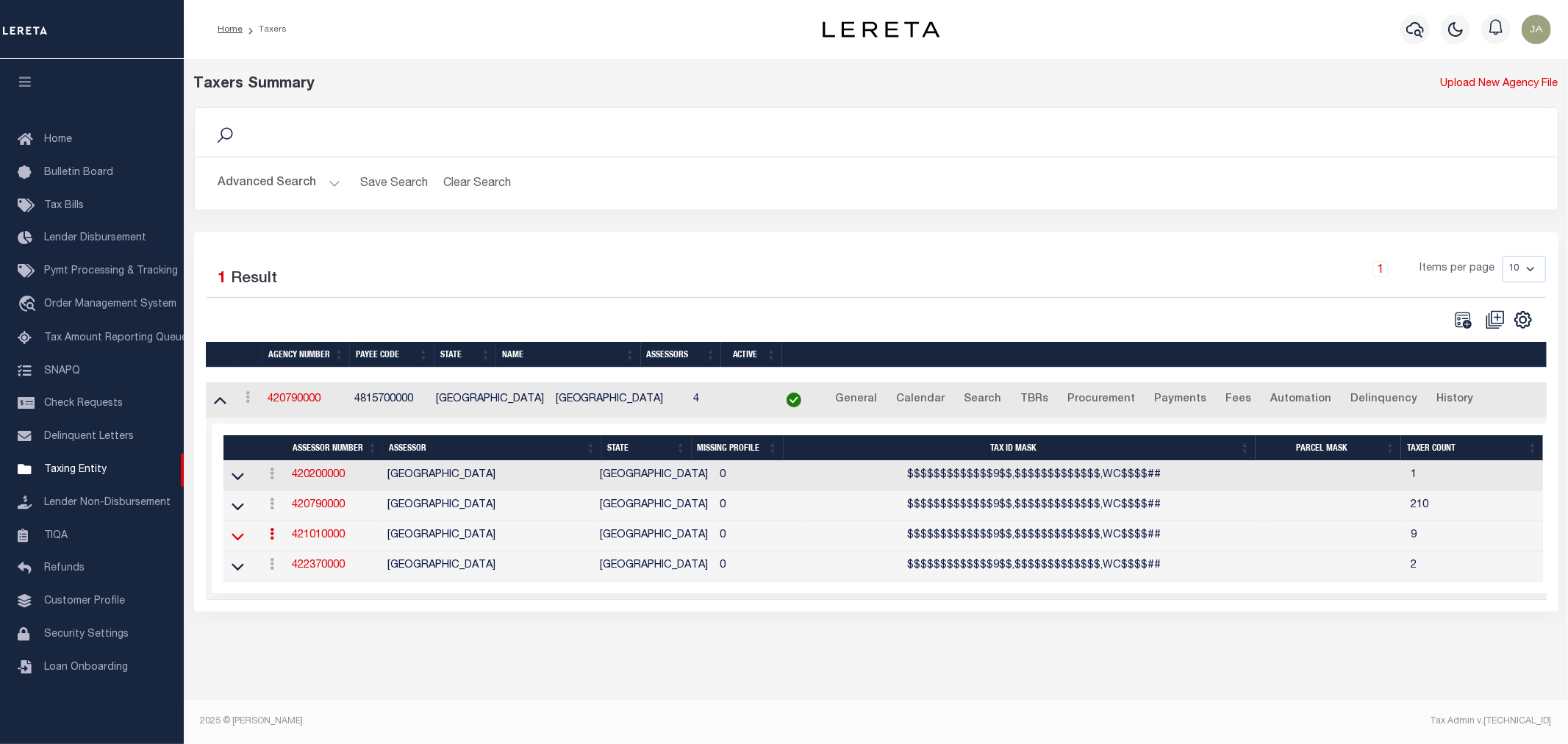
click at [236, 541] on icon at bounding box center [238, 537] width 13 height 7
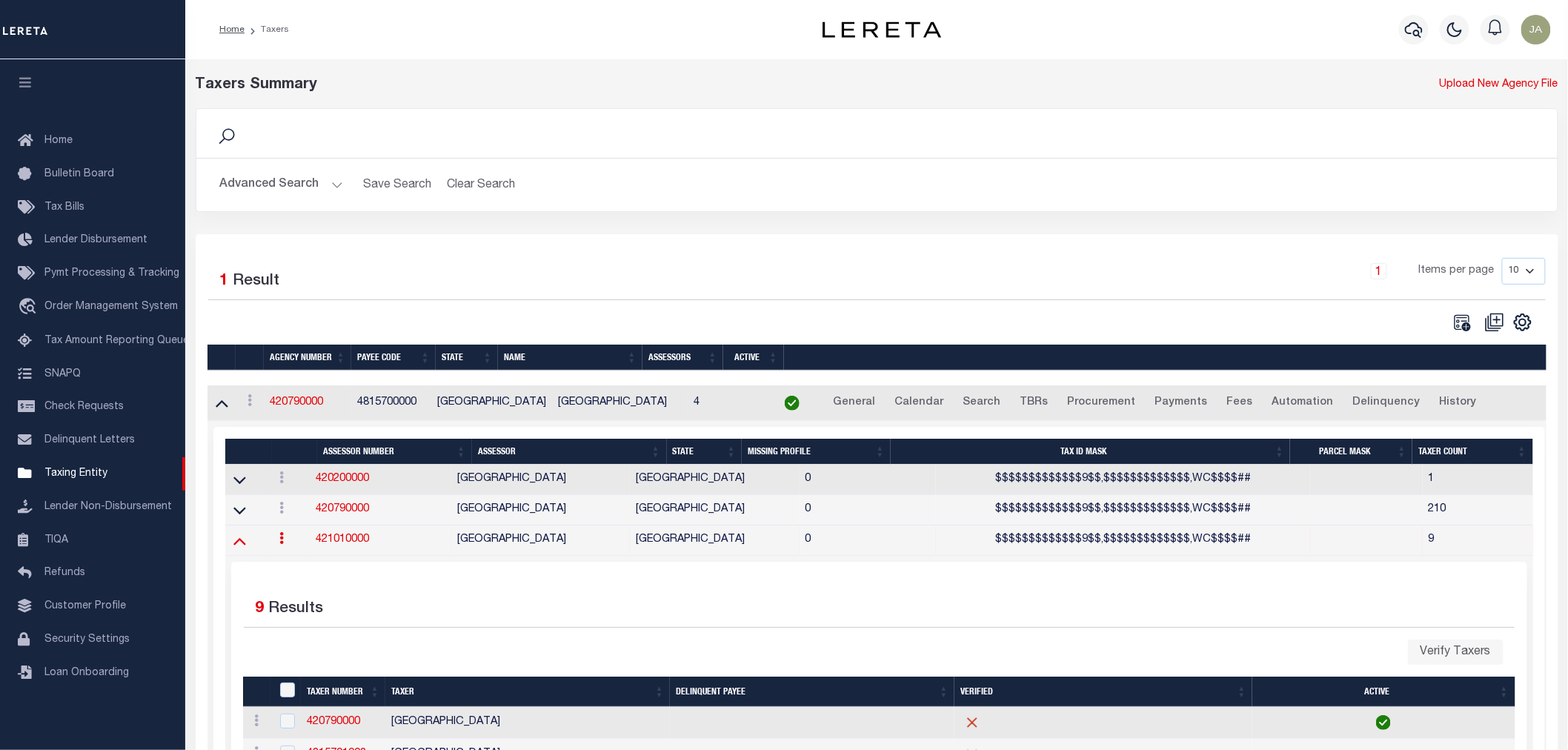
click at [242, 544] on icon at bounding box center [240, 540] width 13 height 15
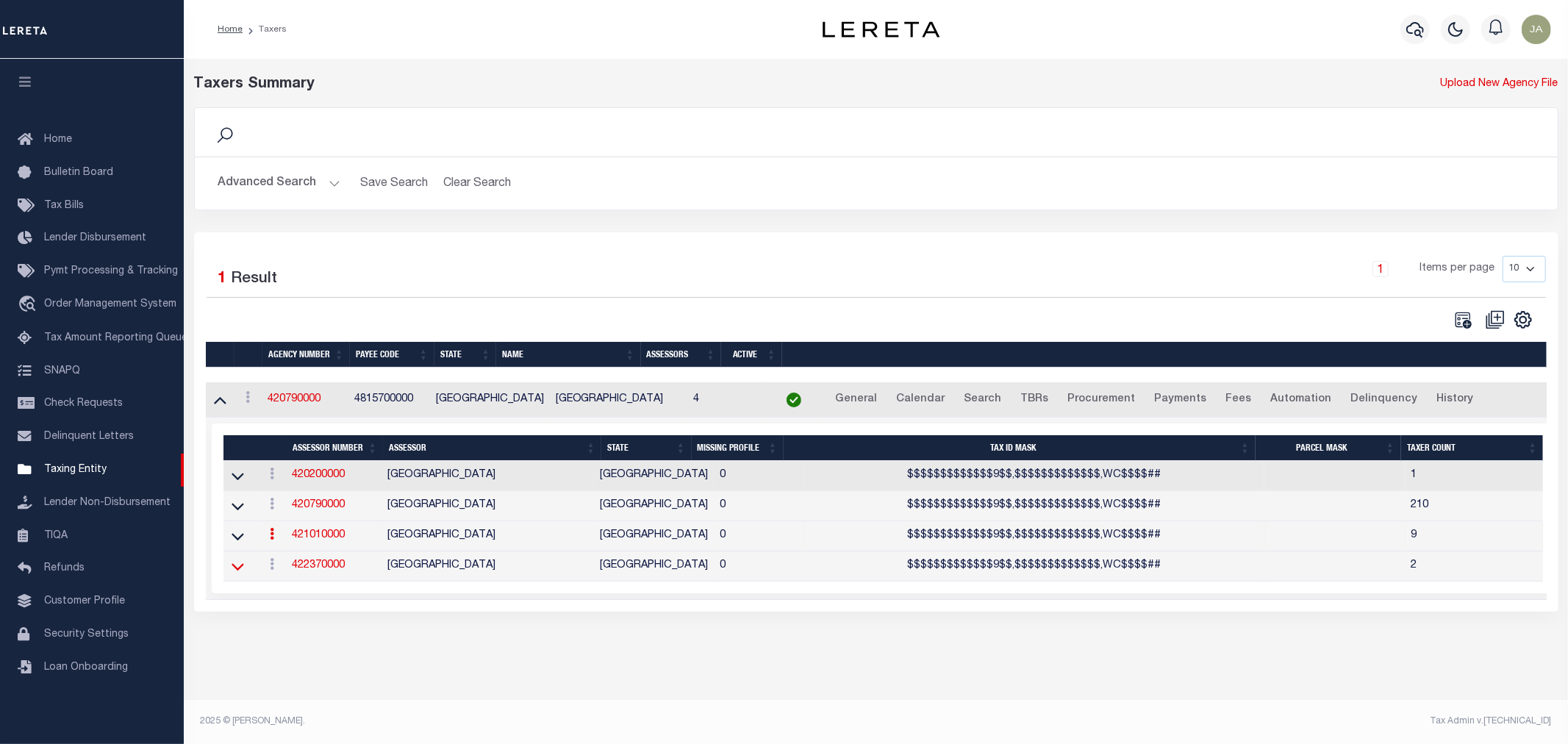
click at [236, 574] on icon at bounding box center [238, 566] width 13 height 15
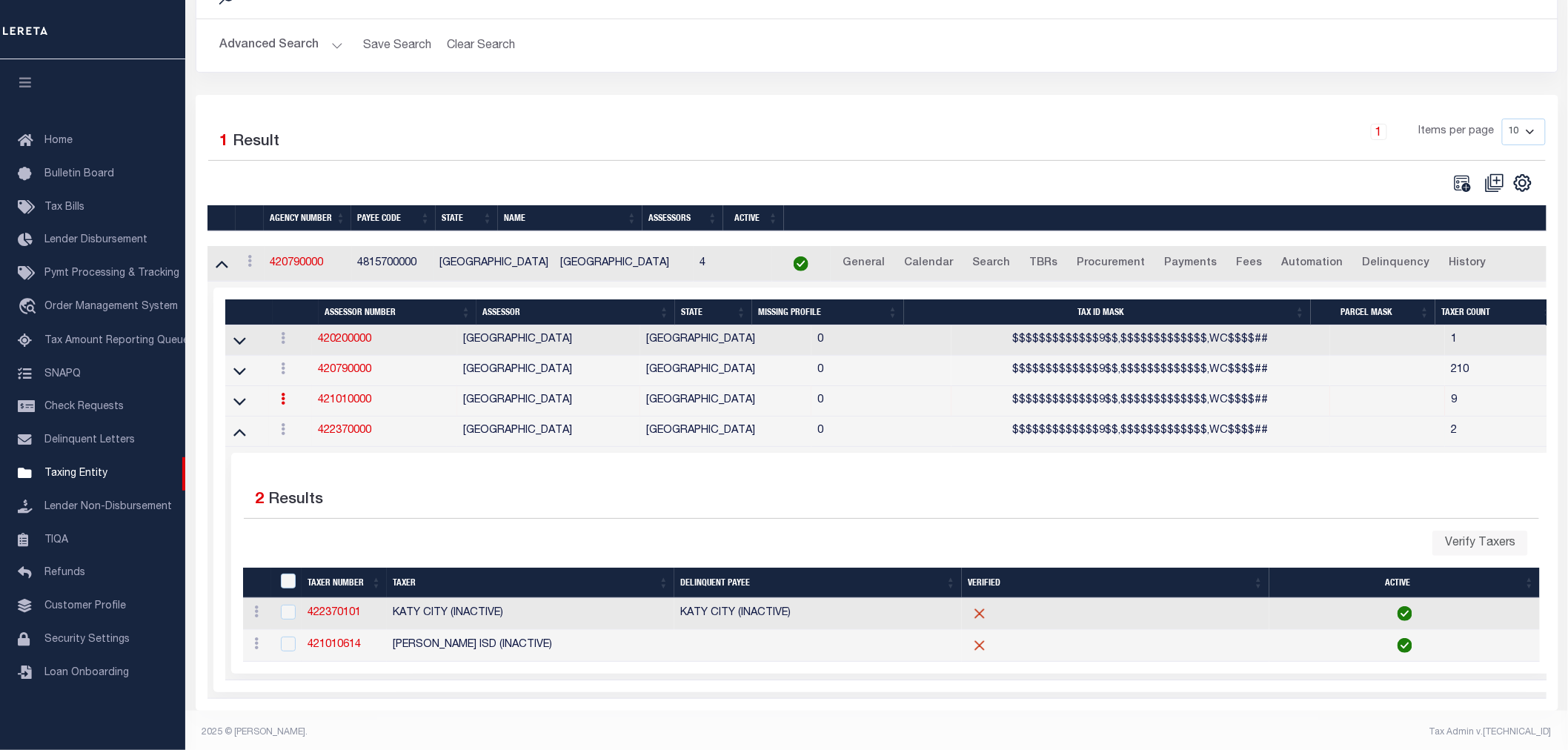
scroll to position [158, 0]
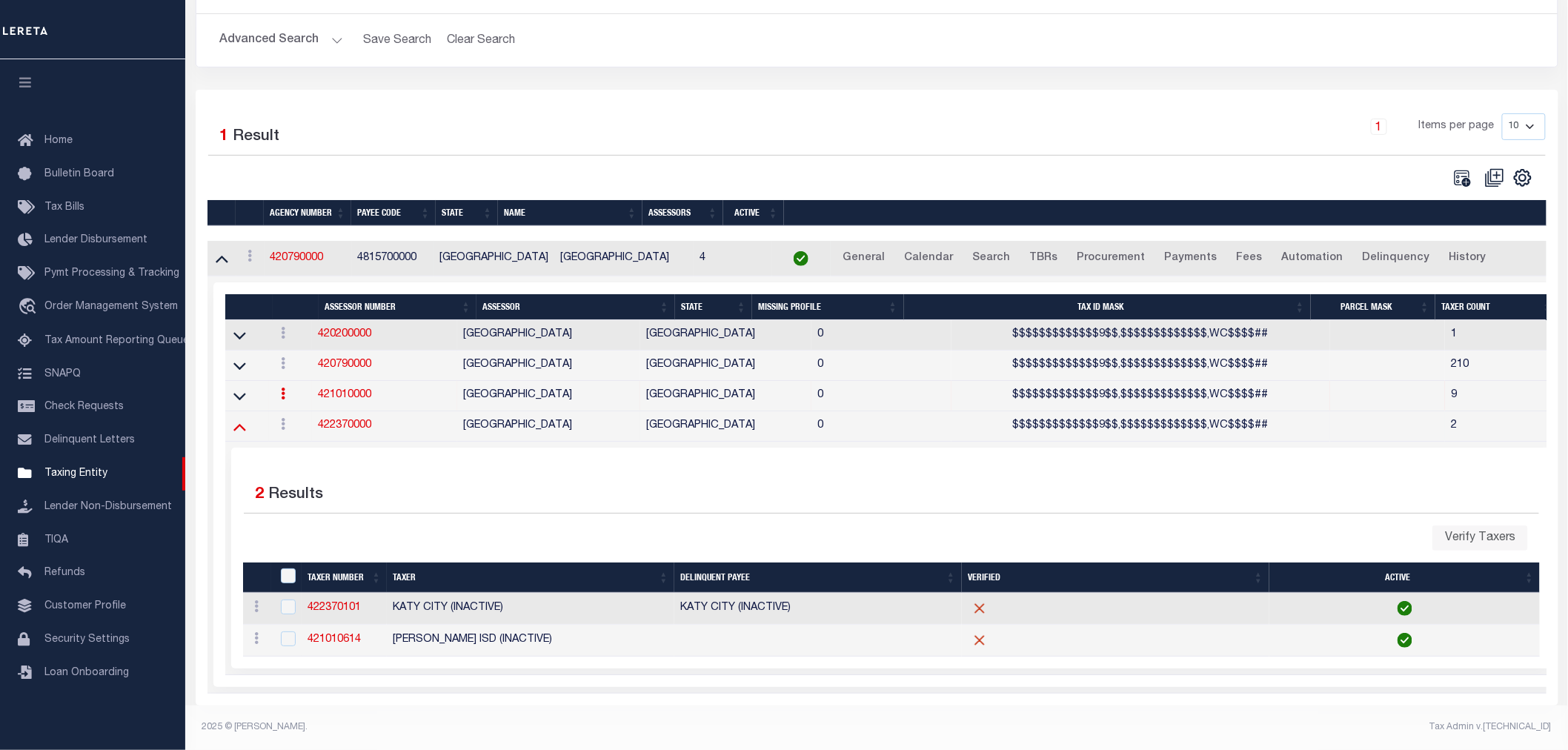
click at [235, 424] on icon at bounding box center [240, 428] width 13 height 7
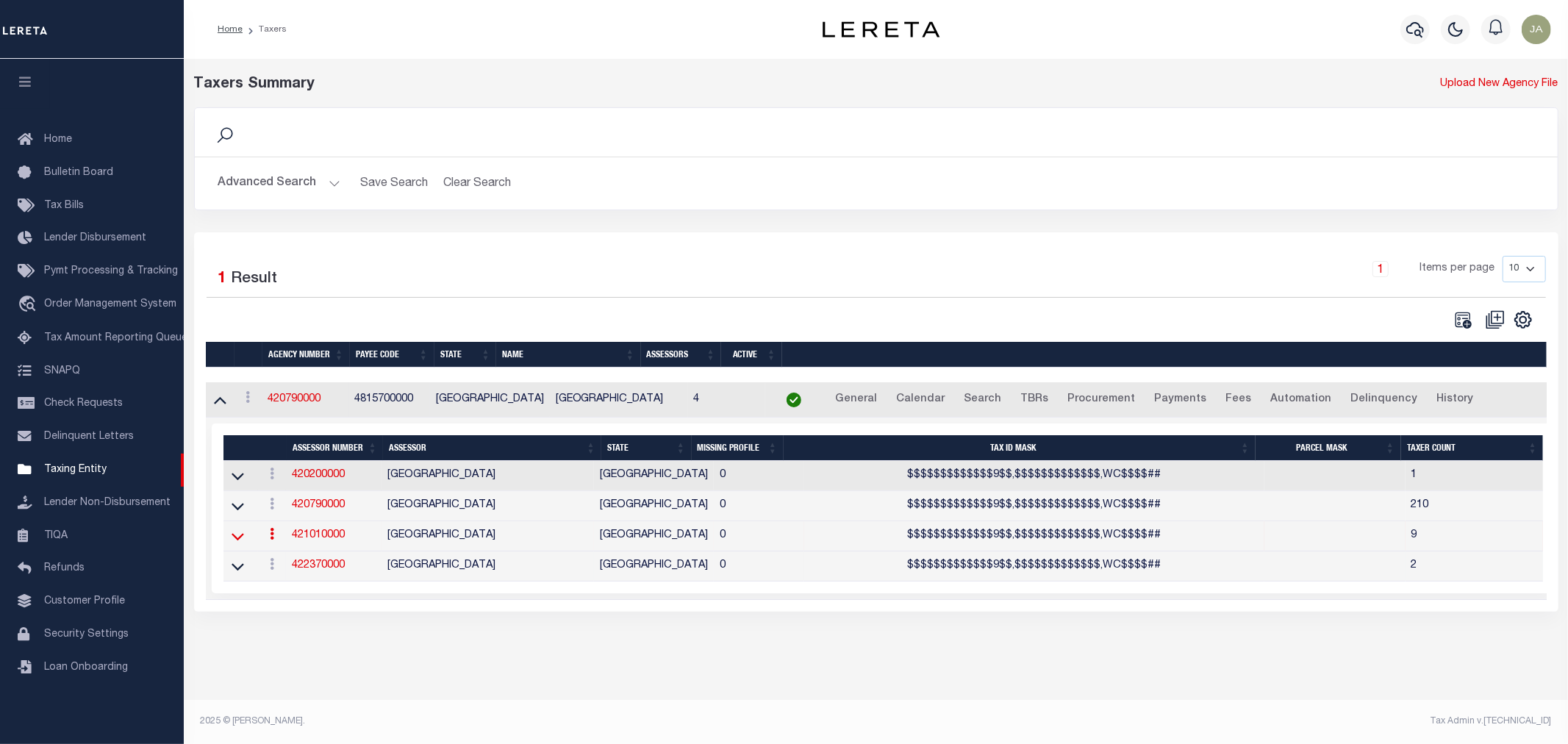
click at [232, 542] on icon at bounding box center [238, 536] width 13 height 15
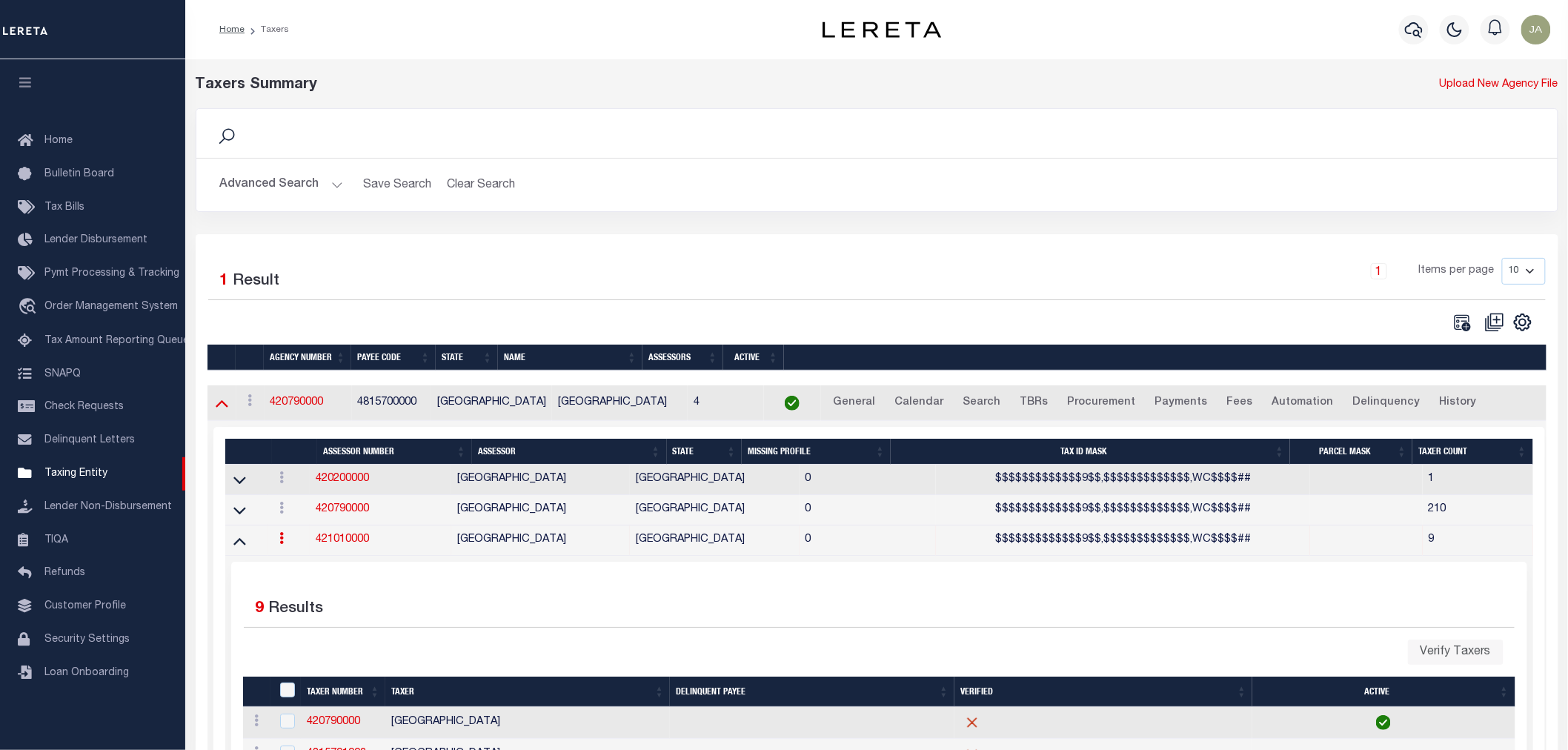
click at [223, 411] on icon at bounding box center [222, 402] width 13 height 15
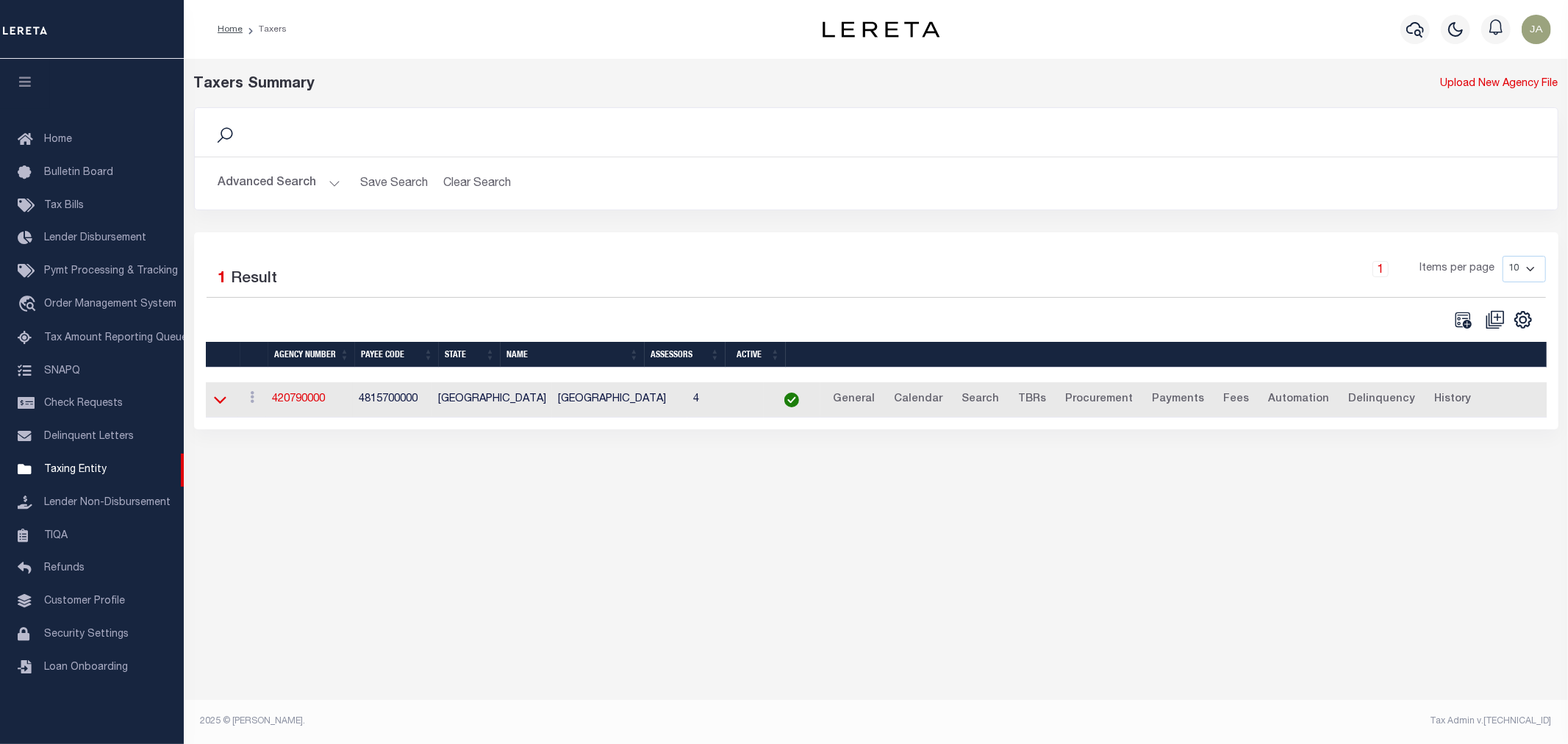
click at [216, 402] on icon at bounding box center [220, 400] width 13 height 7
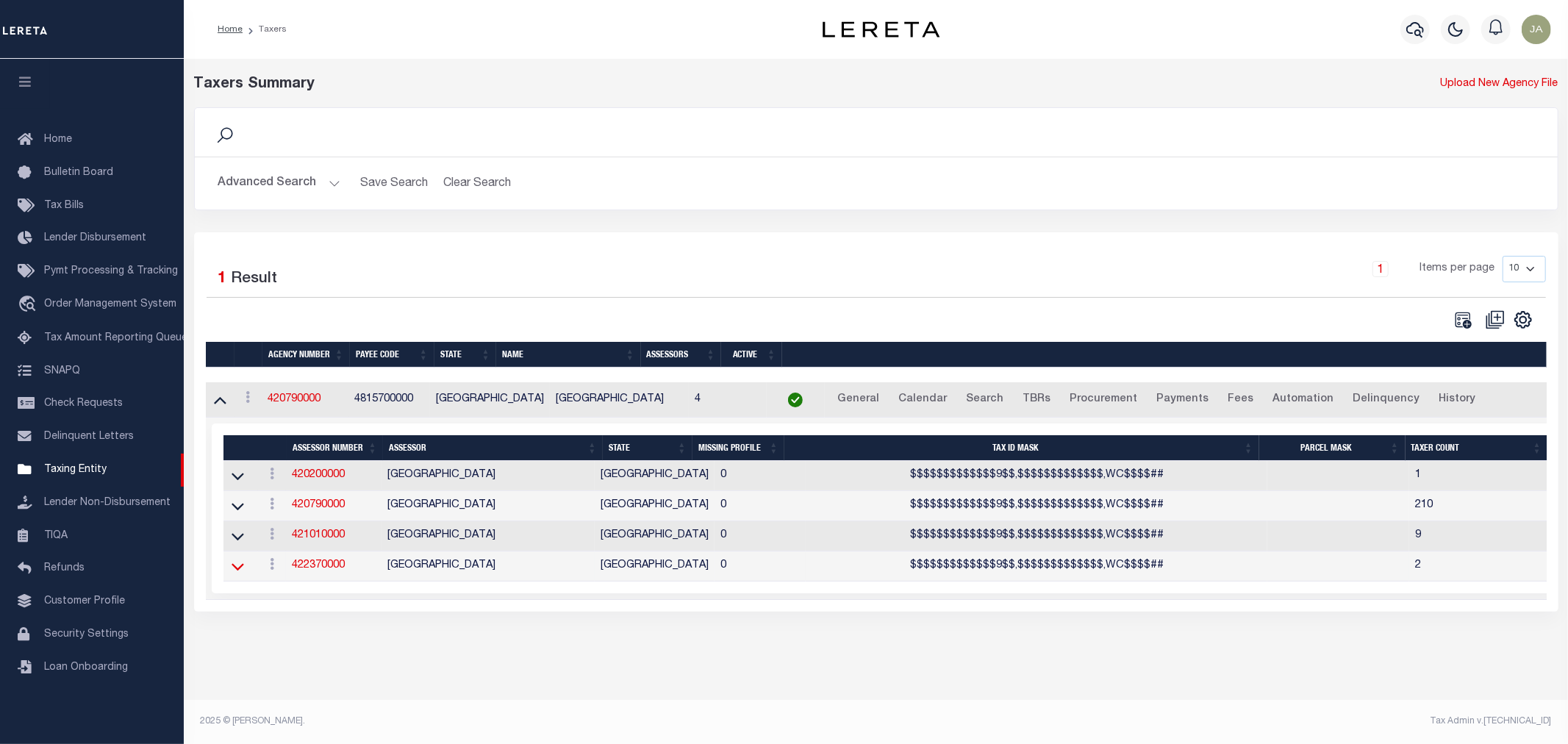
click at [238, 569] on icon at bounding box center [238, 566] width 13 height 15
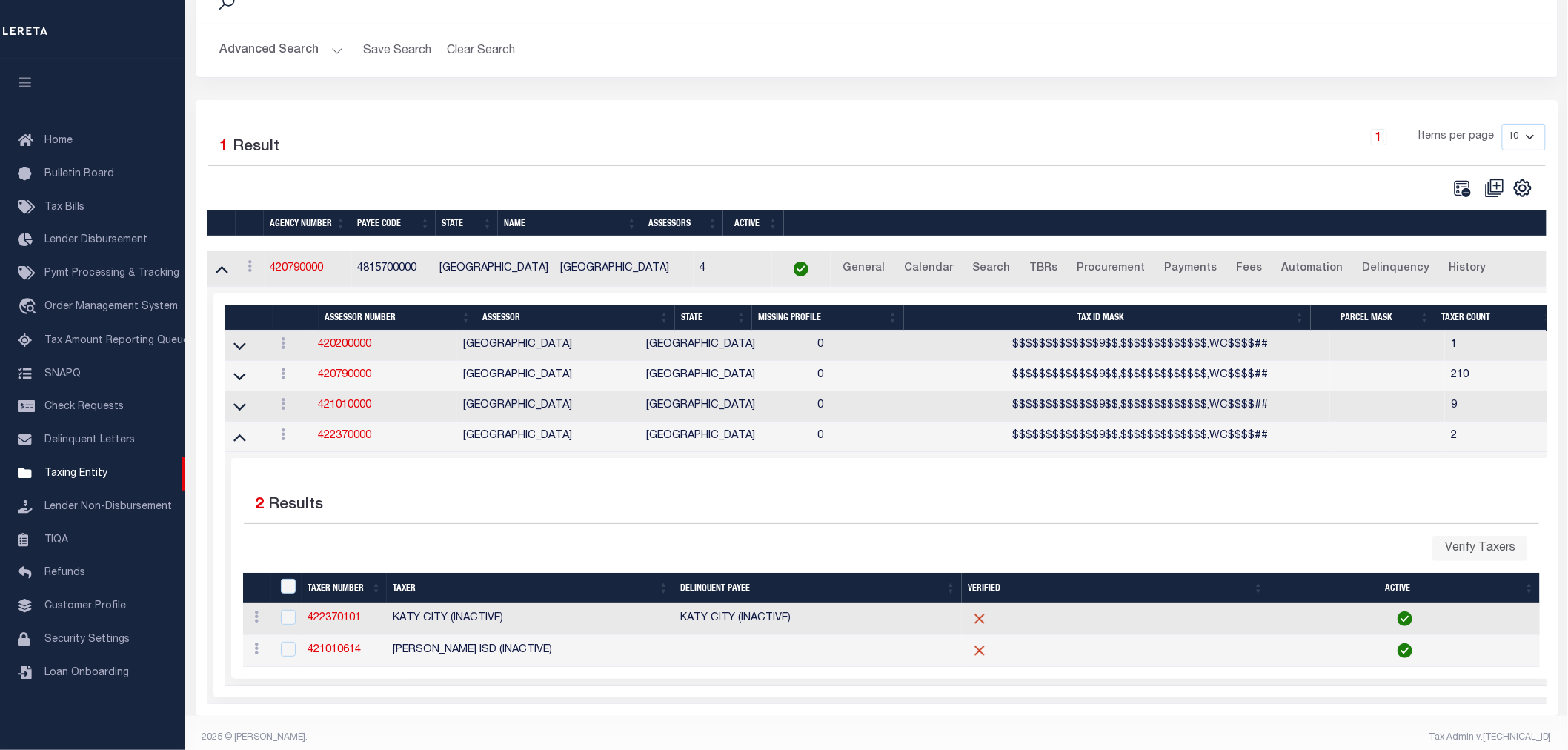
scroll to position [158, 0]
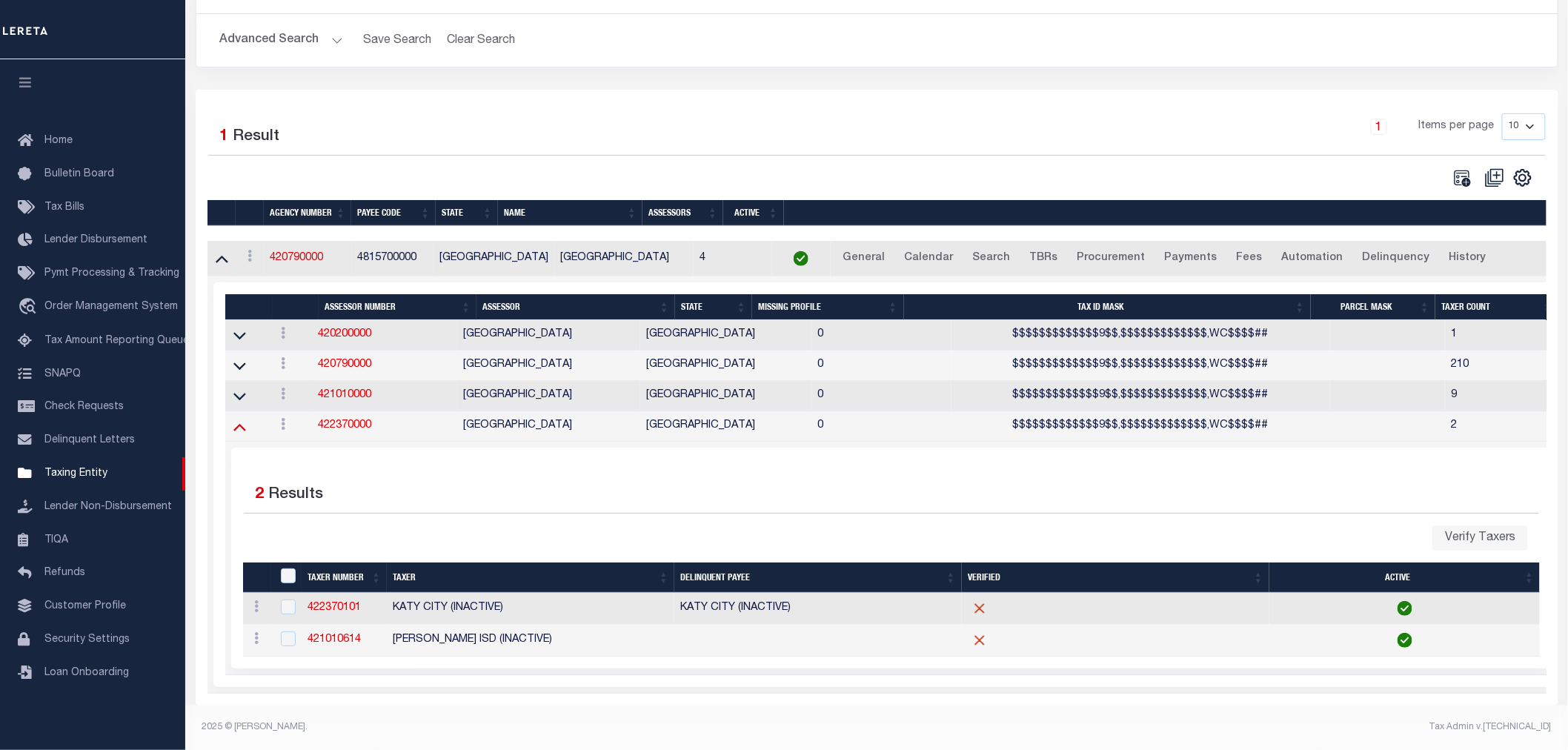
click at [243, 419] on icon at bounding box center [240, 426] width 13 height 15
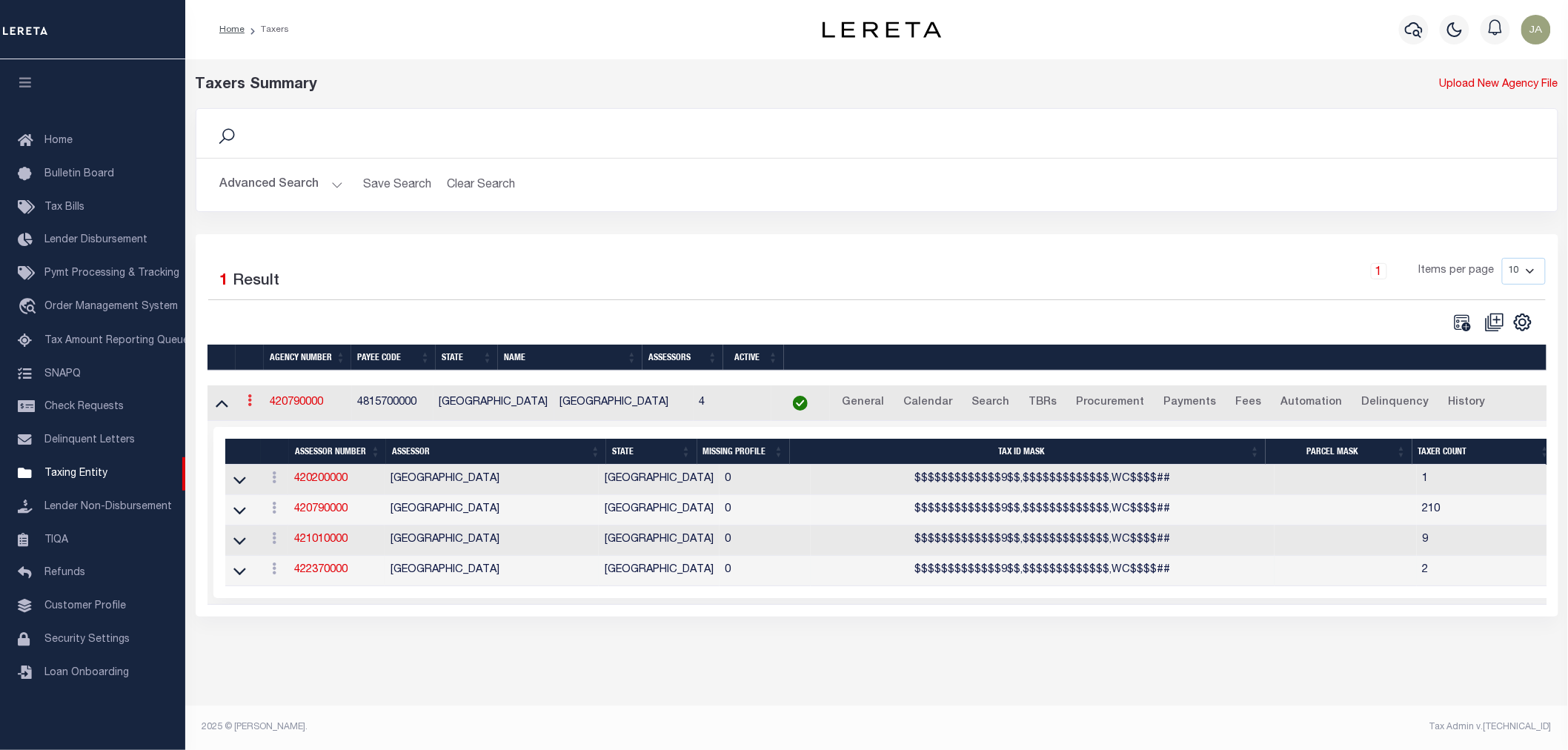
scroll to position [0, 0]
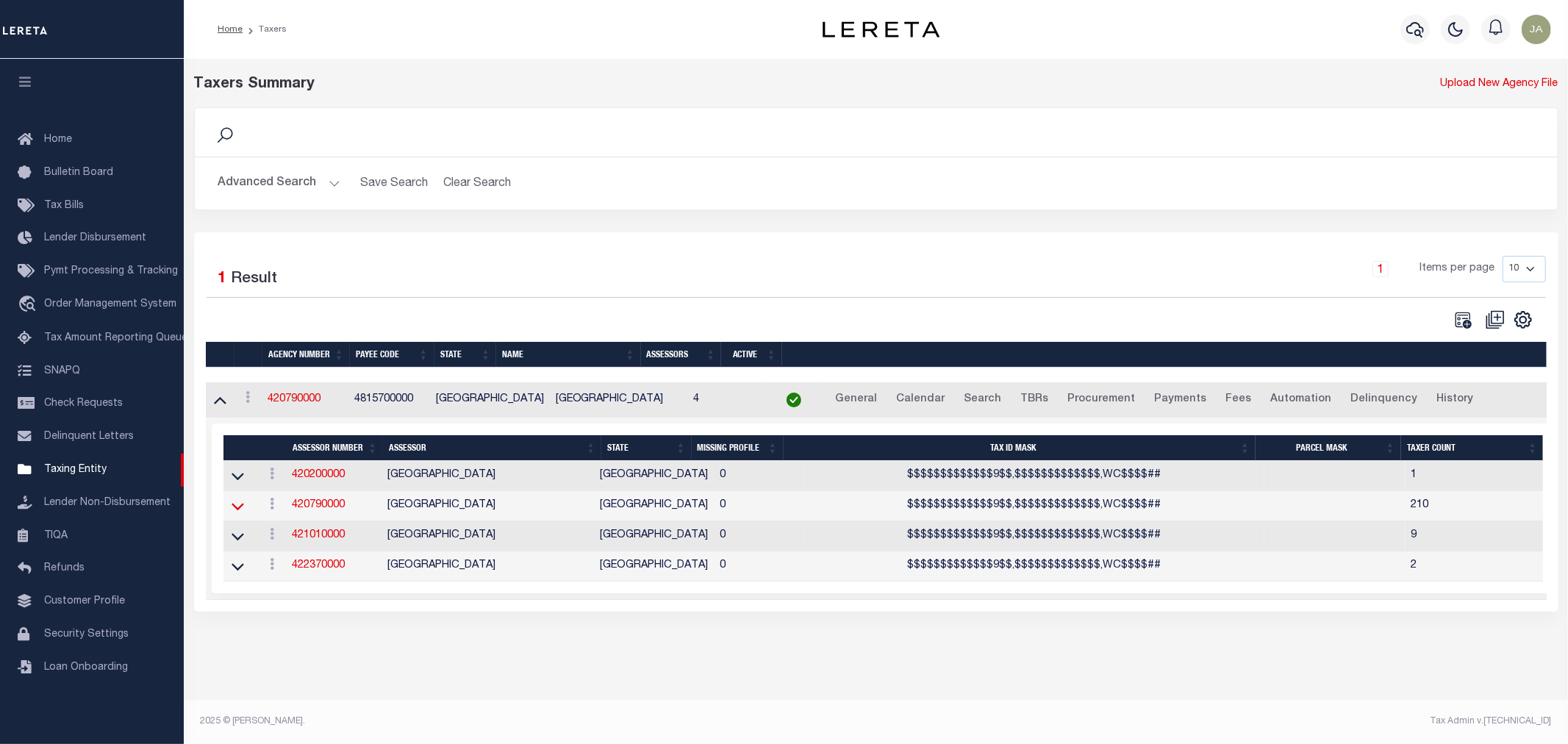
click at [237, 511] on icon at bounding box center [238, 507] width 13 height 7
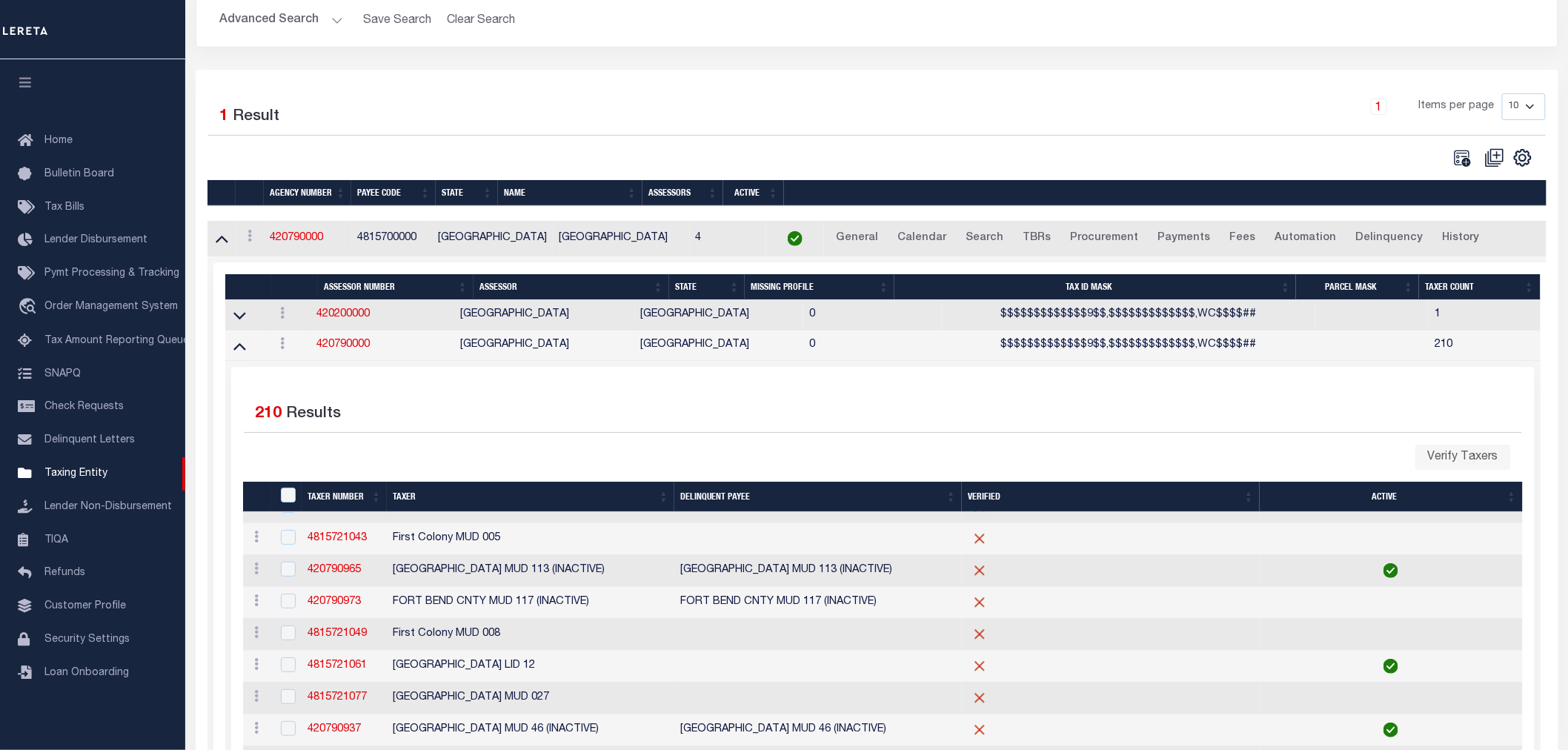
scroll to position [246, 0]
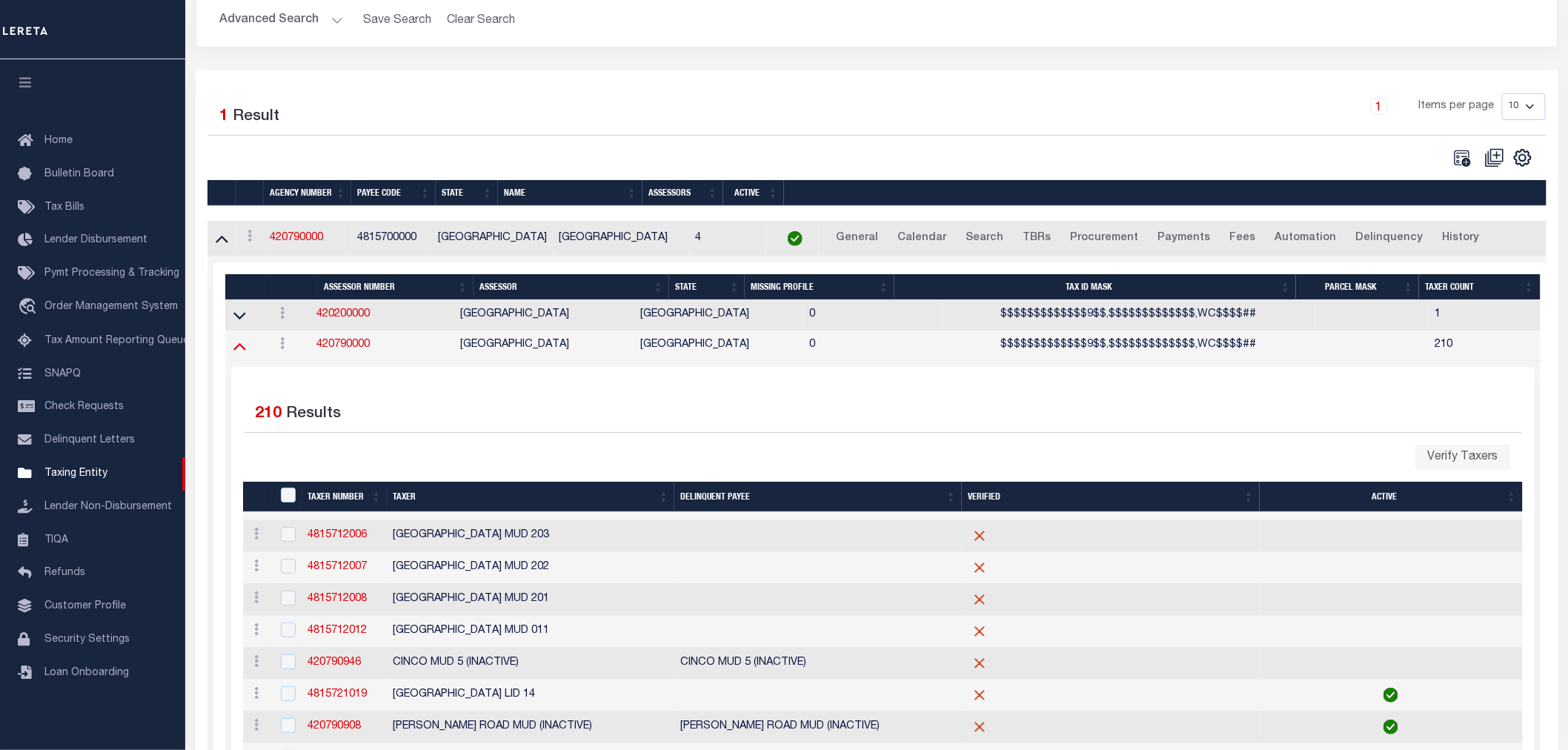
click at [242, 349] on icon at bounding box center [240, 345] width 13 height 15
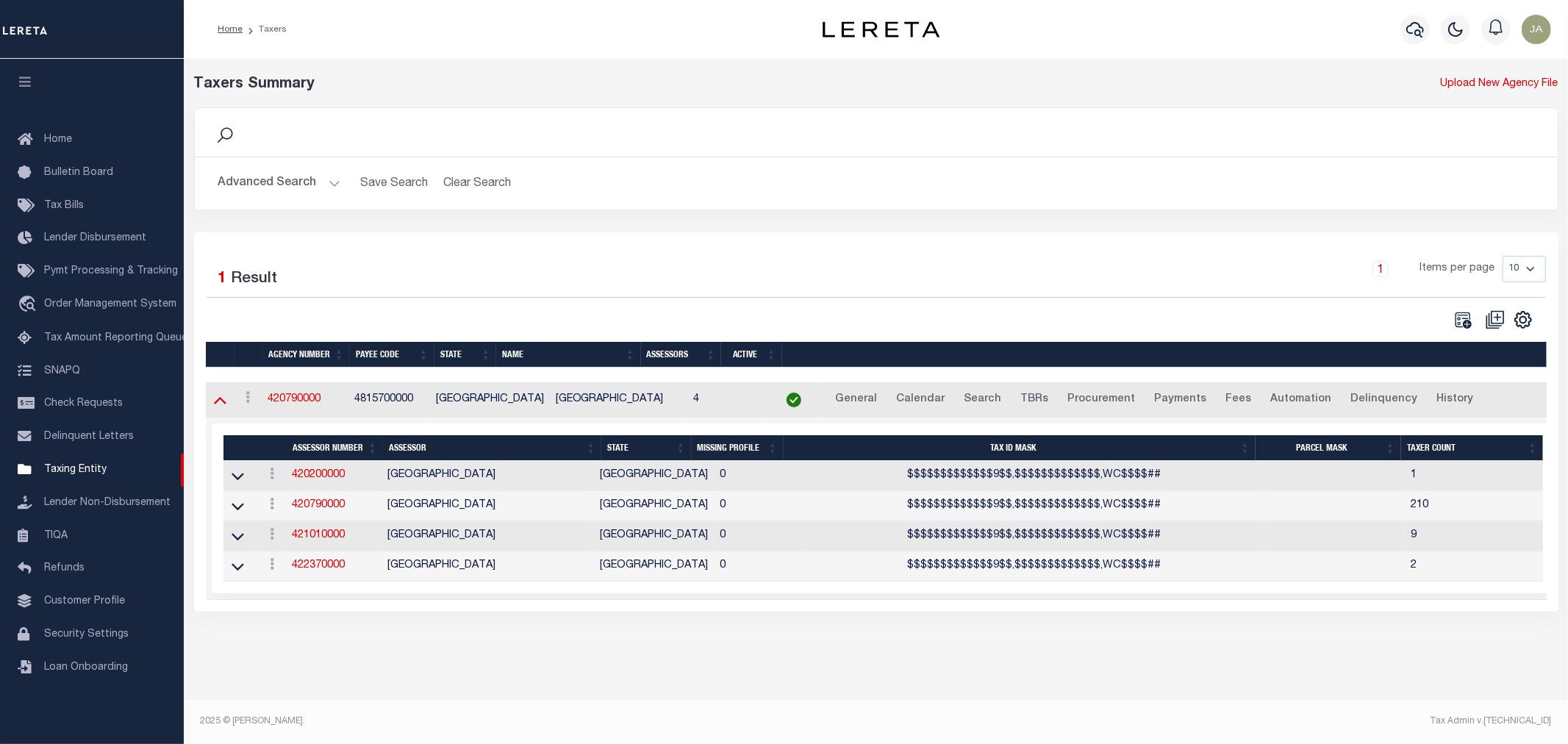
click at [223, 401] on icon at bounding box center [220, 399] width 13 height 15
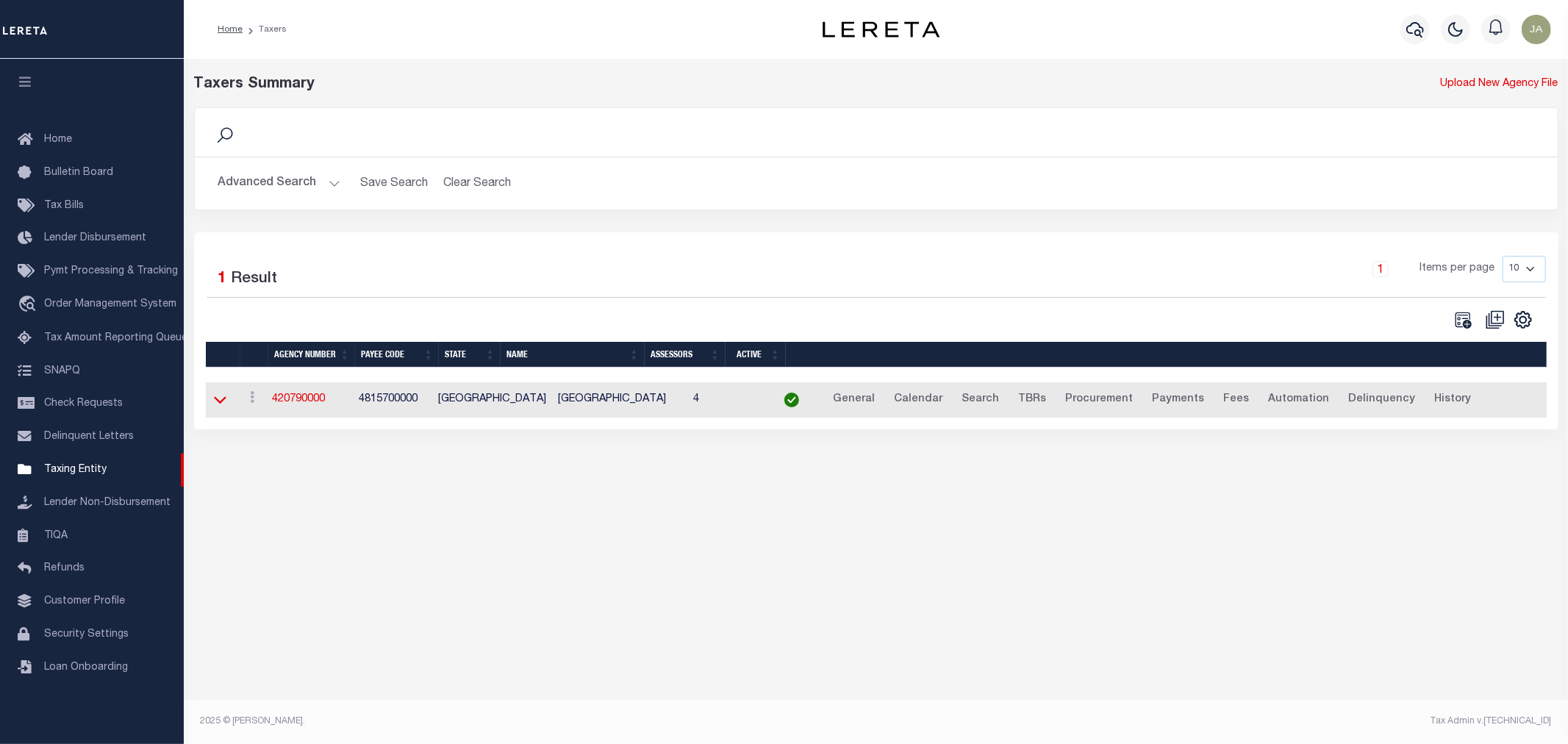
click at [220, 404] on icon at bounding box center [220, 399] width 13 height 15
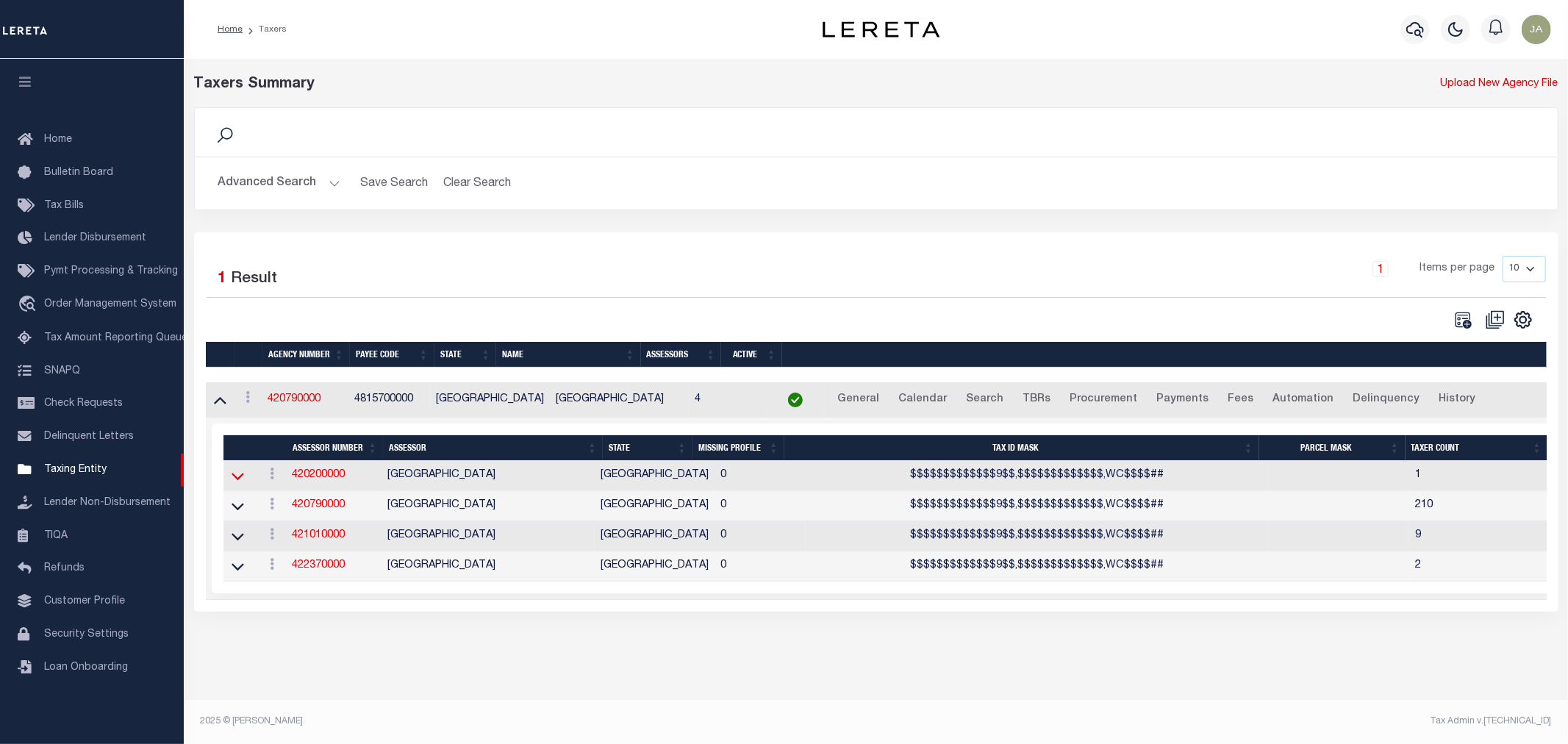
click at [236, 481] on icon at bounding box center [238, 477] width 13 height 7
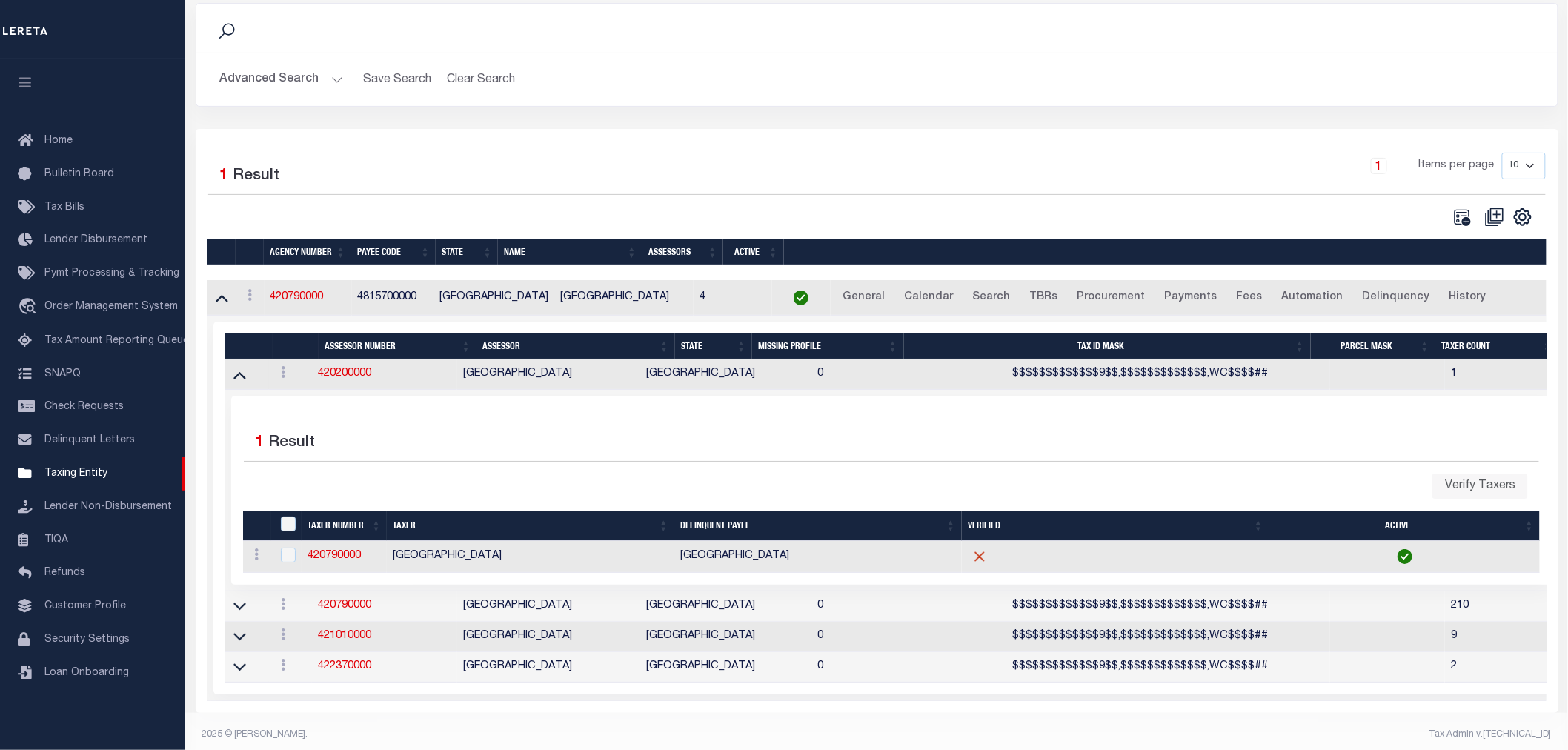
scroll to position [126, 0]
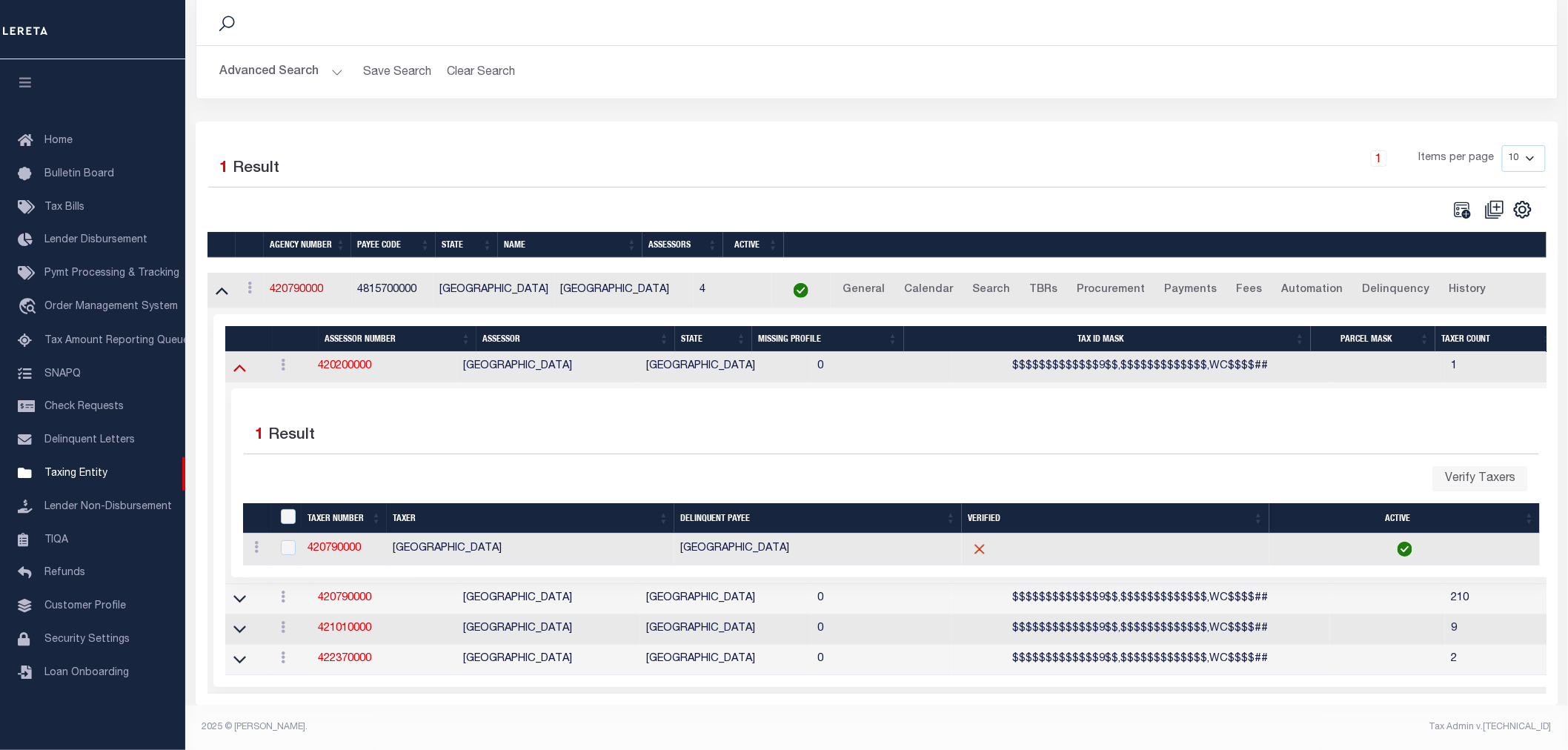
click at [233, 360] on icon at bounding box center [240, 367] width 13 height 15
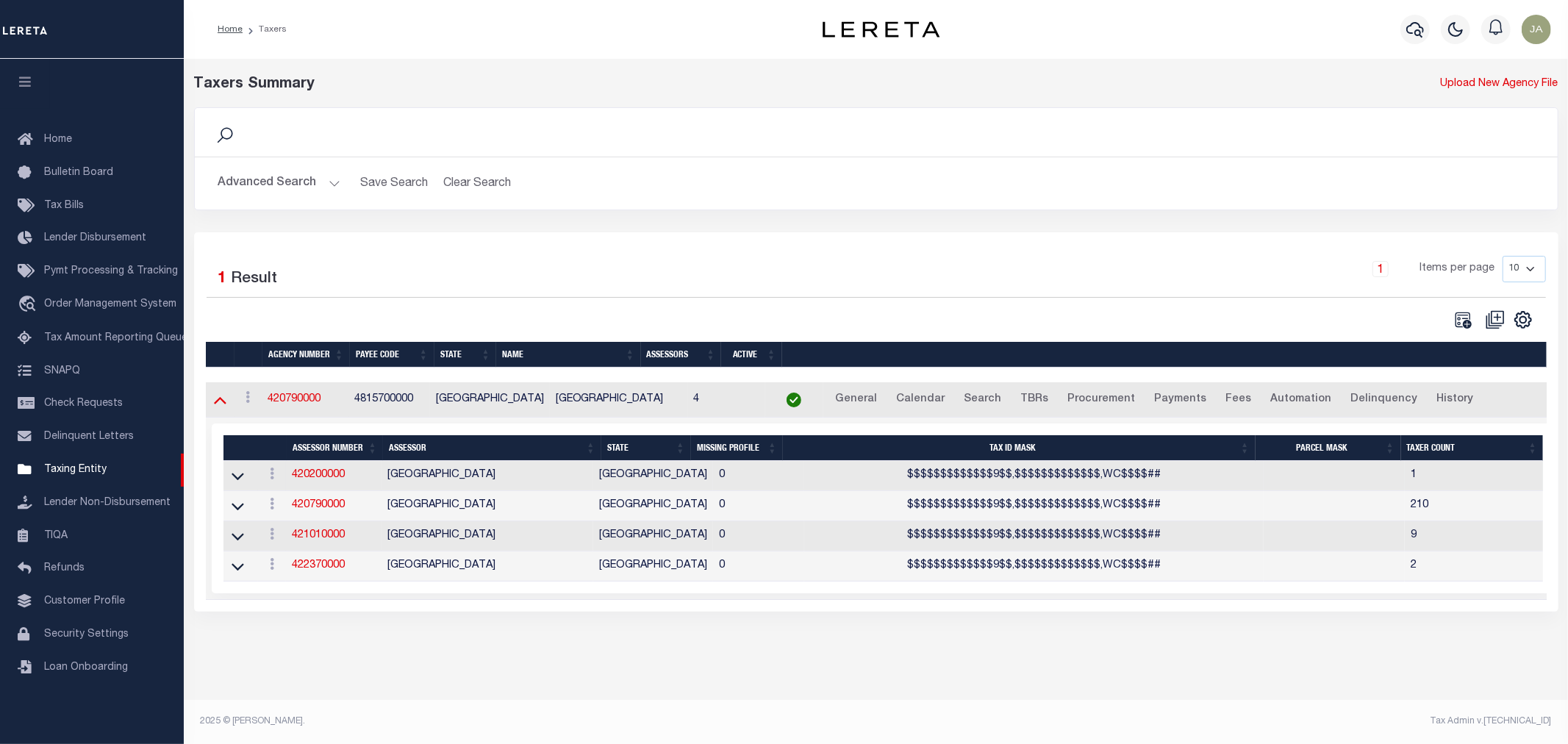
click at [221, 402] on icon at bounding box center [220, 399] width 13 height 15
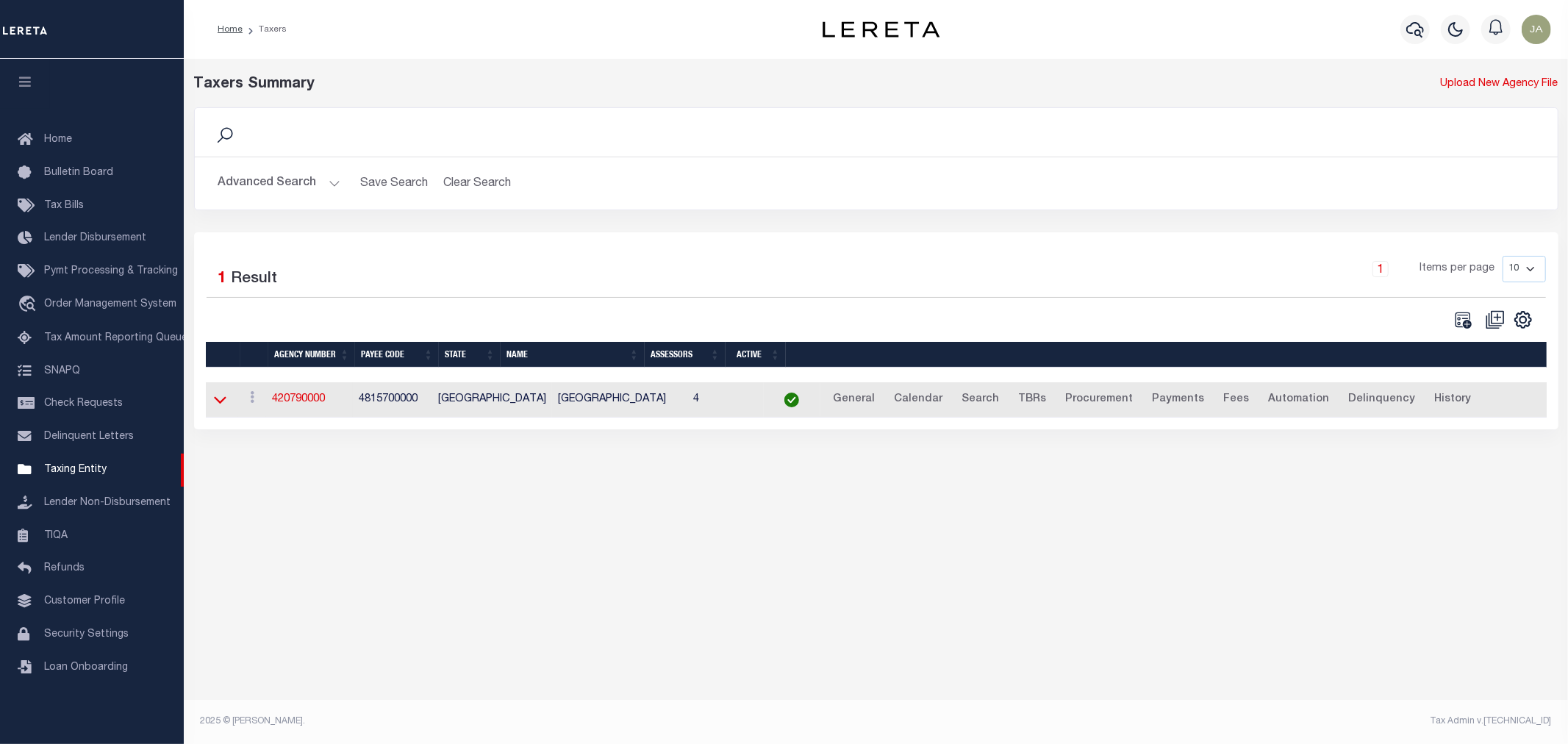
click at [224, 407] on icon at bounding box center [220, 399] width 13 height 15
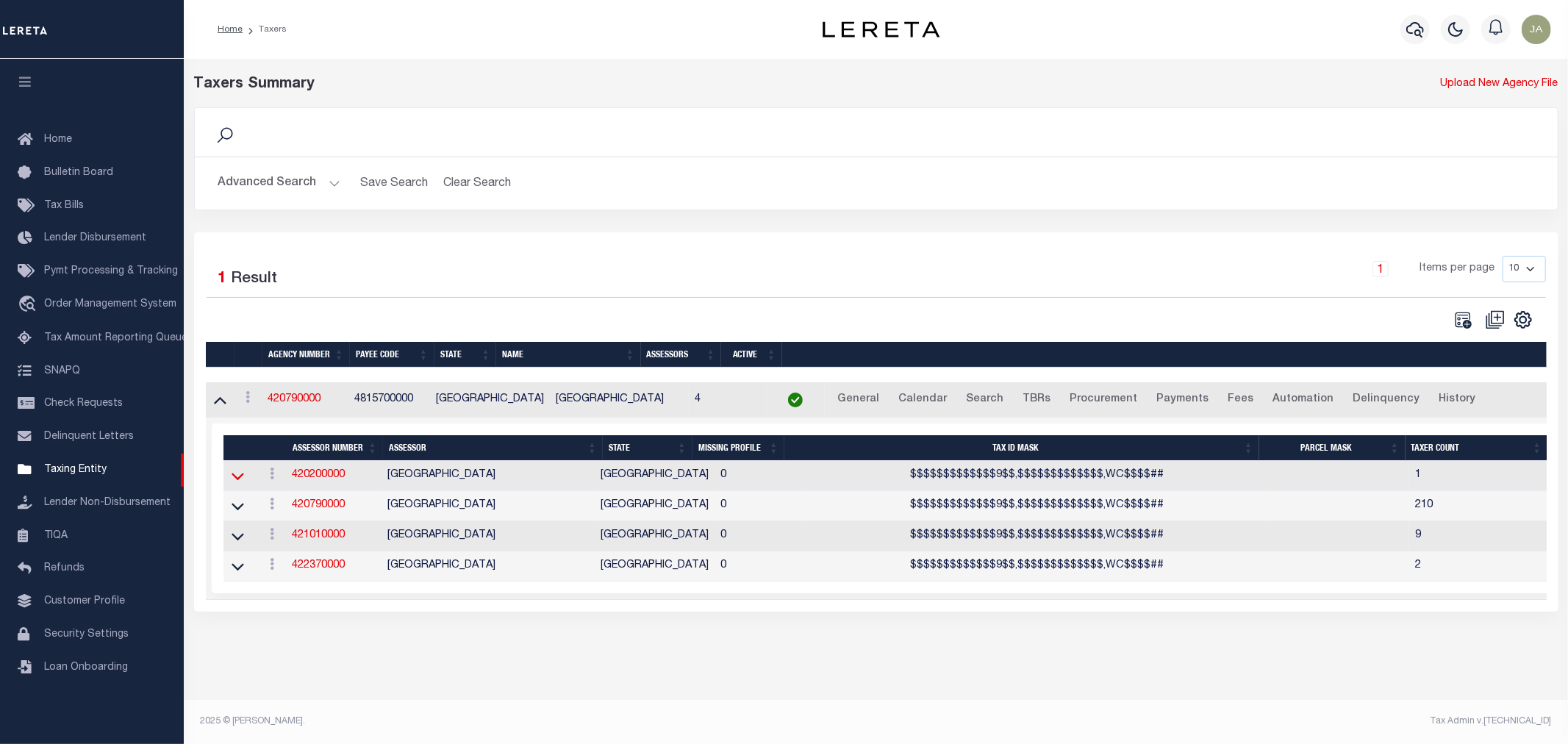
click at [240, 483] on icon at bounding box center [238, 475] width 13 height 15
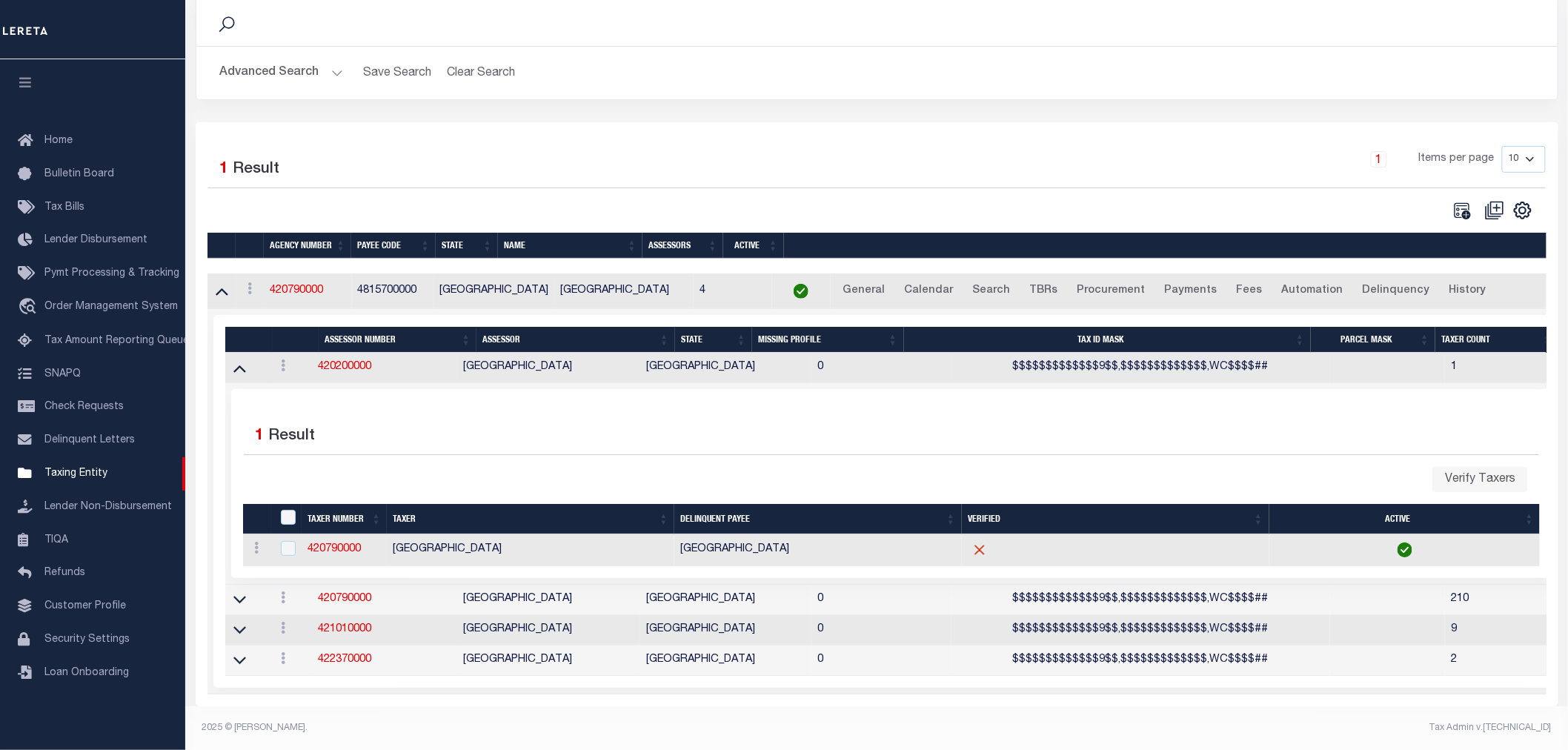
scroll to position [126, 0]
click at [239, 360] on icon at bounding box center [240, 367] width 13 height 15
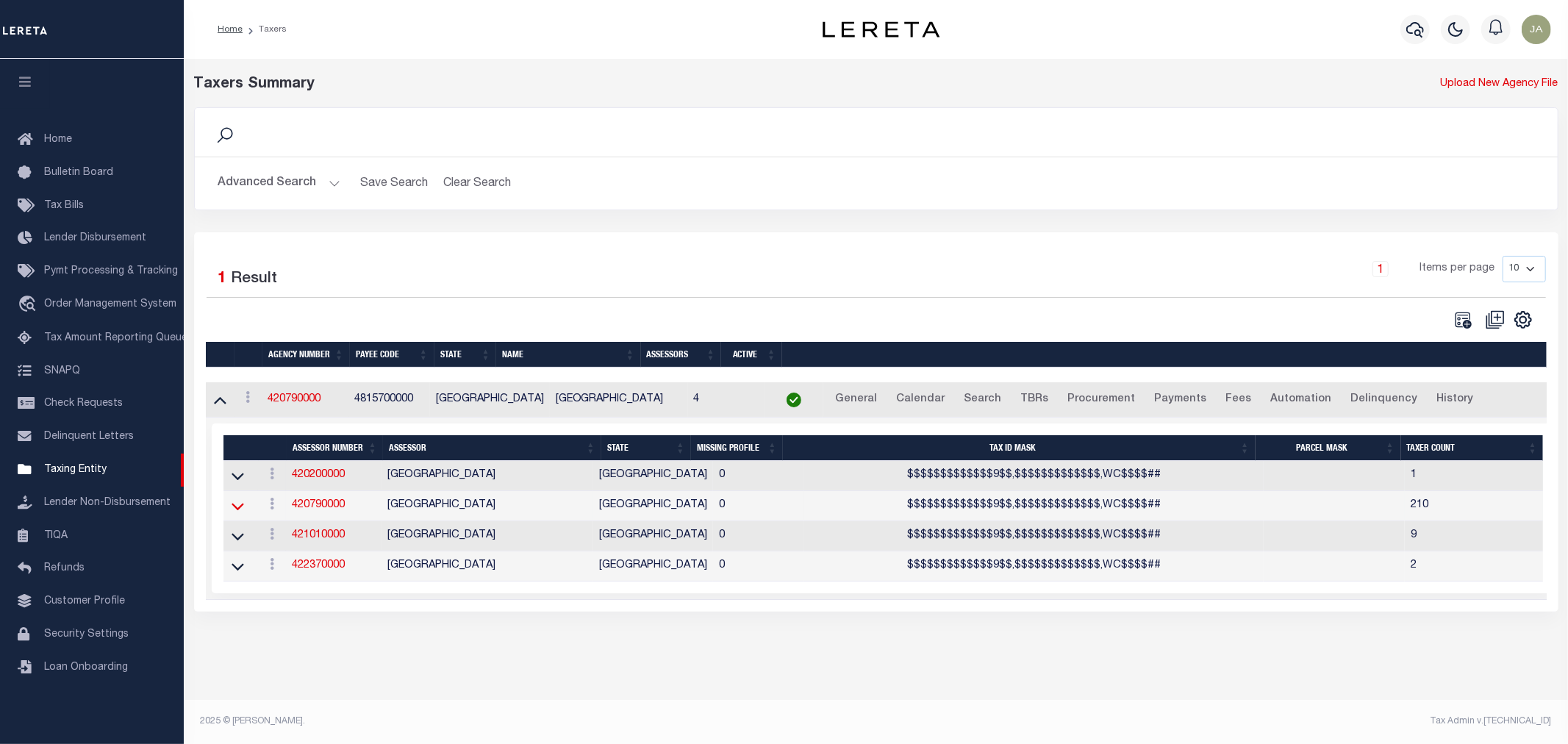
click at [238, 511] on icon at bounding box center [238, 506] width 13 height 15
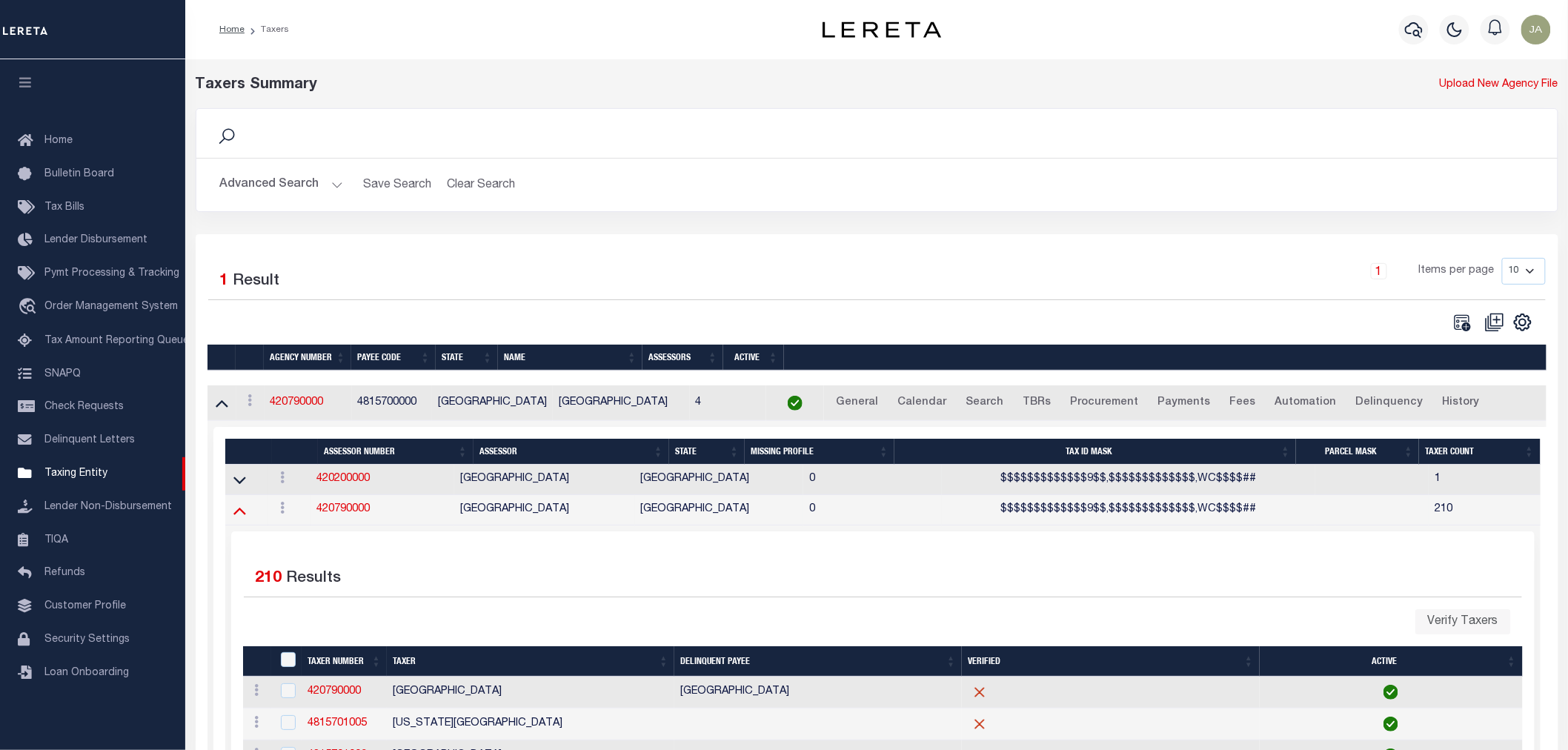
click at [238, 517] on icon at bounding box center [240, 510] width 13 height 15
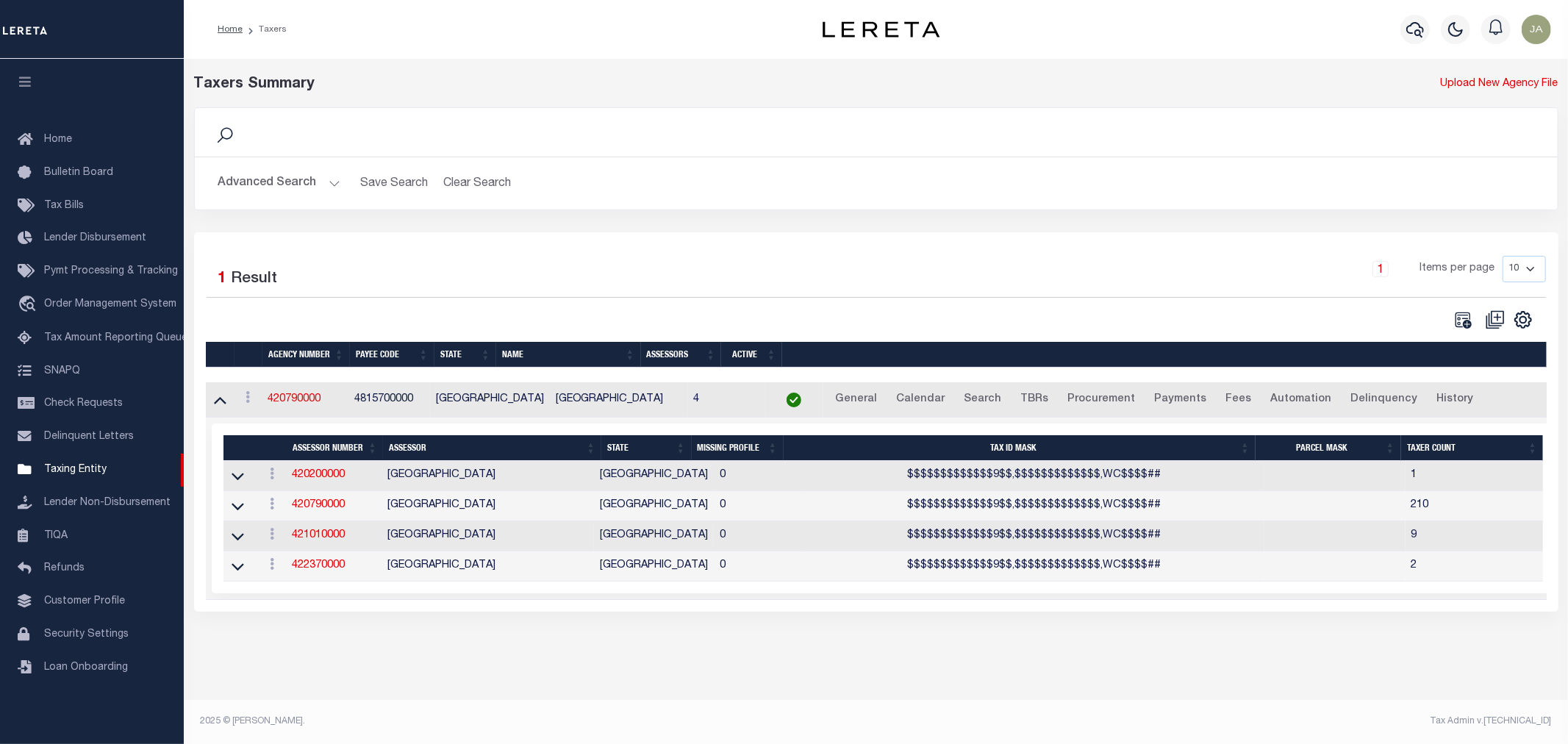
click at [327, 185] on button "Advanced Search" at bounding box center [279, 184] width 122 height 29
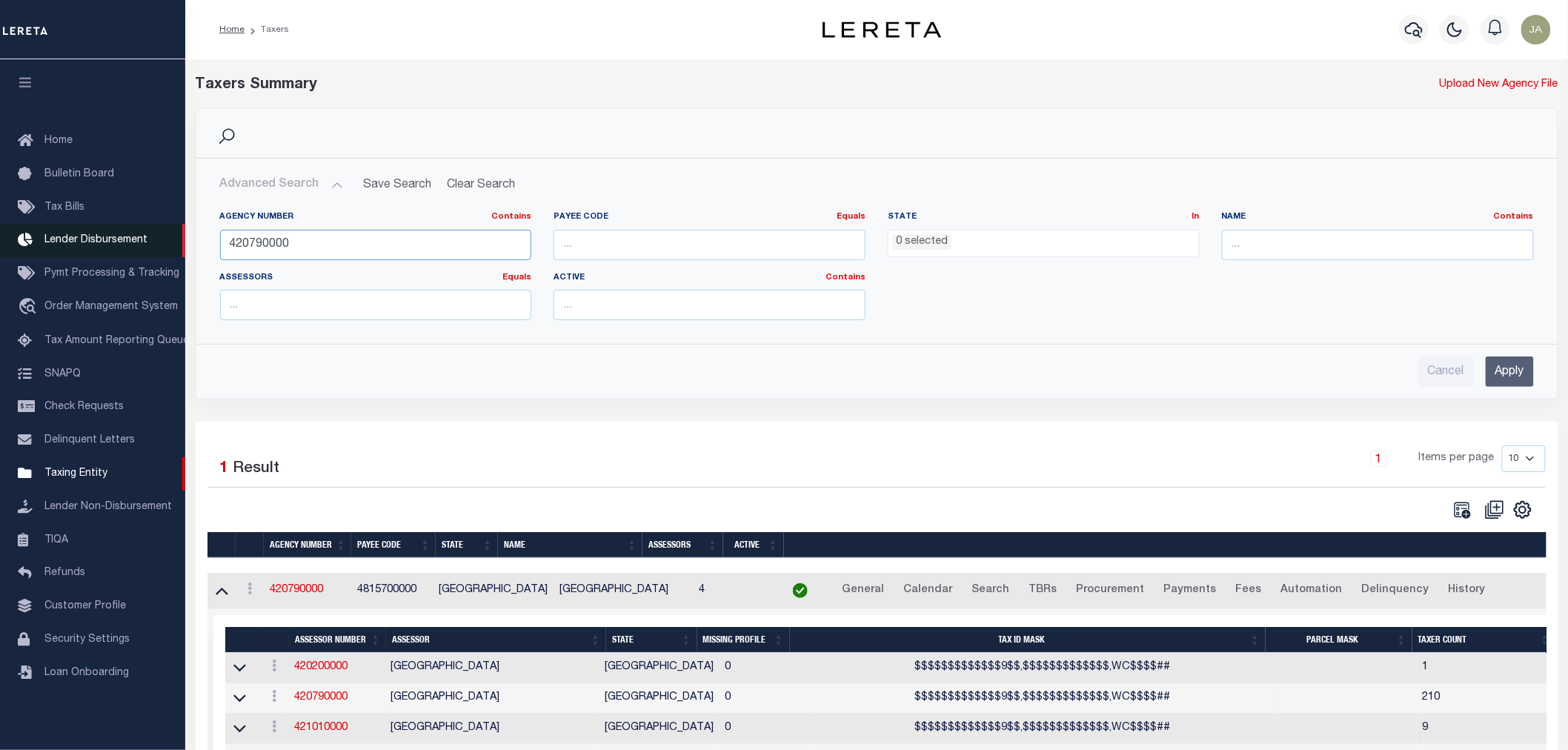
drag, startPoint x: 316, startPoint y: 251, endPoint x: 164, endPoint y: 242, distance: 152.3
click at [163, 242] on div "Home Taxers Profile" at bounding box center [784, 424] width 1568 height 849
click at [986, 247] on ul "0 selected" at bounding box center [1044, 240] width 310 height 20
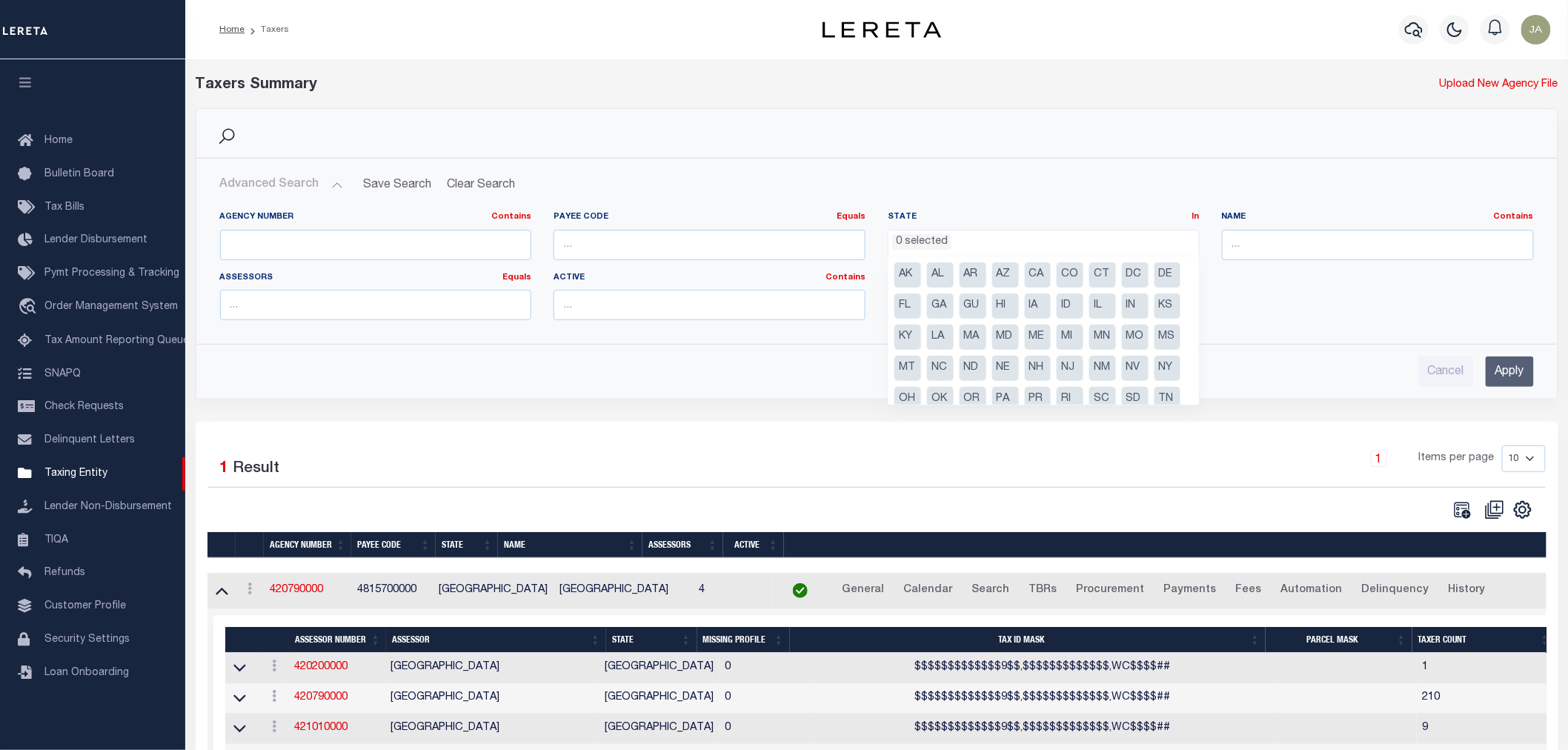
scroll to position [43, 0]
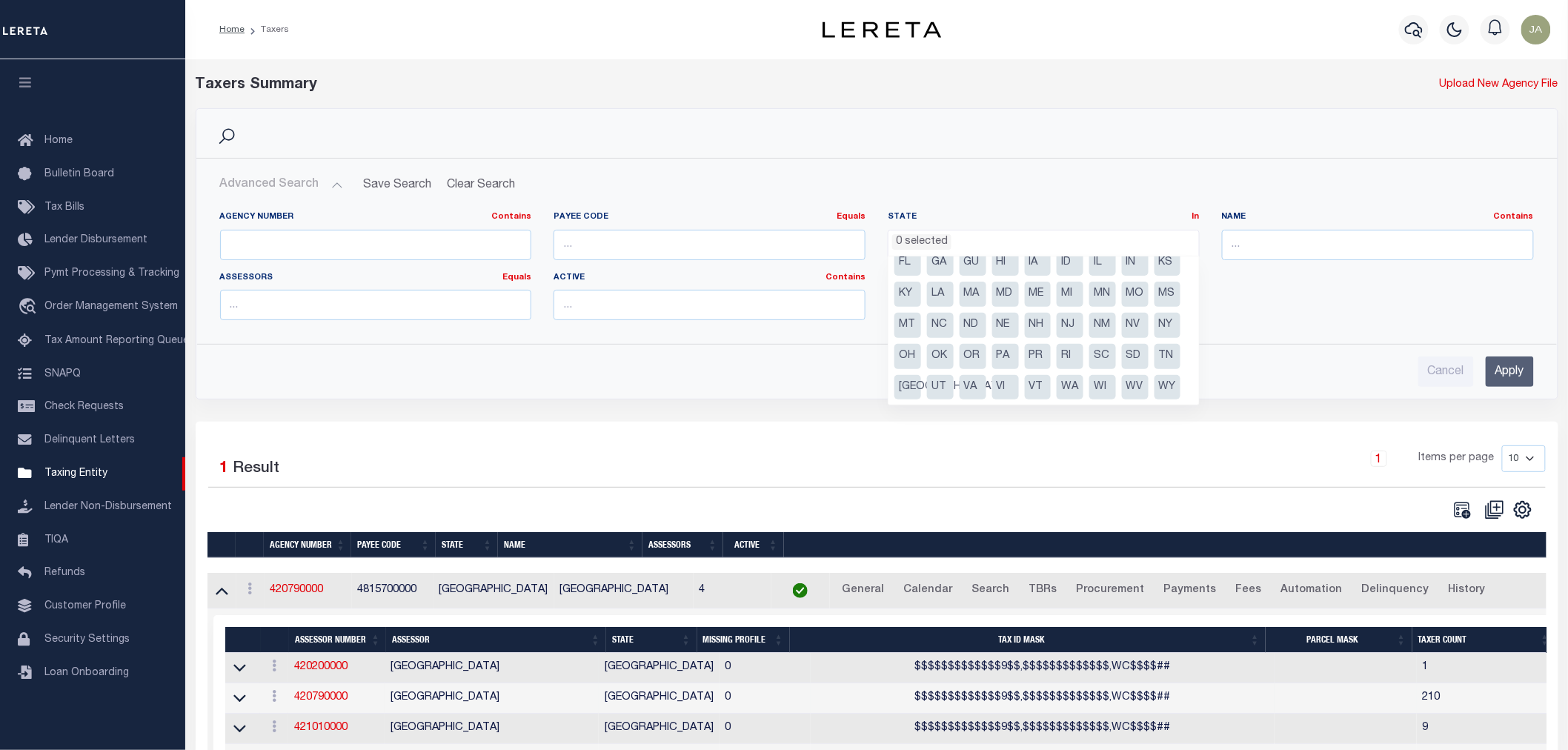
click at [909, 395] on li "[GEOGRAPHIC_DATA]" at bounding box center [907, 387] width 27 height 25
select select "[GEOGRAPHIC_DATA]"
click at [1298, 225] on div "Name Contains Contains Is" at bounding box center [1377, 235] width 312 height 49
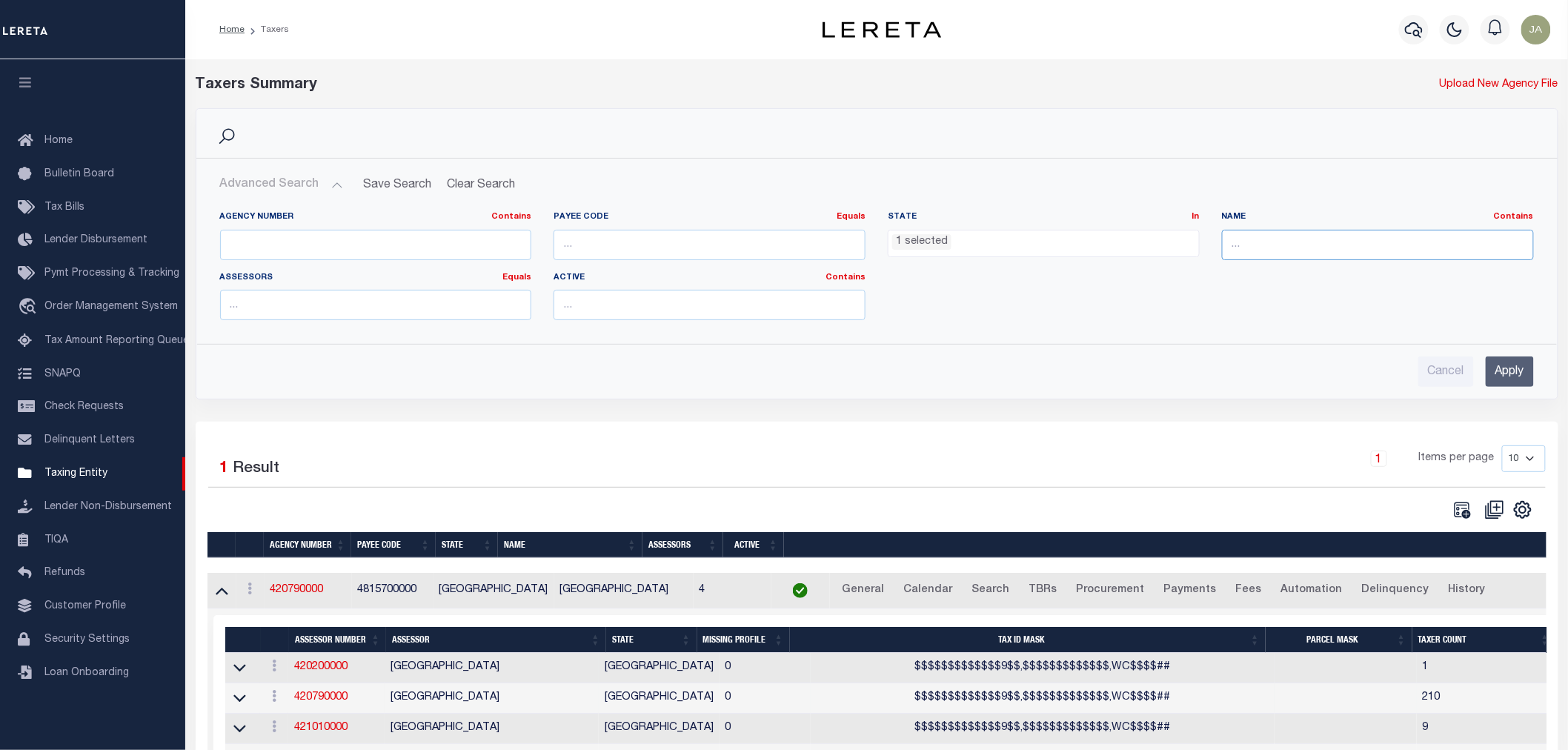
click at [1290, 236] on input "text" at bounding box center [1377, 245] width 312 height 31
click at [1505, 380] on input "Apply" at bounding box center [1510, 372] width 48 height 31
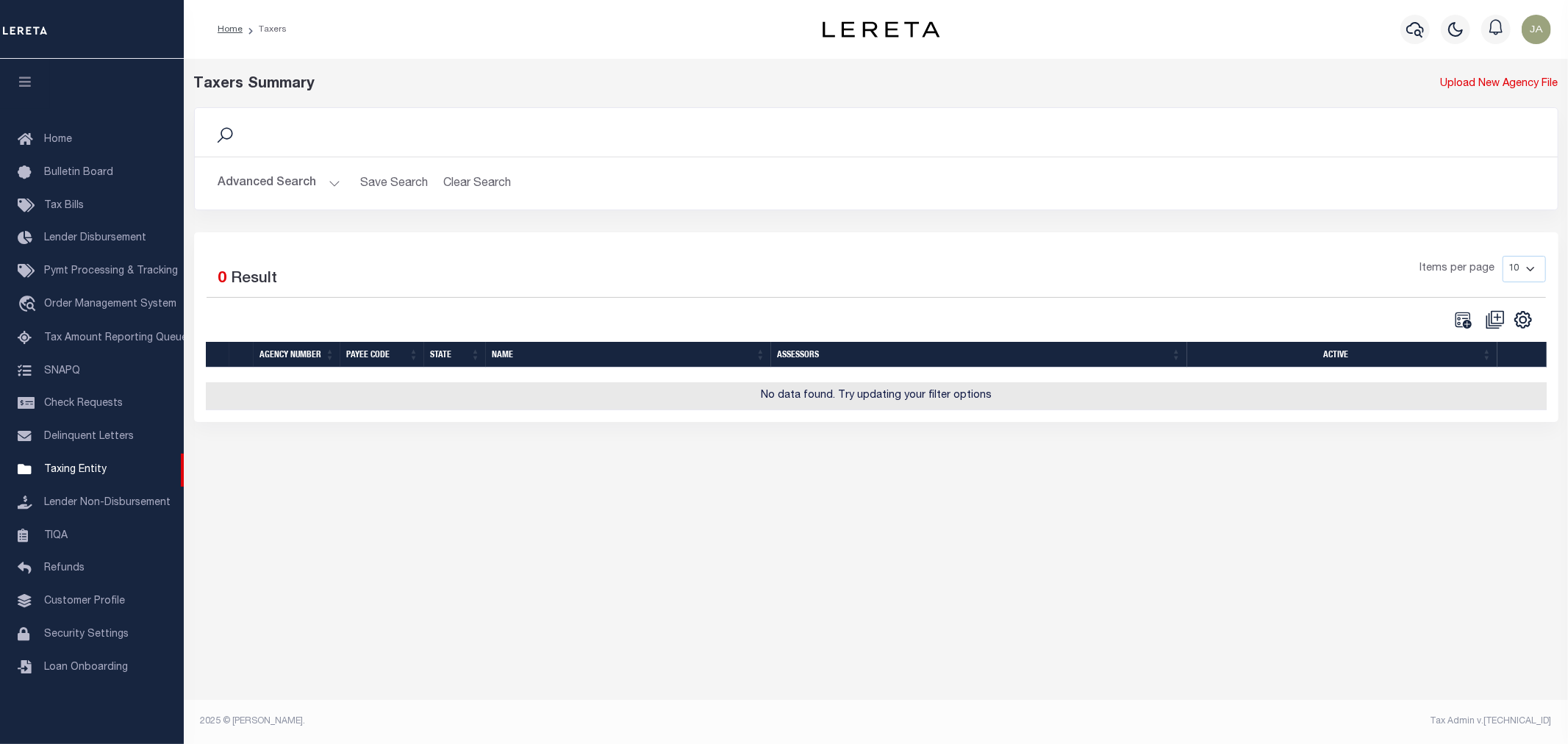
click at [333, 182] on button "Advanced Search" at bounding box center [279, 184] width 122 height 29
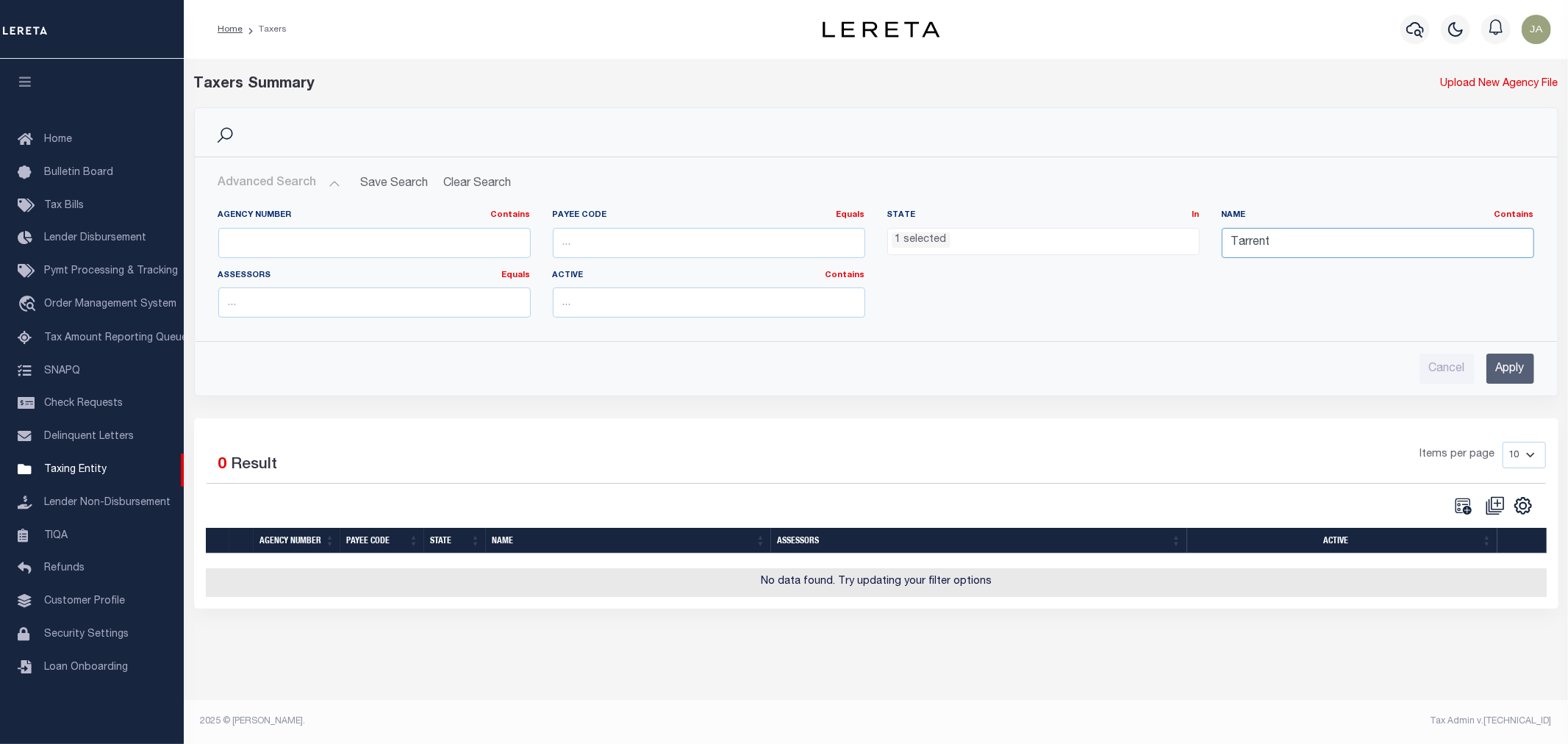
click at [1342, 244] on input "Tarrent" at bounding box center [1378, 243] width 313 height 30
type input "Tarrant"
click at [1493, 366] on input "Apply" at bounding box center [1510, 369] width 48 height 30
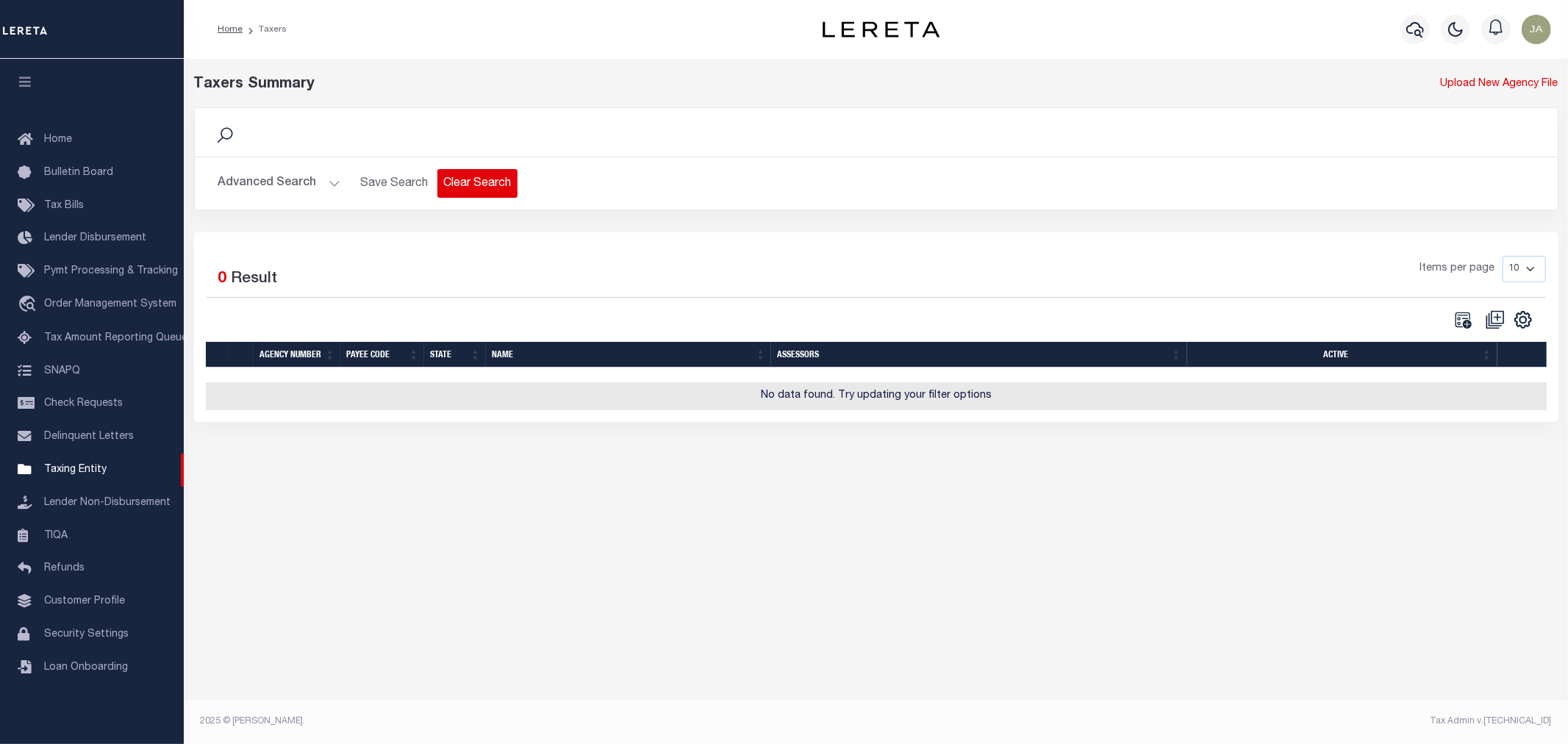
click at [482, 189] on button "Clear Search" at bounding box center [478, 184] width 80 height 29
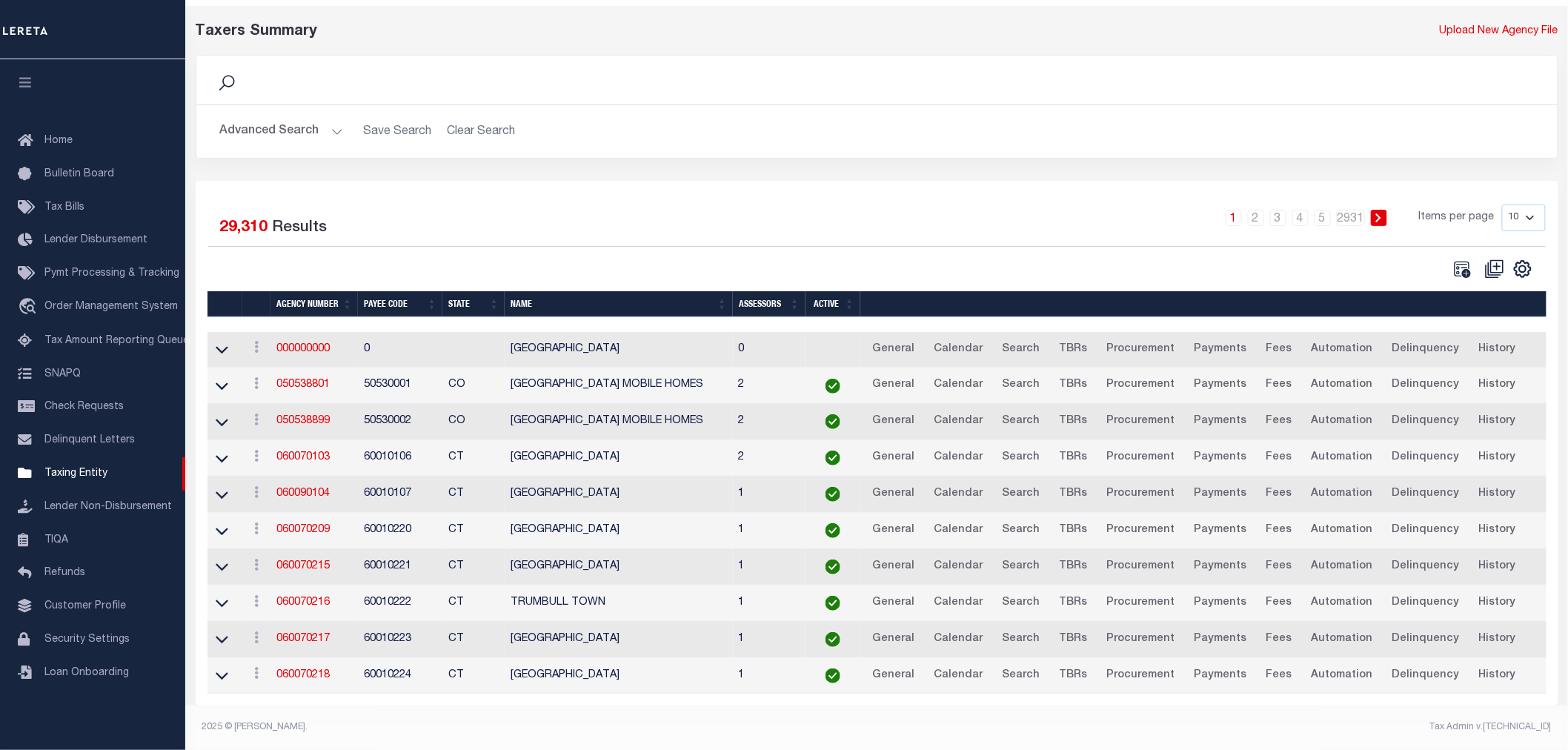
scroll to position [0, 0]
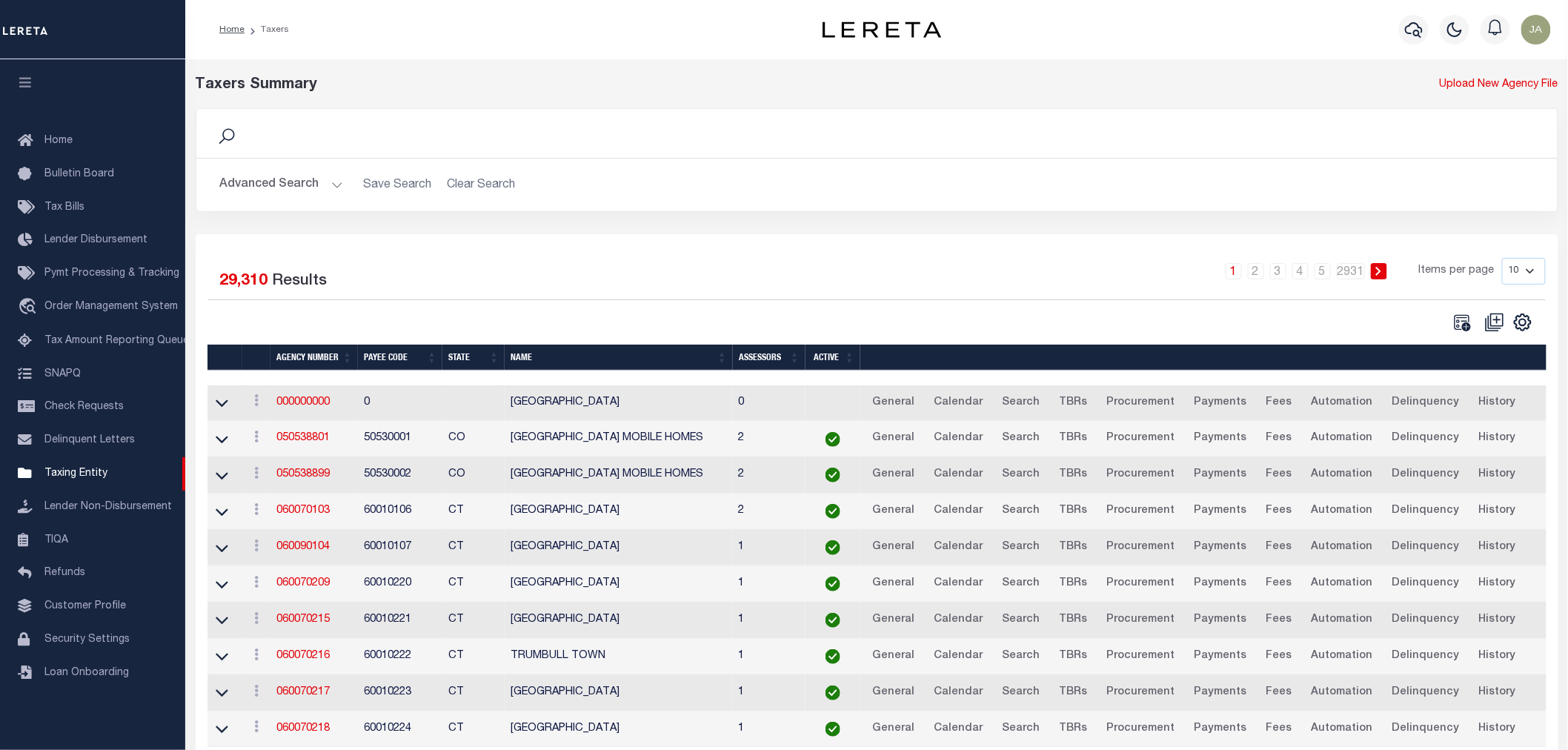
click at [327, 183] on button "Advanced Search" at bounding box center [281, 185] width 123 height 29
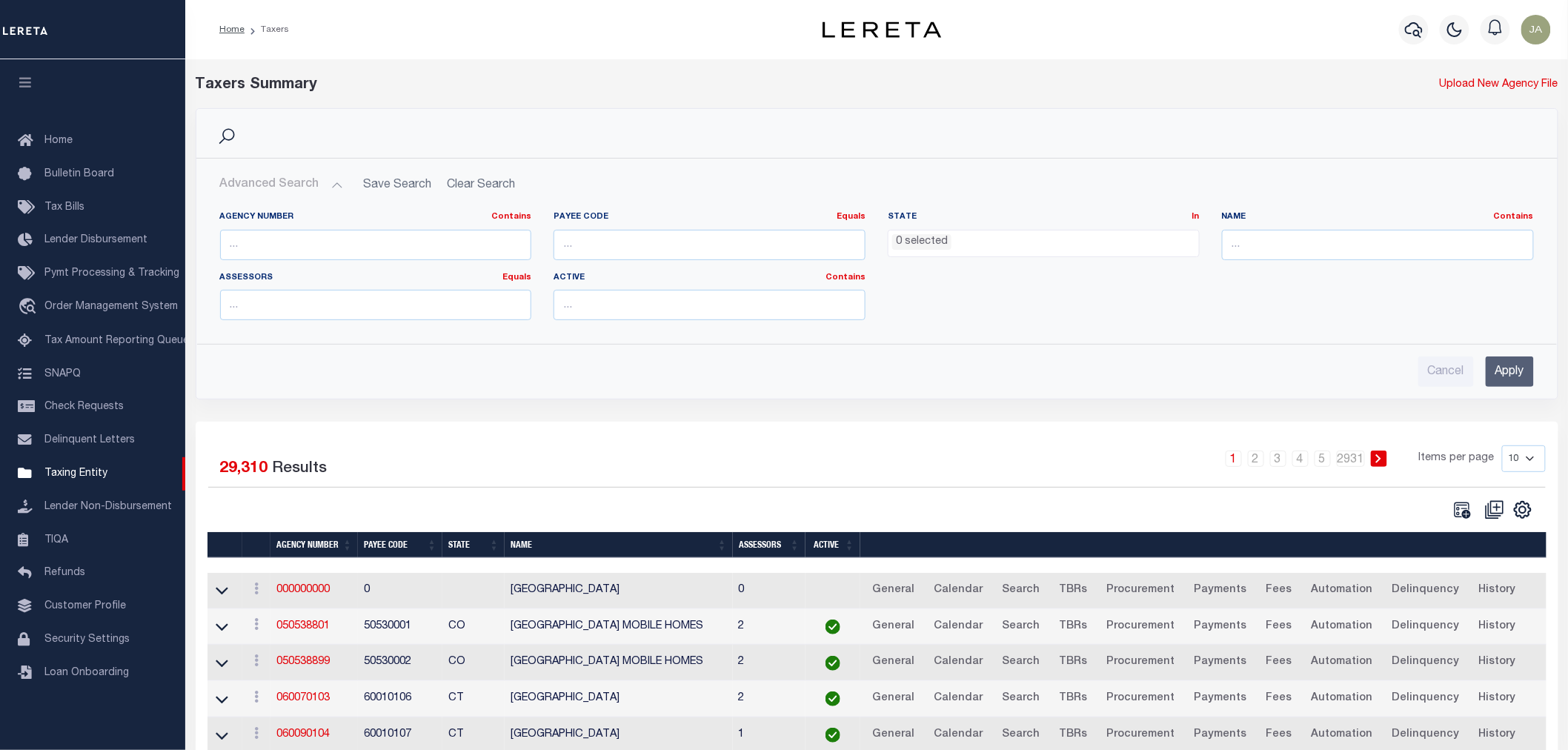
click at [969, 251] on span "0 selected" at bounding box center [1044, 243] width 312 height 28
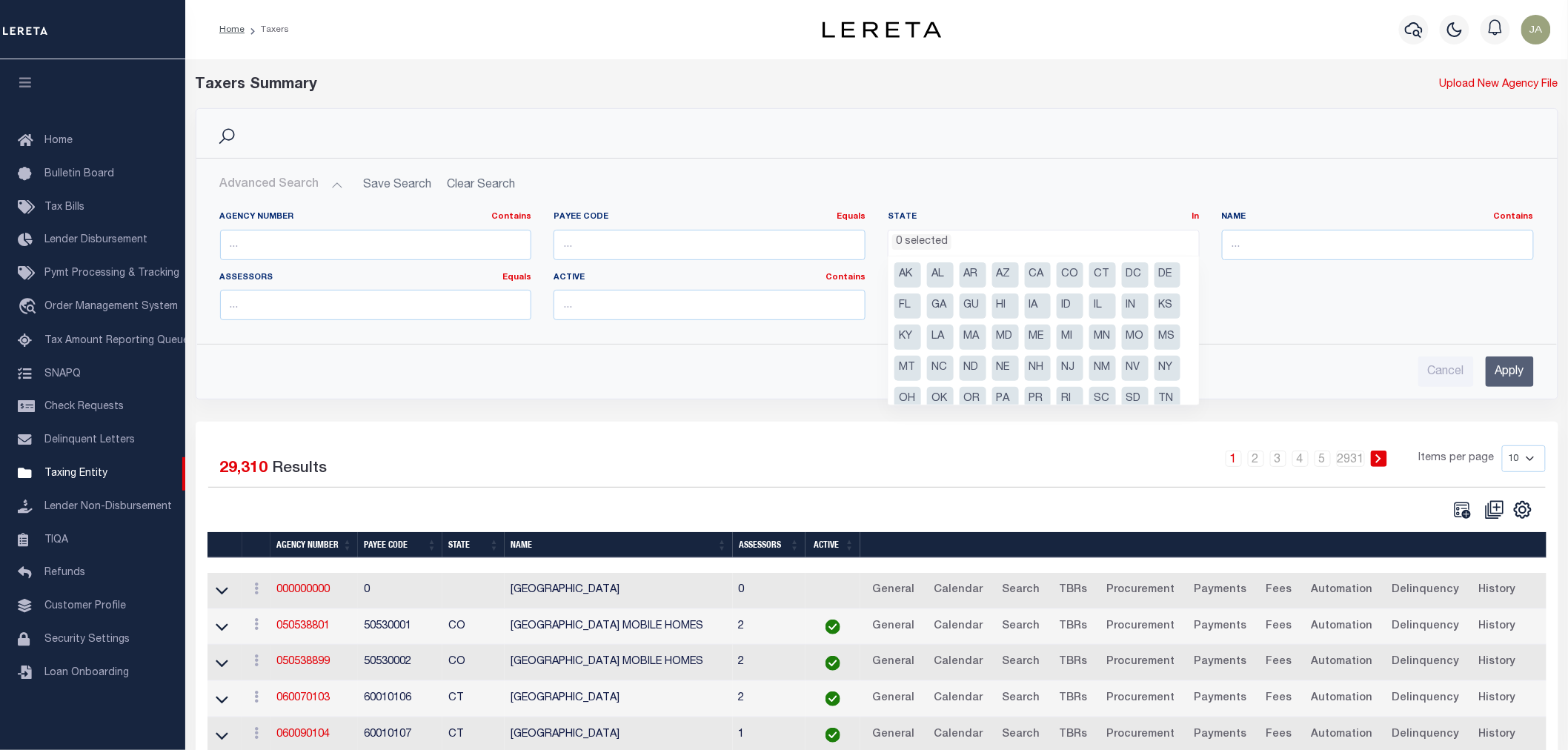
scroll to position [43, 0]
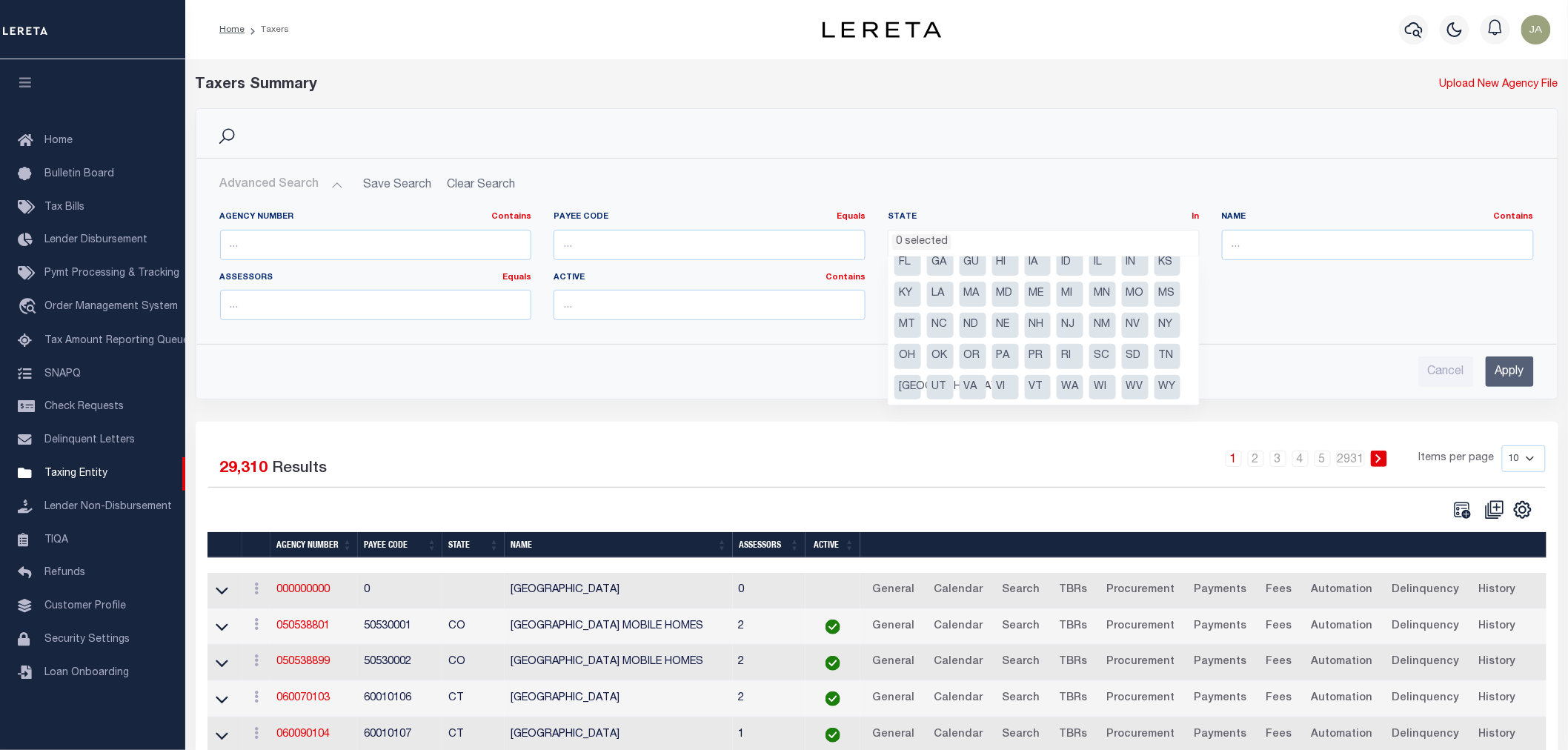
click at [908, 380] on li "[GEOGRAPHIC_DATA]" at bounding box center [907, 387] width 27 height 25
select select "[GEOGRAPHIC_DATA]"
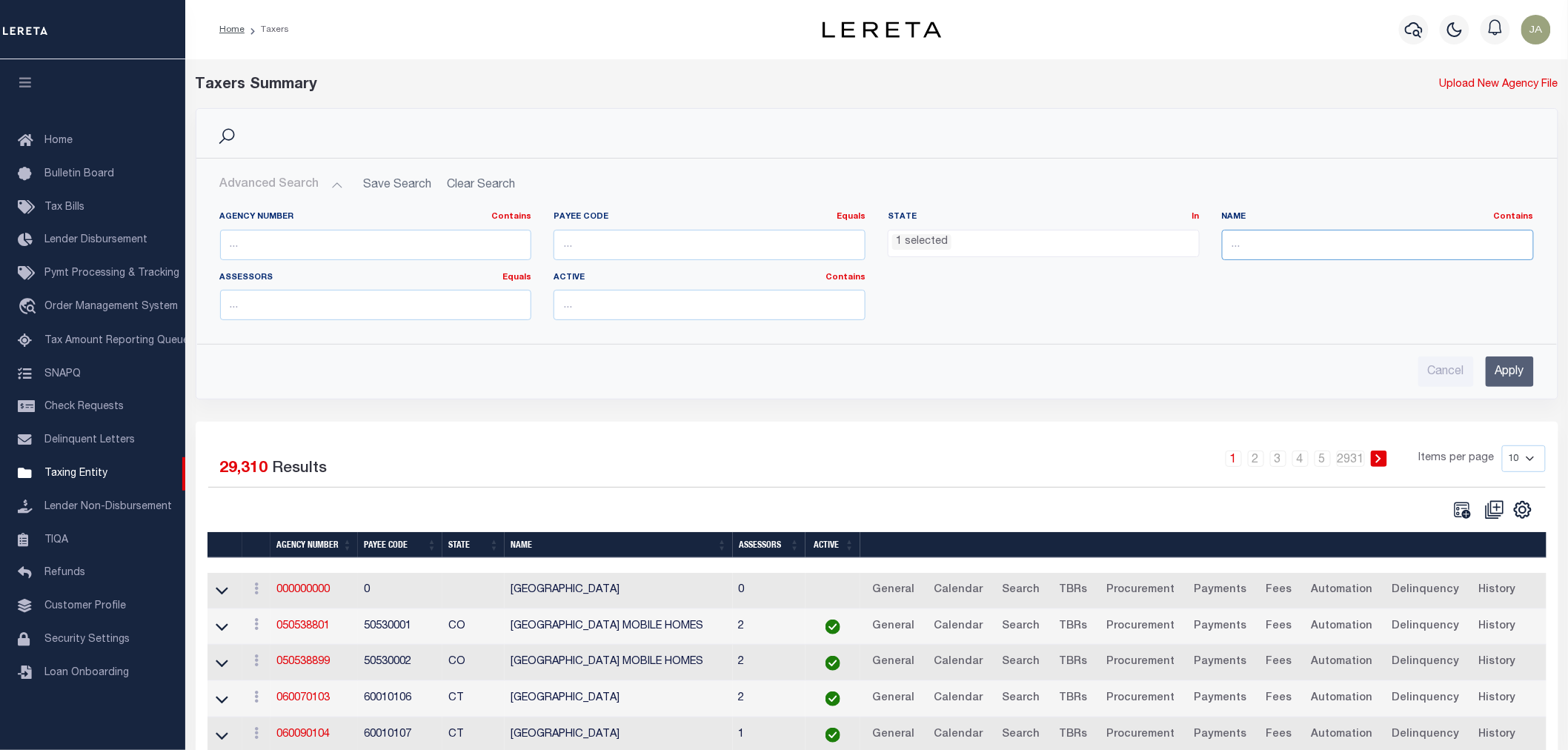
click at [1259, 250] on input "text" at bounding box center [1377, 245] width 312 height 31
type input "tarrant"
click at [1520, 363] on input "Apply" at bounding box center [1510, 372] width 48 height 31
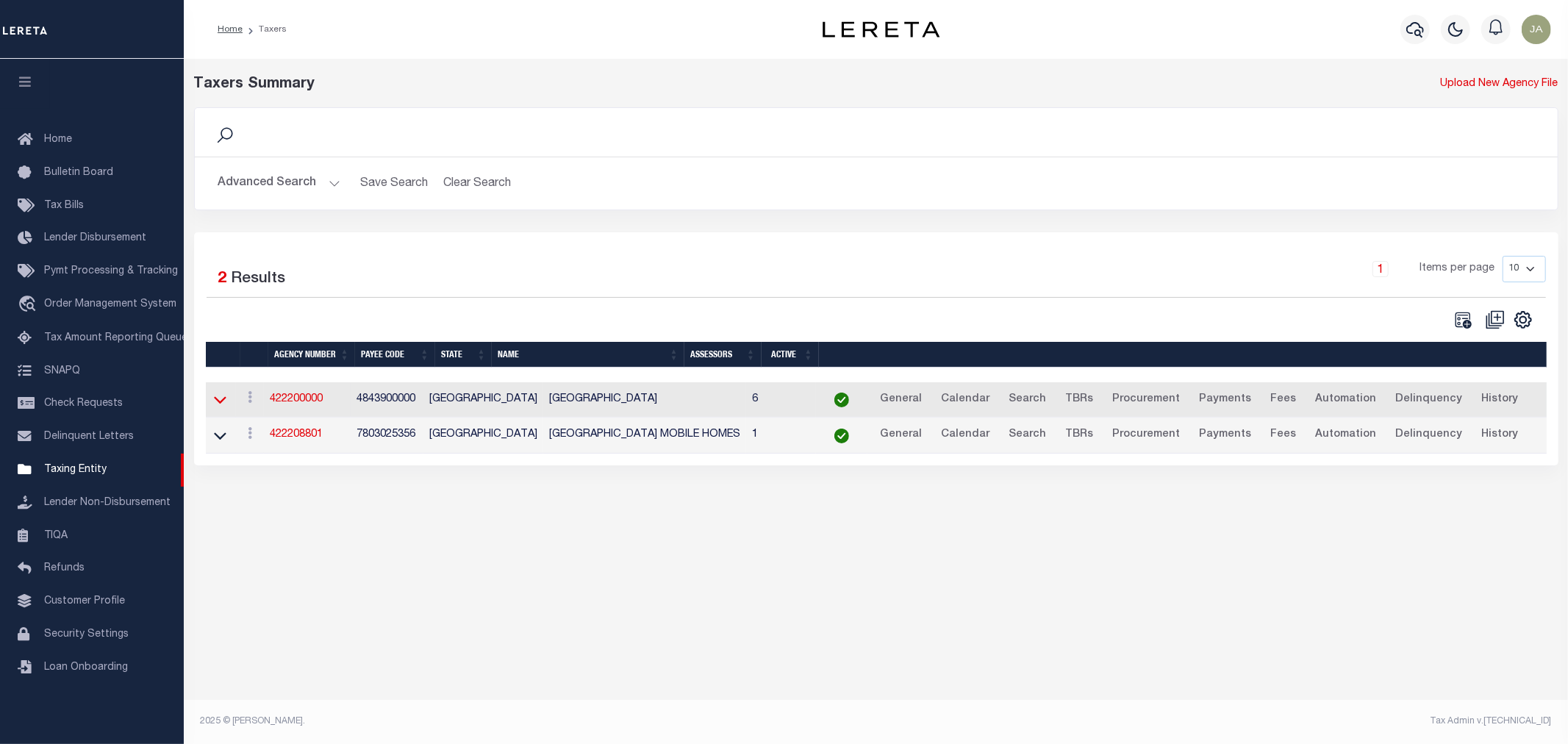
click at [221, 404] on icon at bounding box center [220, 400] width 13 height 7
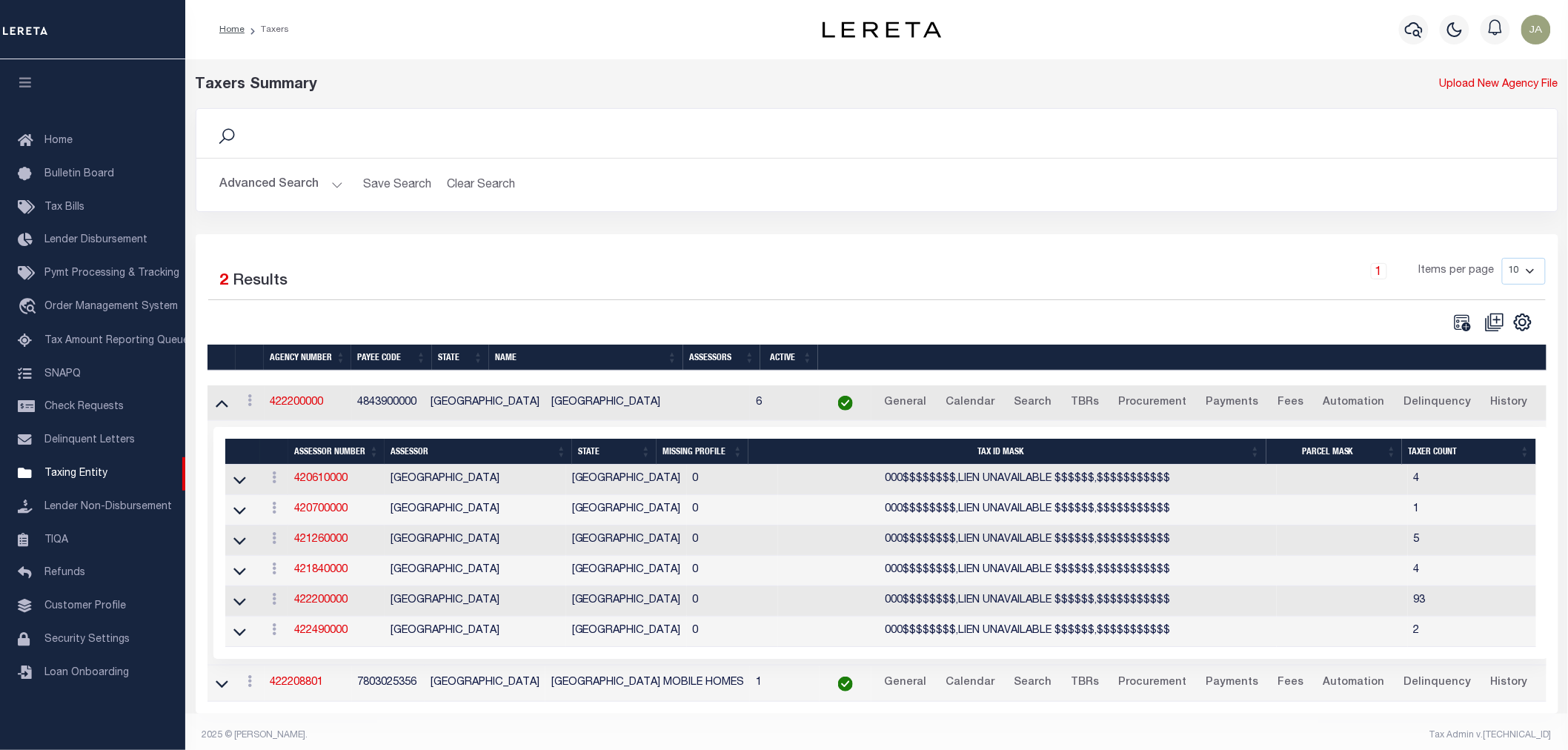
scroll to position [23, 0]
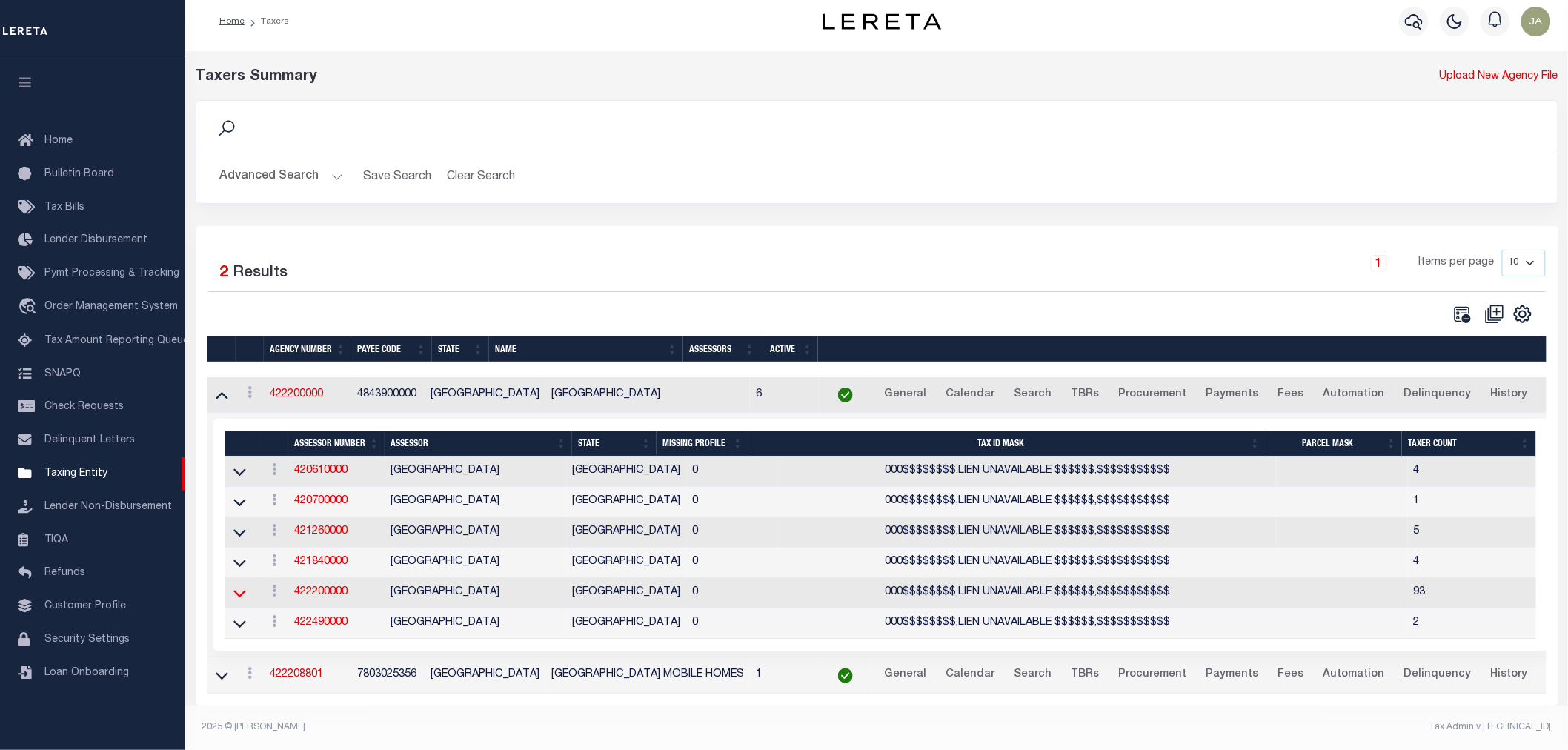
click at [238, 591] on icon at bounding box center [240, 594] width 13 height 7
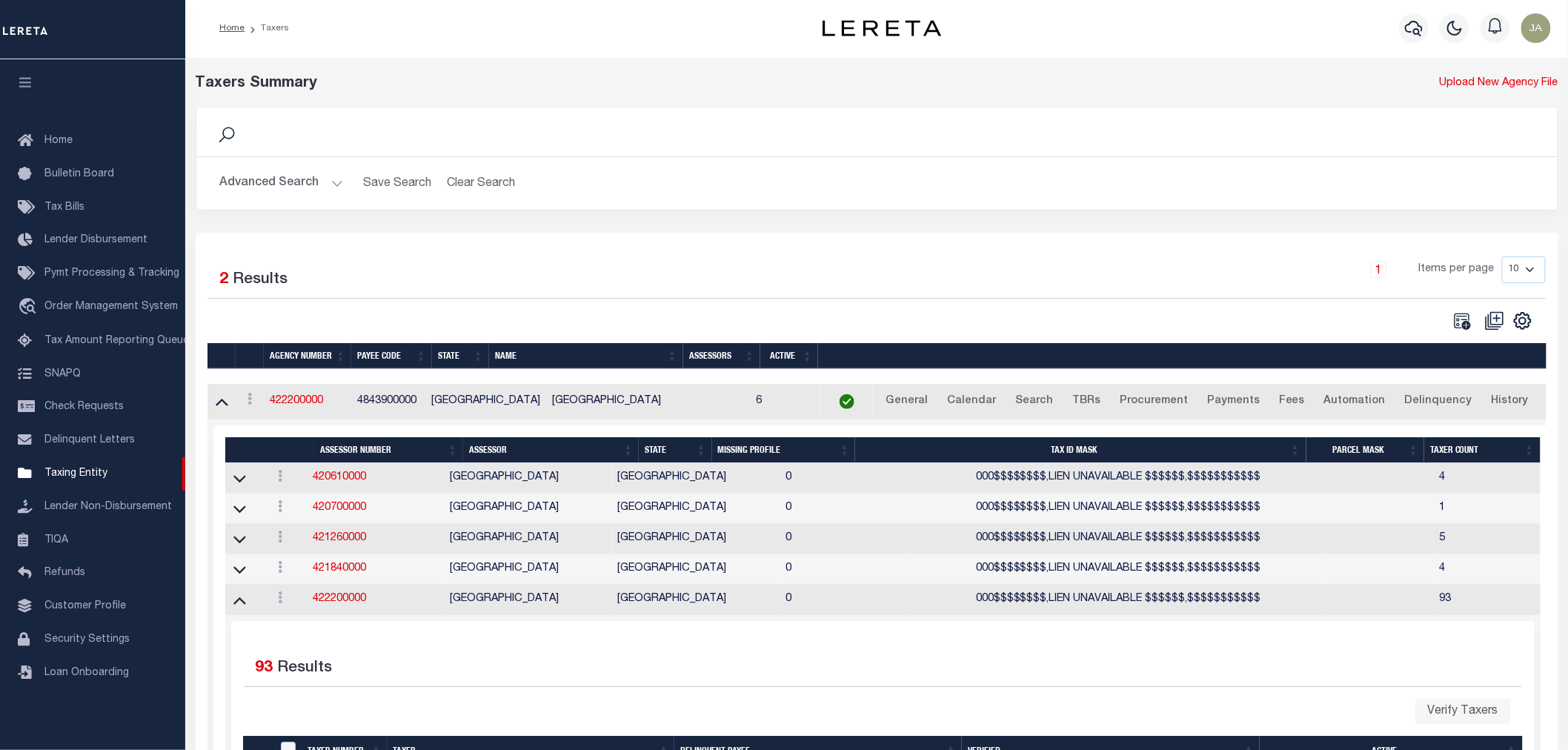
scroll to position [0, 0]
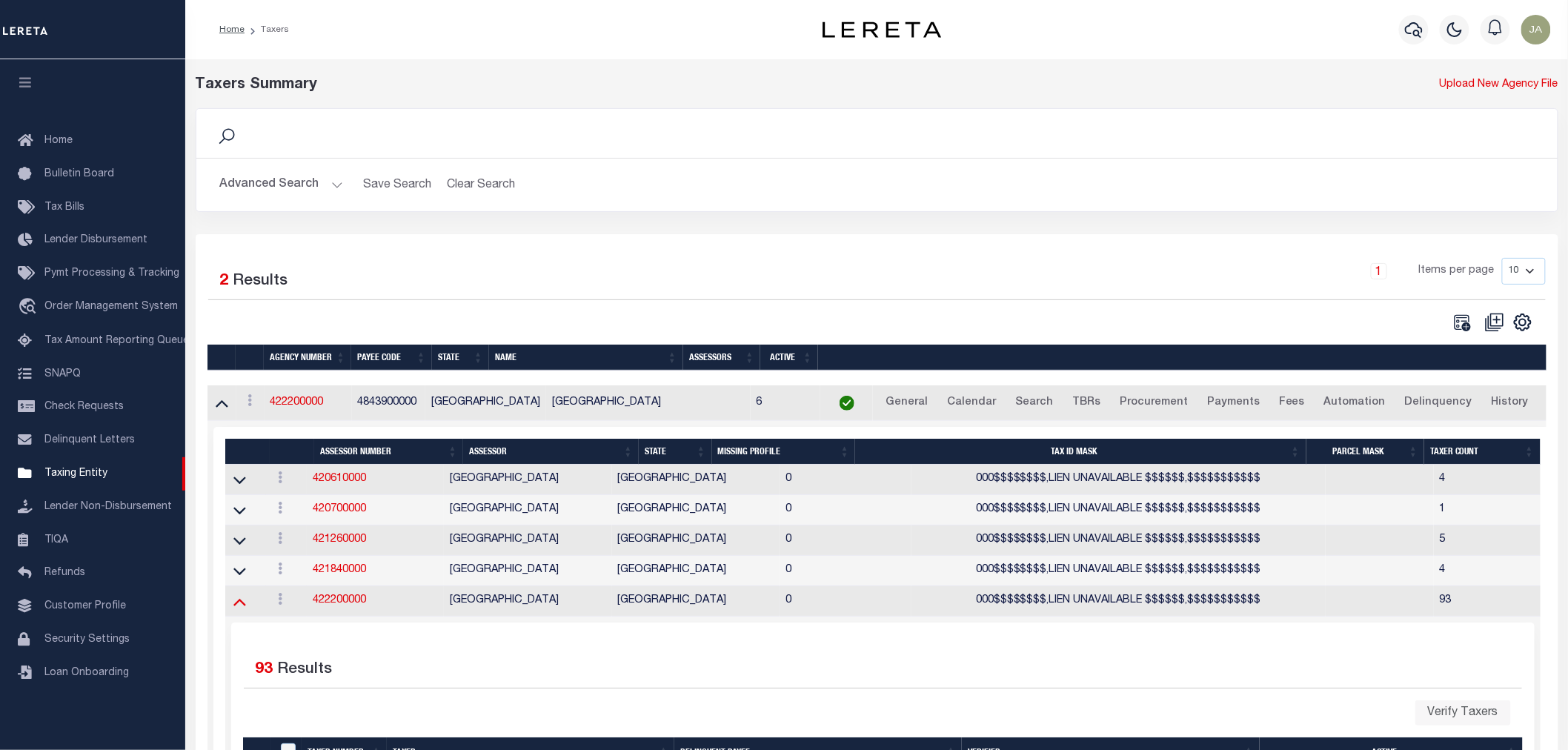
click at [241, 605] on icon at bounding box center [240, 602] width 13 height 7
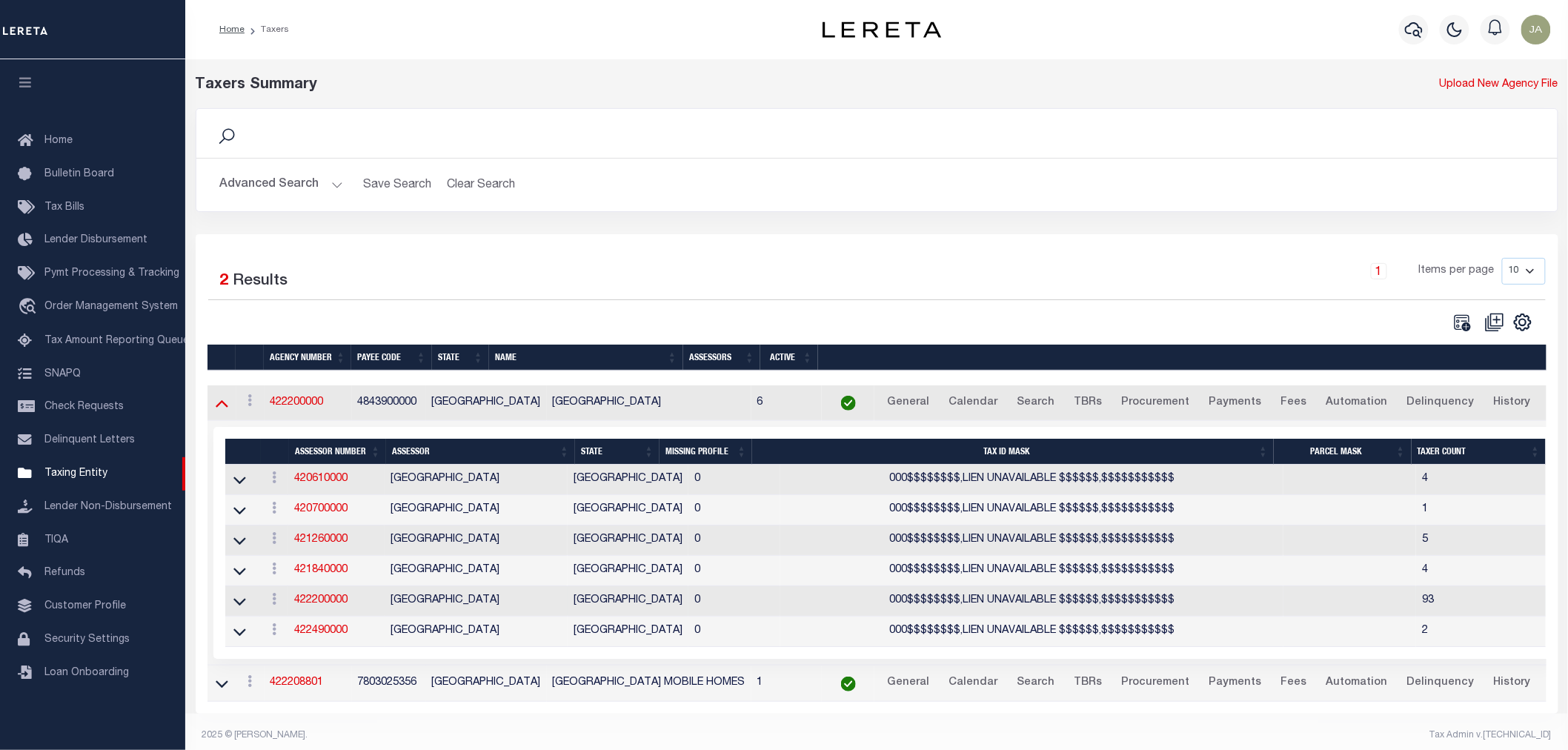
click at [222, 402] on icon at bounding box center [222, 402] width 13 height 15
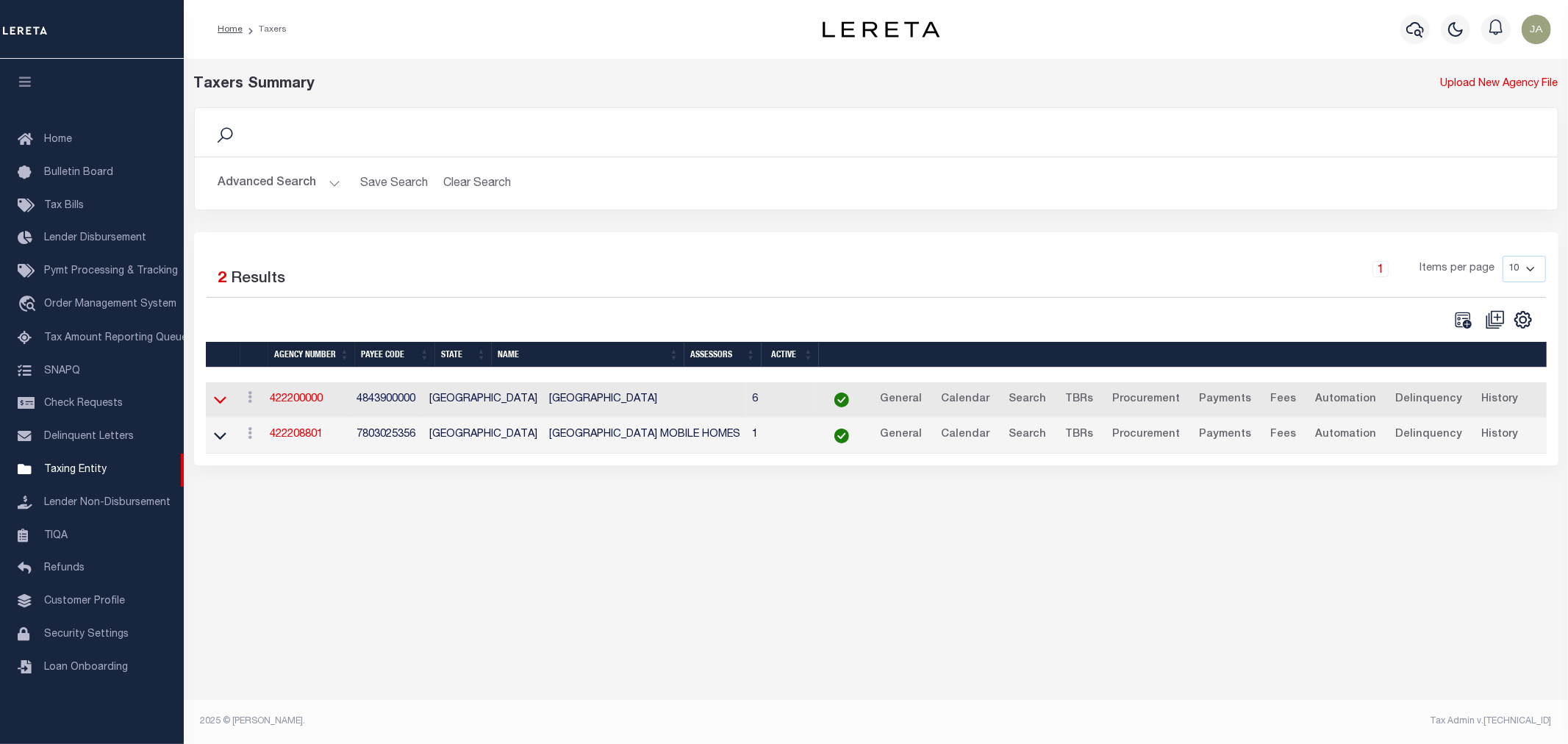
click at [222, 398] on icon at bounding box center [220, 399] width 13 height 15
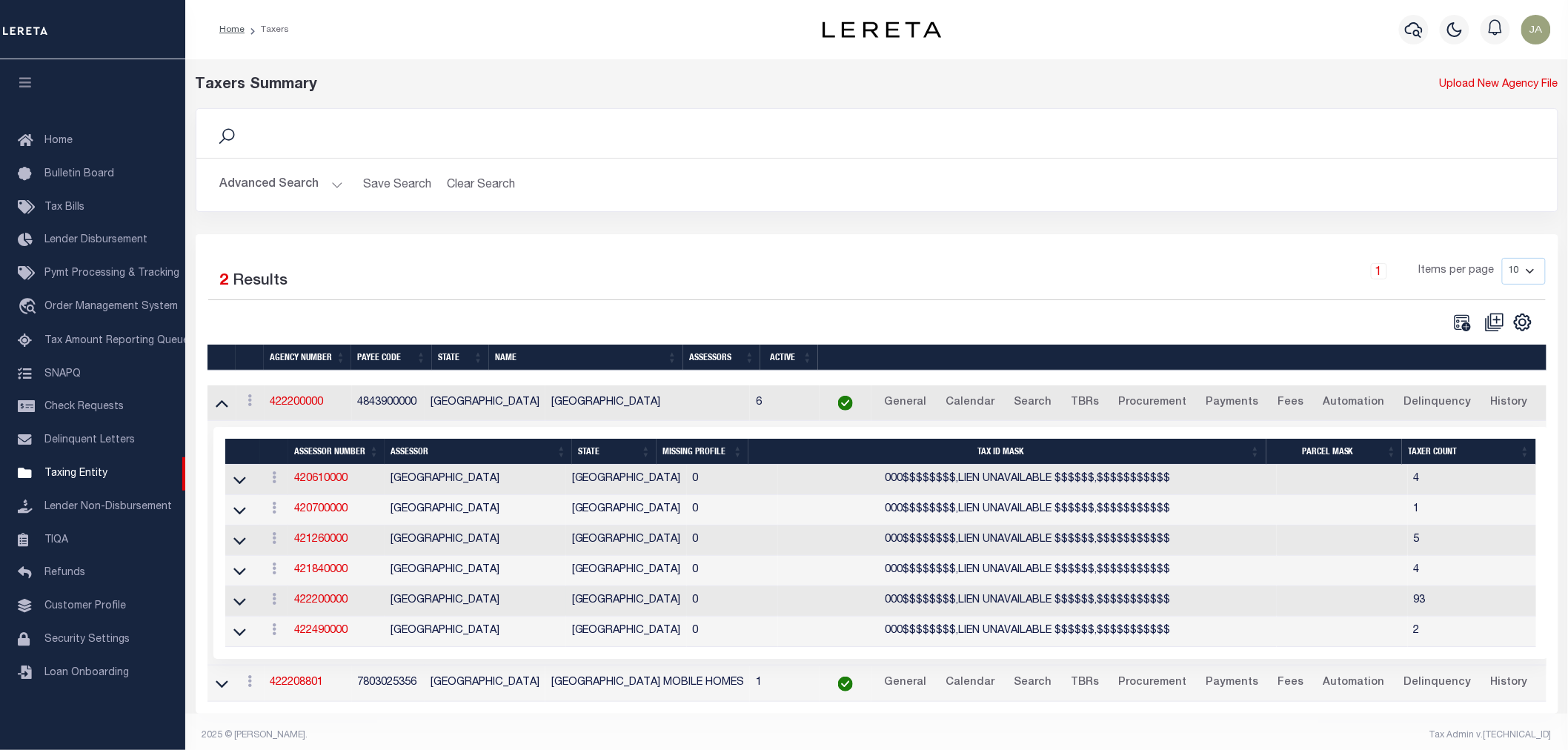
scroll to position [23, 0]
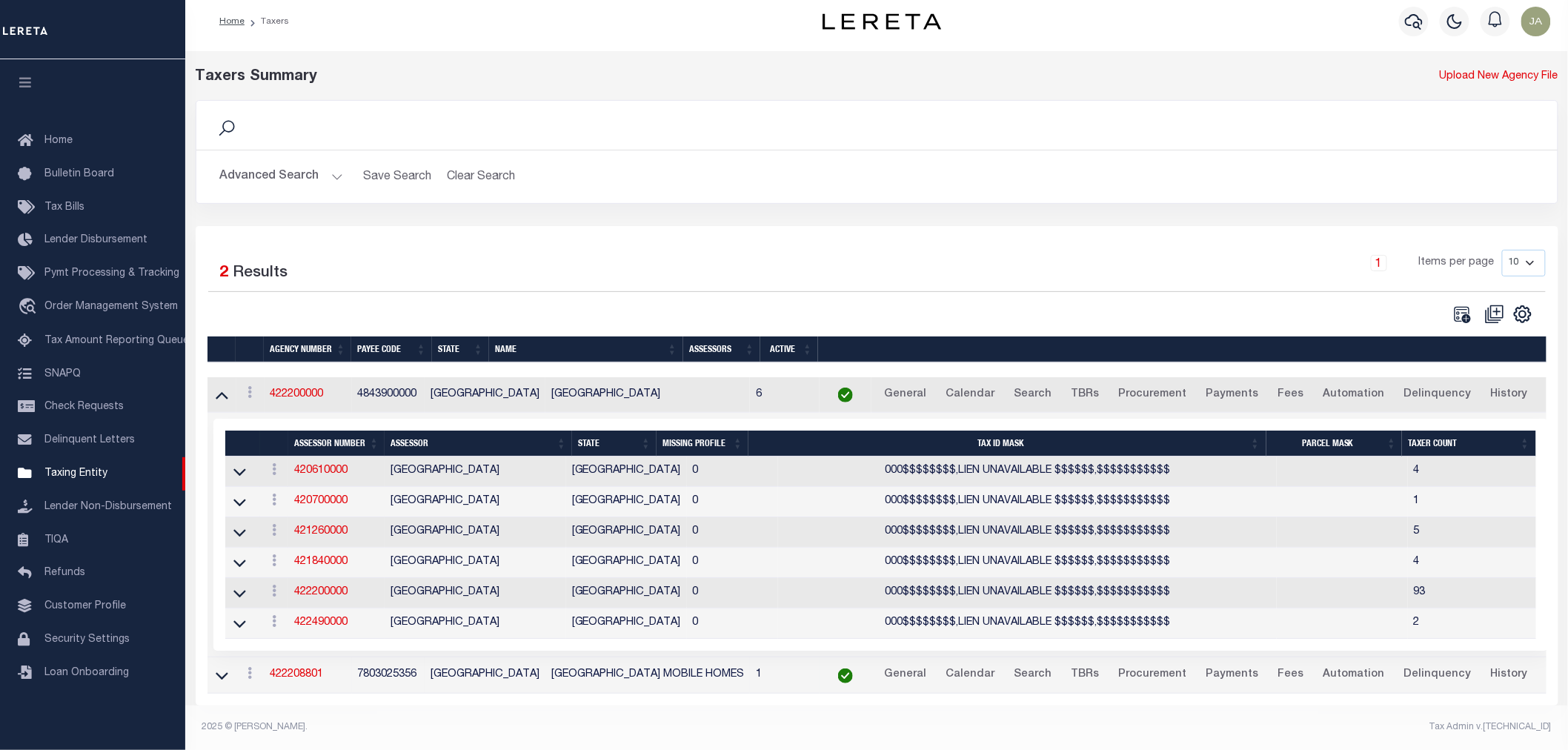
click at [211, 668] on td at bounding box center [222, 675] width 29 height 36
click at [222, 667] on icon at bounding box center [222, 674] width 13 height 15
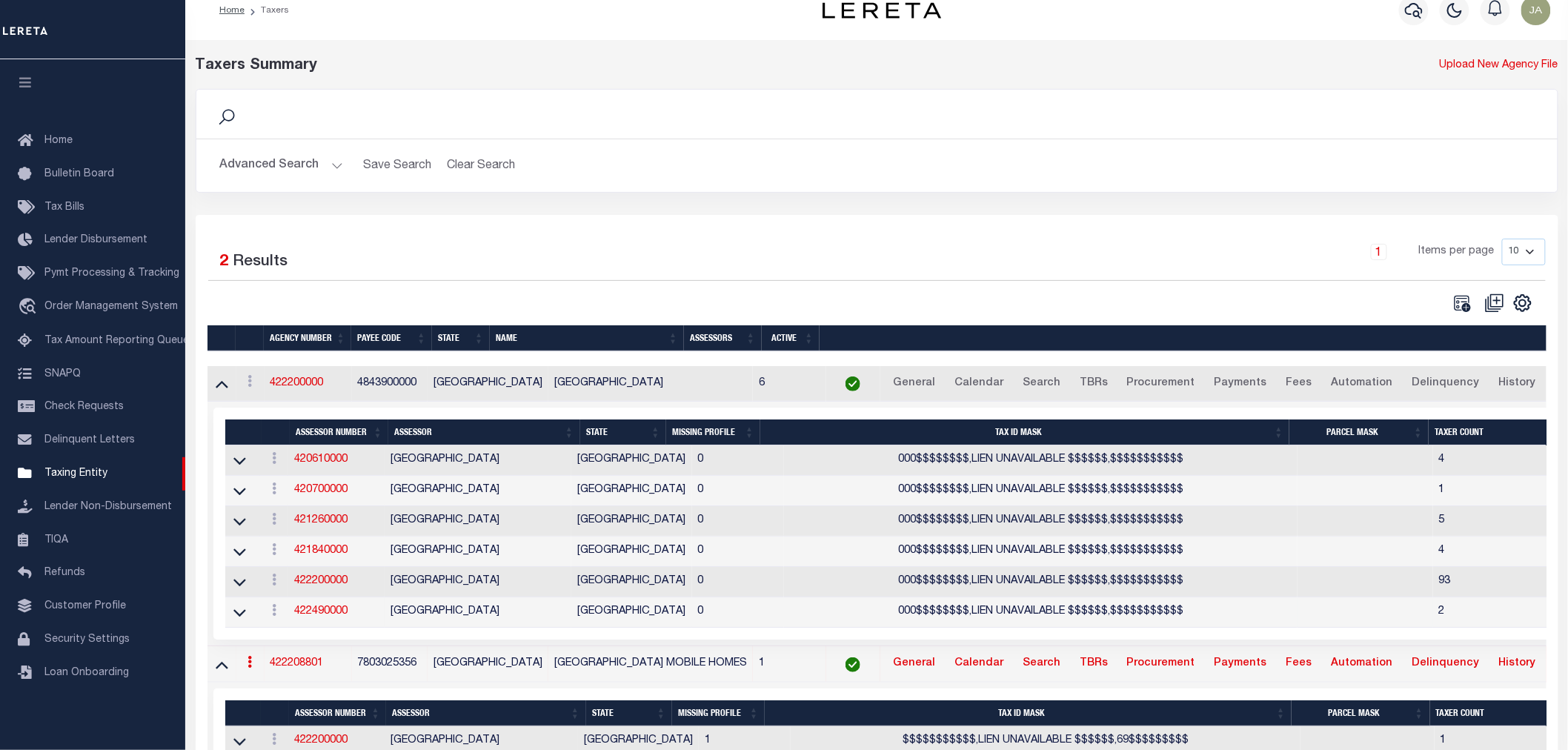
scroll to position [115, 0]
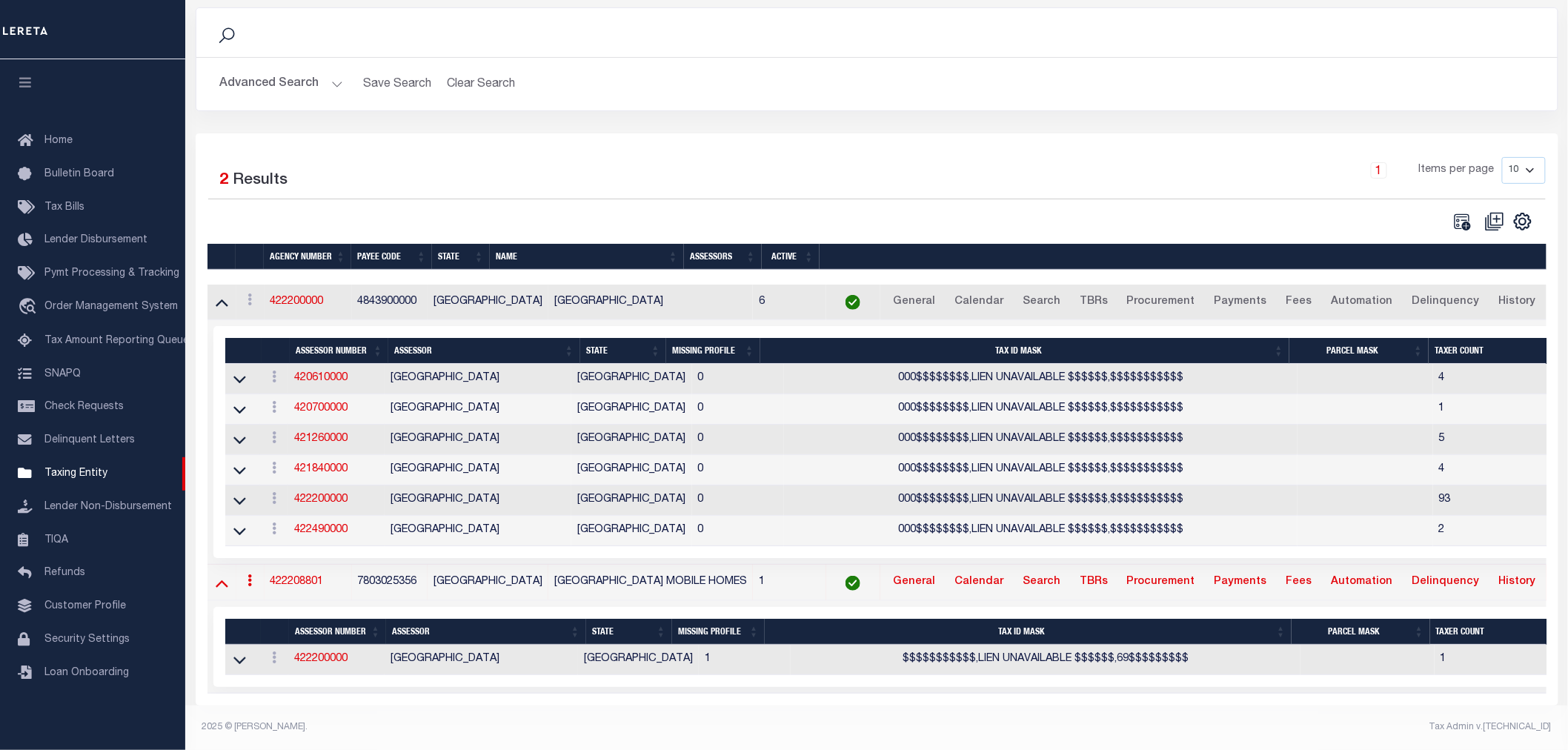
click at [221, 580] on icon at bounding box center [222, 584] width 13 height 7
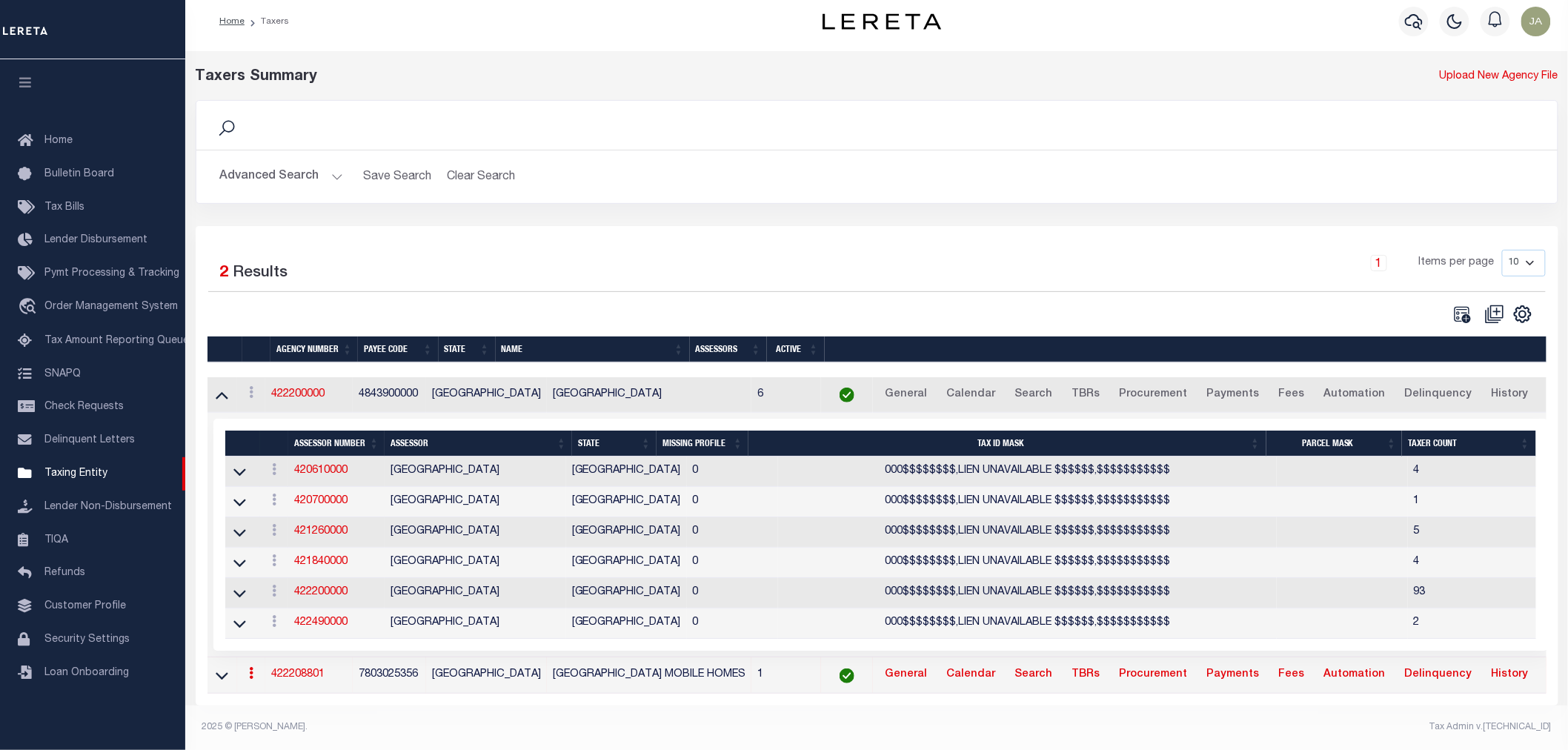
scroll to position [23, 0]
click at [236, 470] on icon at bounding box center [240, 471] width 13 height 15
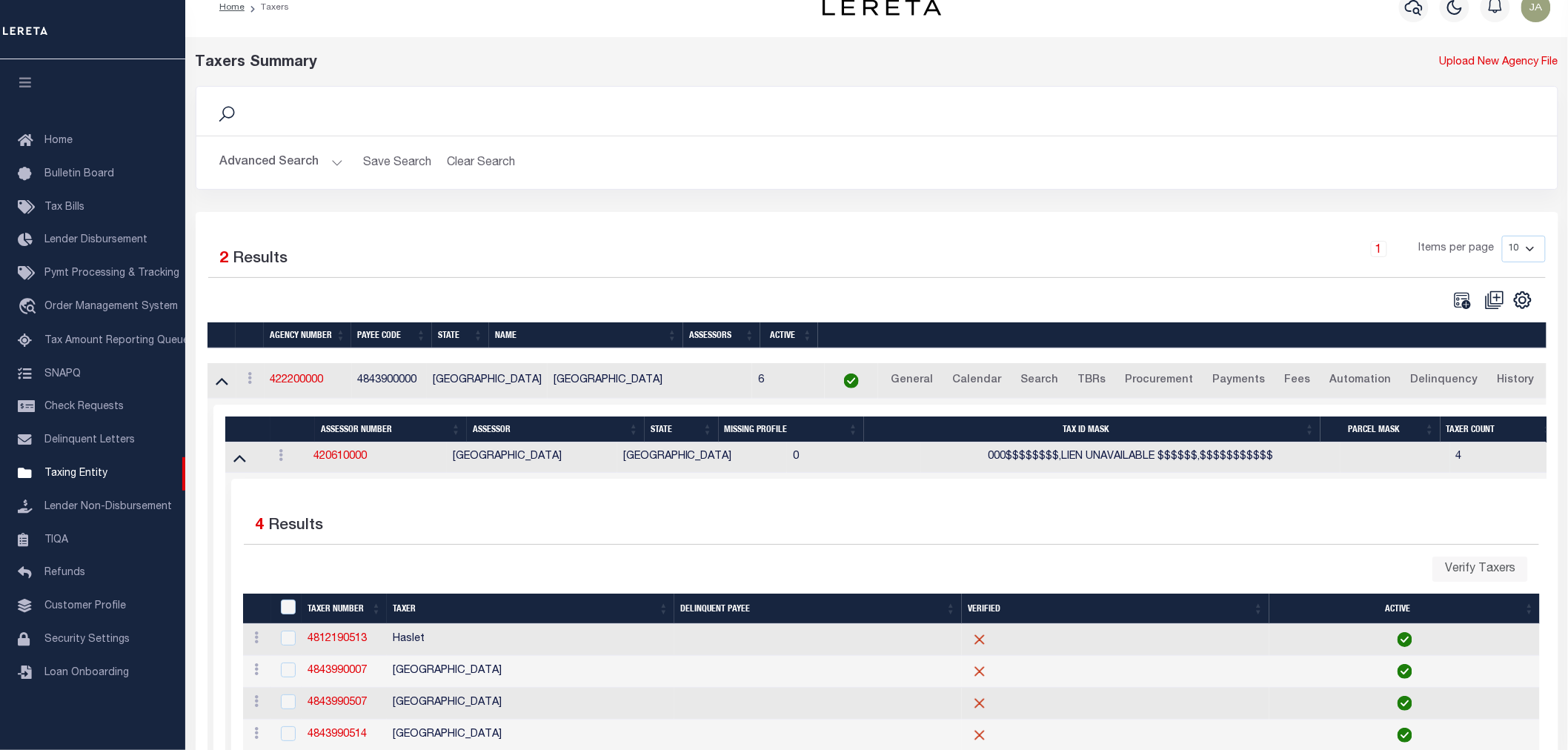
click at [242, 465] on icon at bounding box center [240, 457] width 13 height 15
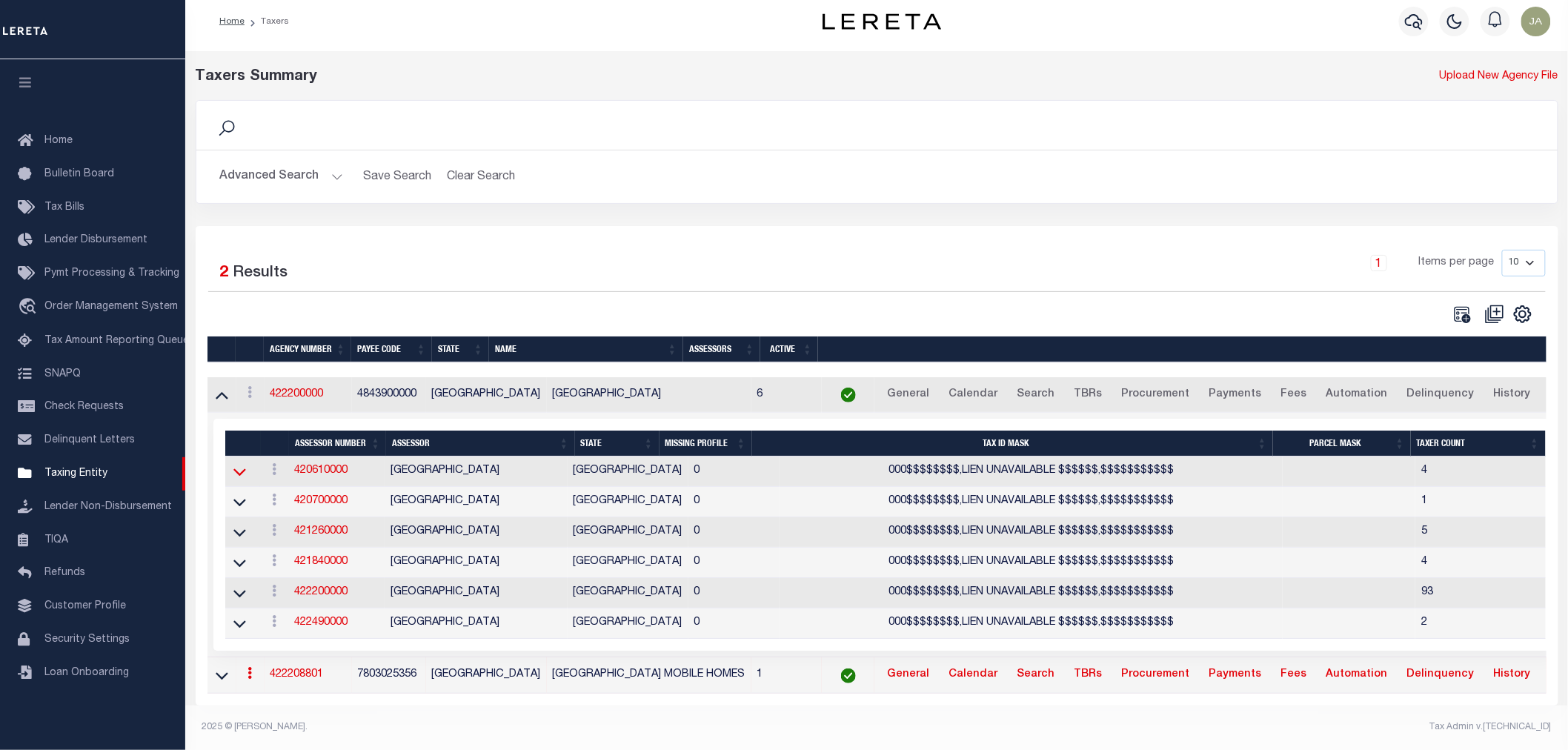
click at [233, 464] on icon at bounding box center [240, 471] width 13 height 15
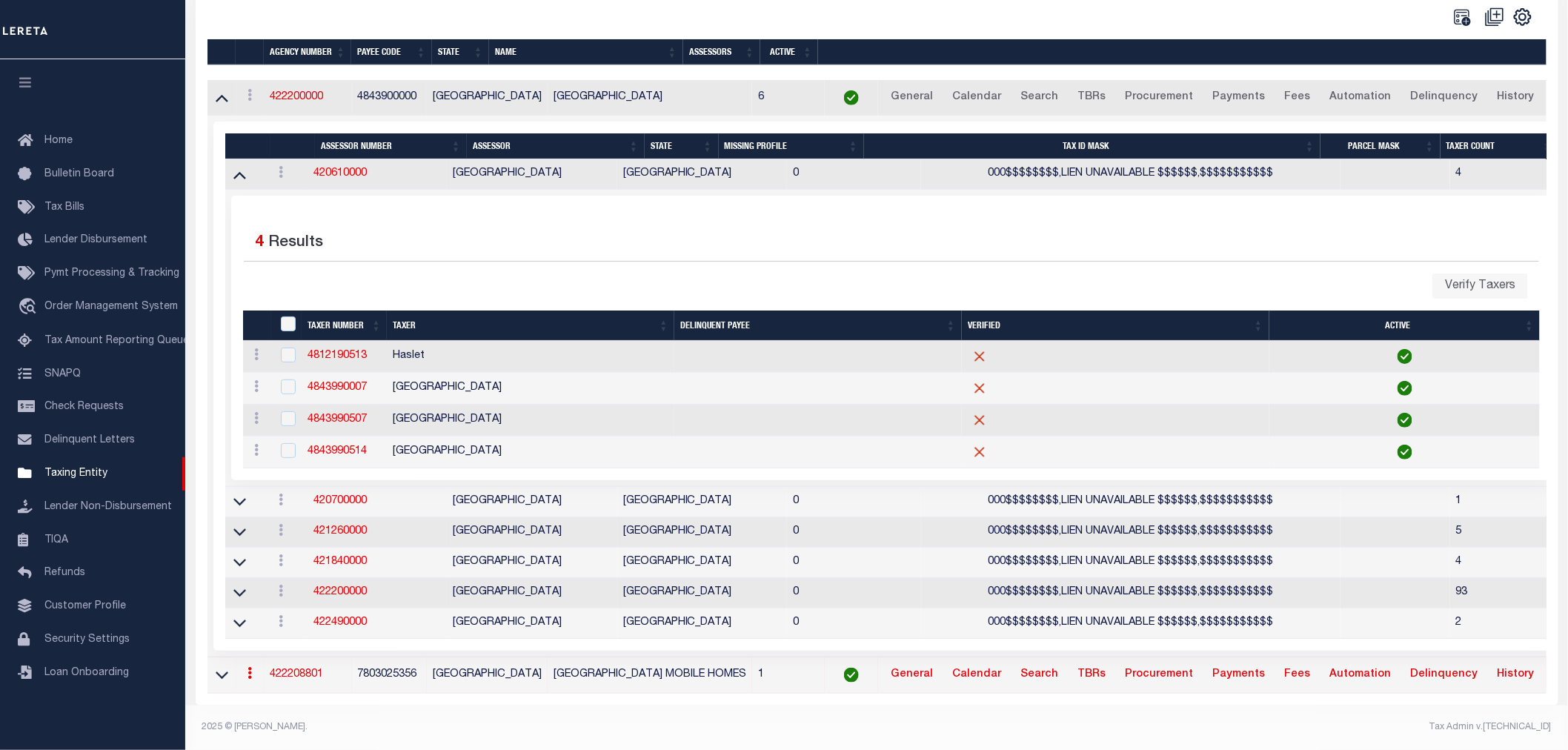
scroll to position [157, 0]
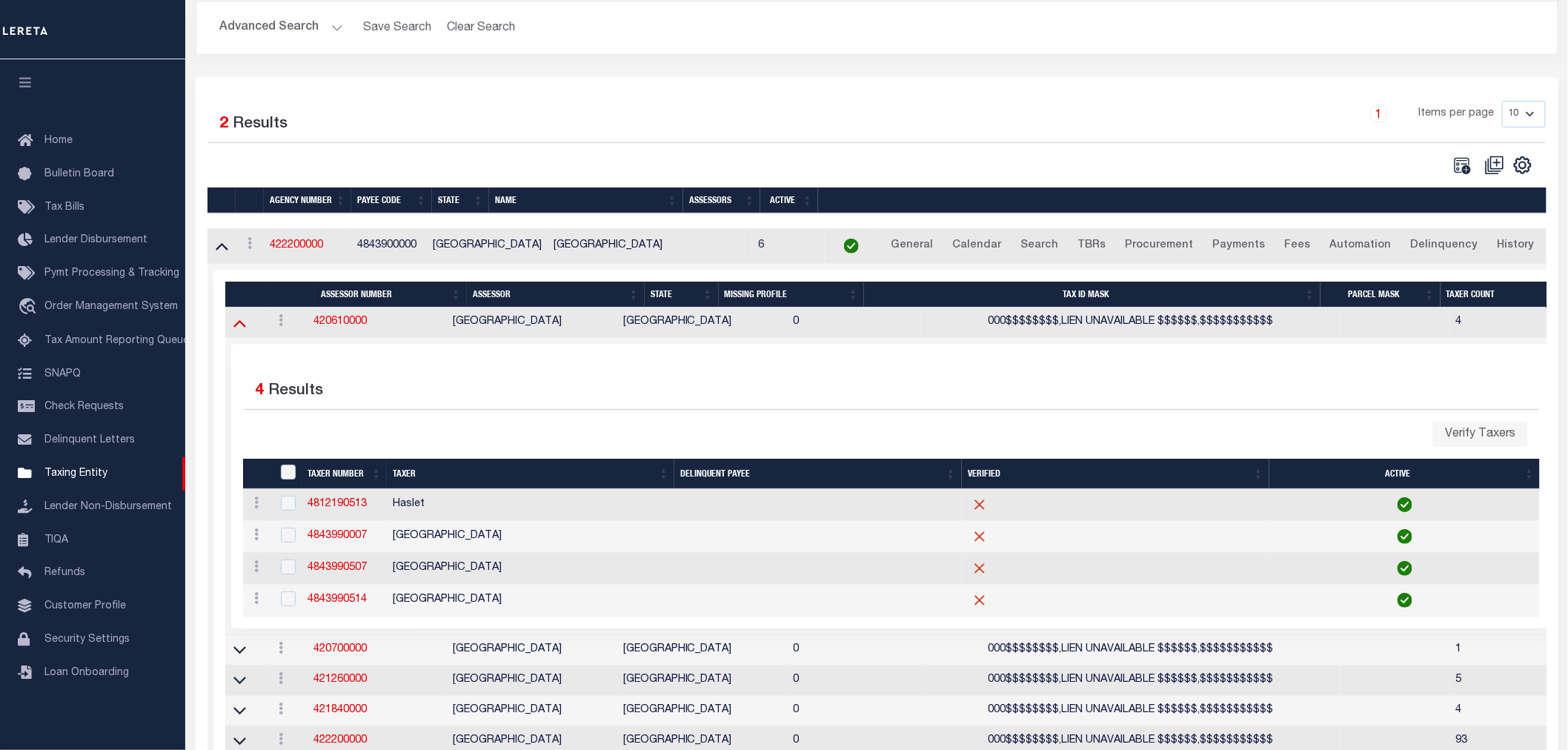
click at [240, 327] on icon at bounding box center [240, 322] width 13 height 15
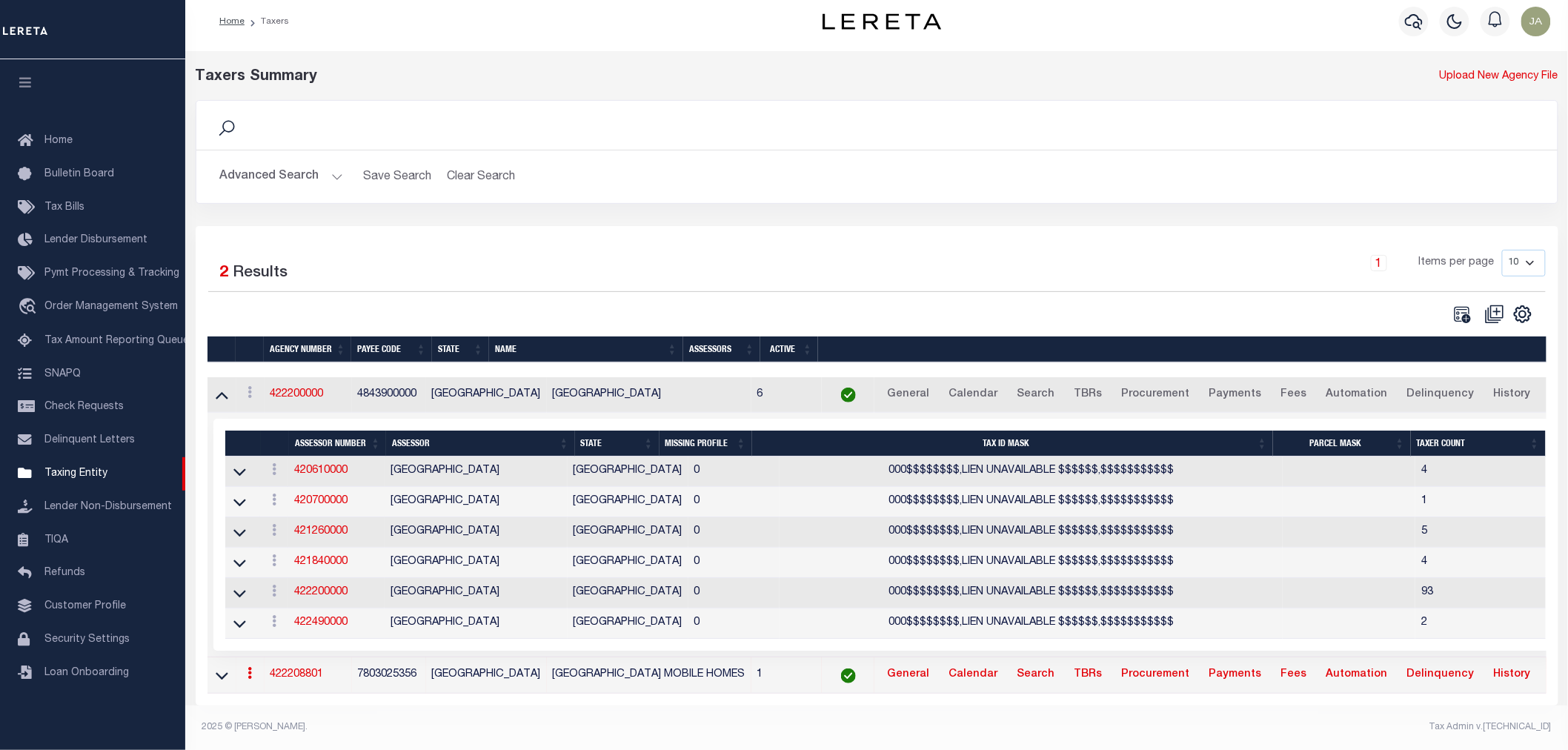
scroll to position [23, 0]
click at [238, 495] on icon at bounding box center [240, 502] width 13 height 15
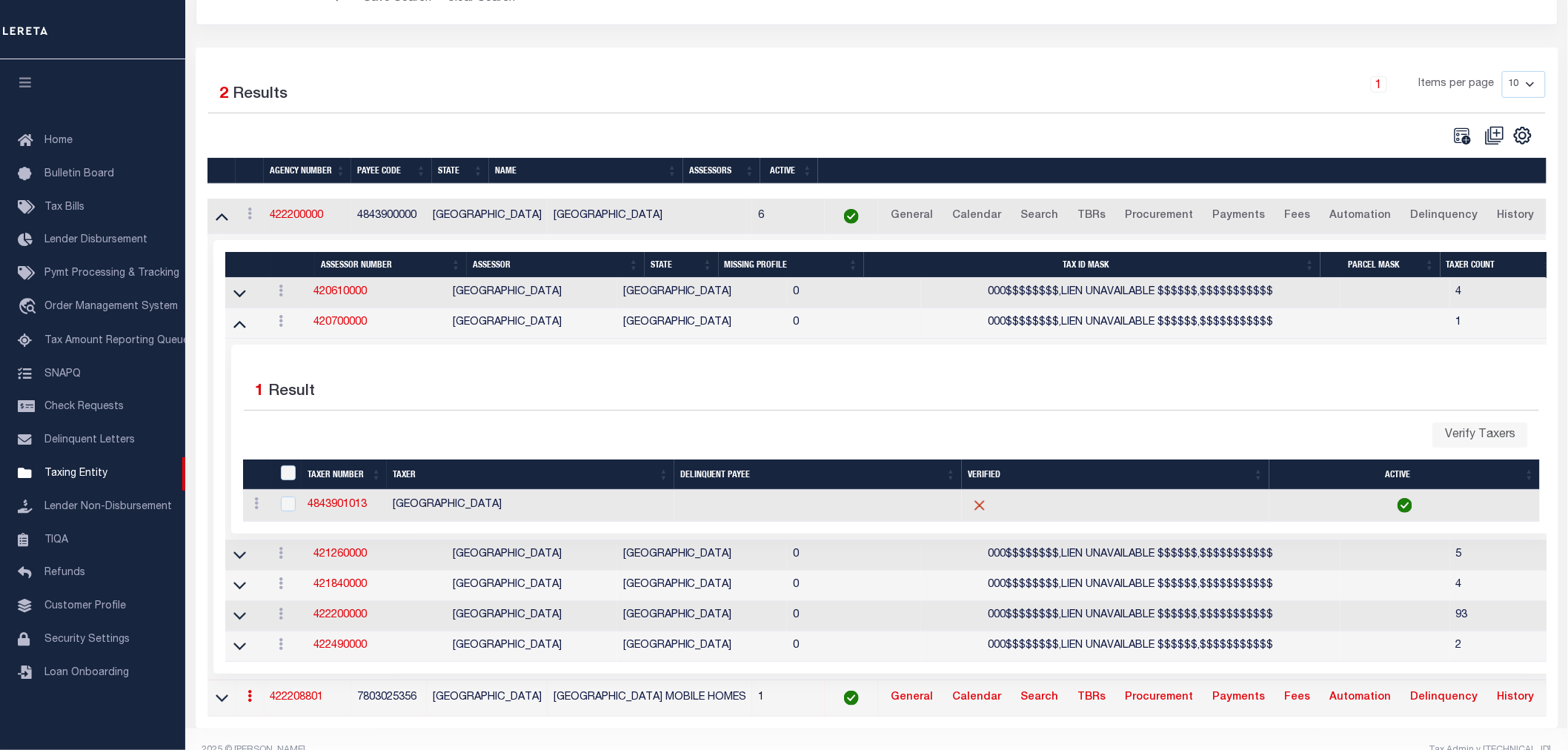
scroll to position [0, 0]
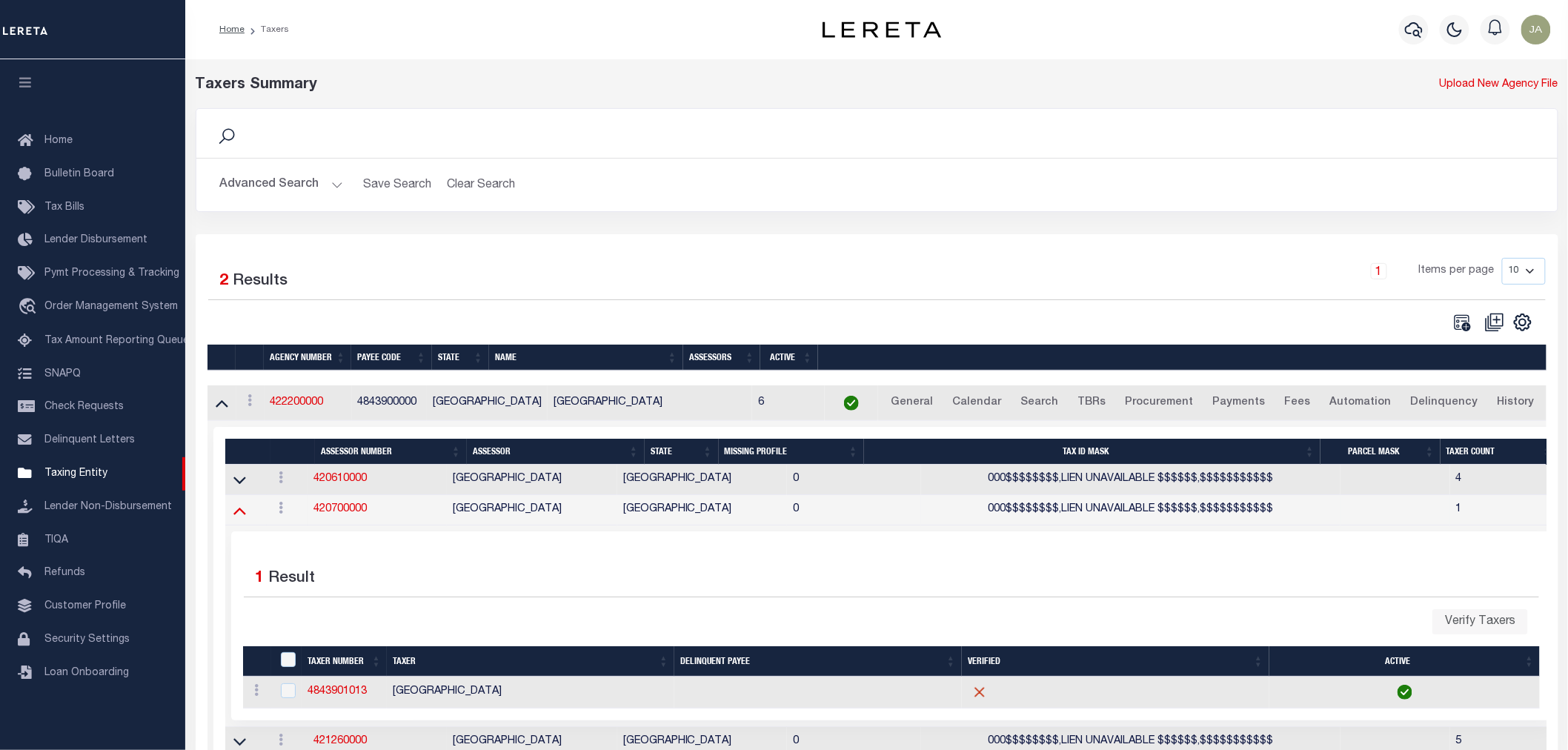
click at [236, 513] on icon at bounding box center [240, 510] width 13 height 15
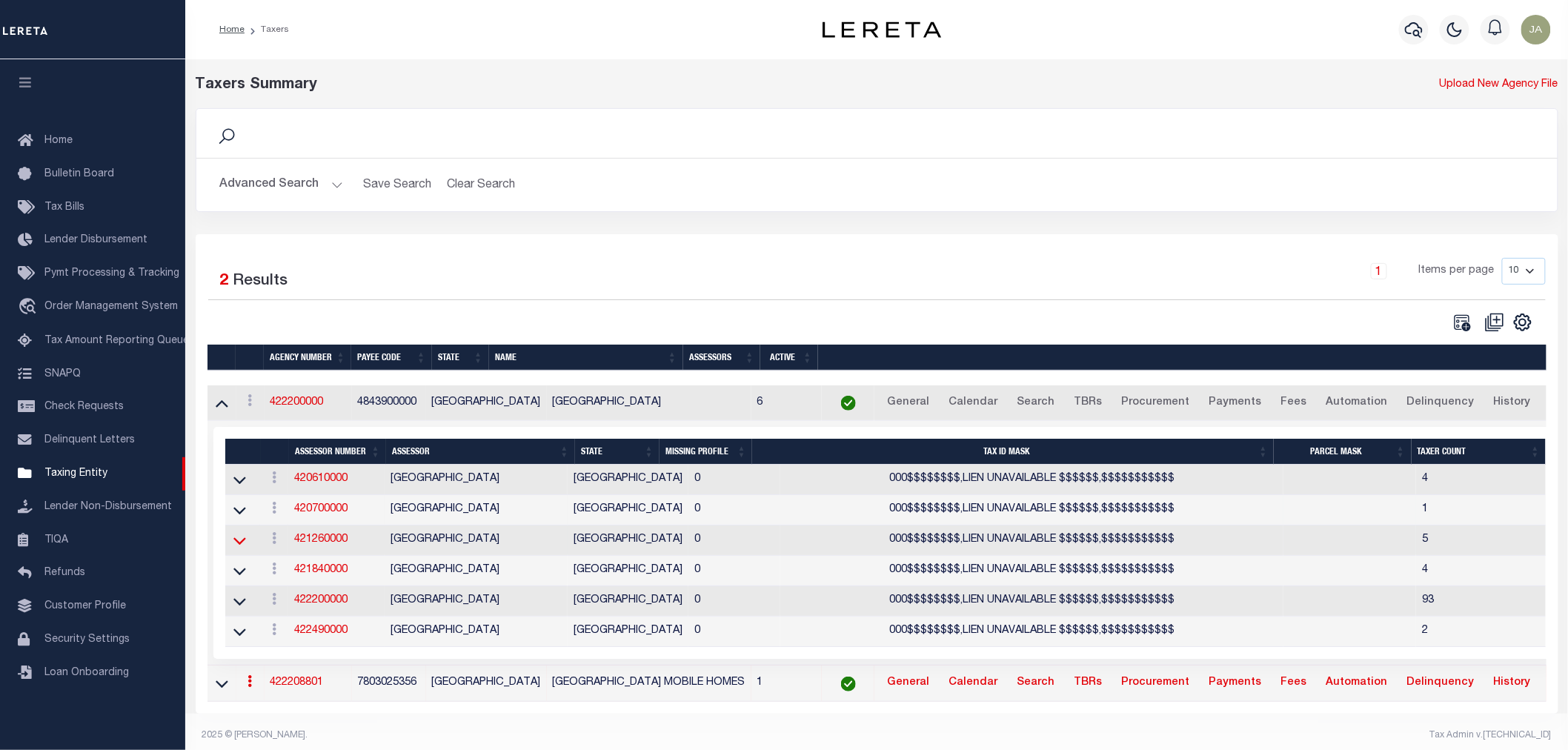
click at [242, 547] on icon at bounding box center [240, 540] width 13 height 15
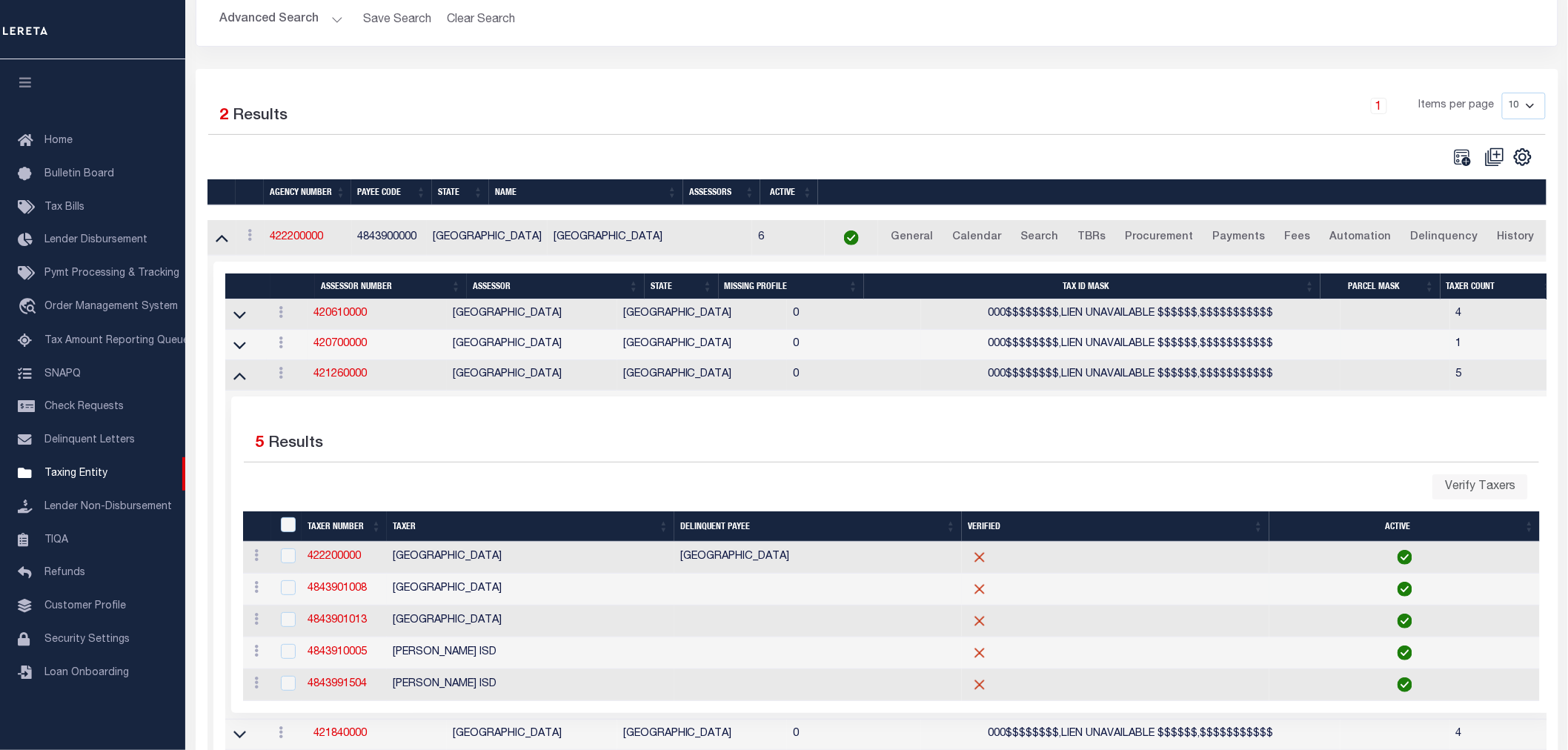
scroll to position [246, 0]
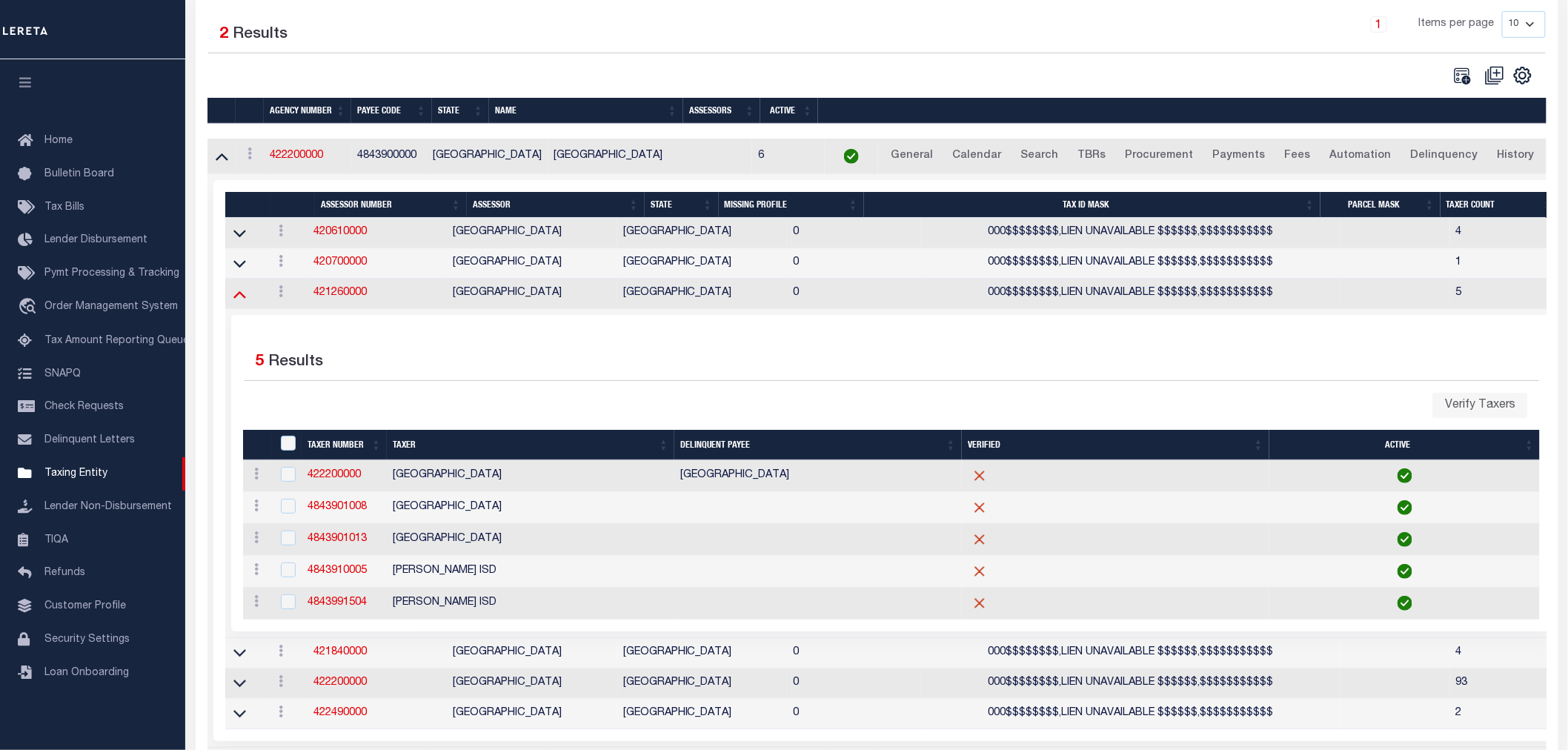
click at [238, 301] on icon at bounding box center [240, 293] width 13 height 15
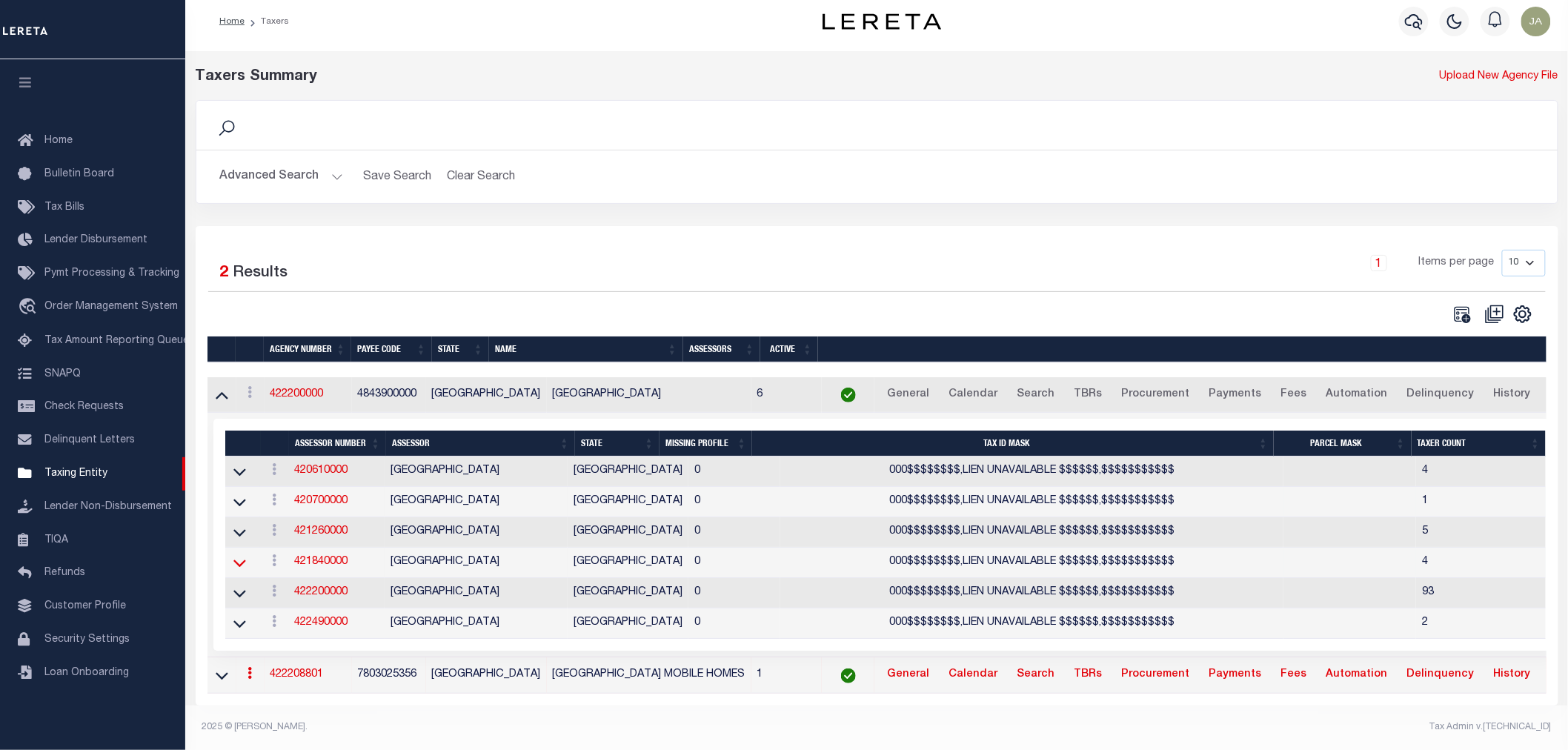
click at [238, 559] on icon at bounding box center [240, 562] width 13 height 15
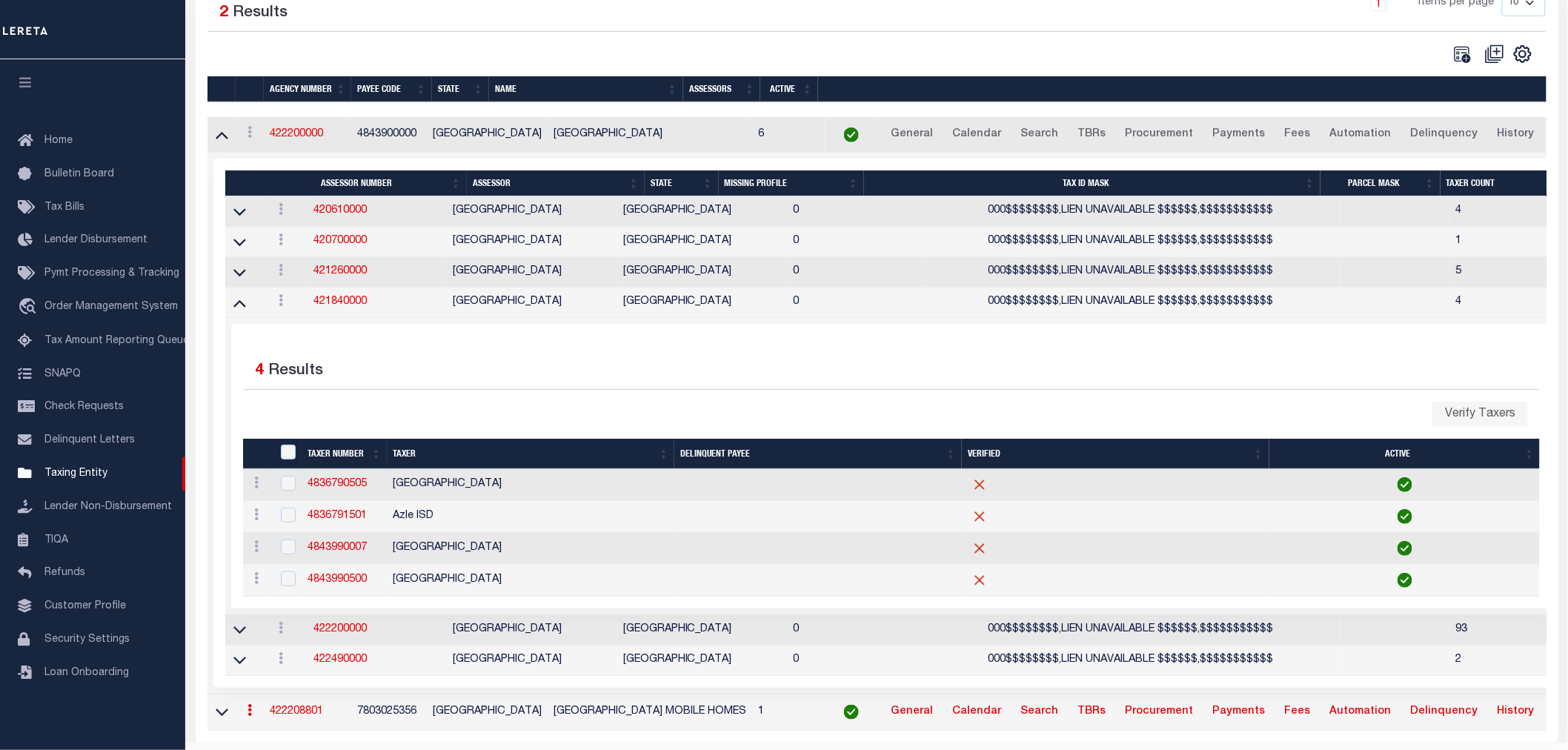
scroll to position [104, 0]
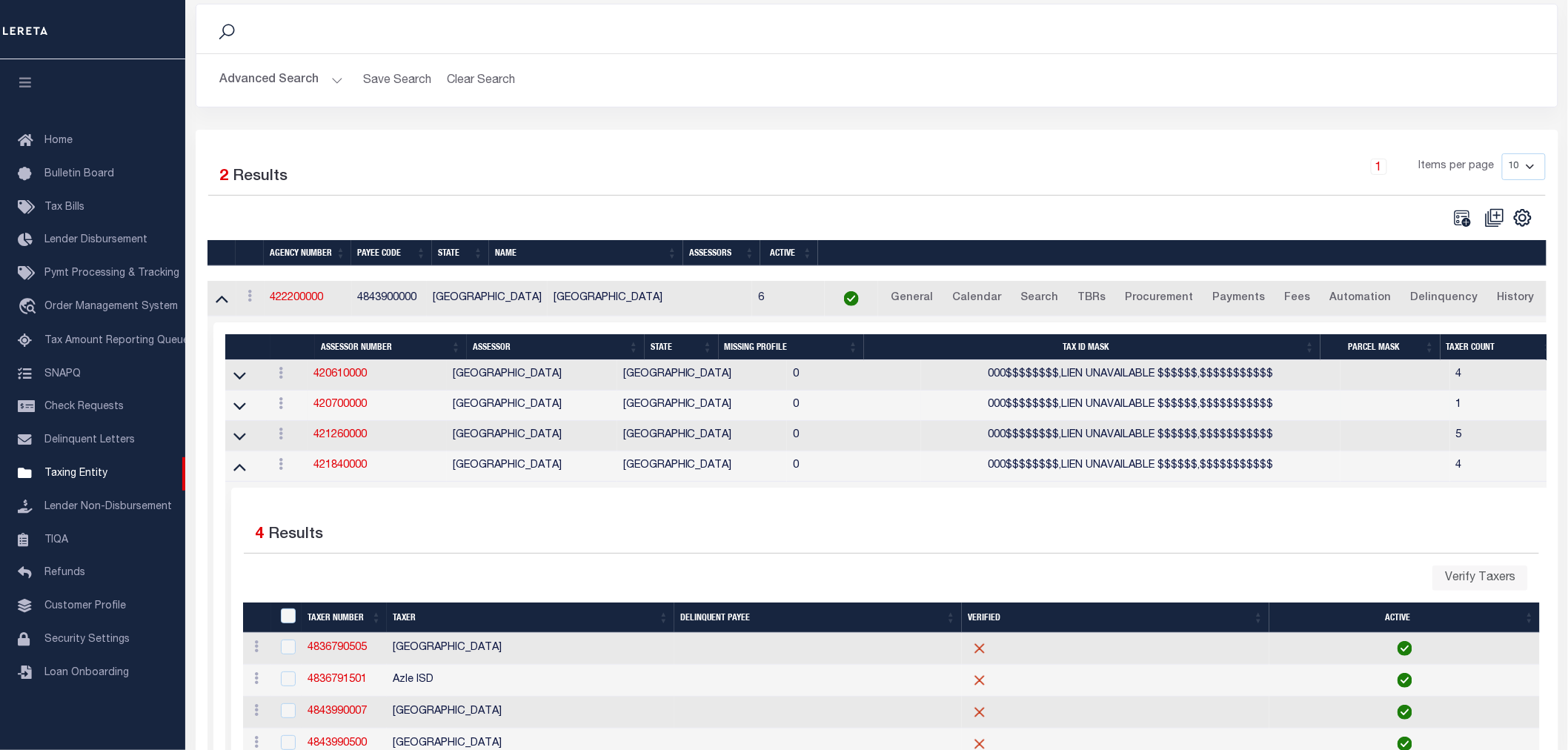
click at [239, 465] on icon at bounding box center [240, 466] width 13 height 15
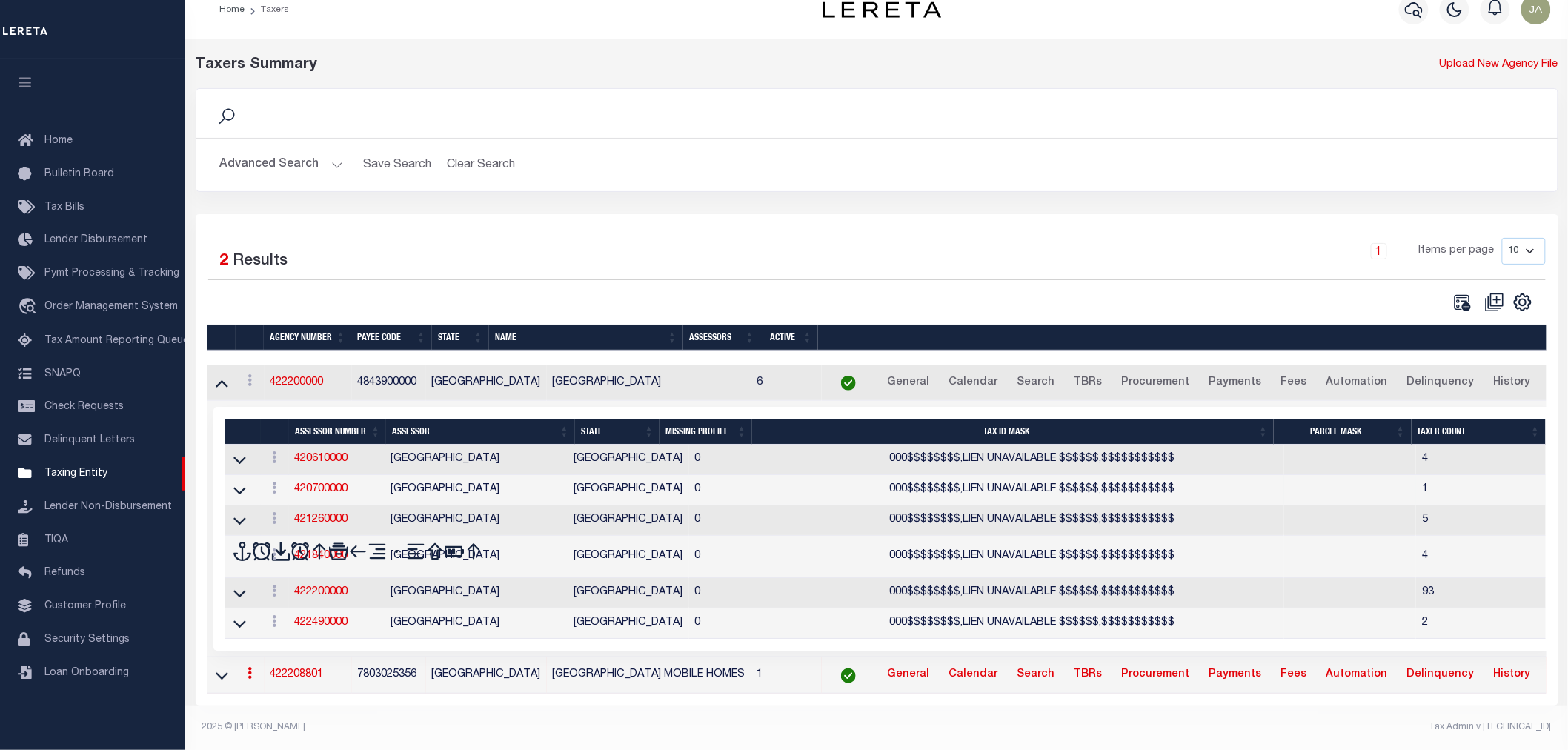
scroll to position [23, 0]
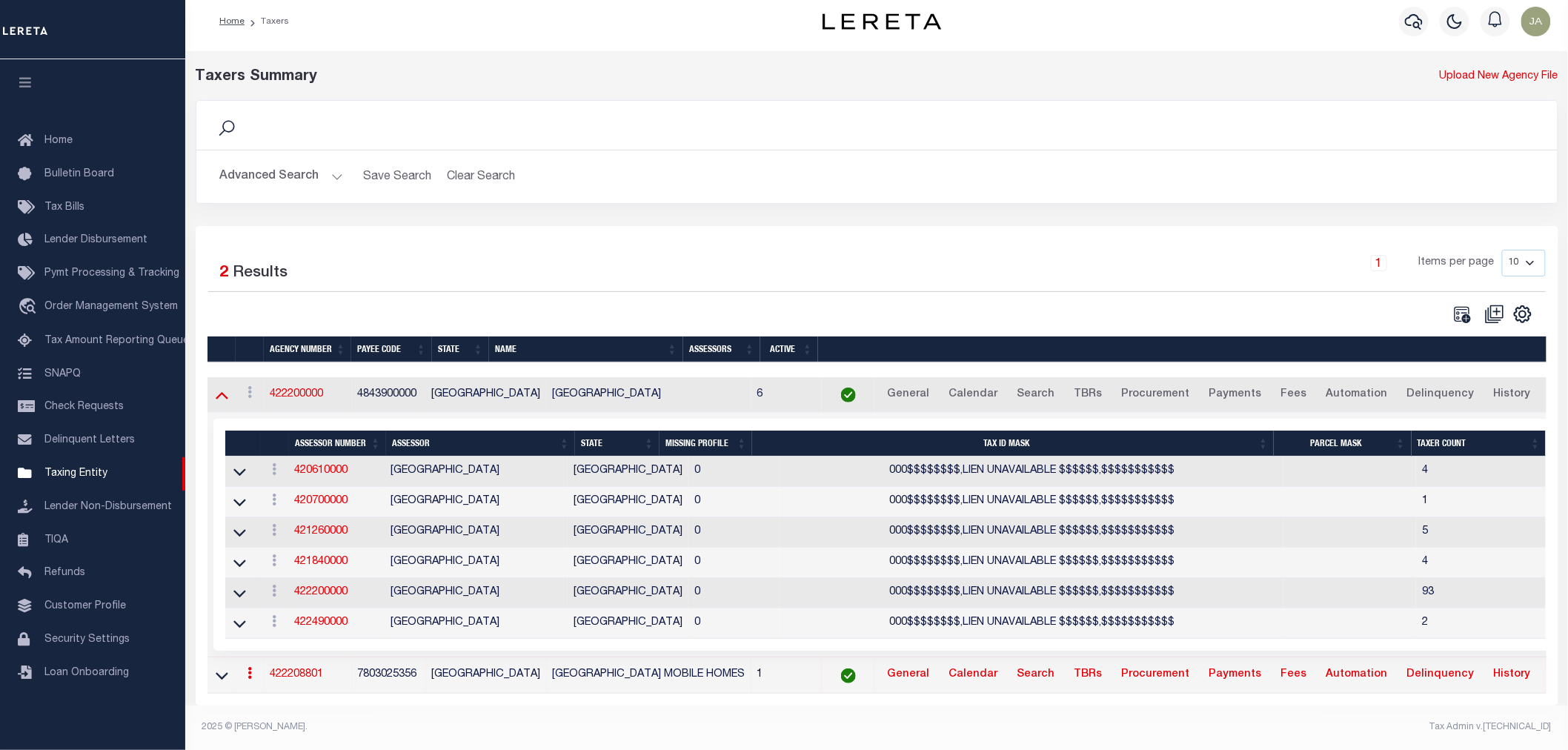
click at [218, 388] on icon at bounding box center [222, 394] width 13 height 15
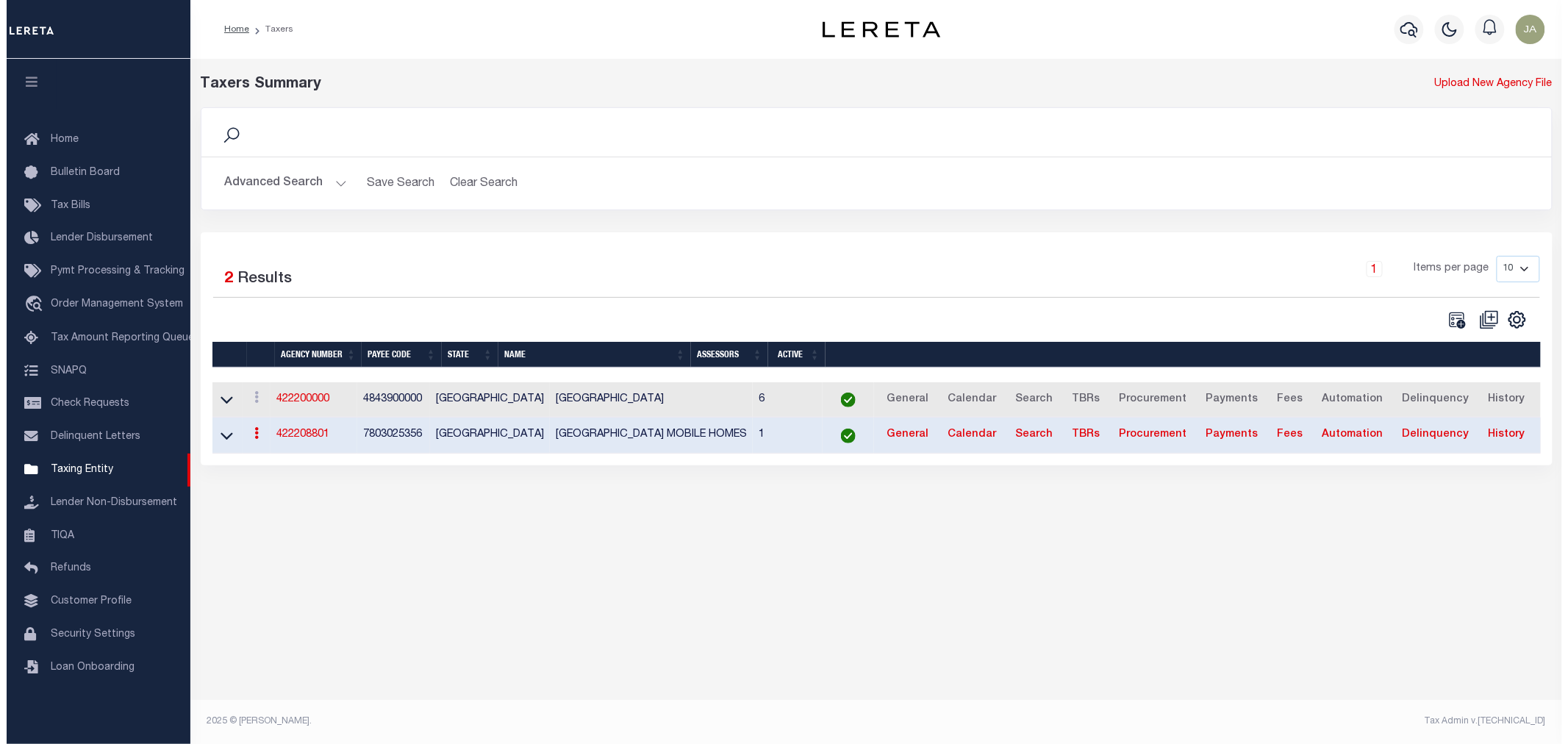
scroll to position [0, 0]
